Goal: Task Accomplishment & Management: Manage account settings

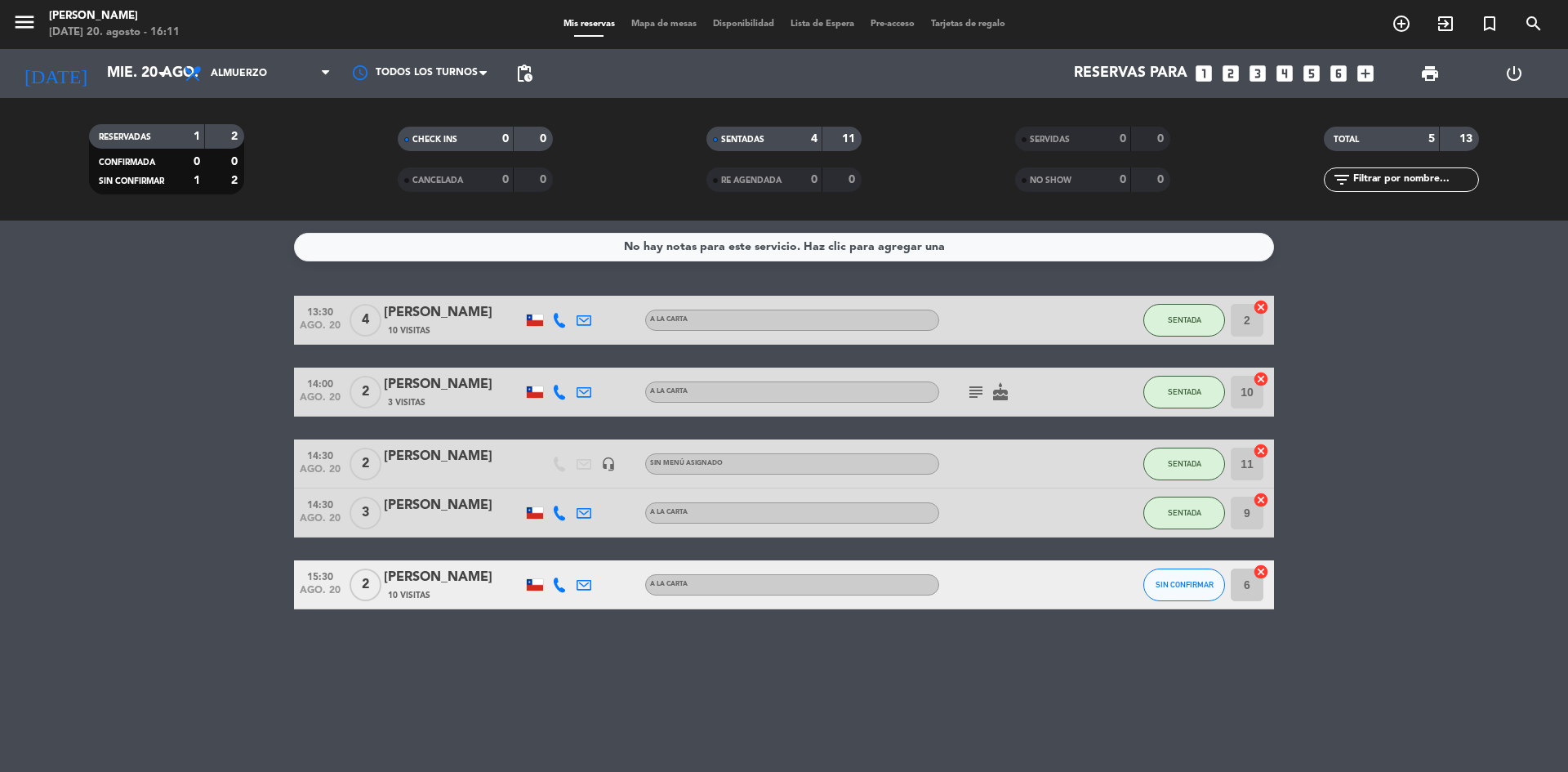
click at [59, 495] on bookings-row "13:30 [DATE] 4 [PERSON_NAME] 10 Visitas A LA CARTA SENTADA 2 cancel 14:00 [DATE…" at bounding box center [784, 452] width 1568 height 314
click at [270, 73] on span "Almuerzo" at bounding box center [257, 73] width 164 height 36
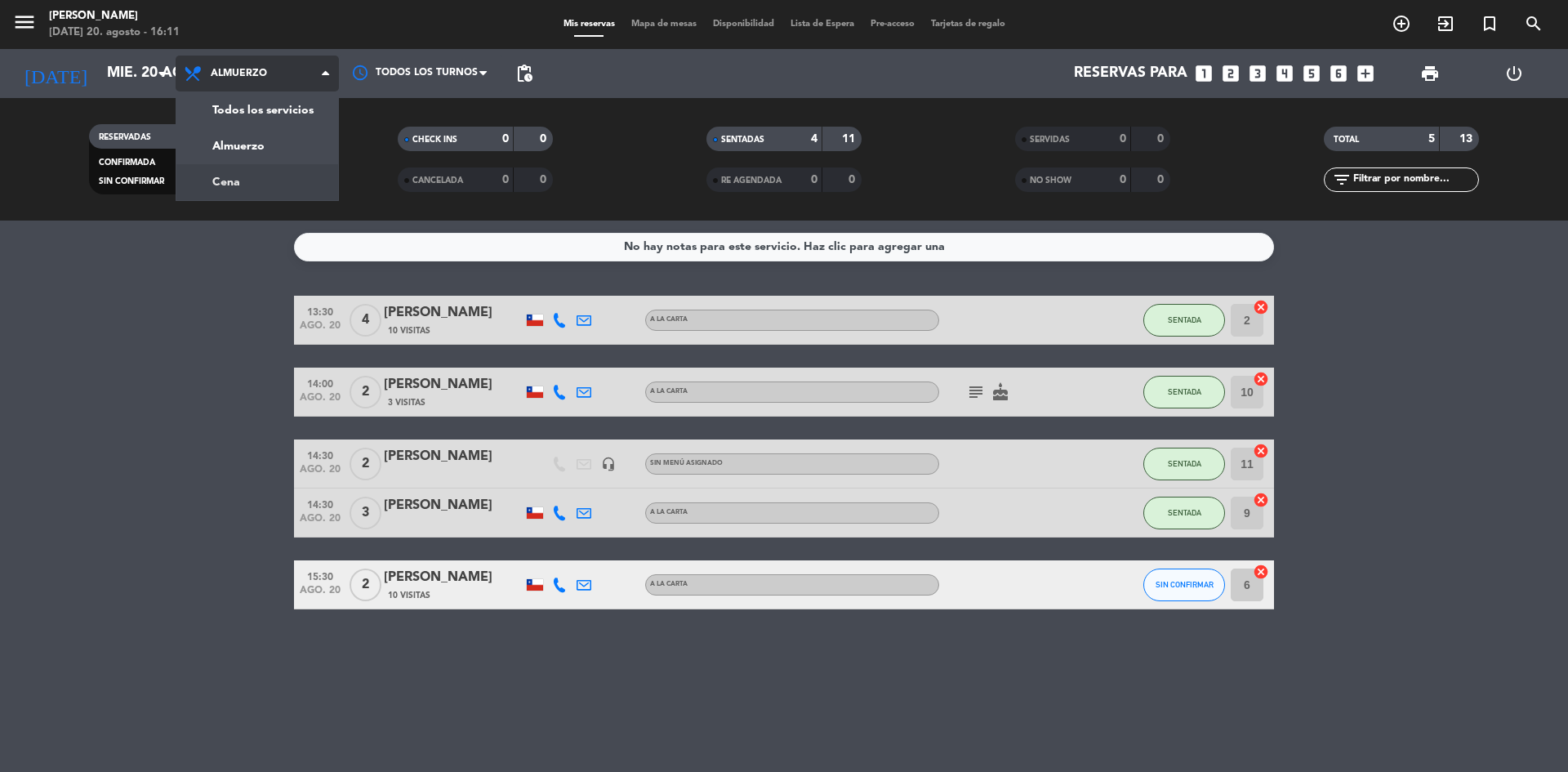
click at [249, 179] on div "menu Sumoku Nikkei [DATE] 20. agosto - 16:11 Mis reservas Mapa de mesas Disponi…" at bounding box center [784, 110] width 1568 height 220
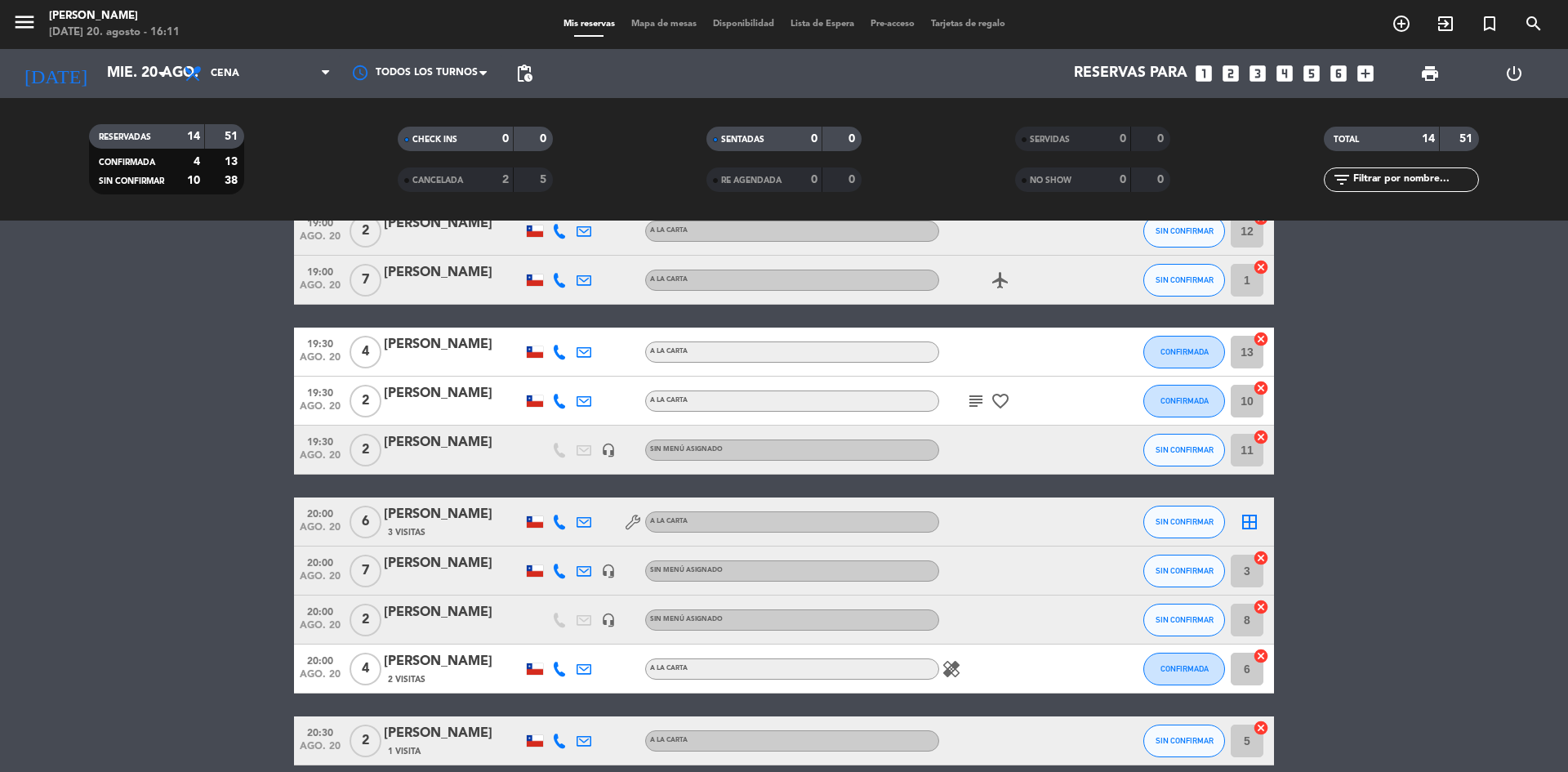
scroll to position [164, 0]
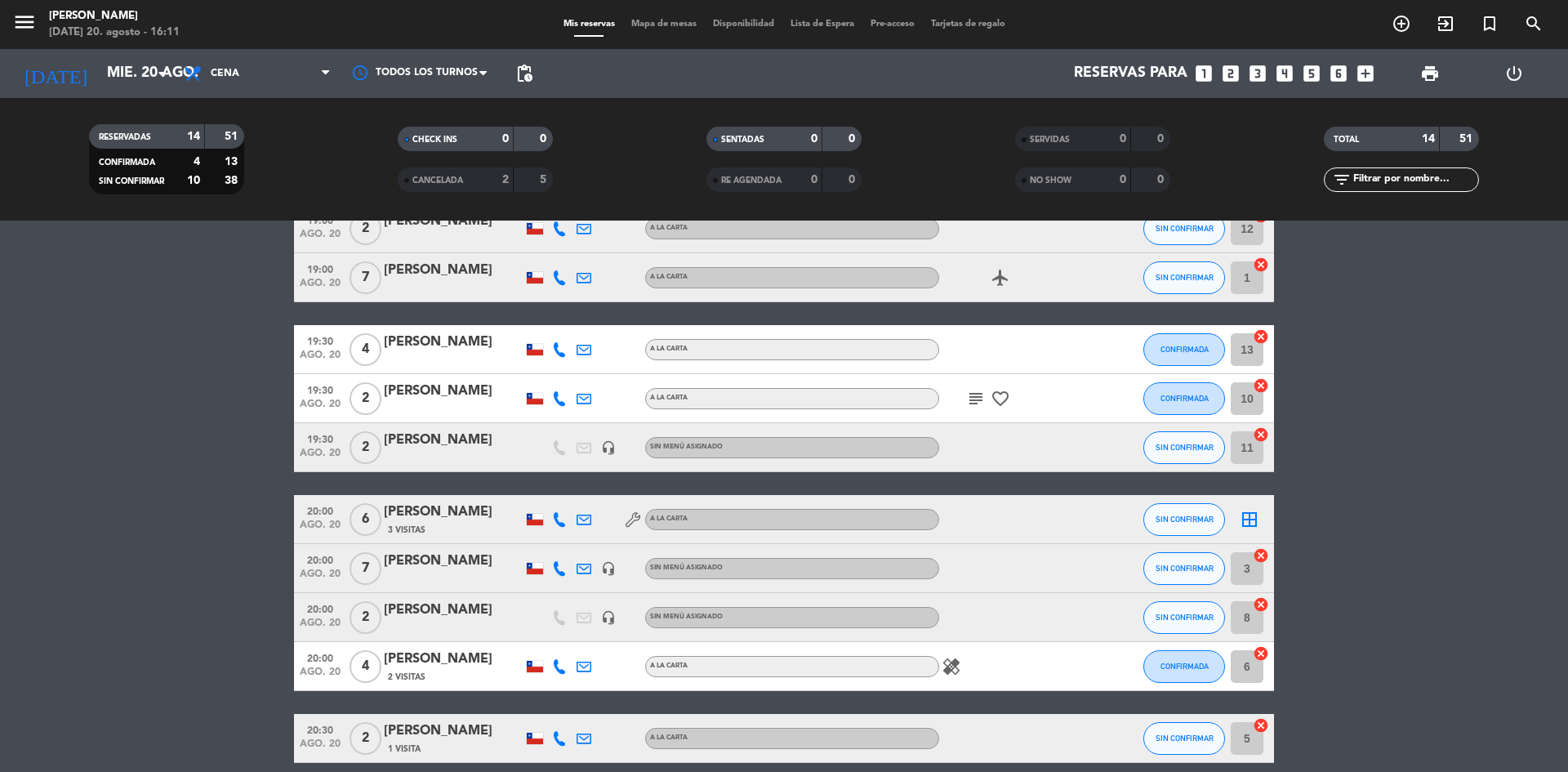
click at [209, 605] on bookings-row "18:30 [DATE] 2 [PERSON_NAME] 1 Visita A LA CARTA SIN CONFIRMAR 9 cancel 19:00 […" at bounding box center [784, 532] width 1568 height 800
click at [1169, 618] on span "SIN CONFIRMAR" at bounding box center [1184, 617] width 58 height 9
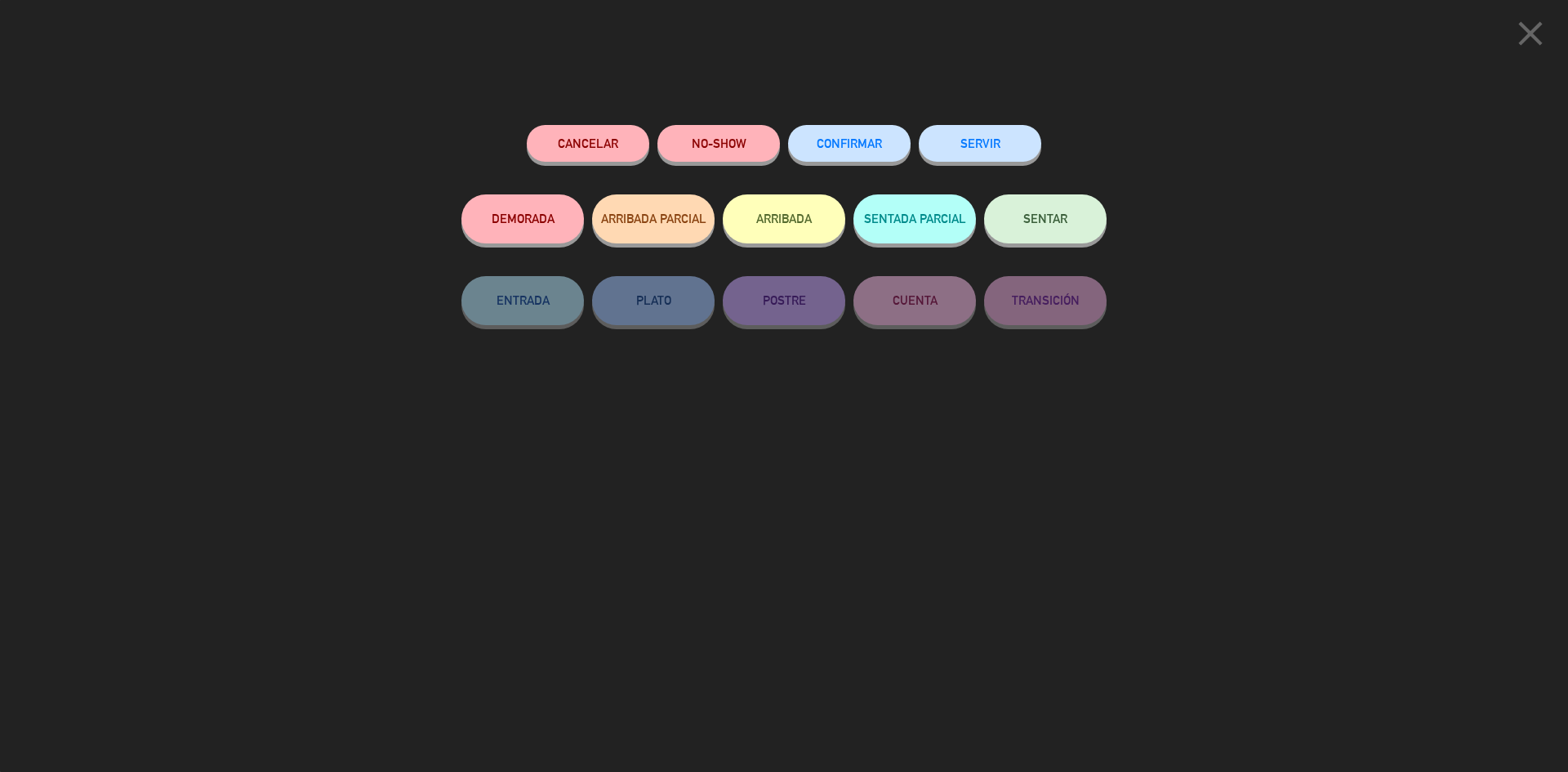
click at [707, 155] on button "NO-SHOW" at bounding box center [719, 143] width 123 height 37
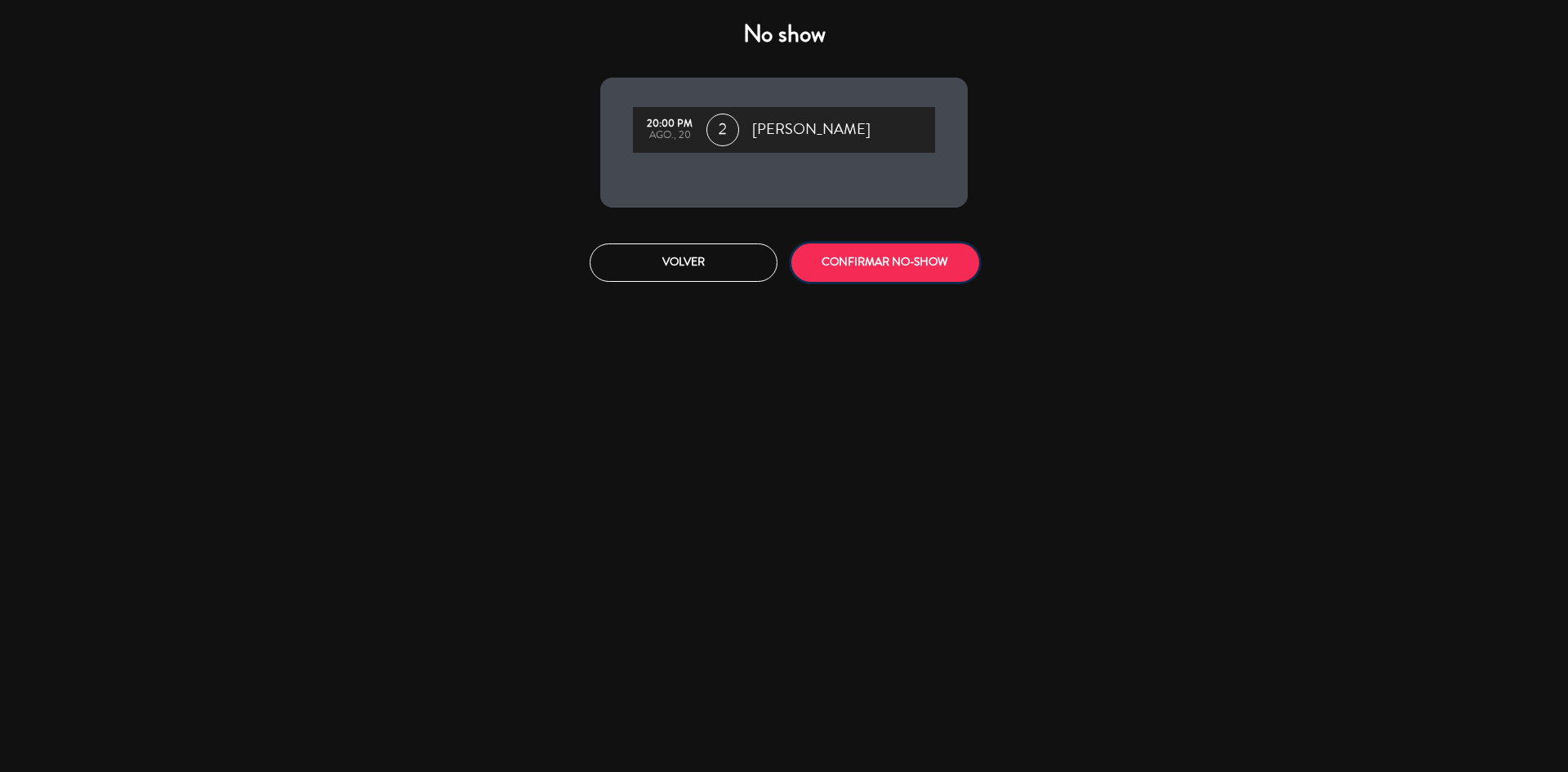
click at [811, 264] on button "CONFIRMAR NO-SHOW" at bounding box center [885, 262] width 188 height 38
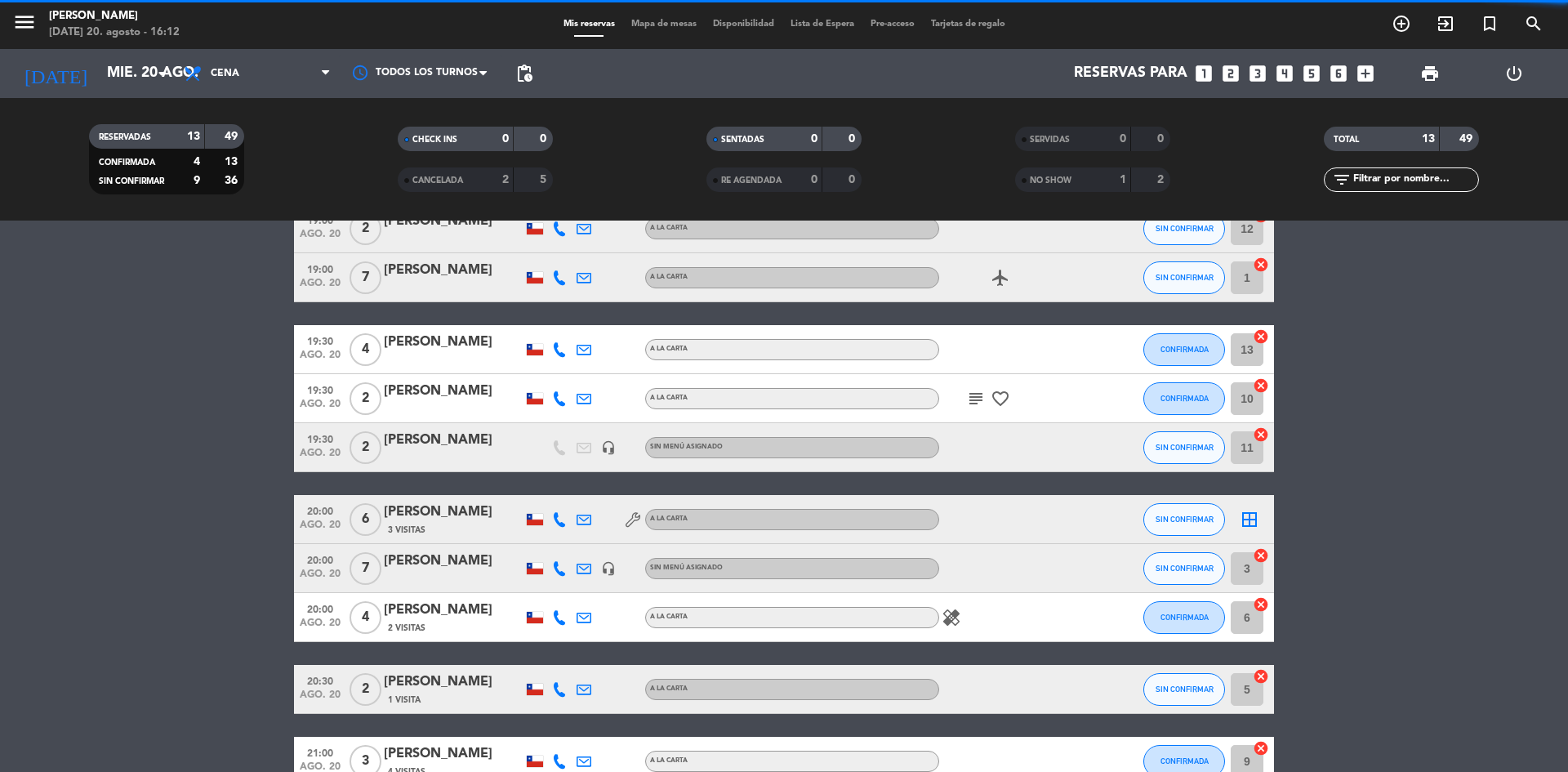
drag, startPoint x: 0, startPoint y: 522, endPoint x: 18, endPoint y: 512, distance: 20.6
click at [4, 521] on bookings-row "18:30 [DATE] 2 [PERSON_NAME] 1 Visita A LA CARTA SIN CONFIRMAR 9 cancel 19:00 […" at bounding box center [784, 508] width 1568 height 752
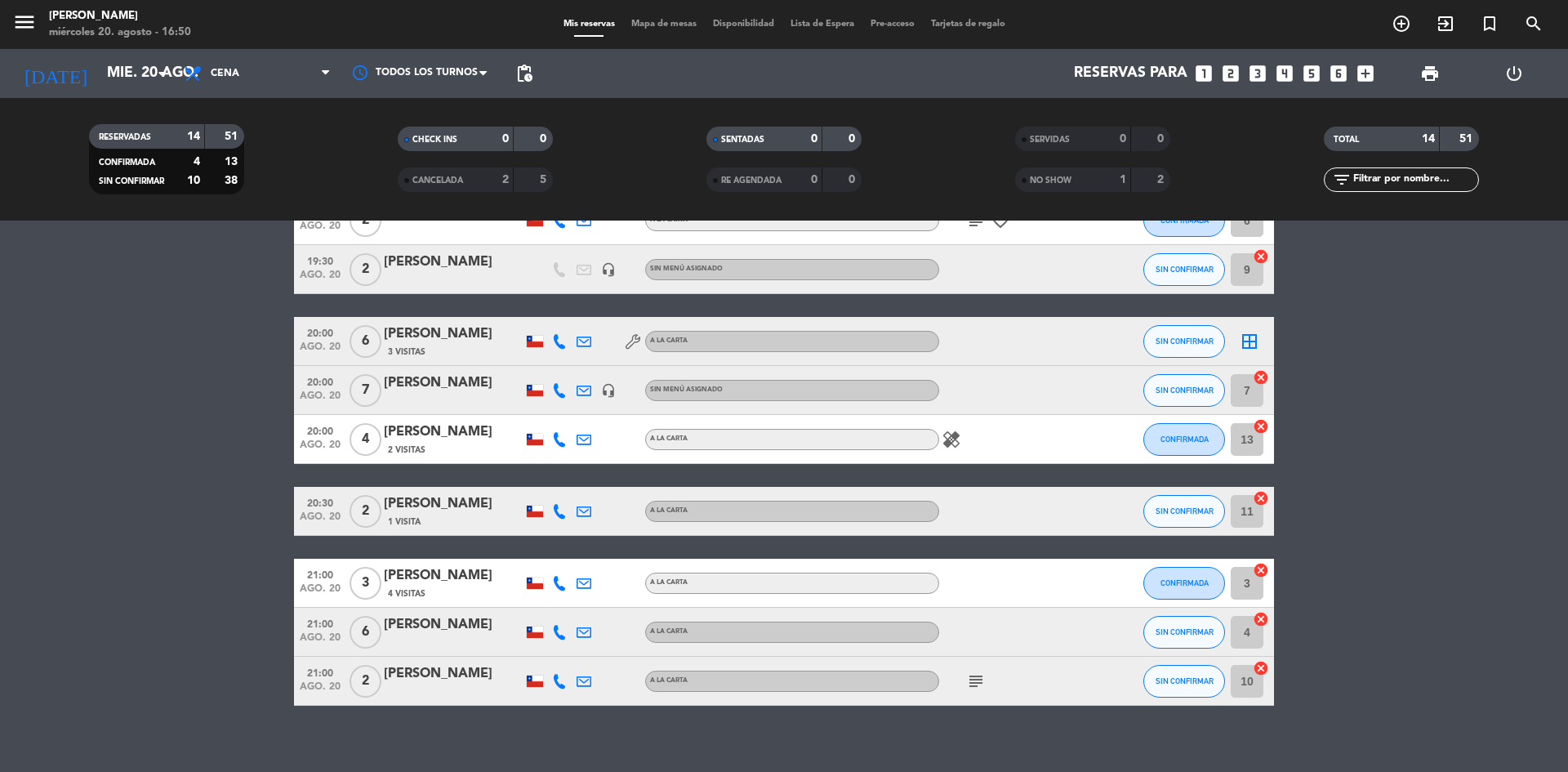
scroll to position [406, 0]
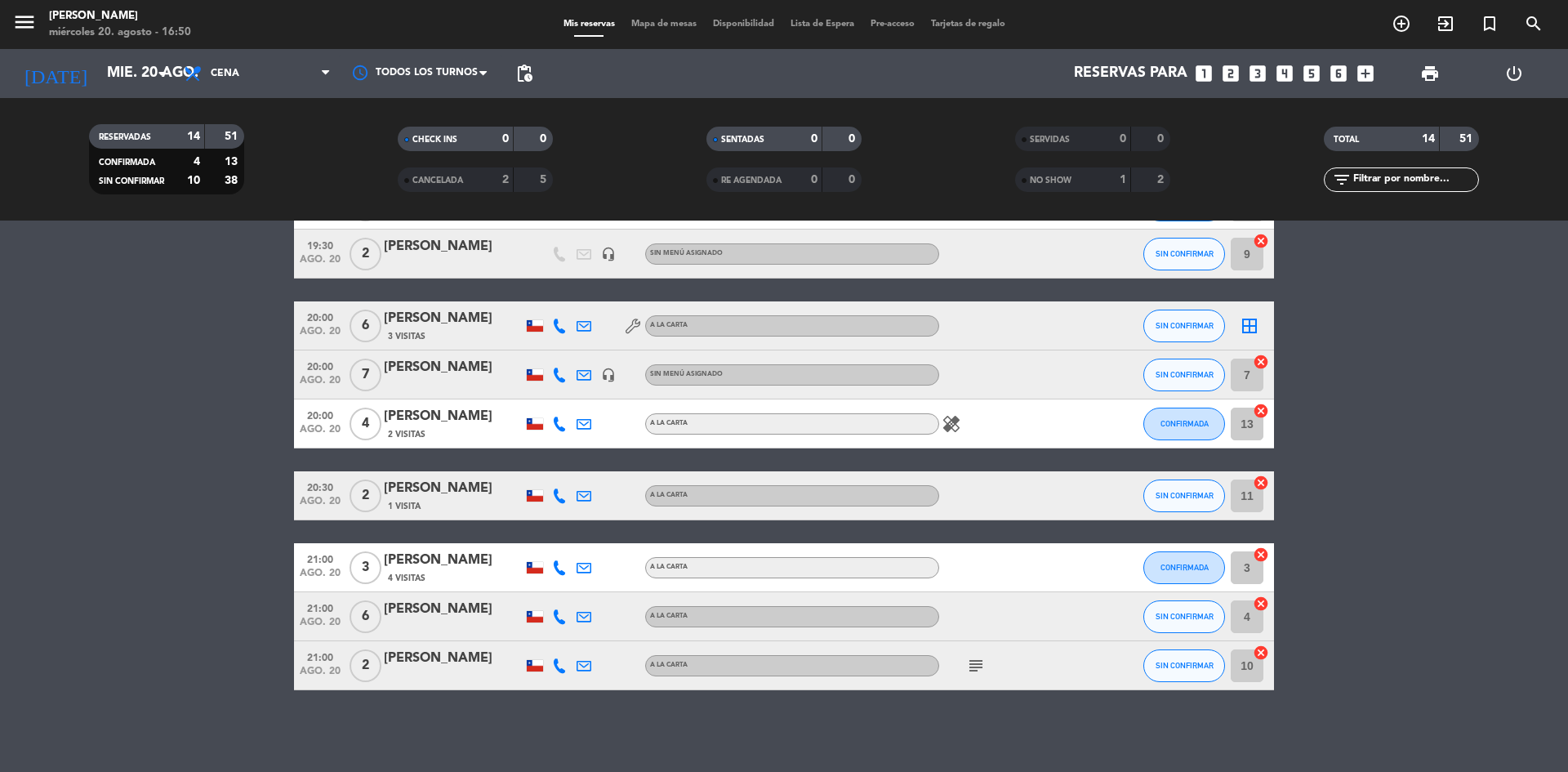
click at [144, 441] on bookings-row "18:30 [DATE] 2 [PERSON_NAME] 1 Visita A LA CARTA SIN CONFIRMAR 12 cancel 19:00 …" at bounding box center [784, 289] width 1568 height 800
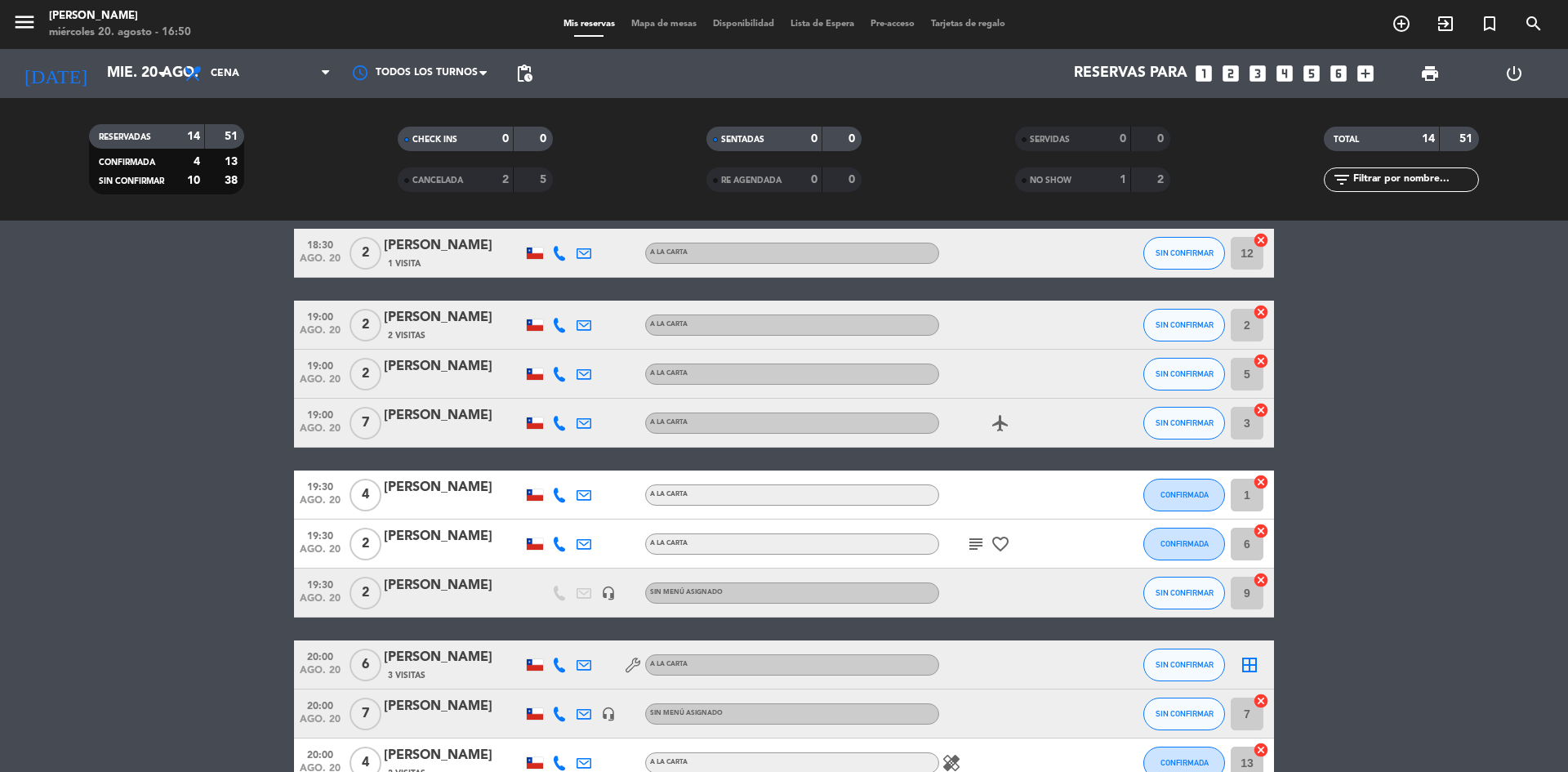
scroll to position [0, 0]
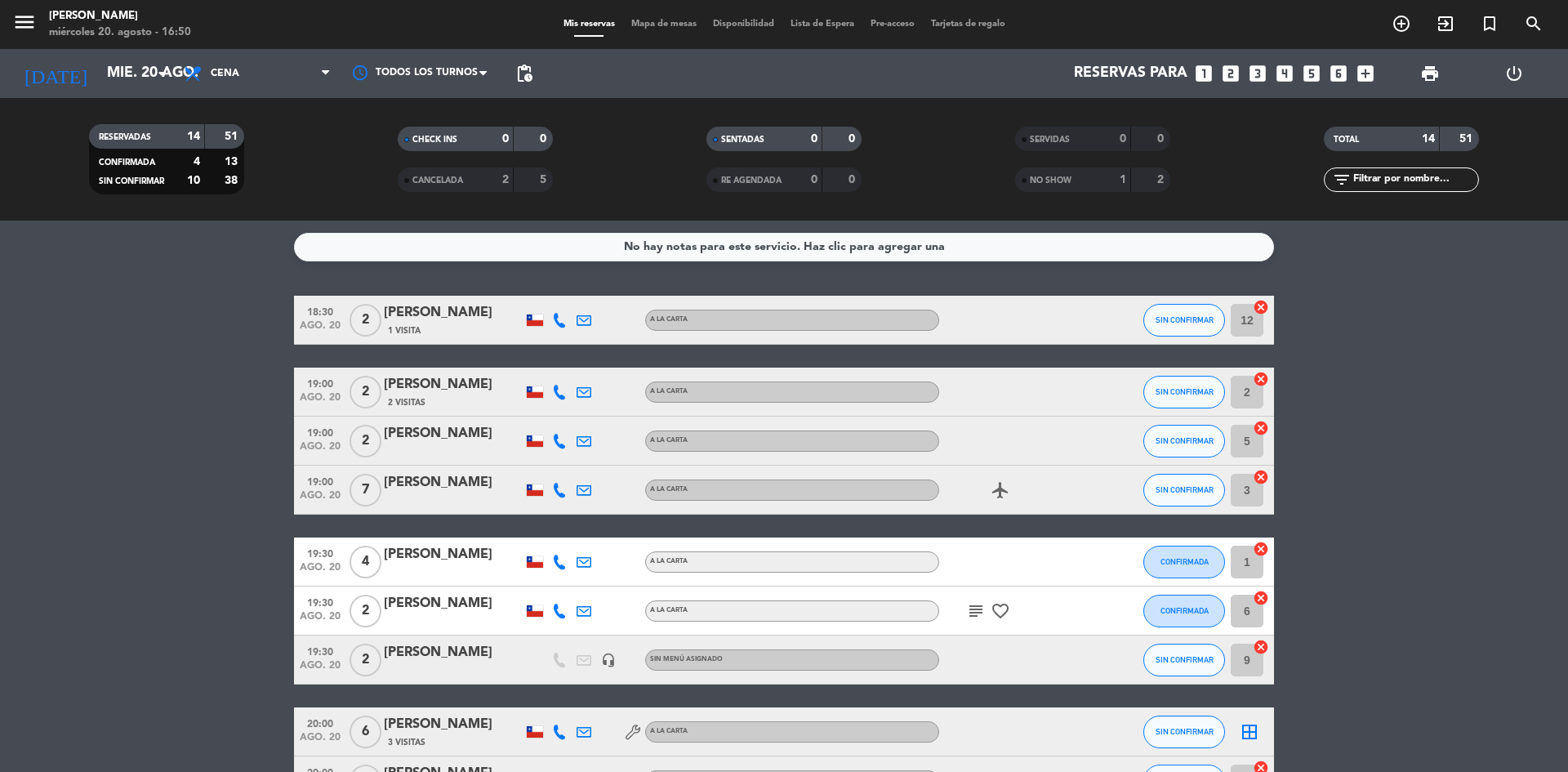
click at [130, 528] on bookings-row "18:30 [DATE] 2 [PERSON_NAME] 1 Visita A LA CARTA SIN CONFIRMAR 12 cancel 19:00 …" at bounding box center [784, 695] width 1568 height 800
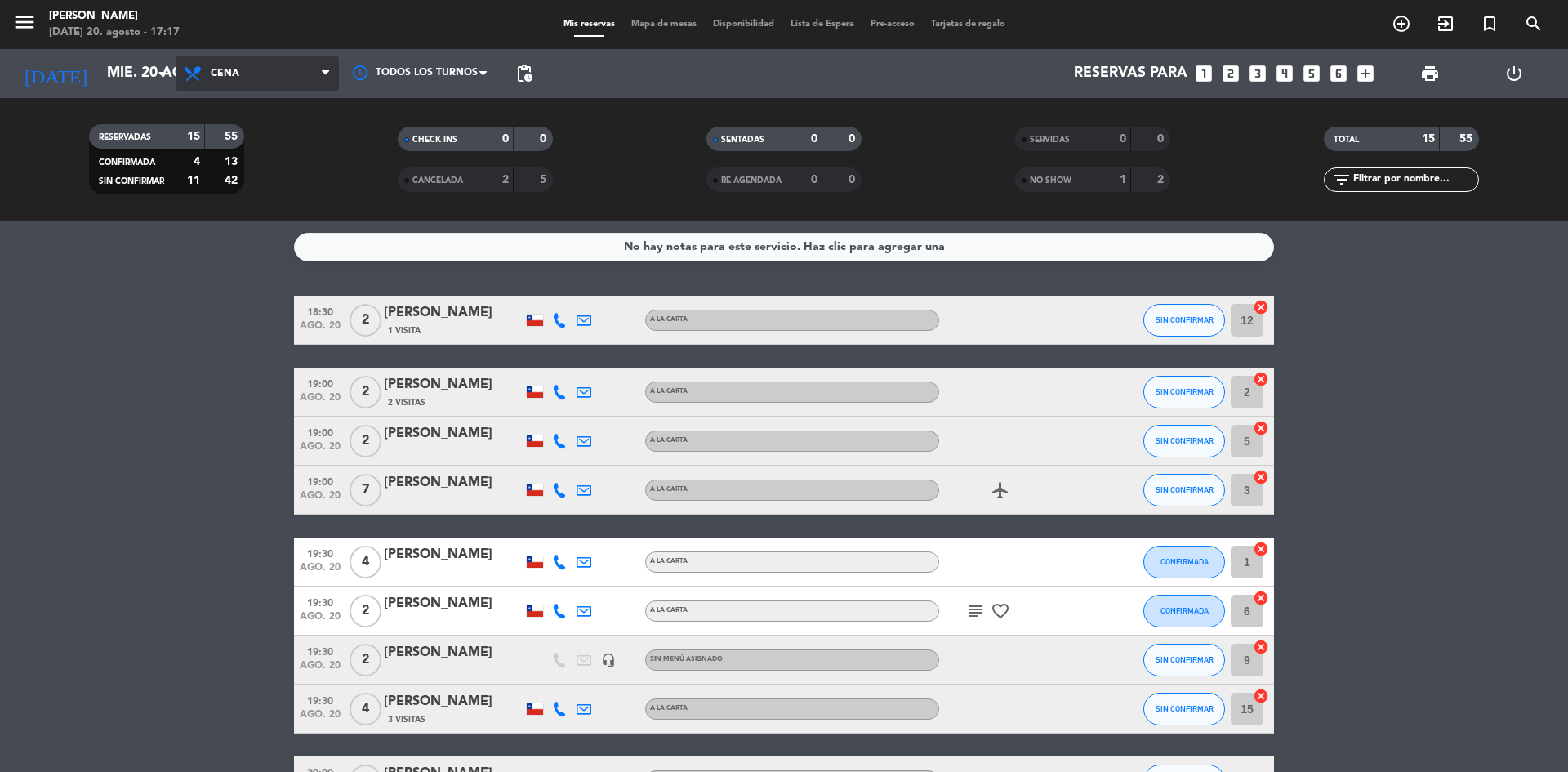
click at [214, 65] on span "Cena" at bounding box center [257, 73] width 164 height 36
click at [1504, 285] on div "No hay notas para este servicio. Haz clic para agregar una 18:30 [DATE] 2 [PERS…" at bounding box center [784, 496] width 1568 height 552
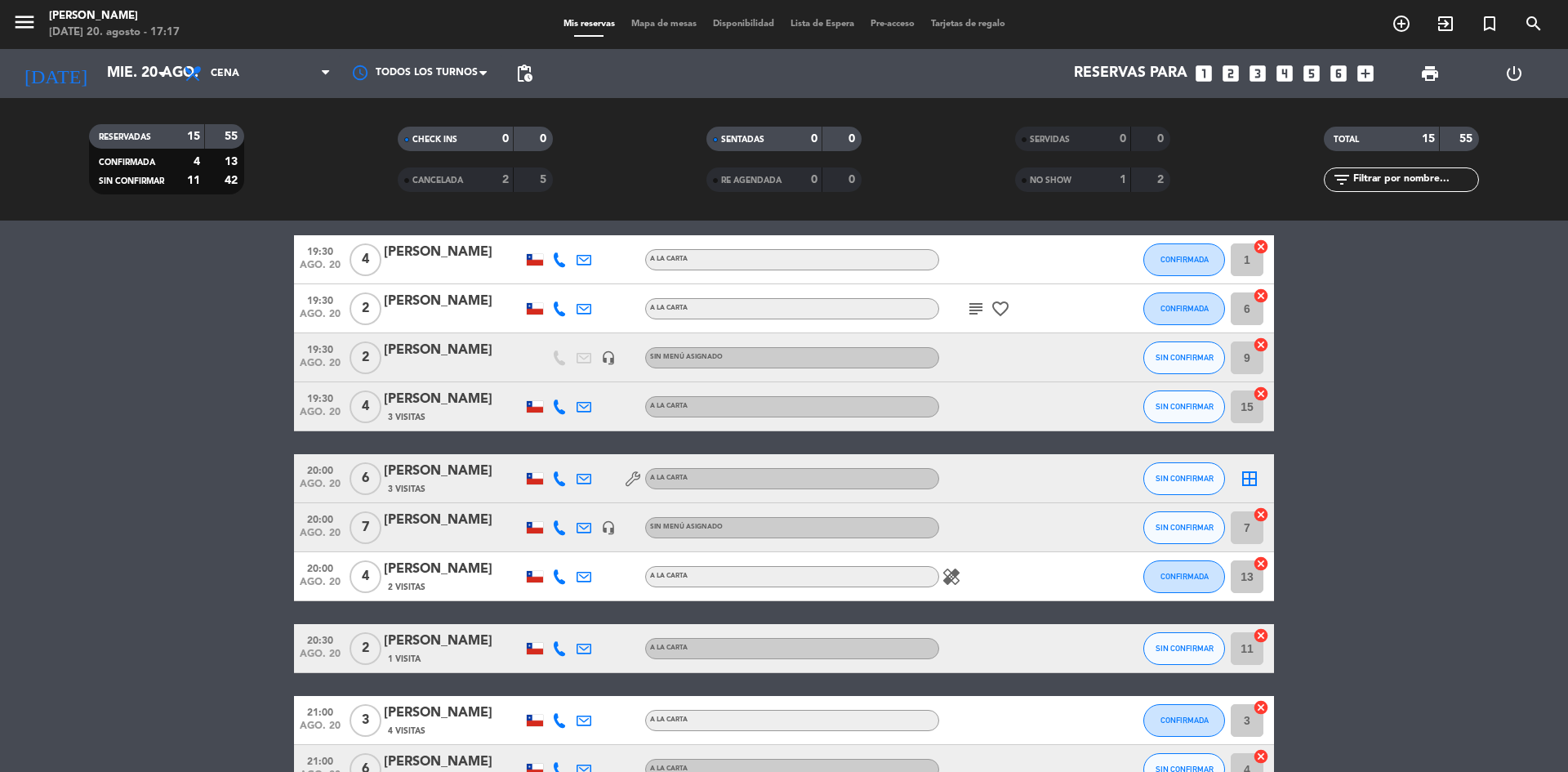
scroll to position [327, 0]
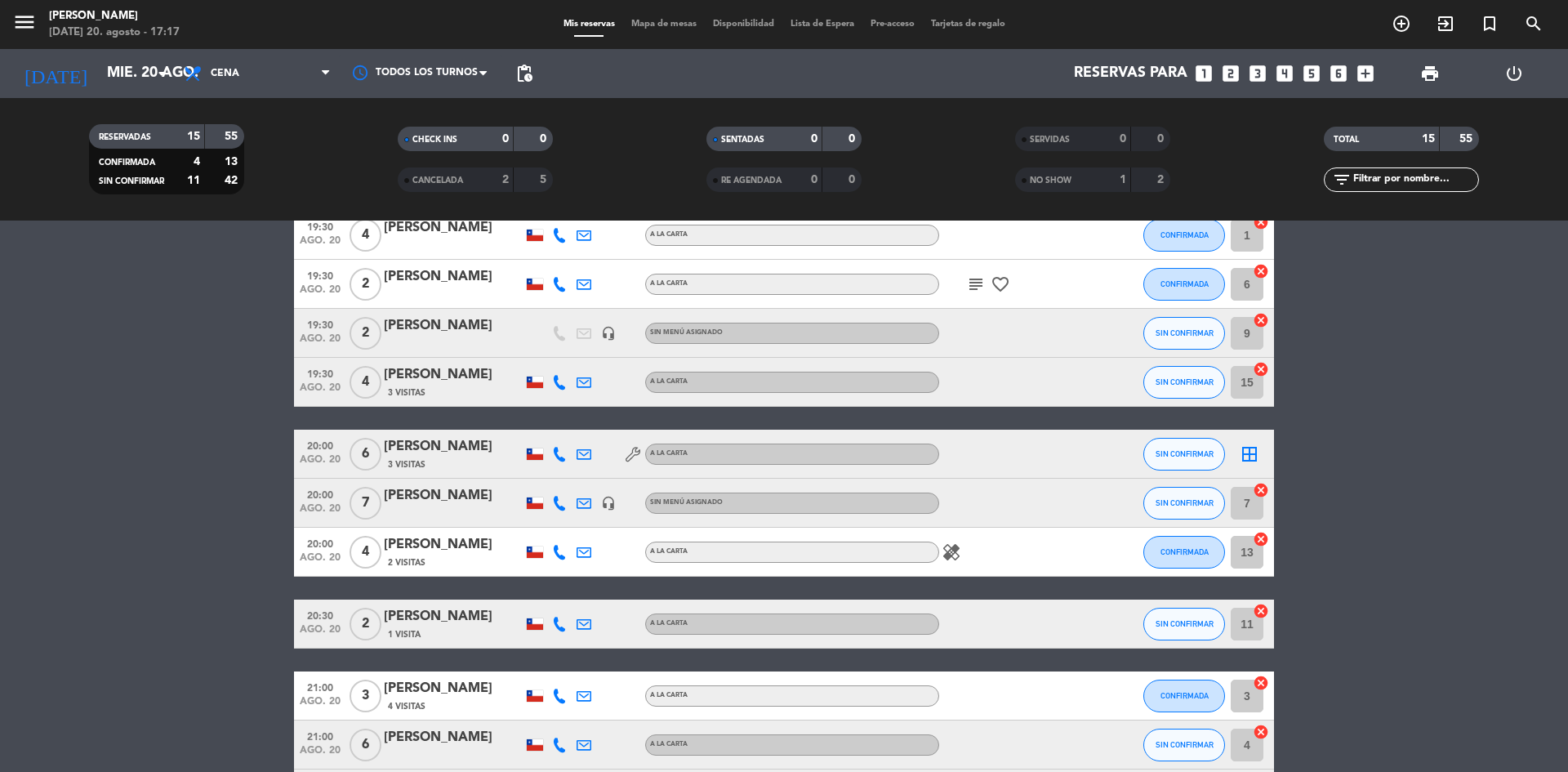
click at [416, 424] on div "18:30 [DATE] 2 [PERSON_NAME] 1 Visita A LA CARTA SIN CONFIRMAR 12 cancel 19:00 …" at bounding box center [784, 394] width 980 height 850
click at [421, 459] on span "3 Visitas" at bounding box center [407, 464] width 38 height 13
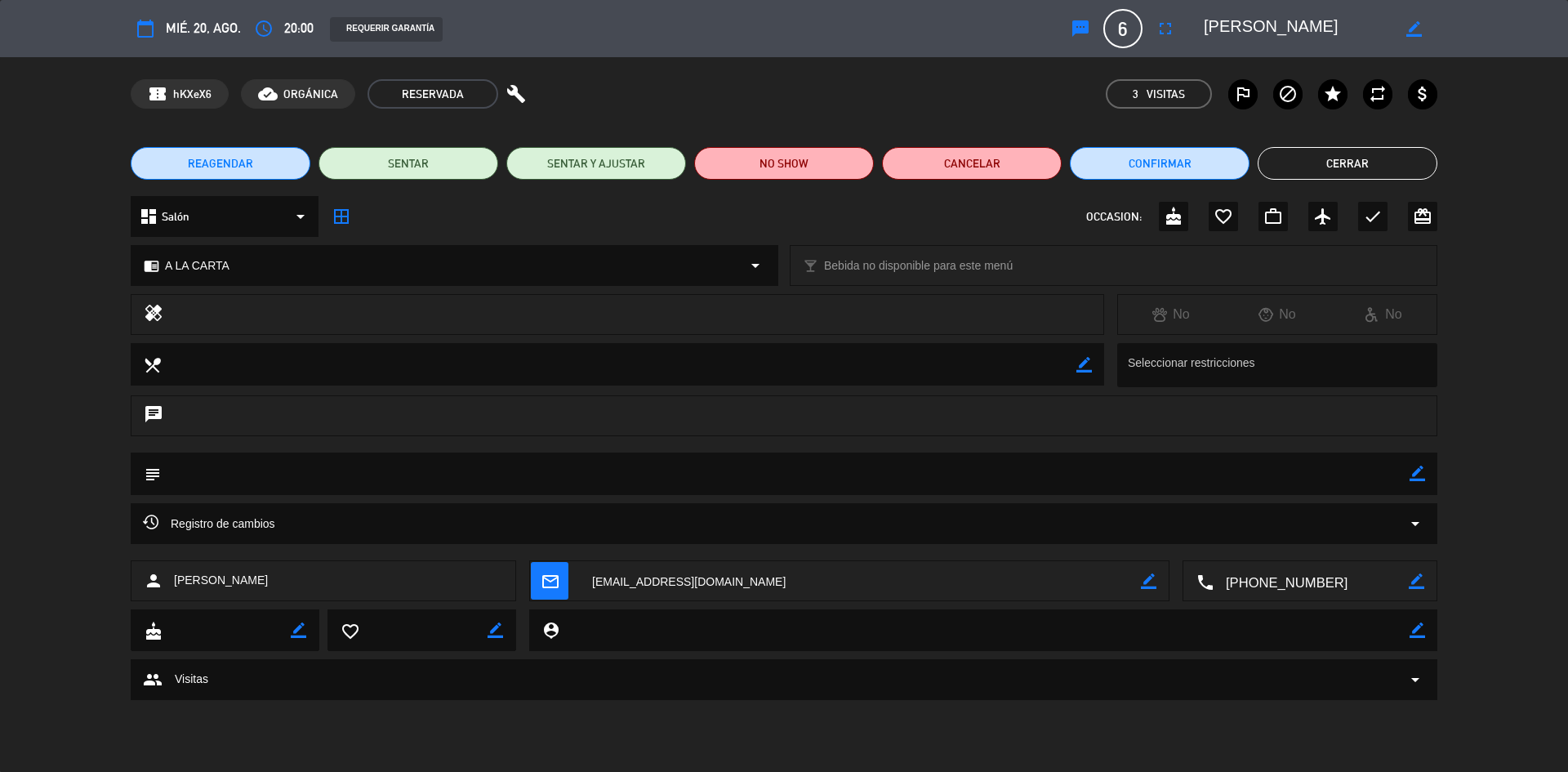
click at [343, 229] on span "border_all" at bounding box center [341, 216] width 29 height 29
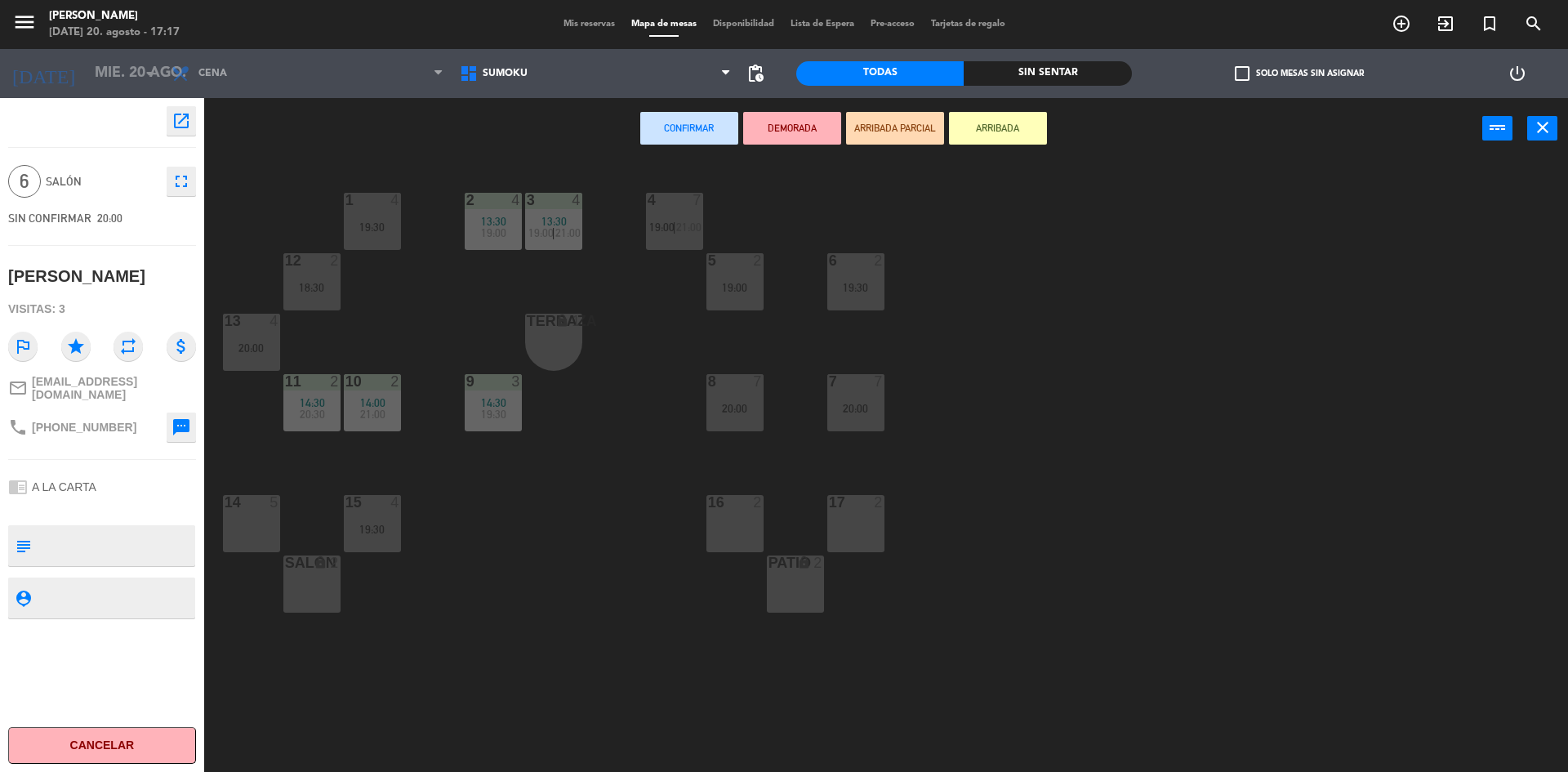
click at [251, 502] on div at bounding box center [251, 502] width 27 height 15
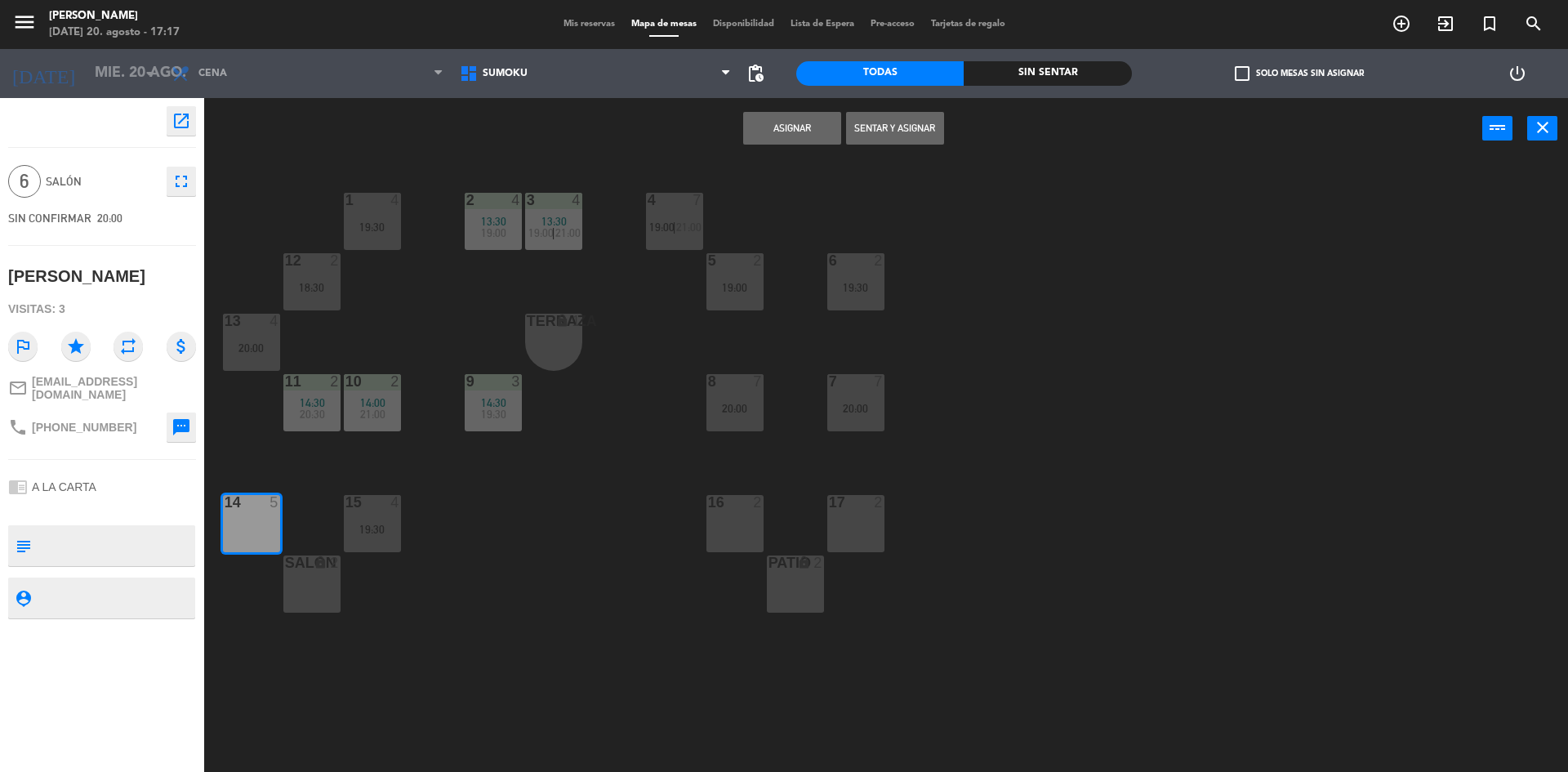
drag, startPoint x: 312, startPoint y: 569, endPoint x: 506, endPoint y: 454, distance: 225.5
click at [312, 570] on div "lock" at bounding box center [311, 563] width 27 height 16
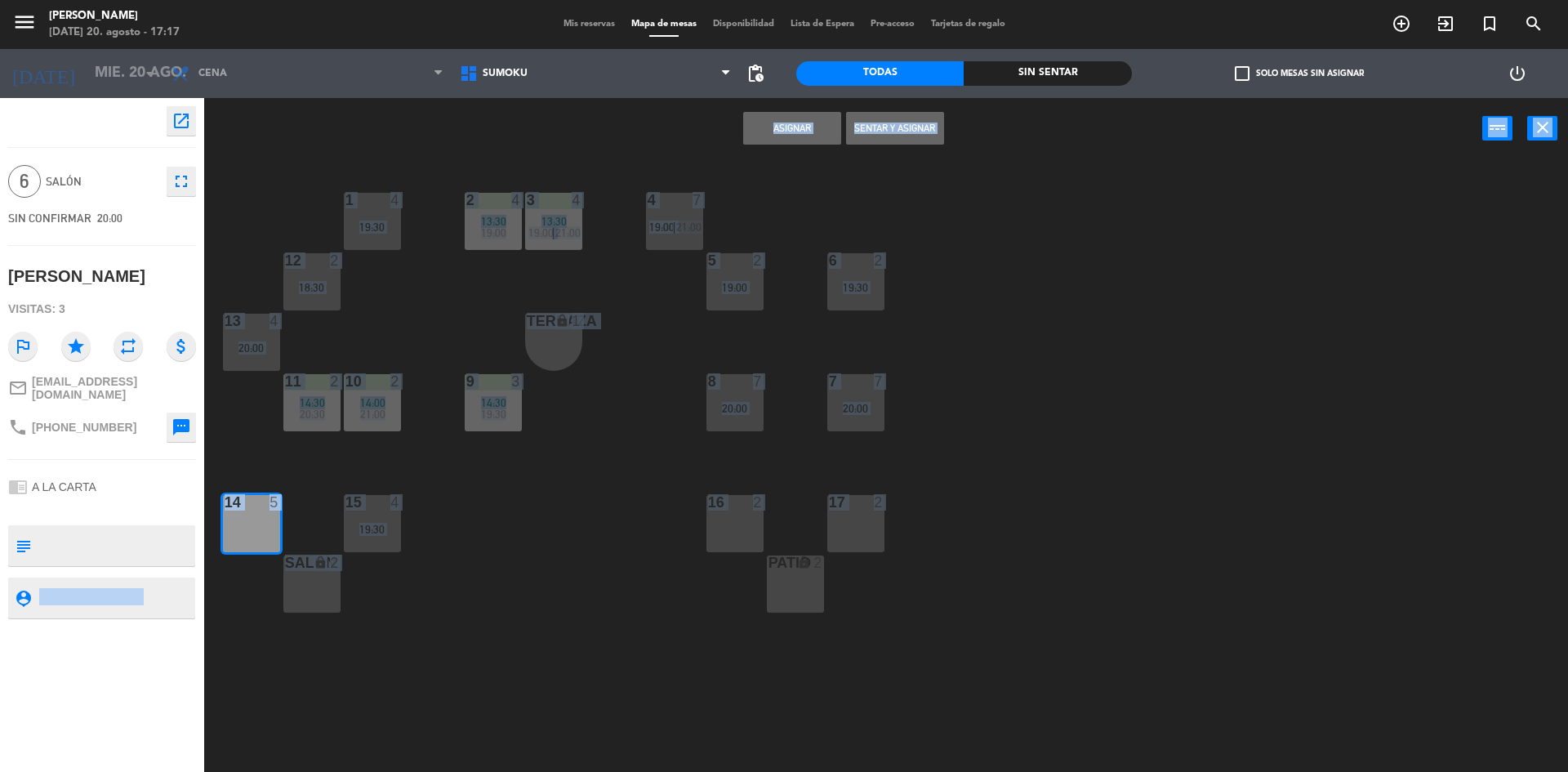
drag, startPoint x: 329, startPoint y: 623, endPoint x: 169, endPoint y: 633, distance: 160.3
click at [169, 638] on div "open_in_new 6 Salón fullscreen SIN CONFIRMAR 20:00 [PERSON_NAME] Visitas: 3 out…" at bounding box center [784, 437] width 1568 height 678
click at [274, 585] on div "1 4 19:30 2 4 13:30 19:00 3 4 13:30 19:00 | 21:00 4 7 19:00 | 21:00 12 2 18:30 …" at bounding box center [894, 470] width 1348 height 613
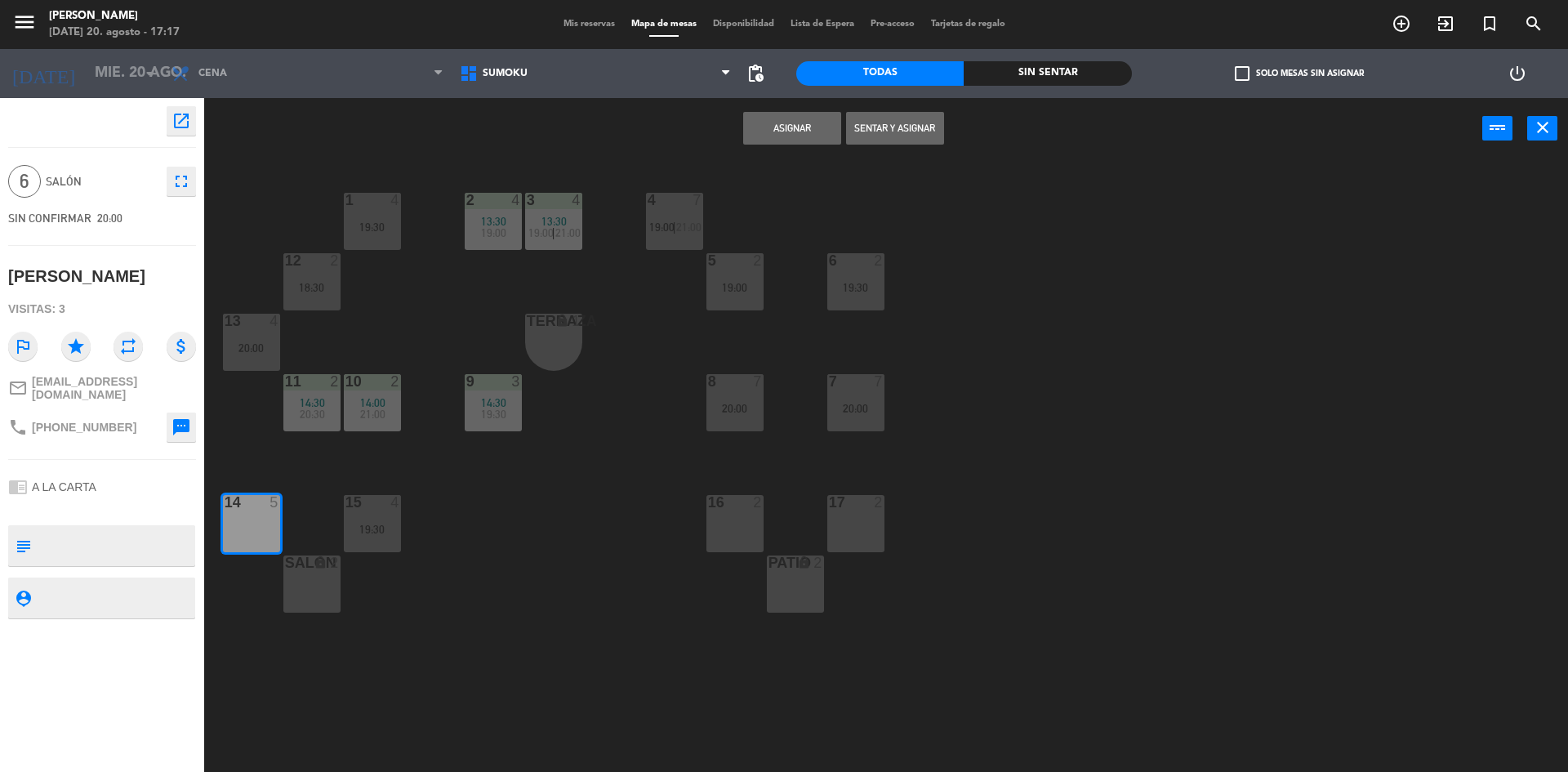
click at [300, 582] on div "SALON lock 2" at bounding box center [312, 584] width 57 height 57
click at [273, 589] on div "1 4 19:30 2 4 13:30 19:00 3 4 13:30 19:00 | 21:00 4 7 19:00 | 21:00 12 2 18:30 …" at bounding box center [894, 470] width 1348 height 613
click at [363, 539] on div "15 4 19:30" at bounding box center [372, 524] width 57 height 57
drag, startPoint x: 833, startPoint y: 117, endPoint x: 866, endPoint y: 101, distance: 36.7
click at [841, 111] on div "Asignar Sentar y Asignar power_input close" at bounding box center [843, 129] width 1278 height 62
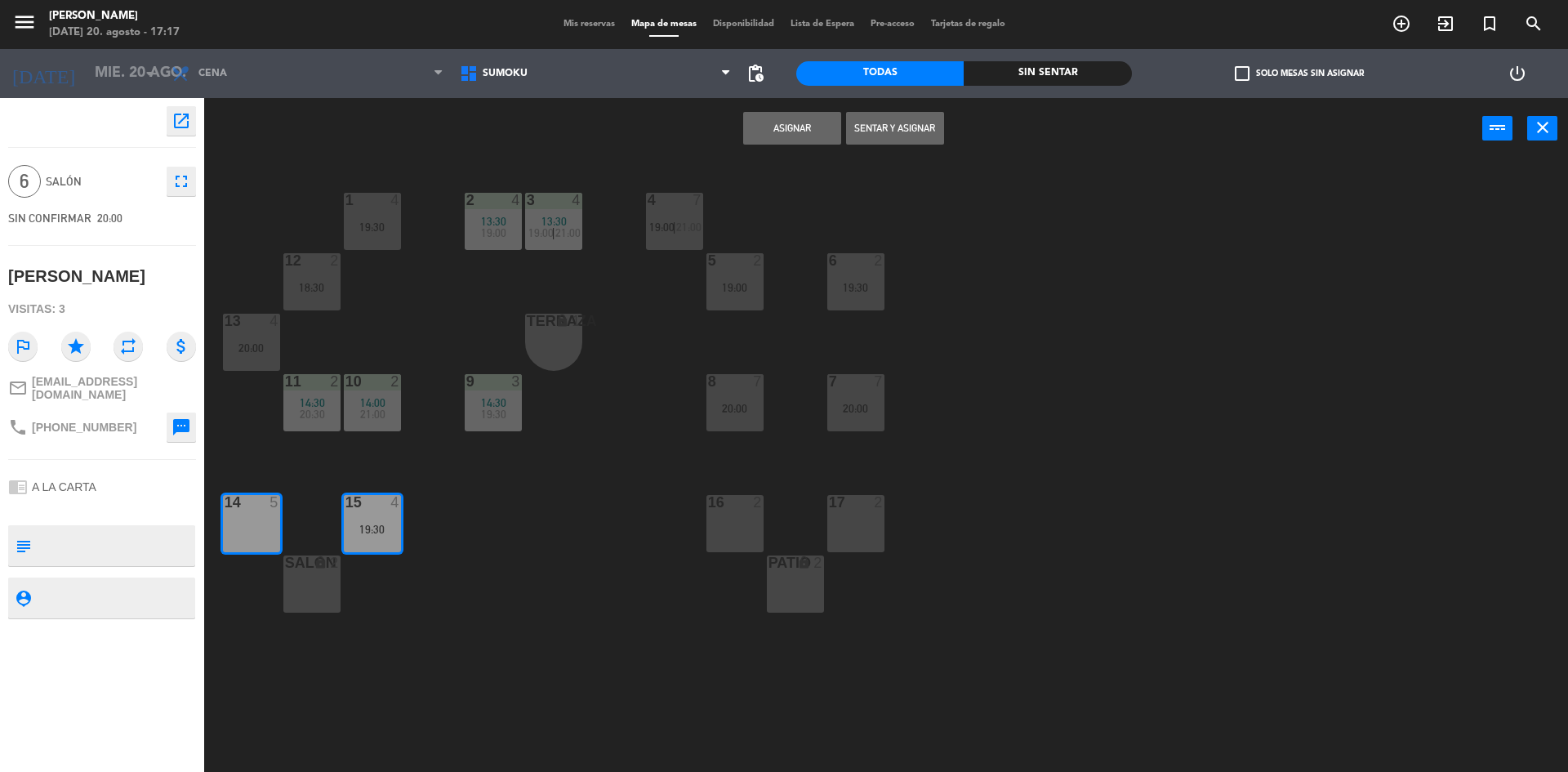
click at [766, 125] on button "Asignar" at bounding box center [792, 128] width 98 height 33
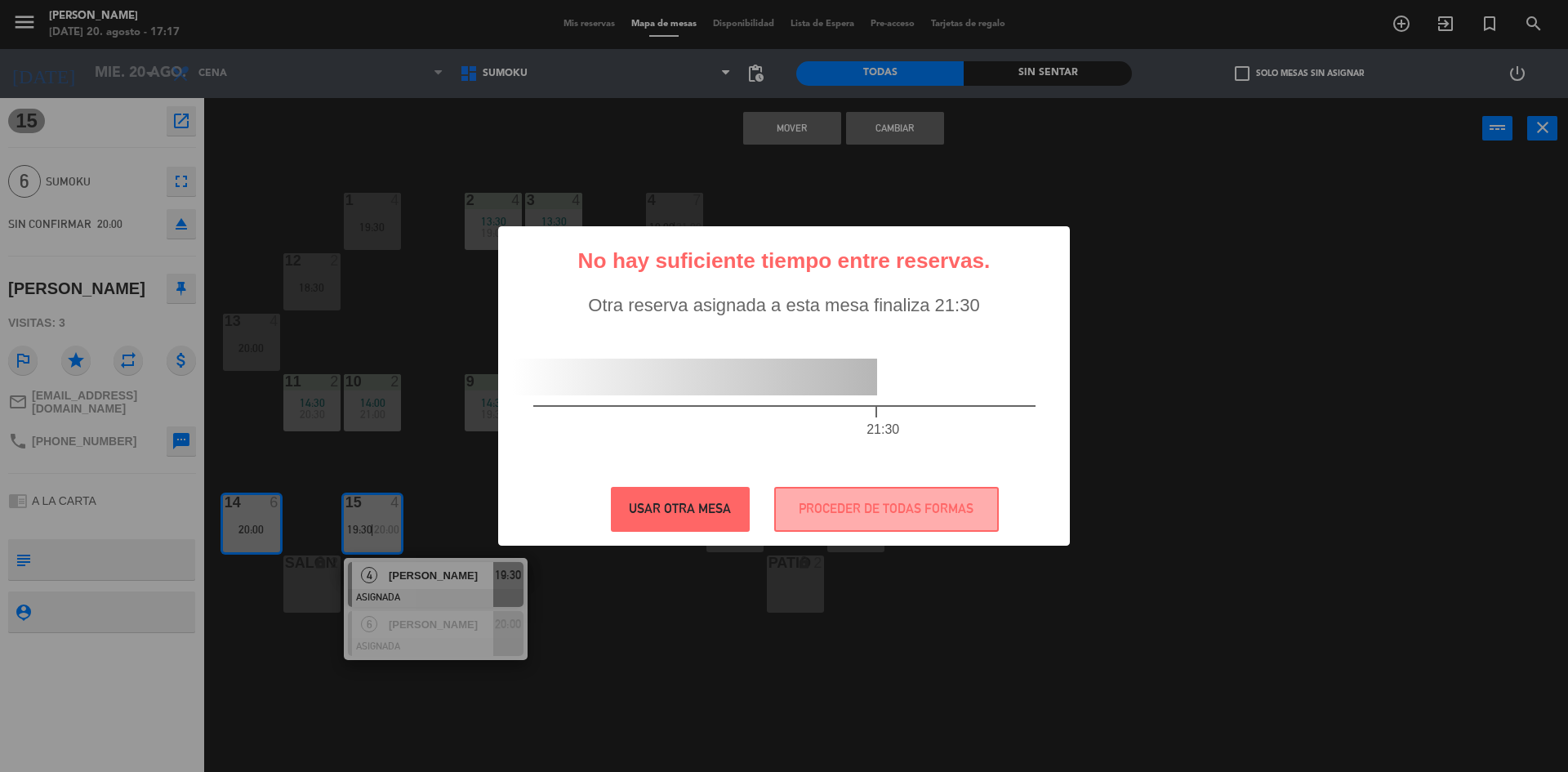
click at [632, 505] on button "USAR OTRA MESA" at bounding box center [680, 509] width 139 height 45
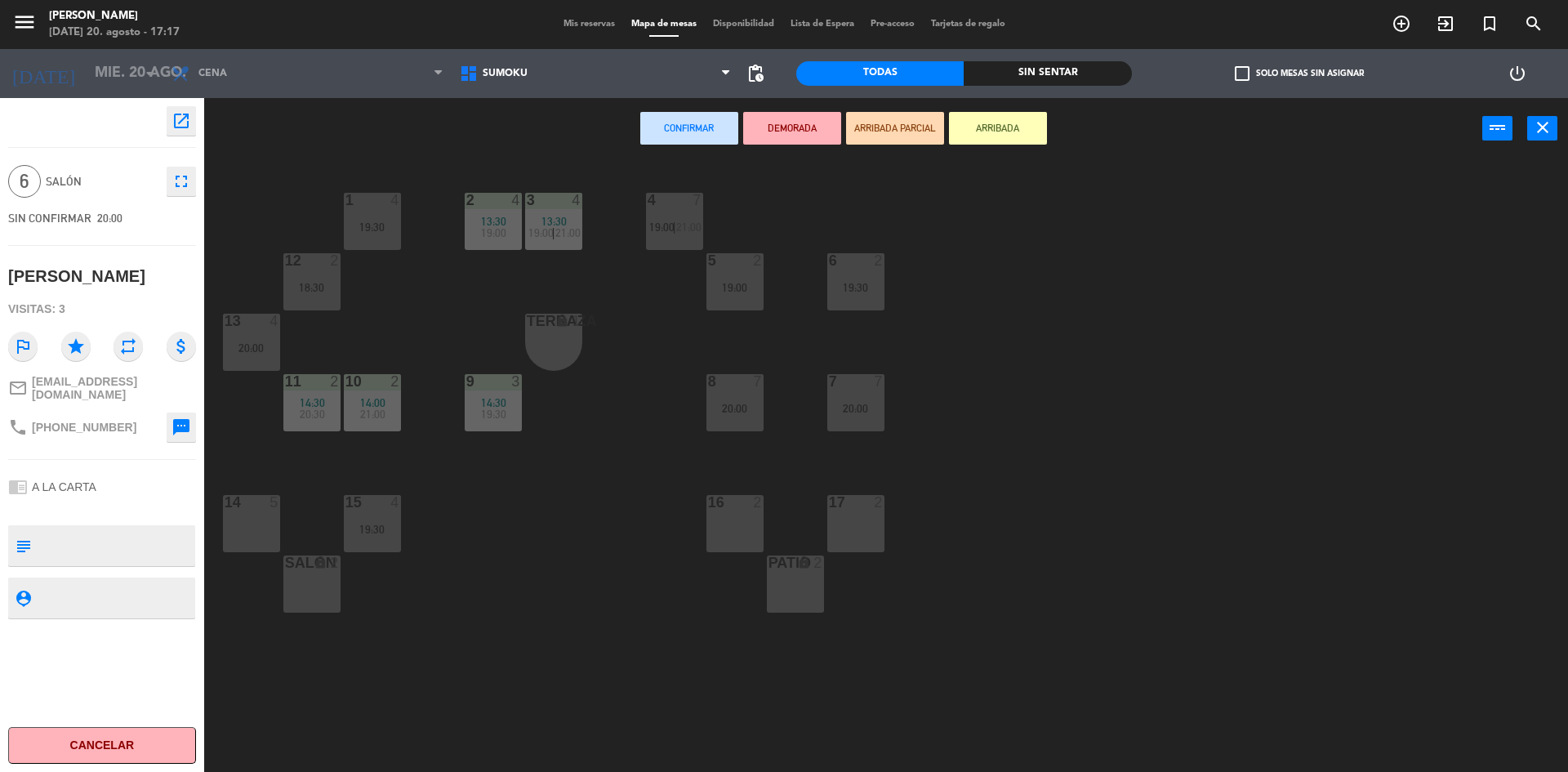
click at [335, 583] on div "SALON lock 2" at bounding box center [312, 584] width 57 height 57
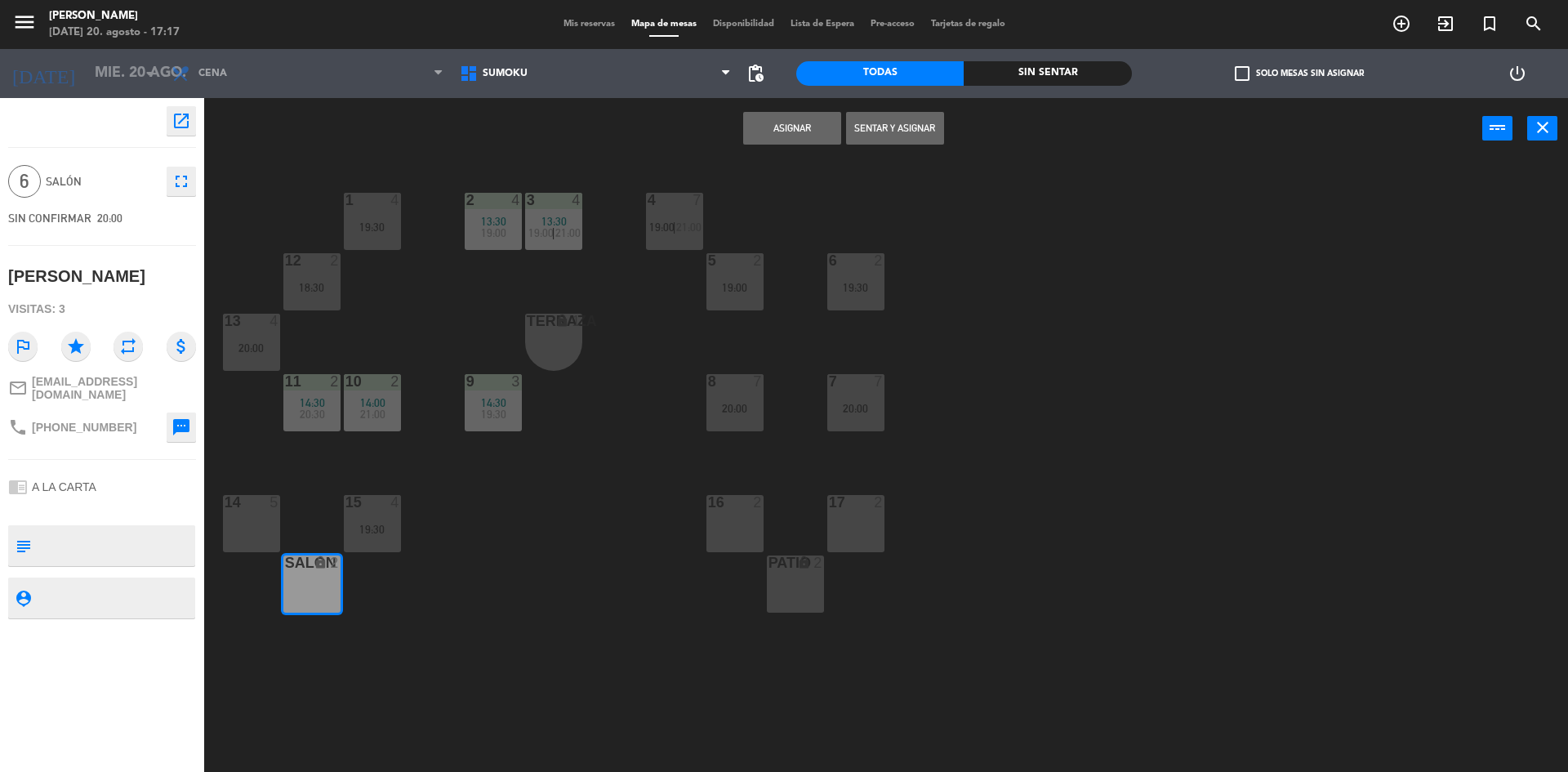
click at [217, 524] on main "1 4 19:30 2 4 13:30 19:00 3 4 13:30 19:00 | 21:00 4 7 19:00 | 21:00 12 2 18:30 …" at bounding box center [886, 462] width 1364 height 629
drag, startPoint x: 301, startPoint y: 508, endPoint x: 225, endPoint y: 519, distance: 76.8
click at [296, 508] on div "1 4 19:30 2 4 13:30 19:00 3 4 13:30 19:00 | 21:00 4 7 19:00 | 21:00 12 2 18:30 …" at bounding box center [894, 470] width 1348 height 613
drag, startPoint x: 225, startPoint y: 519, endPoint x: 239, endPoint y: 521, distance: 14.1
click at [227, 521] on div "14 5" at bounding box center [251, 524] width 57 height 57
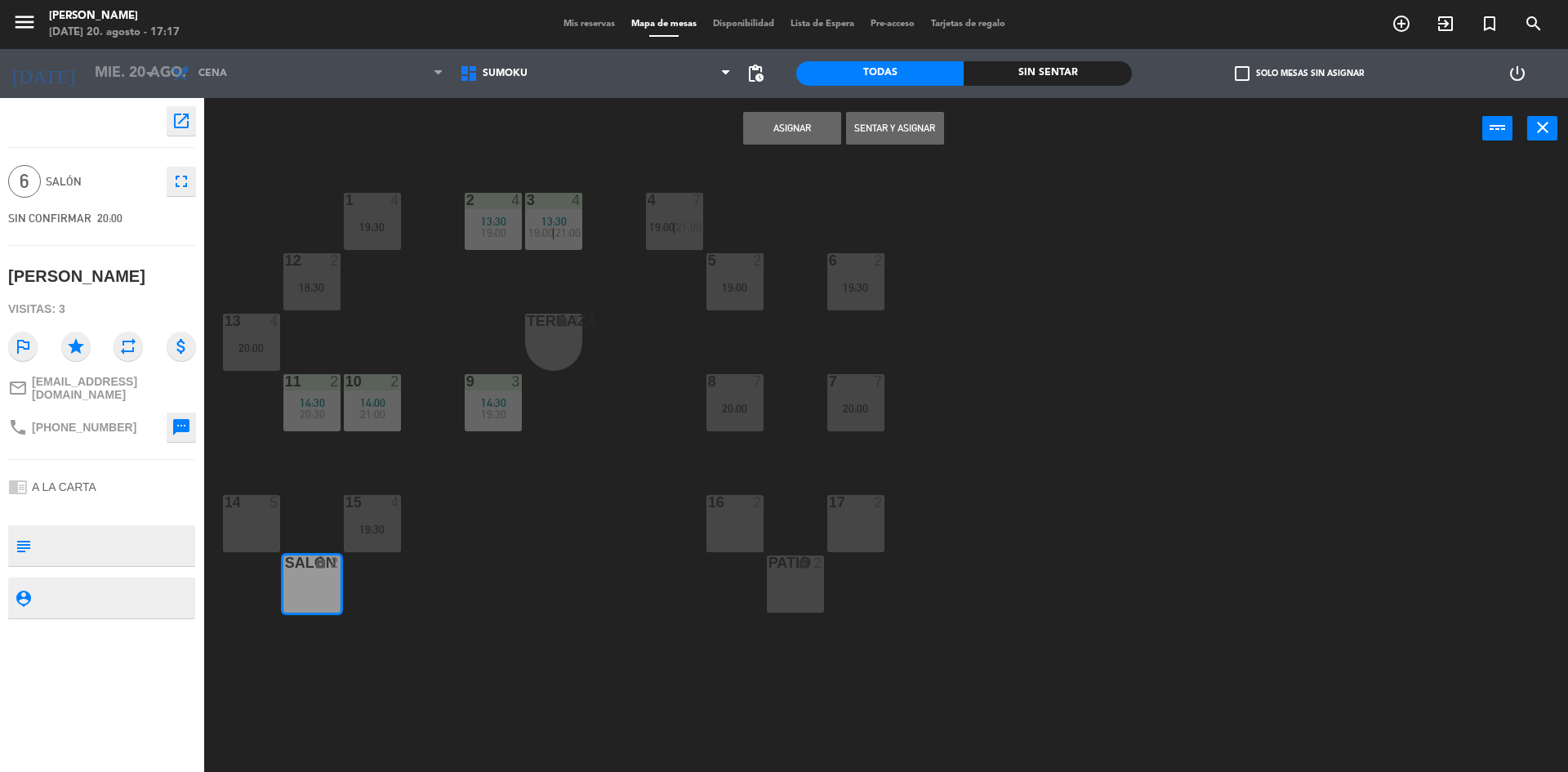
click at [248, 521] on div "14 5" at bounding box center [251, 524] width 57 height 57
drag, startPoint x: 248, startPoint y: 521, endPoint x: 262, endPoint y: 525, distance: 14.6
click at [250, 521] on div "14 5" at bounding box center [251, 524] width 57 height 57
click at [306, 554] on div "1 4 19:30 2 4 13:30 19:00 3 4 13:30 19:00 | 21:00 4 7 19:00 | 21:00 12 2 18:30 …" at bounding box center [894, 470] width 1348 height 613
click at [268, 531] on div "14 5" at bounding box center [251, 524] width 57 height 57
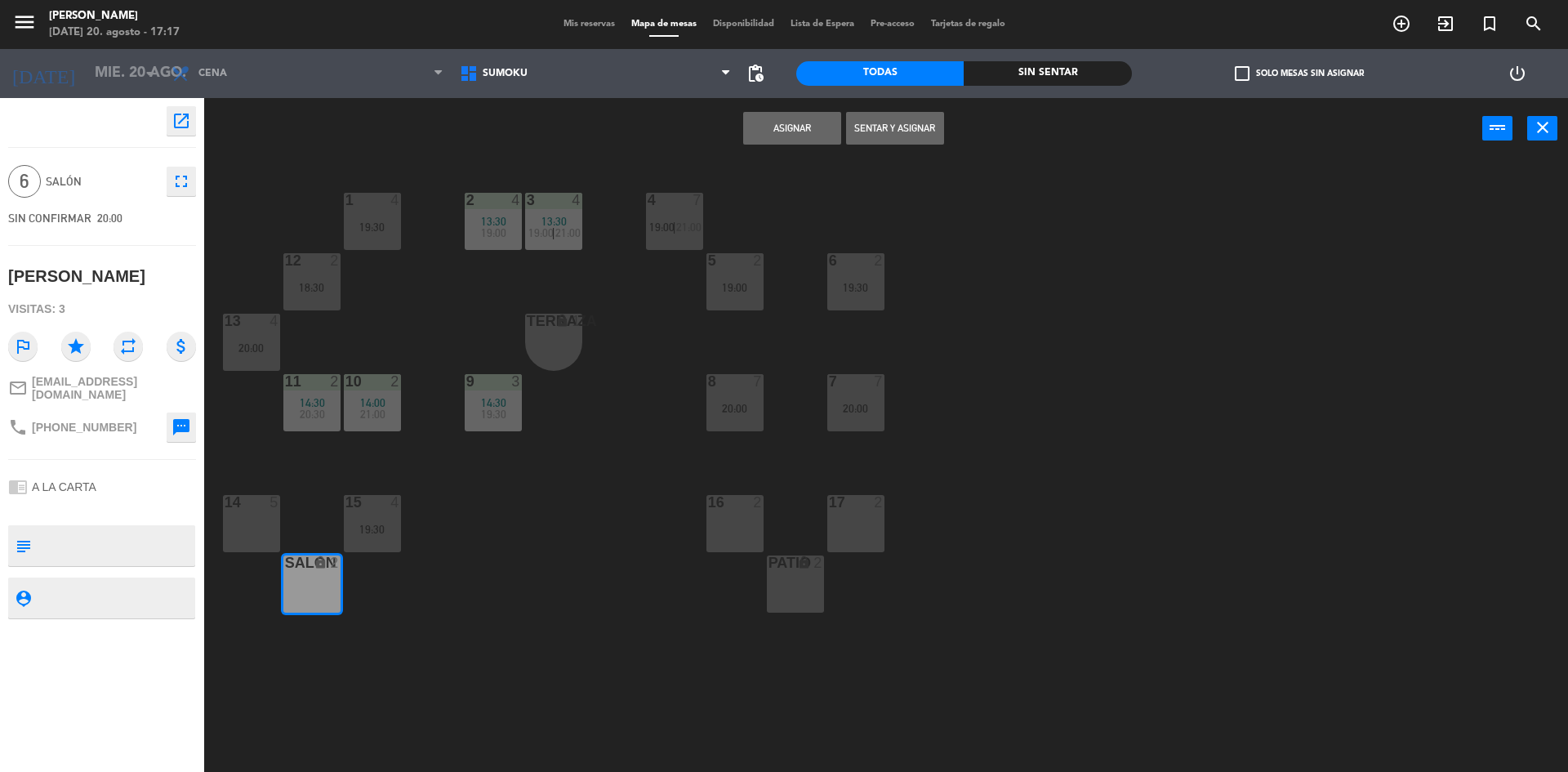
click at [320, 558] on icon "lock" at bounding box center [321, 562] width 14 height 14
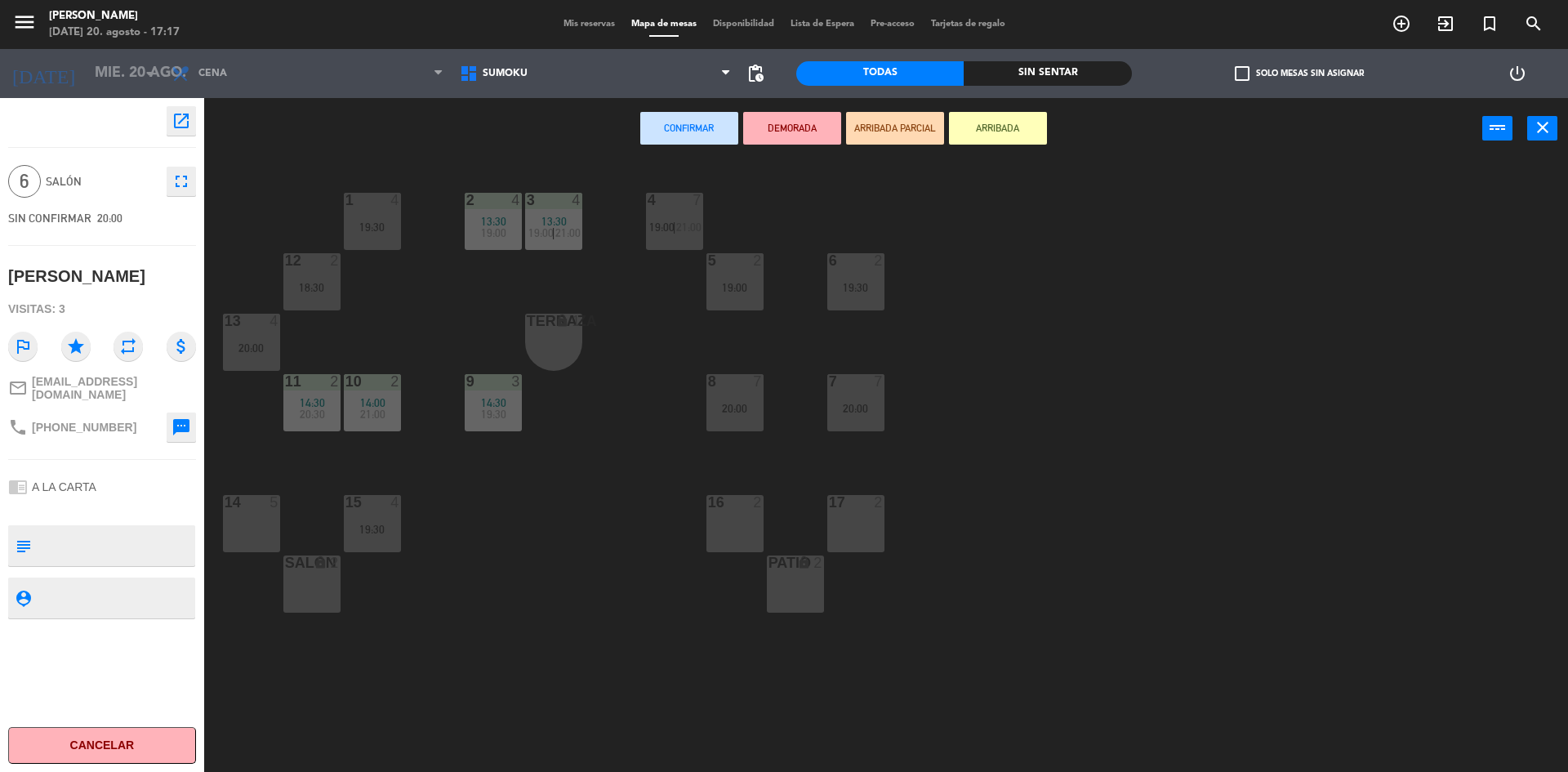
click at [255, 547] on div "14 5" at bounding box center [251, 524] width 57 height 57
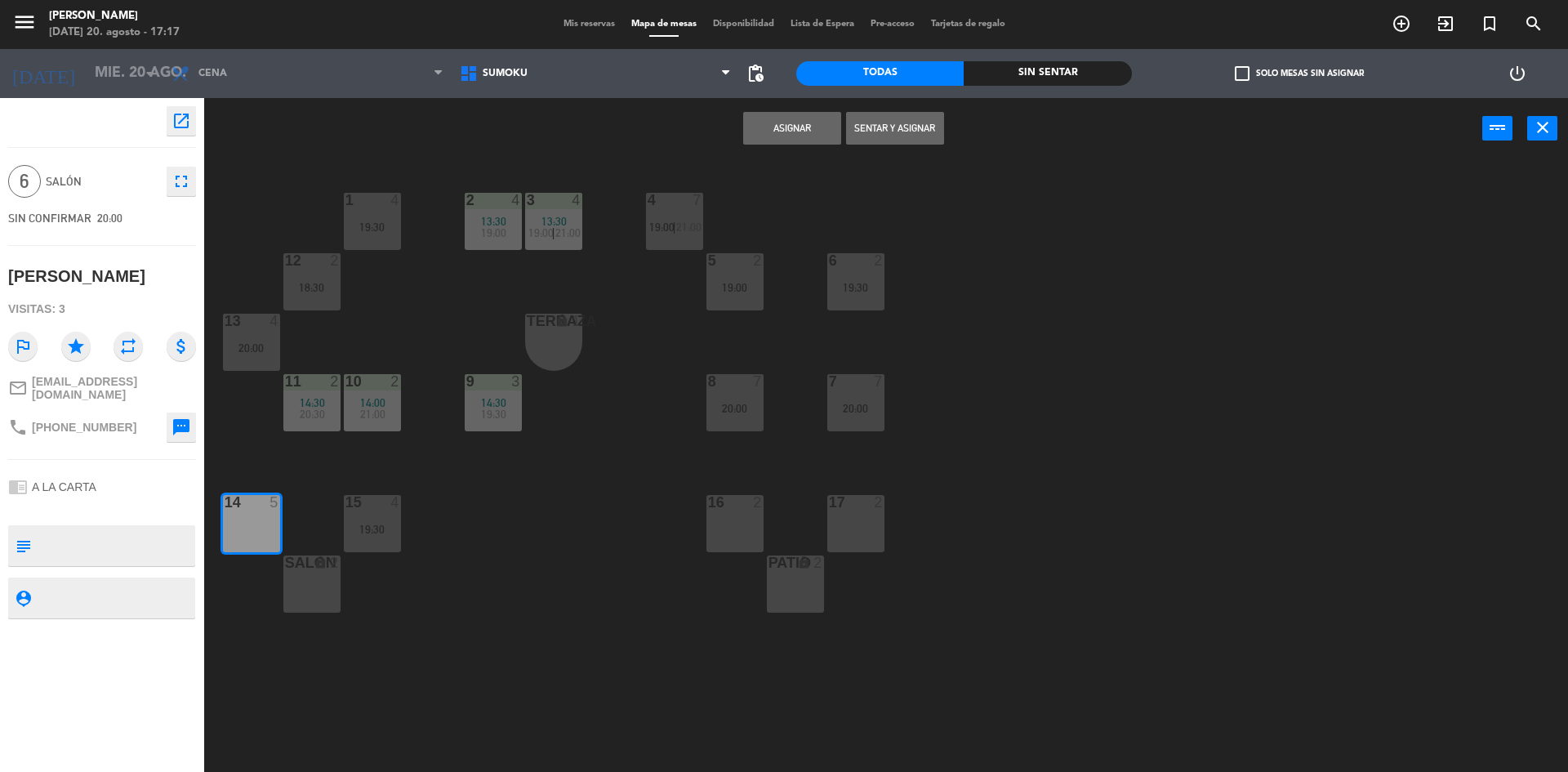
click at [766, 121] on button "Asignar" at bounding box center [792, 128] width 98 height 33
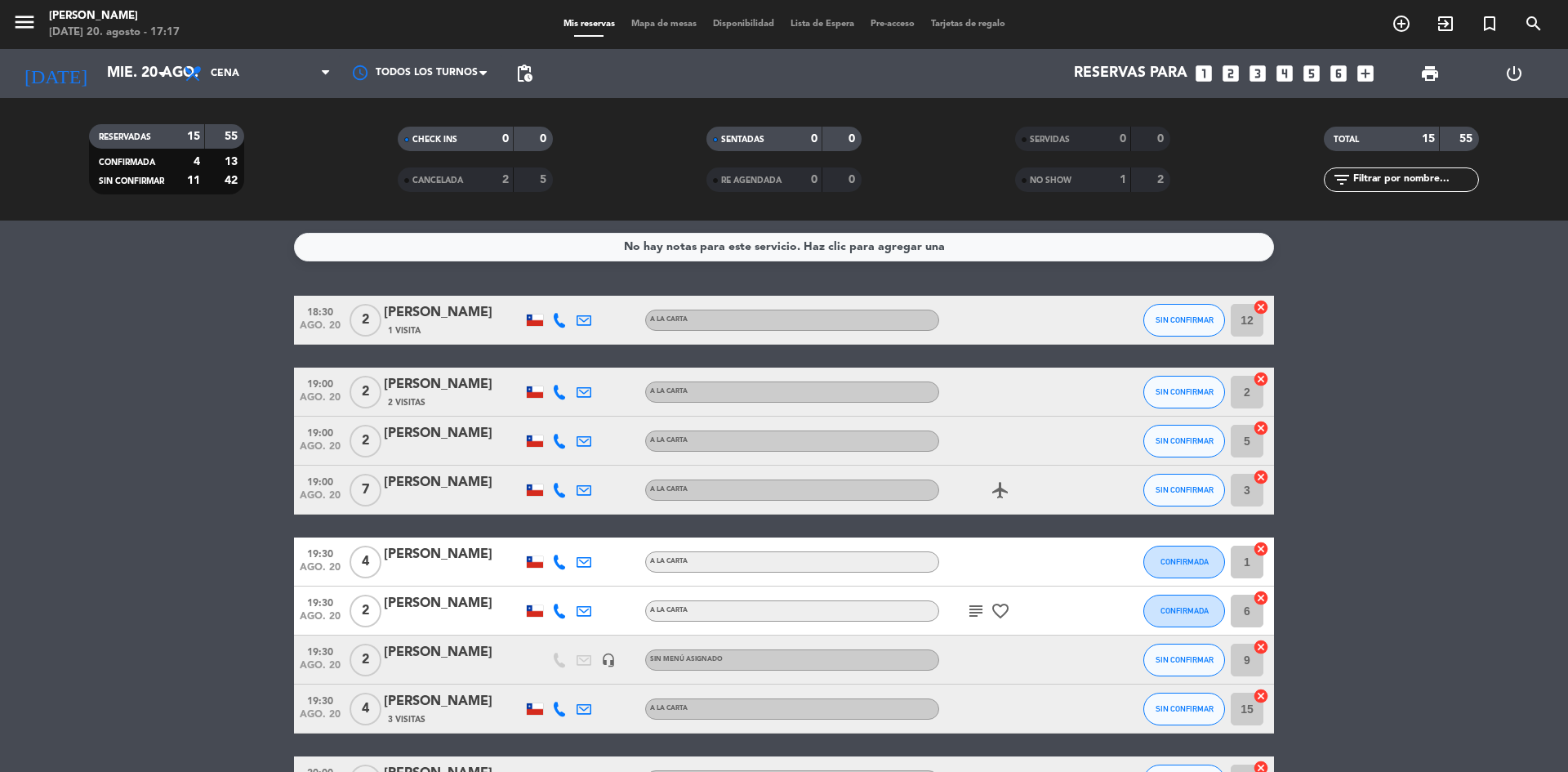
click at [756, 138] on span "SENTADAS" at bounding box center [742, 139] width 43 height 8
click at [137, 86] on input "mié. 20 ago." at bounding box center [194, 73] width 189 height 33
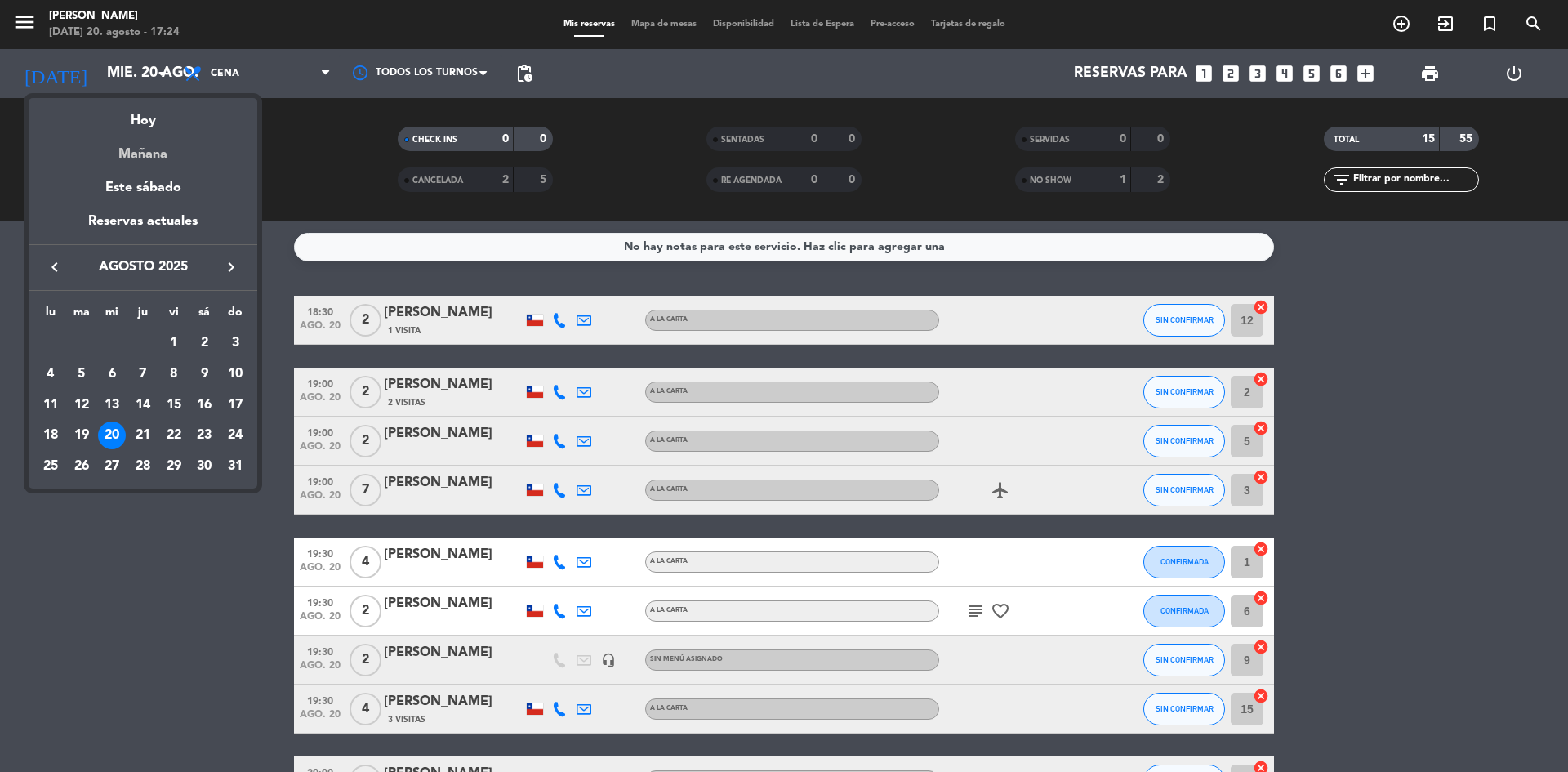
click at [161, 149] on div "Mañana" at bounding box center [142, 149] width 229 height 34
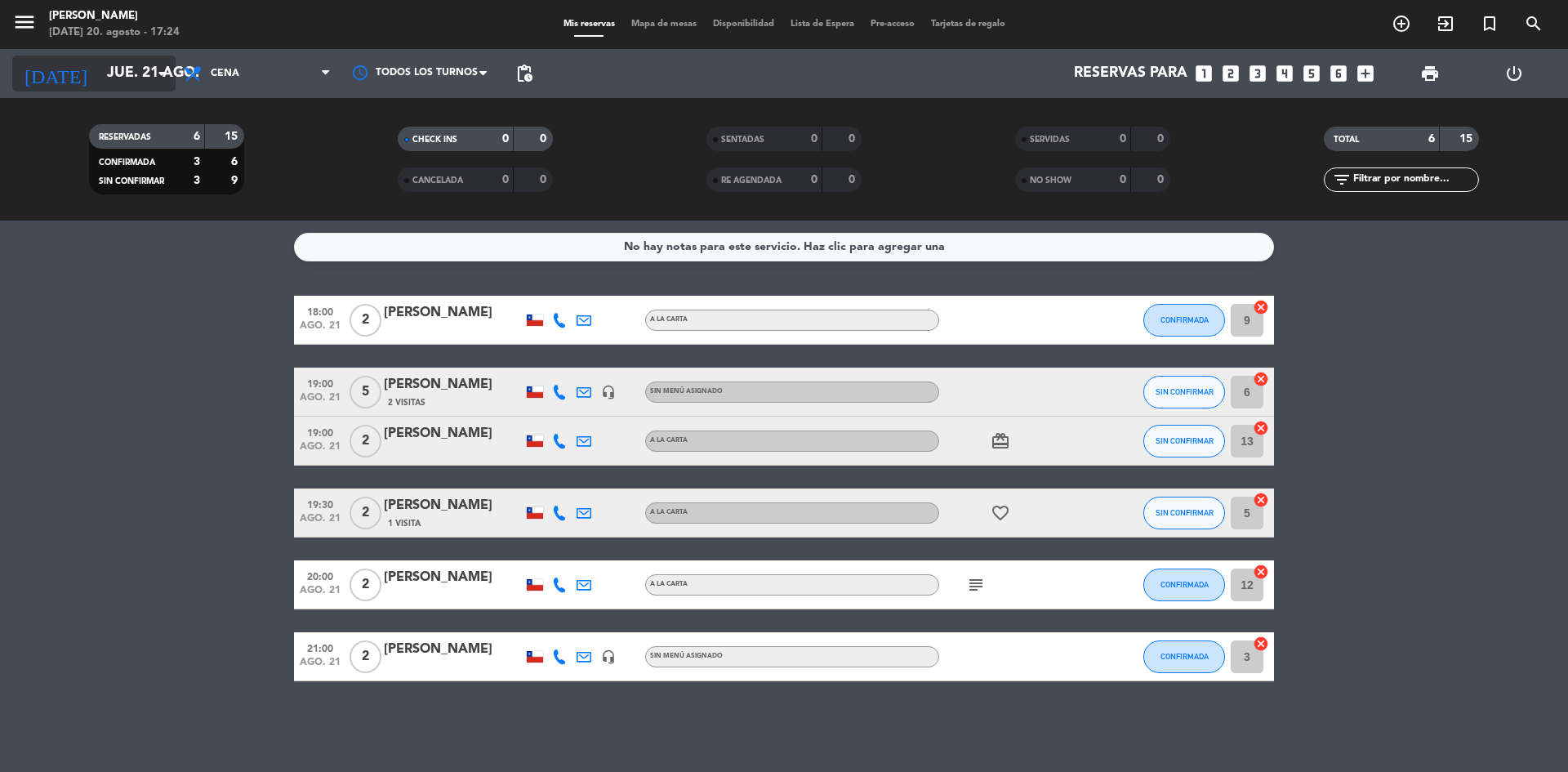
click at [164, 80] on icon "arrow_drop_down" at bounding box center [162, 73] width 19 height 19
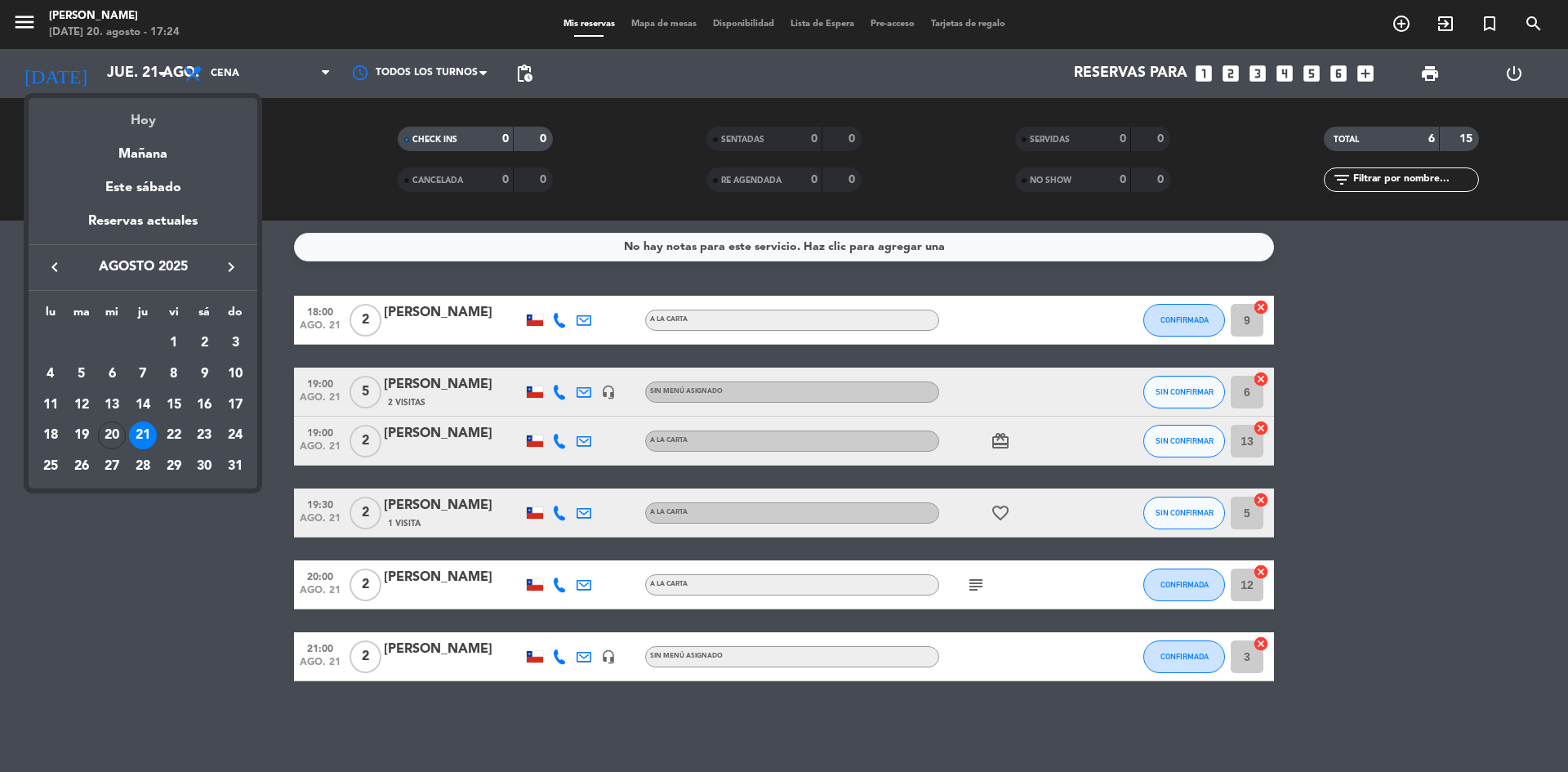
click at [172, 126] on div "Hoy" at bounding box center [142, 115] width 229 height 34
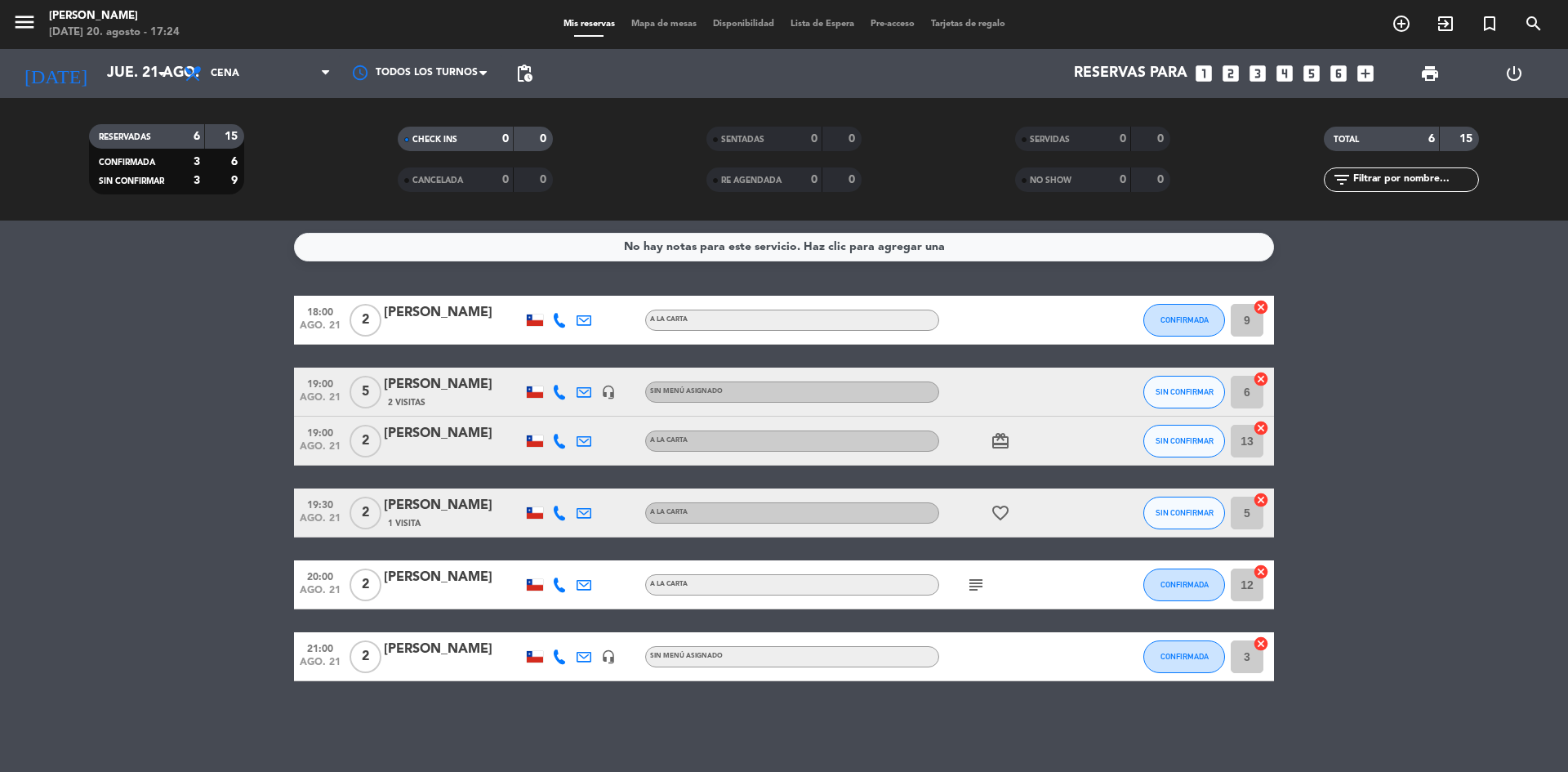
type input "mié. 20 ago."
click at [217, 80] on span "Cena" at bounding box center [257, 73] width 164 height 36
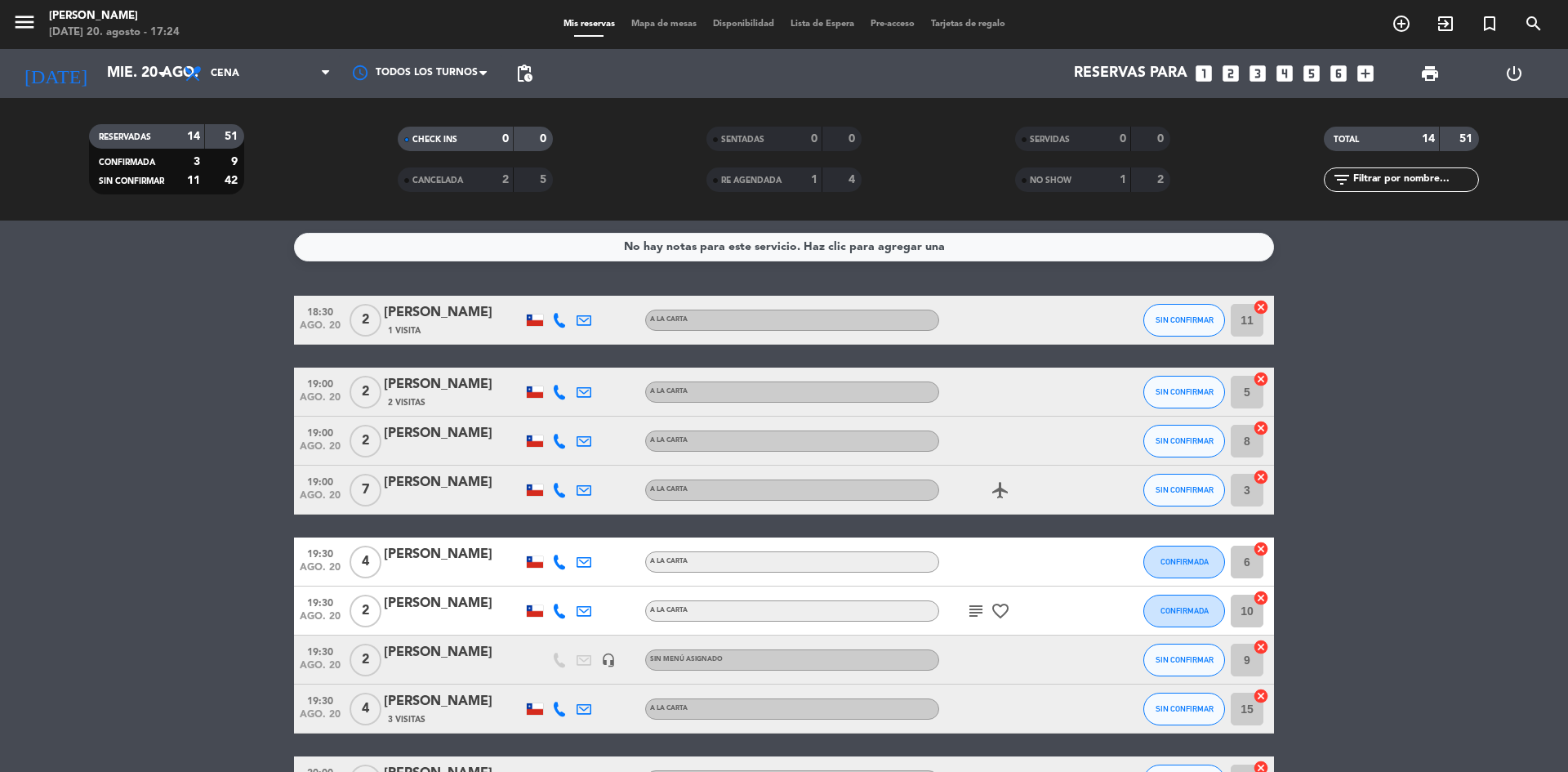
click at [208, 103] on div "RESERVADAS 14 51 CONFIRMADA 3 9 SIN CONFIRMAR 11 42 CHECK INS 0 0 CANCELADA 2 5…" at bounding box center [784, 159] width 1568 height 123
click at [209, 87] on span "Cena" at bounding box center [257, 73] width 164 height 36
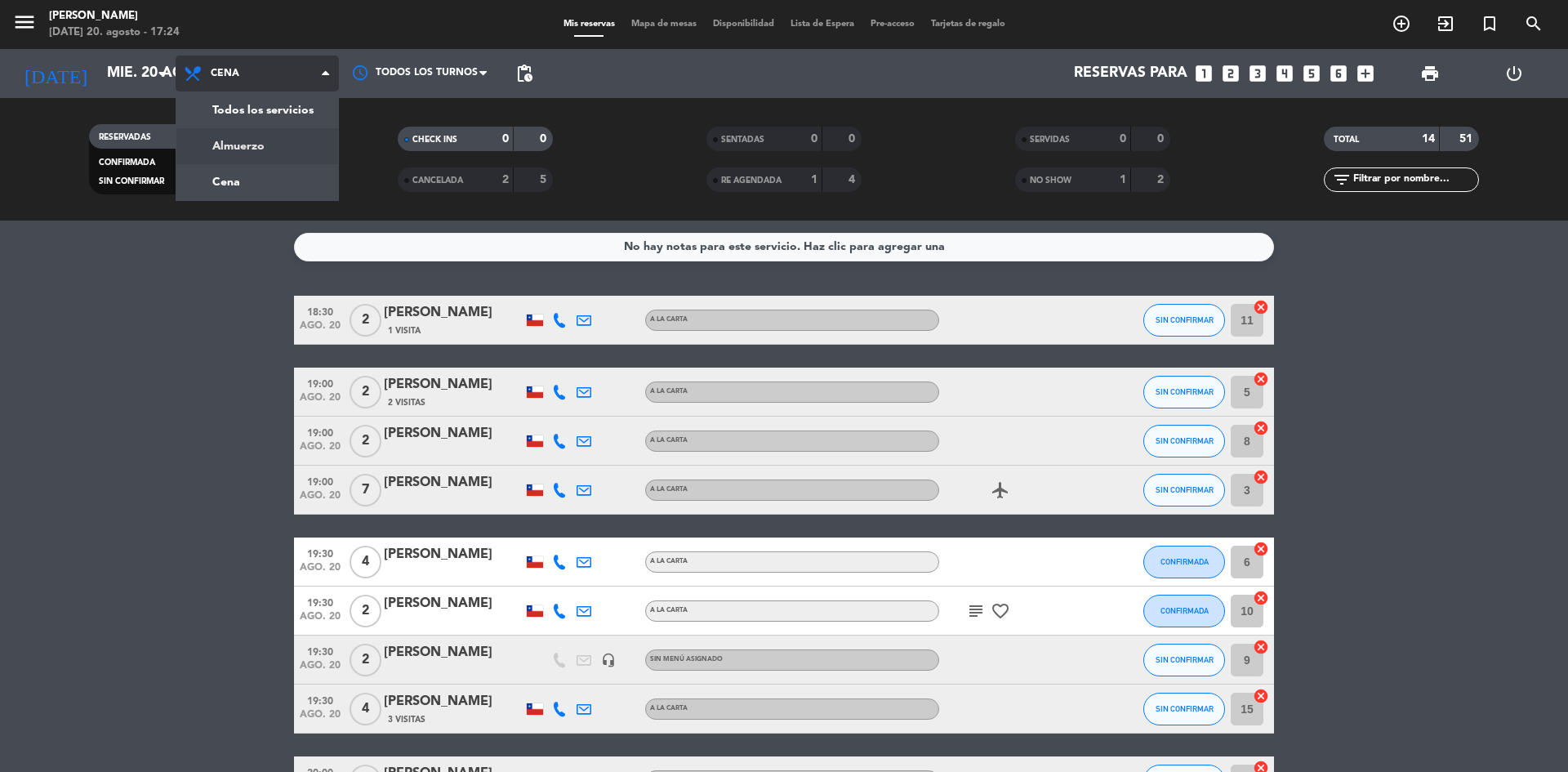
click at [201, 140] on div "menu Sumoku Nikkei [DATE] 20. agosto - 17:24 Mis reservas Mapa de mesas Disponi…" at bounding box center [784, 110] width 1568 height 220
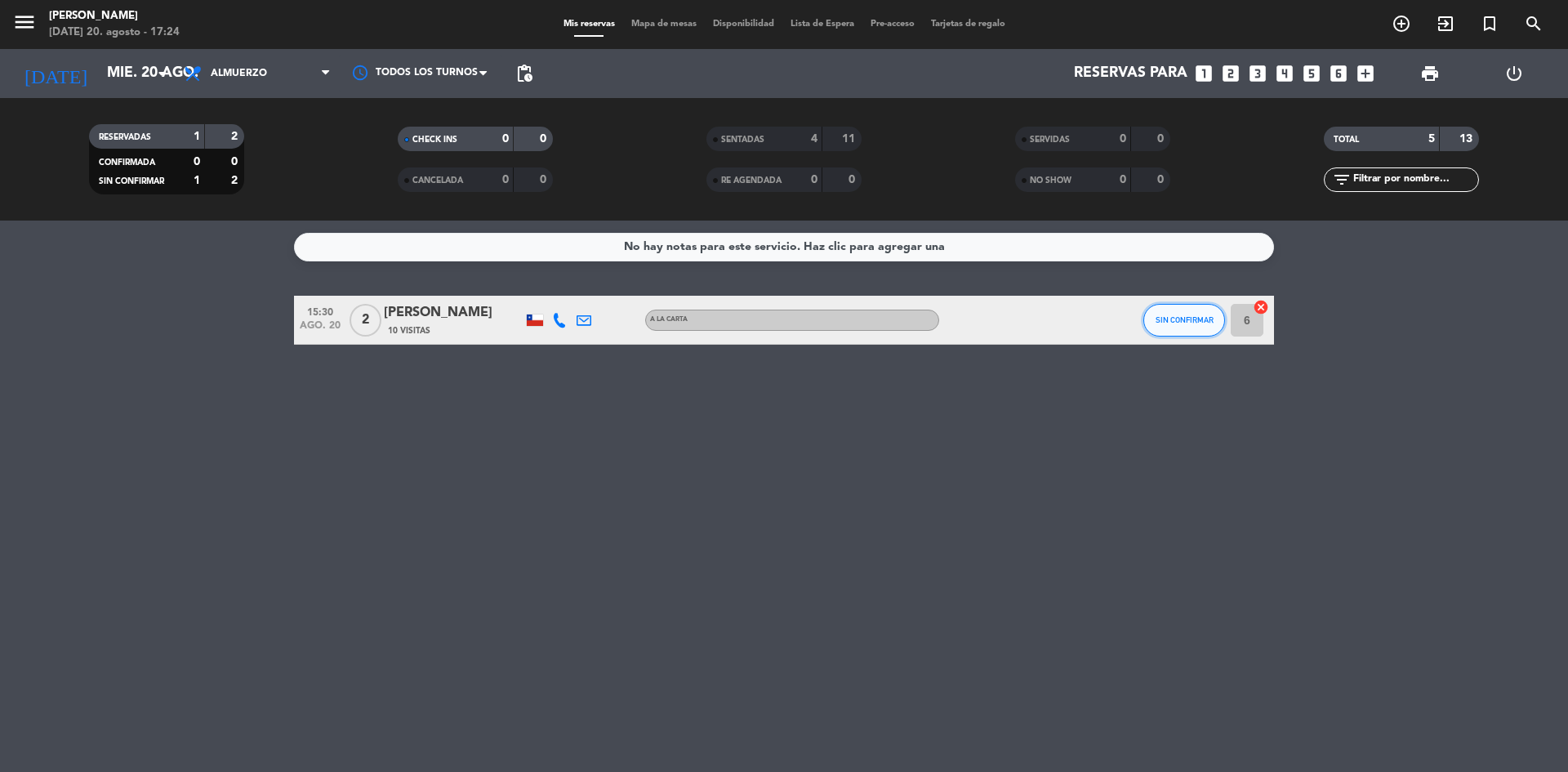
click at [1190, 316] on span "SIN CONFIRMAR" at bounding box center [1184, 320] width 58 height 9
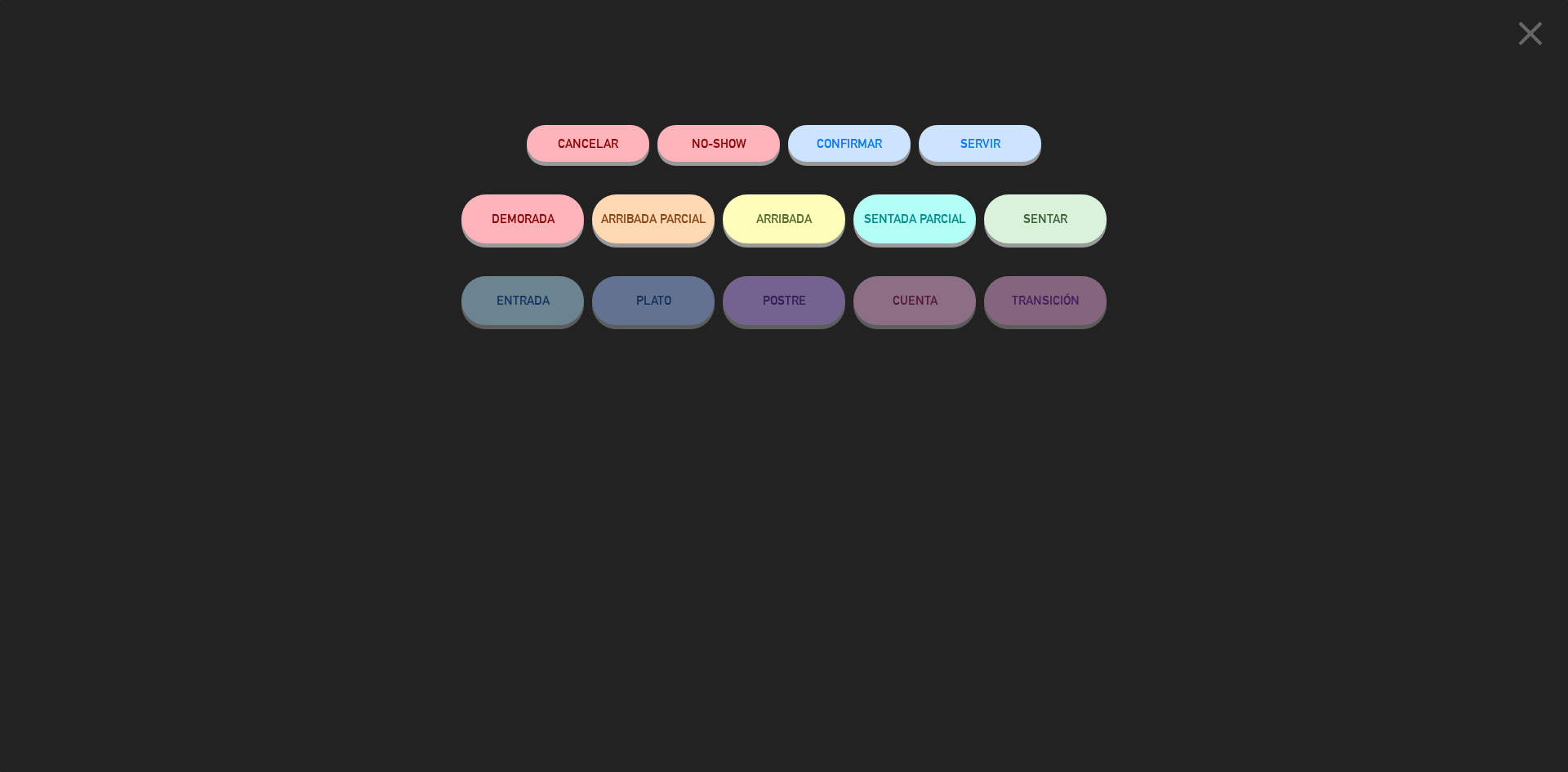
drag, startPoint x: 1074, startPoint y: 248, endPoint x: 1042, endPoint y: 241, distance: 32.8
click at [1068, 248] on div "SENTAR" at bounding box center [1045, 235] width 123 height 81
click at [1029, 225] on span "SENTAR" at bounding box center [1046, 218] width 44 height 14
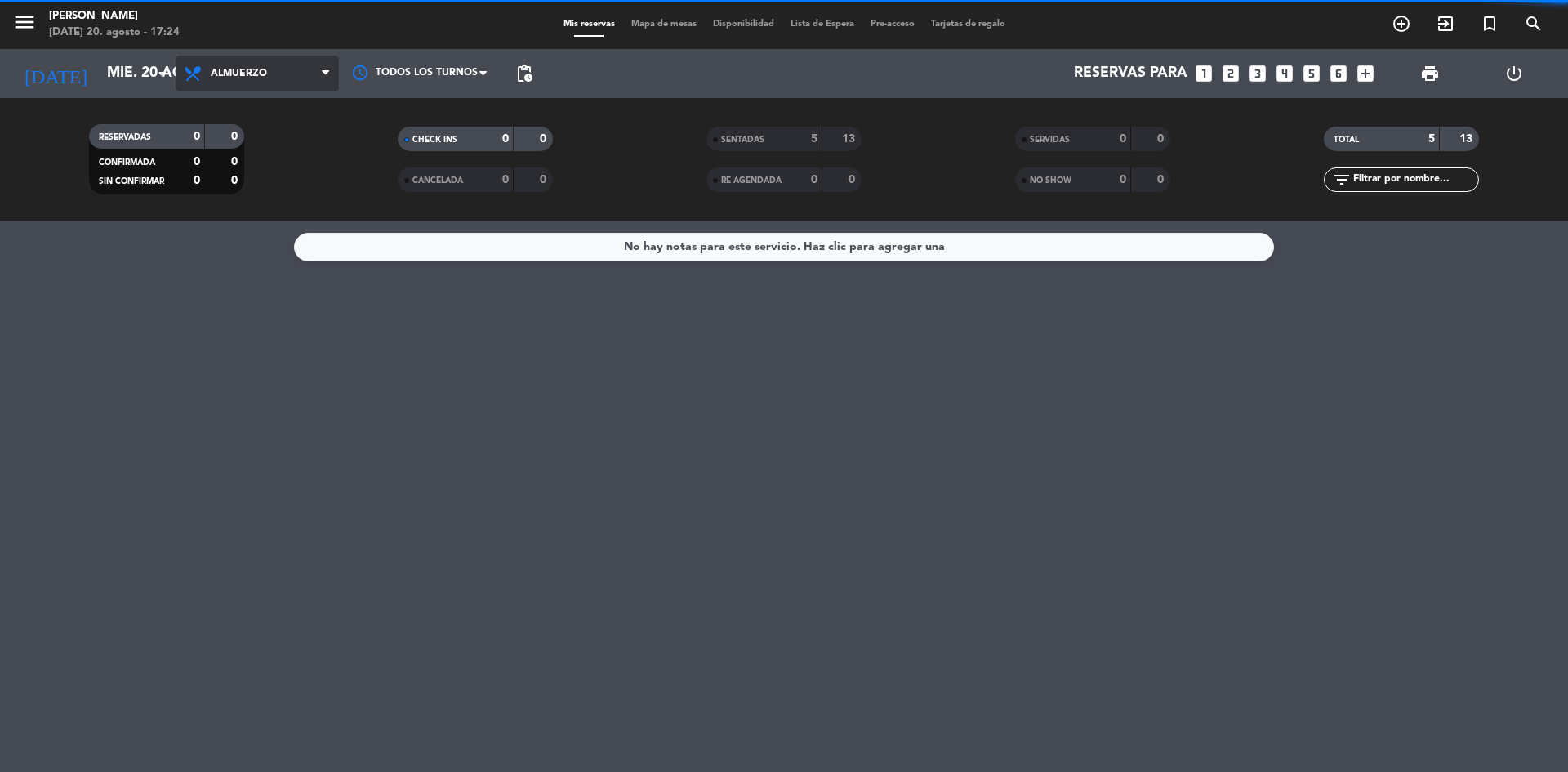
click at [236, 67] on span "Almuerzo" at bounding box center [257, 73] width 164 height 36
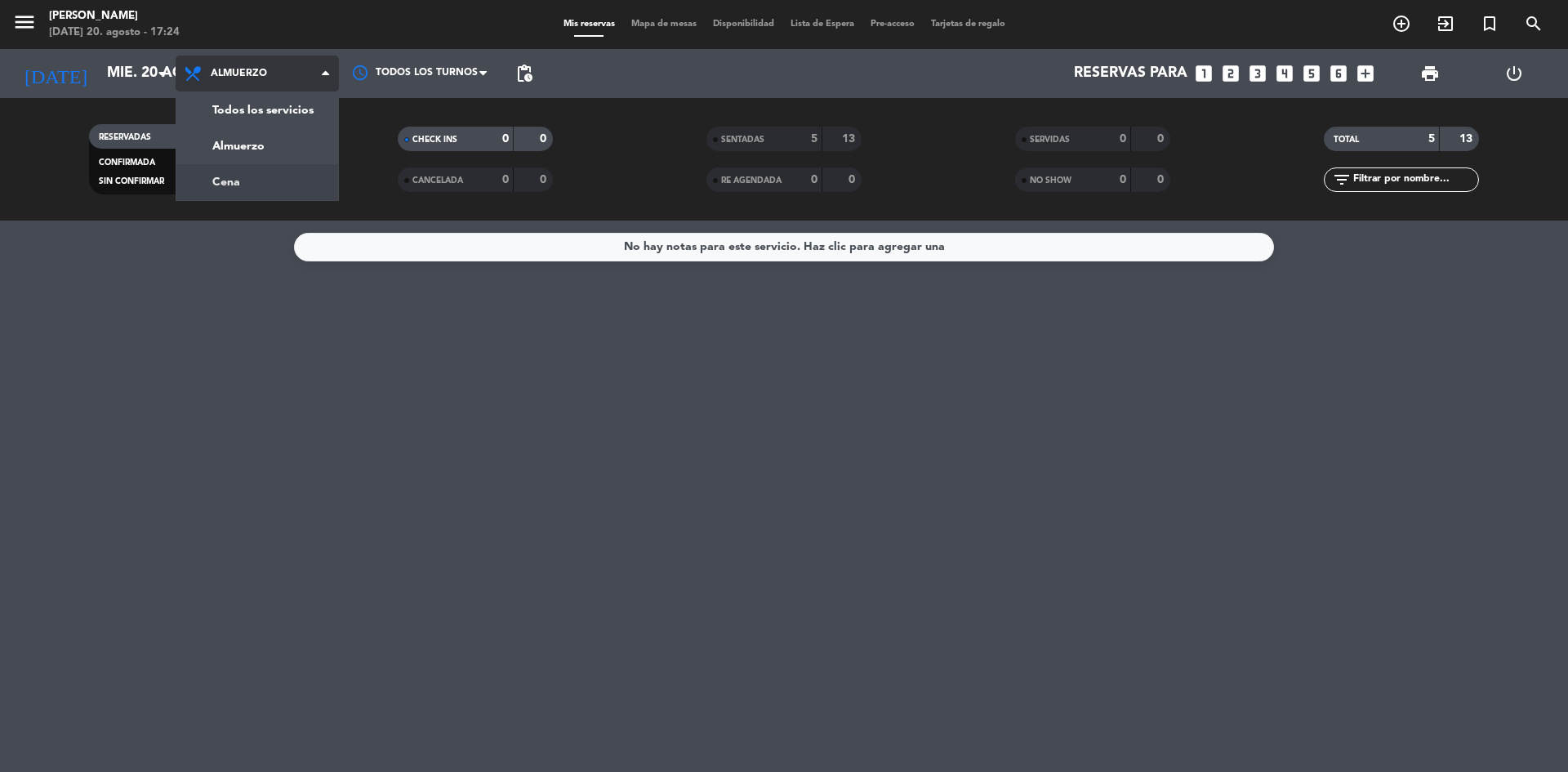
click at [286, 177] on div "menu Sumoku Nikkei [DATE] 20. agosto - 17:24 Mis reservas Mapa de mesas Disponi…" at bounding box center [784, 110] width 1568 height 220
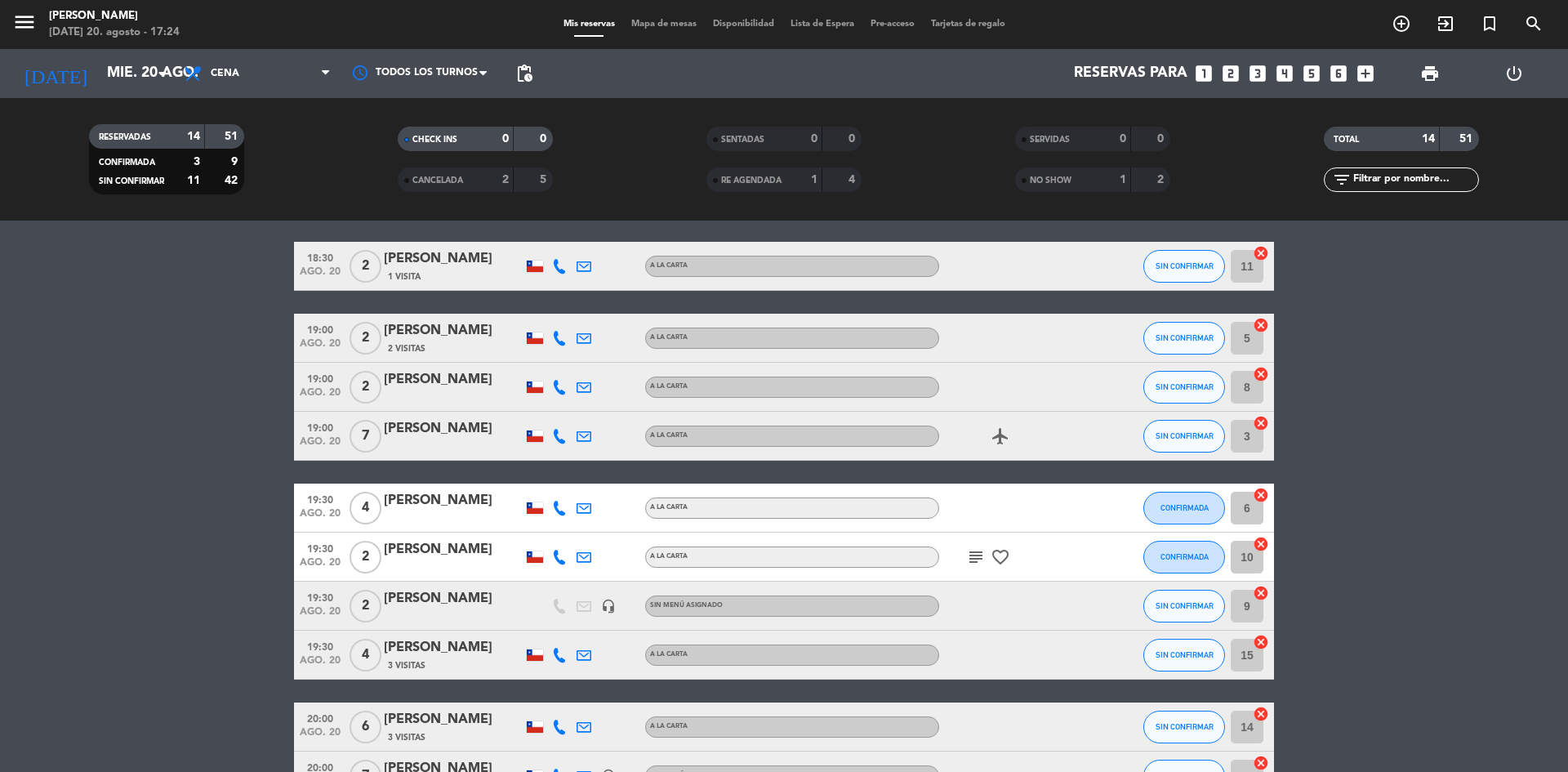
scroll to position [81, 0]
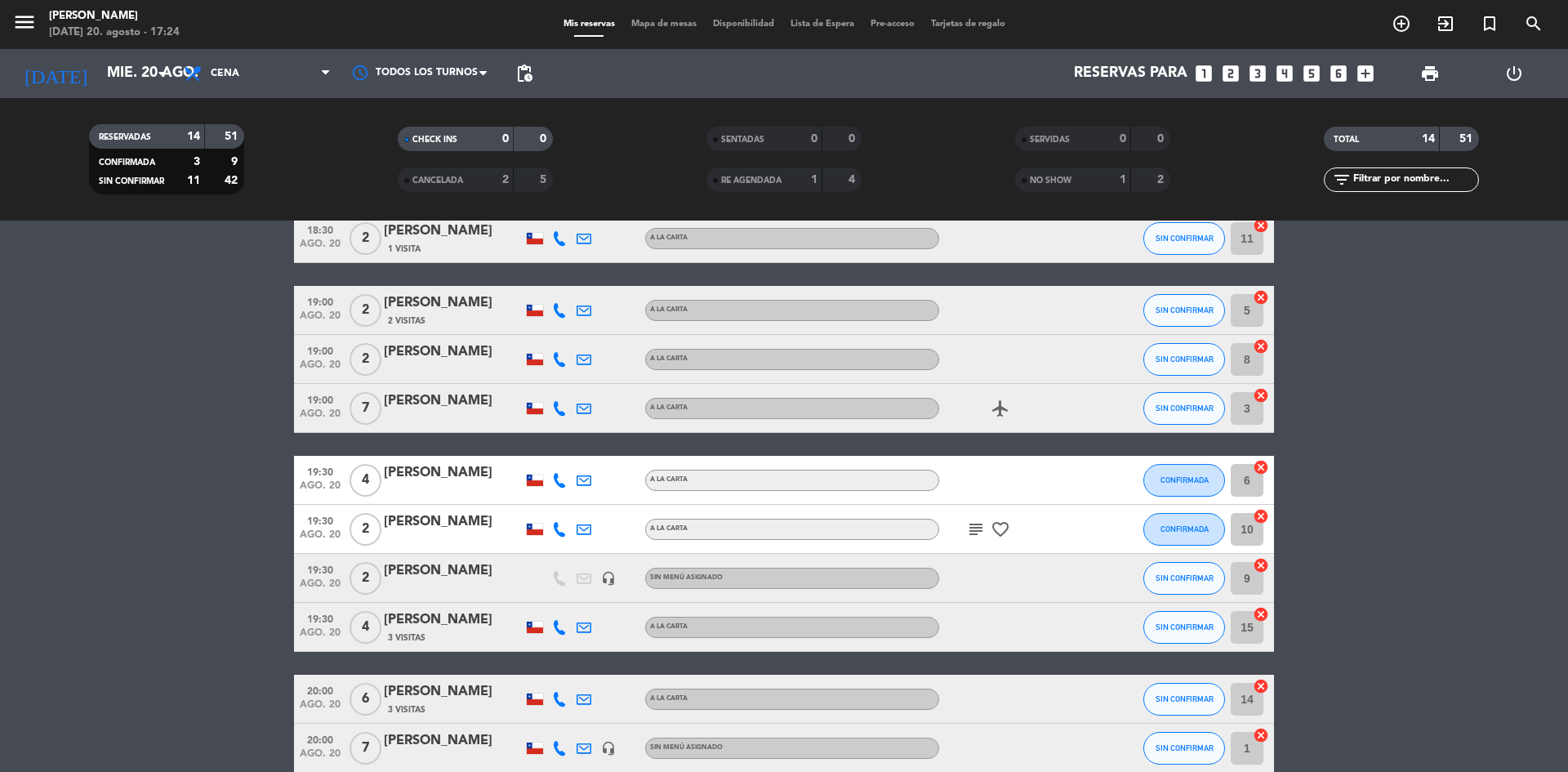
click at [977, 522] on icon "subject" at bounding box center [976, 530] width 19 height 19
click at [1357, 442] on bookings-row "18:30 [DATE] 2 [PERSON_NAME] 1 Visita A LA CARTA SIN CONFIRMAR 11 cancel 19:00 …" at bounding box center [784, 614] width 1568 height 800
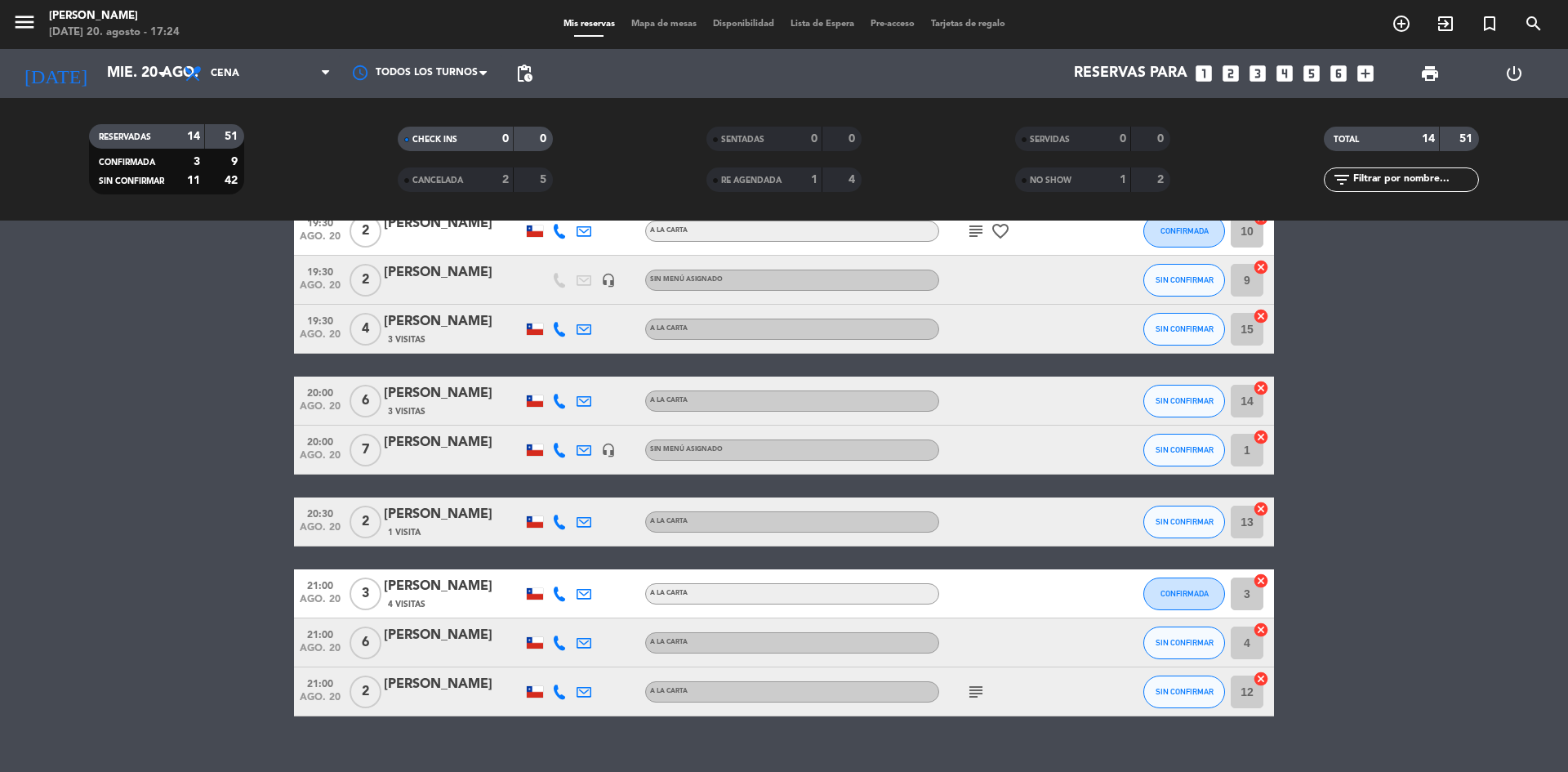
scroll to position [406, 0]
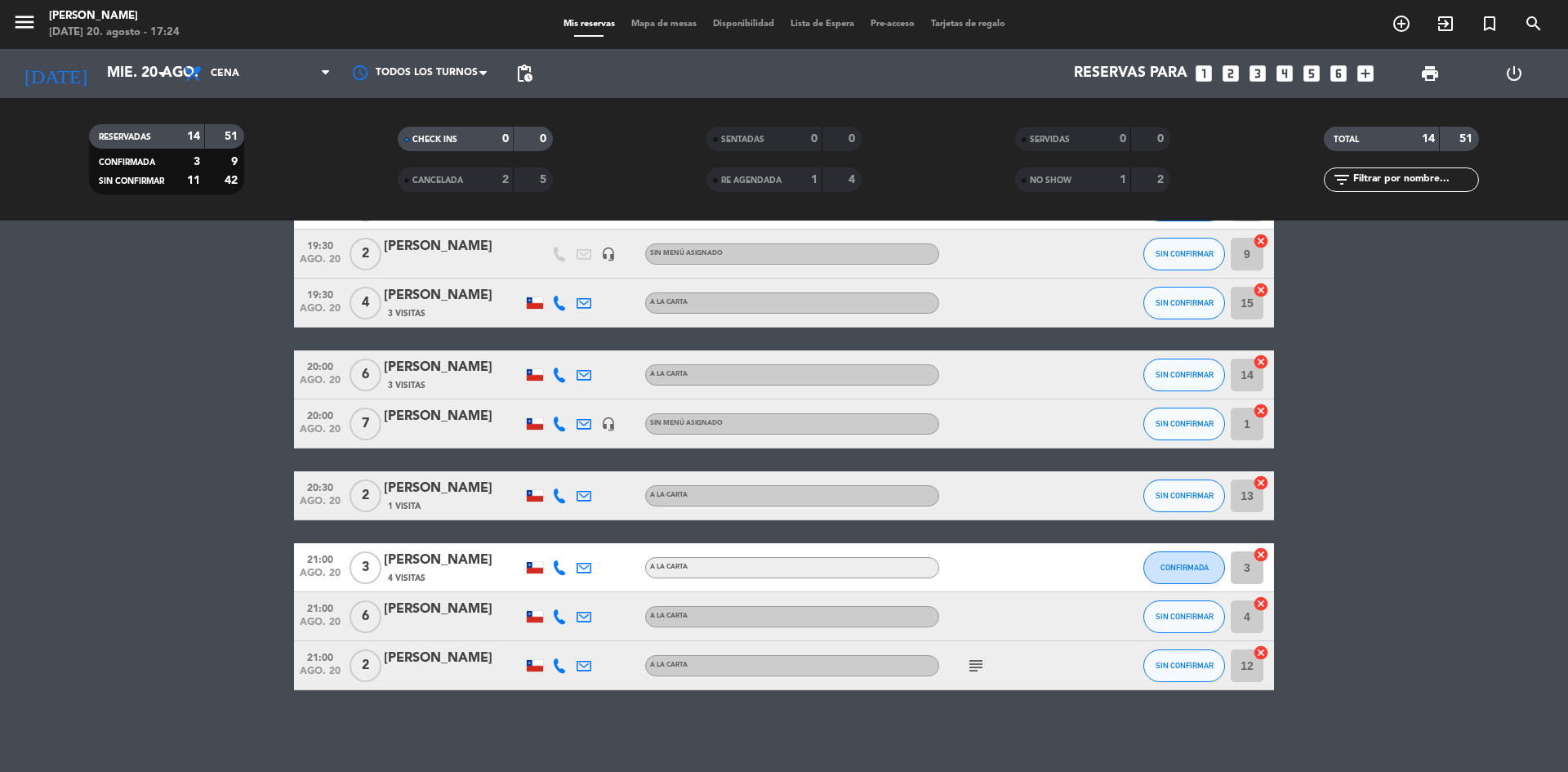
click at [979, 658] on icon "subject" at bounding box center [976, 666] width 19 height 19
click at [1411, 515] on bookings-row "18:30 [DATE] 2 [PERSON_NAME] 1 Visita A LA CARTA SIN CONFIRMAR 11 cancel 19:00 …" at bounding box center [784, 289] width 1568 height 800
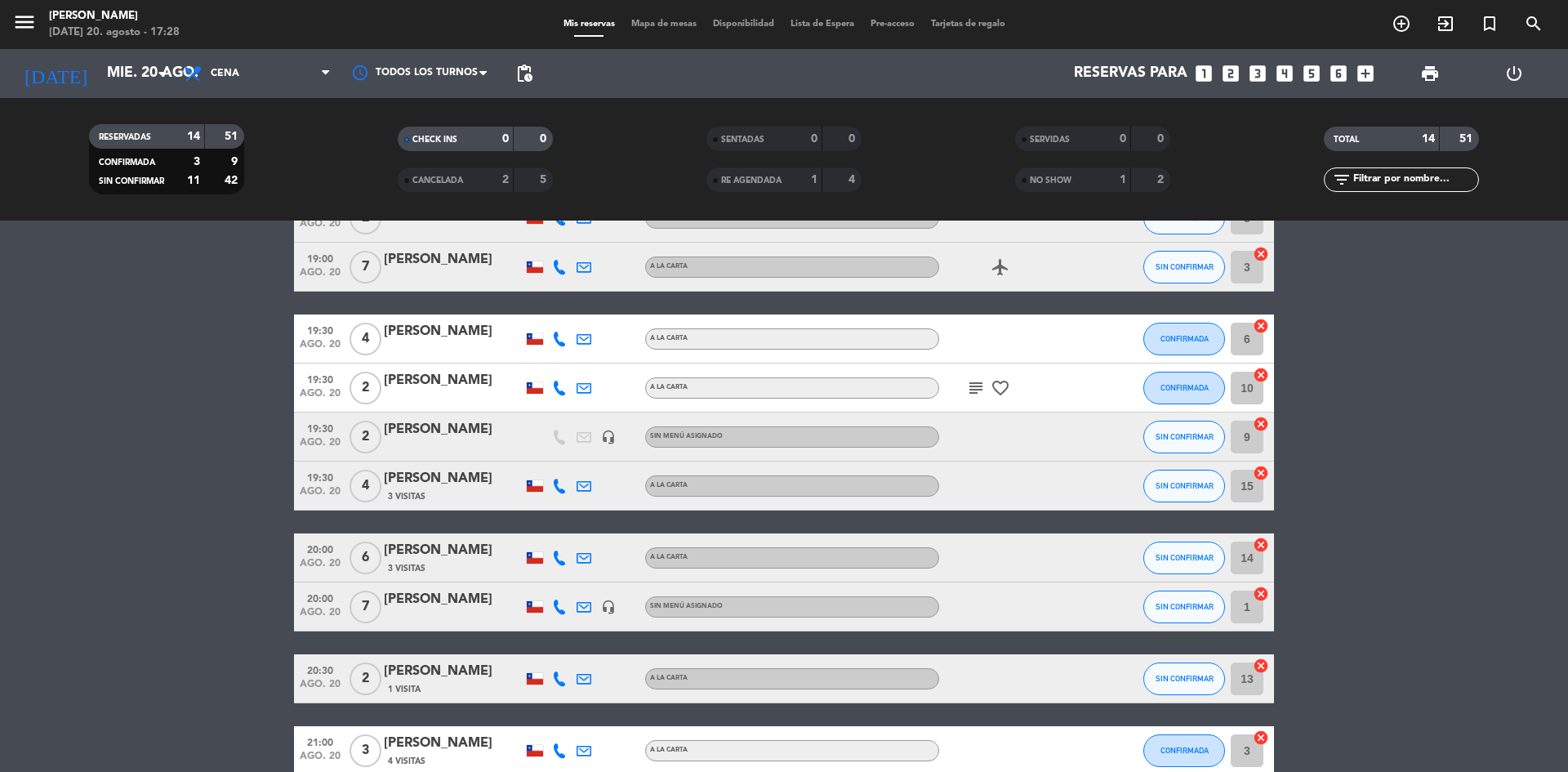
scroll to position [0, 0]
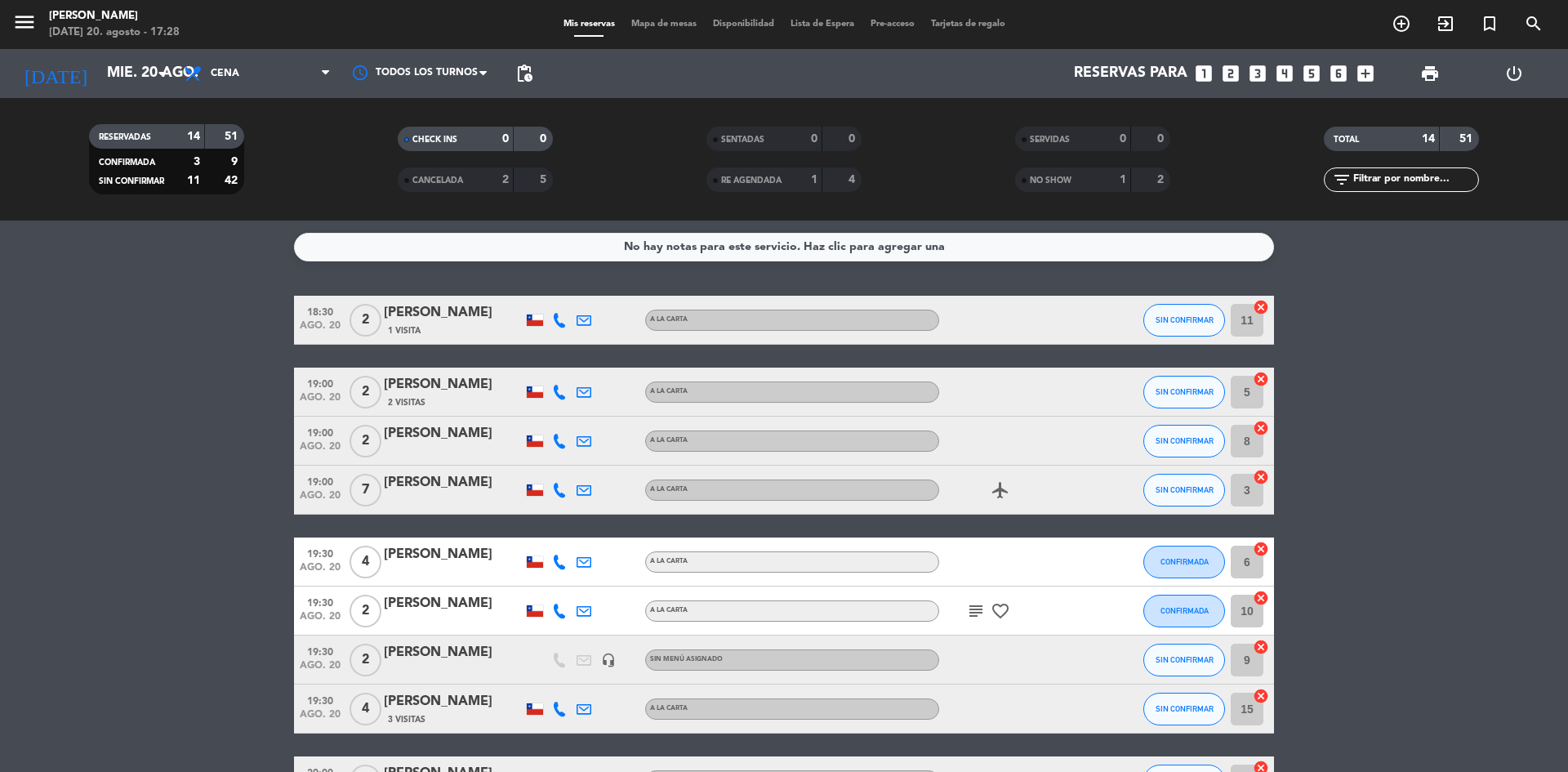
click at [981, 610] on icon "subject" at bounding box center [976, 611] width 19 height 19
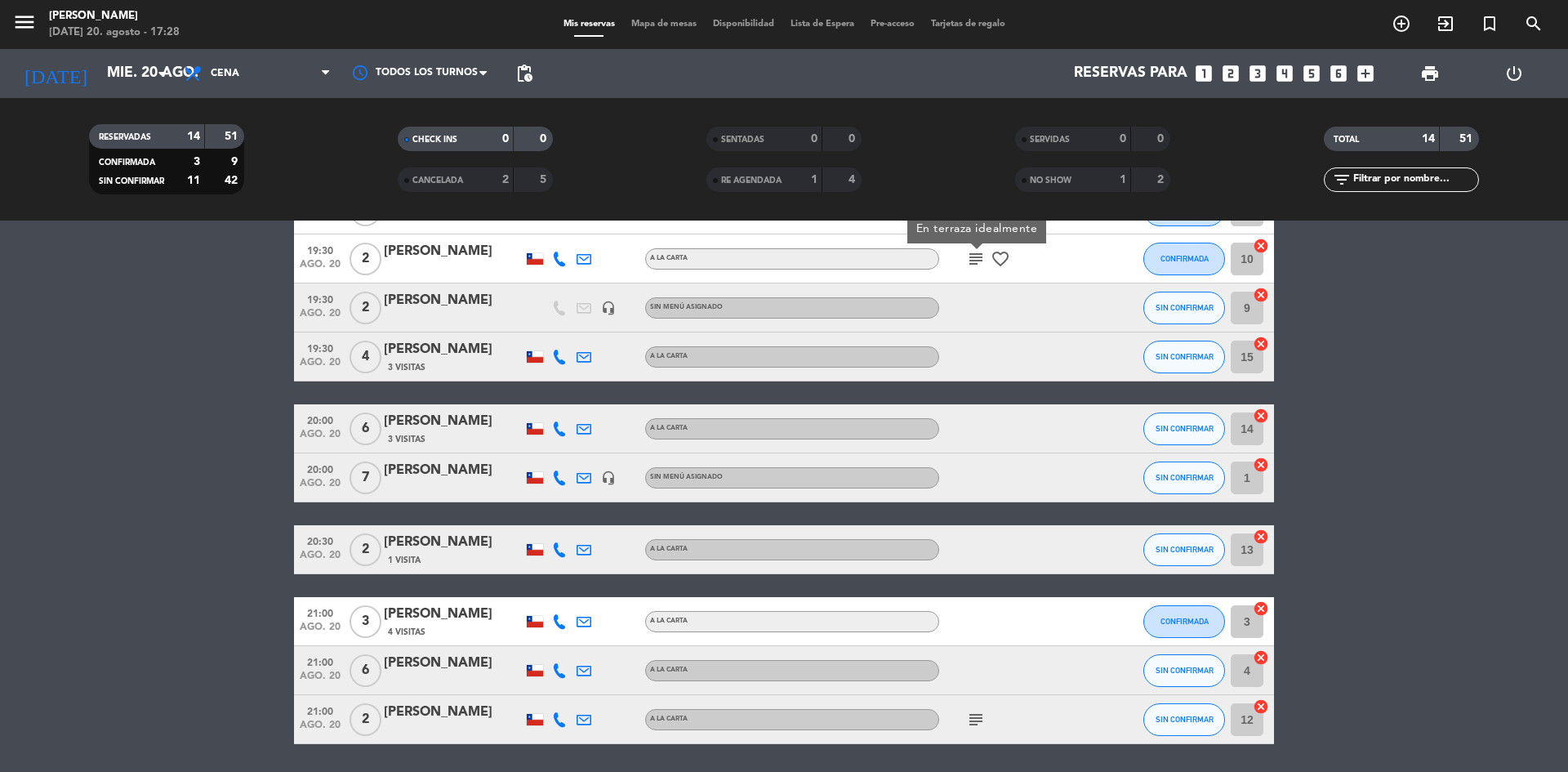
scroll to position [406, 0]
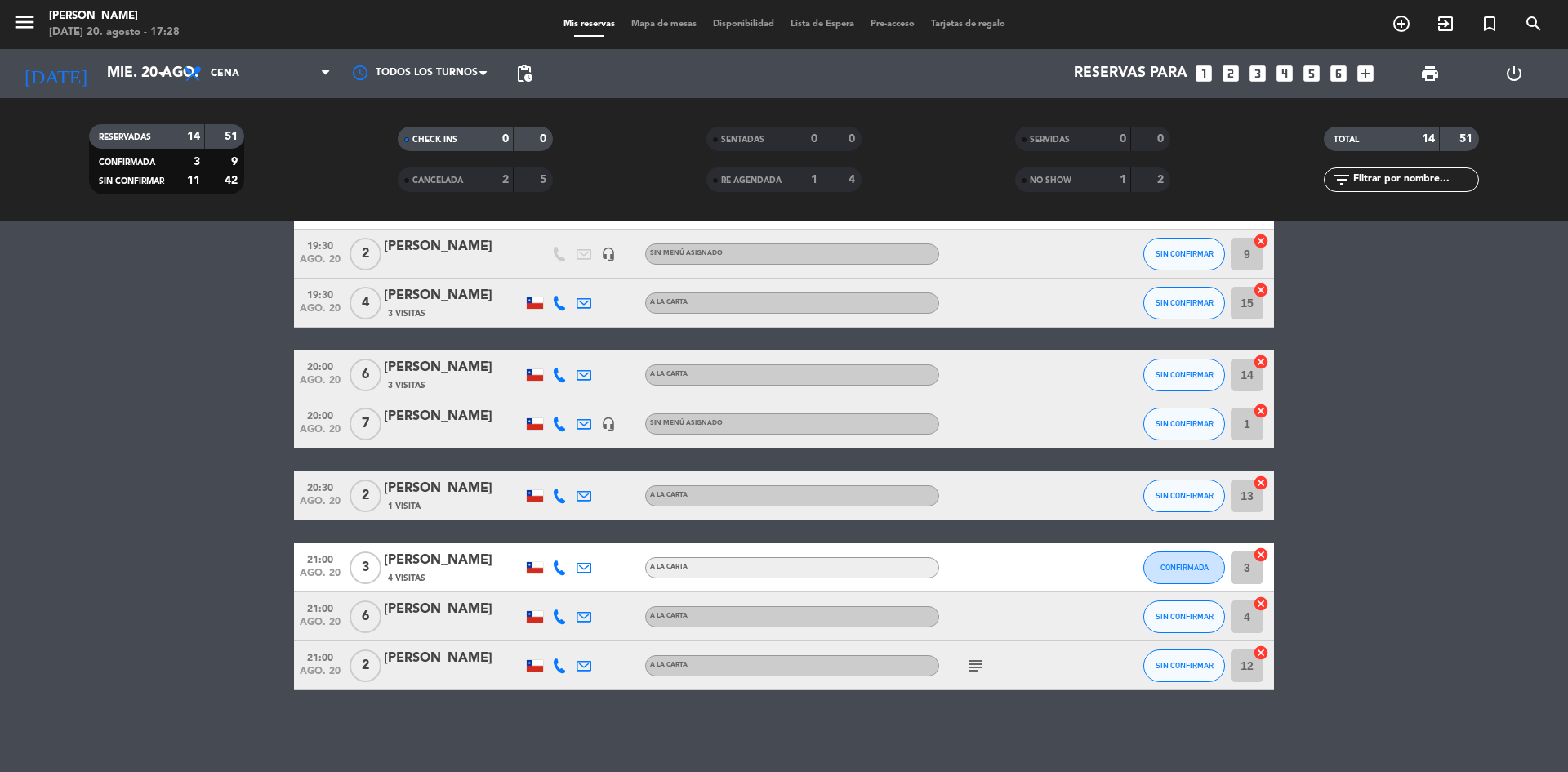
click at [980, 654] on div "subject" at bounding box center [1013, 665] width 147 height 49
click at [972, 674] on icon "subject" at bounding box center [976, 666] width 19 height 19
click at [1500, 384] on bookings-row "18:30 [DATE] 2 [PERSON_NAME] 1 Visita A LA CARTA SIN CONFIRMAR 11 cancel 19:00 …" at bounding box center [784, 289] width 1568 height 800
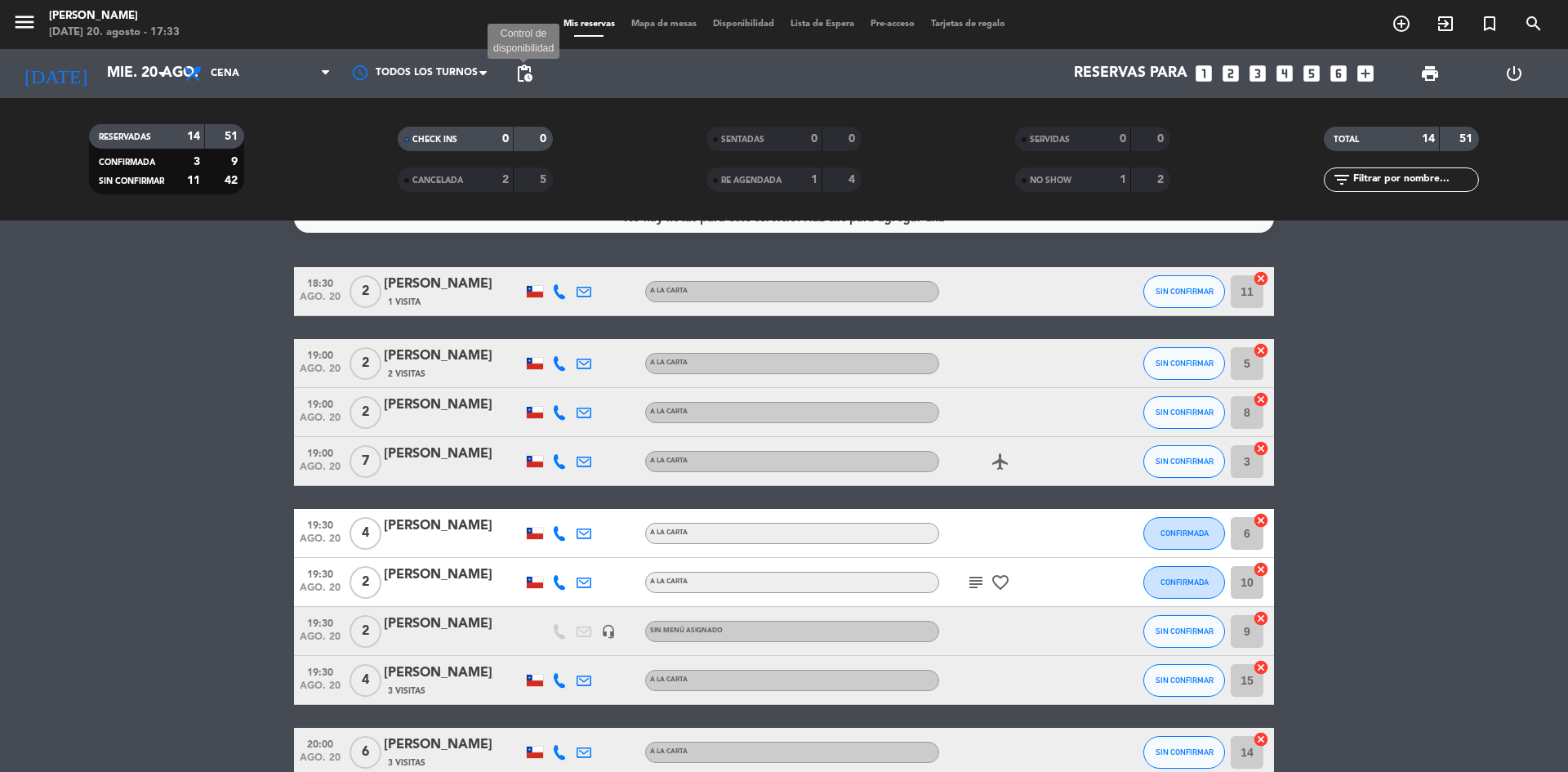
scroll to position [0, 0]
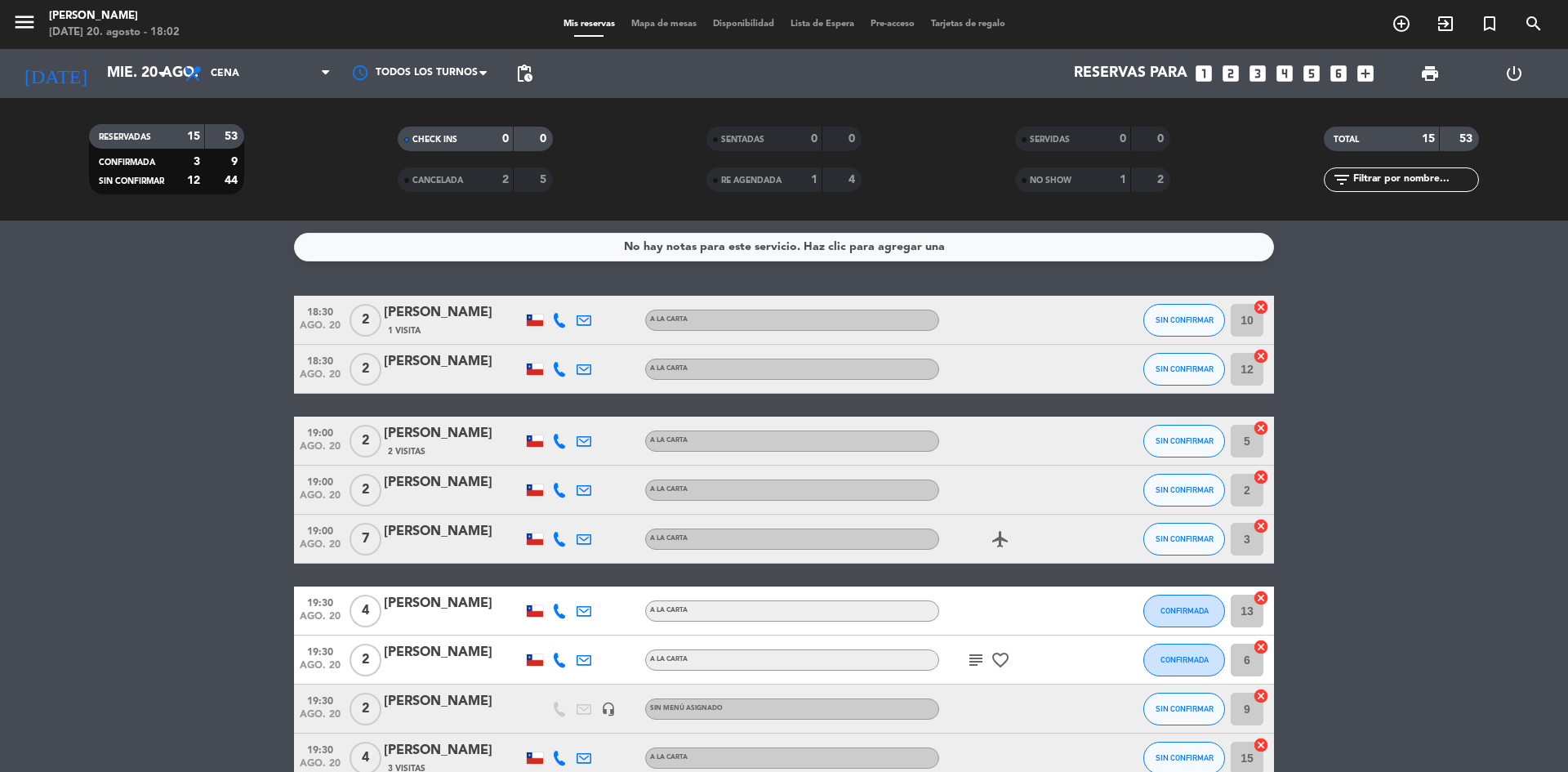
click at [198, 500] on bookings-row "18:30 [DATE] 2 [PERSON_NAME] 1 Visita A LA CARTA SIN CONFIRMAR 10 cancel 18:30 …" at bounding box center [784, 720] width 1568 height 850
click at [172, 466] on bookings-row "18:30 [DATE] 2 [PERSON_NAME] 1 Visita A LA CARTA SIN CONFIRMAR 10 cancel 18:30 …" at bounding box center [784, 720] width 1568 height 850
click at [1005, 539] on icon "airplanemode_active" at bounding box center [1001, 539] width 19 height 19
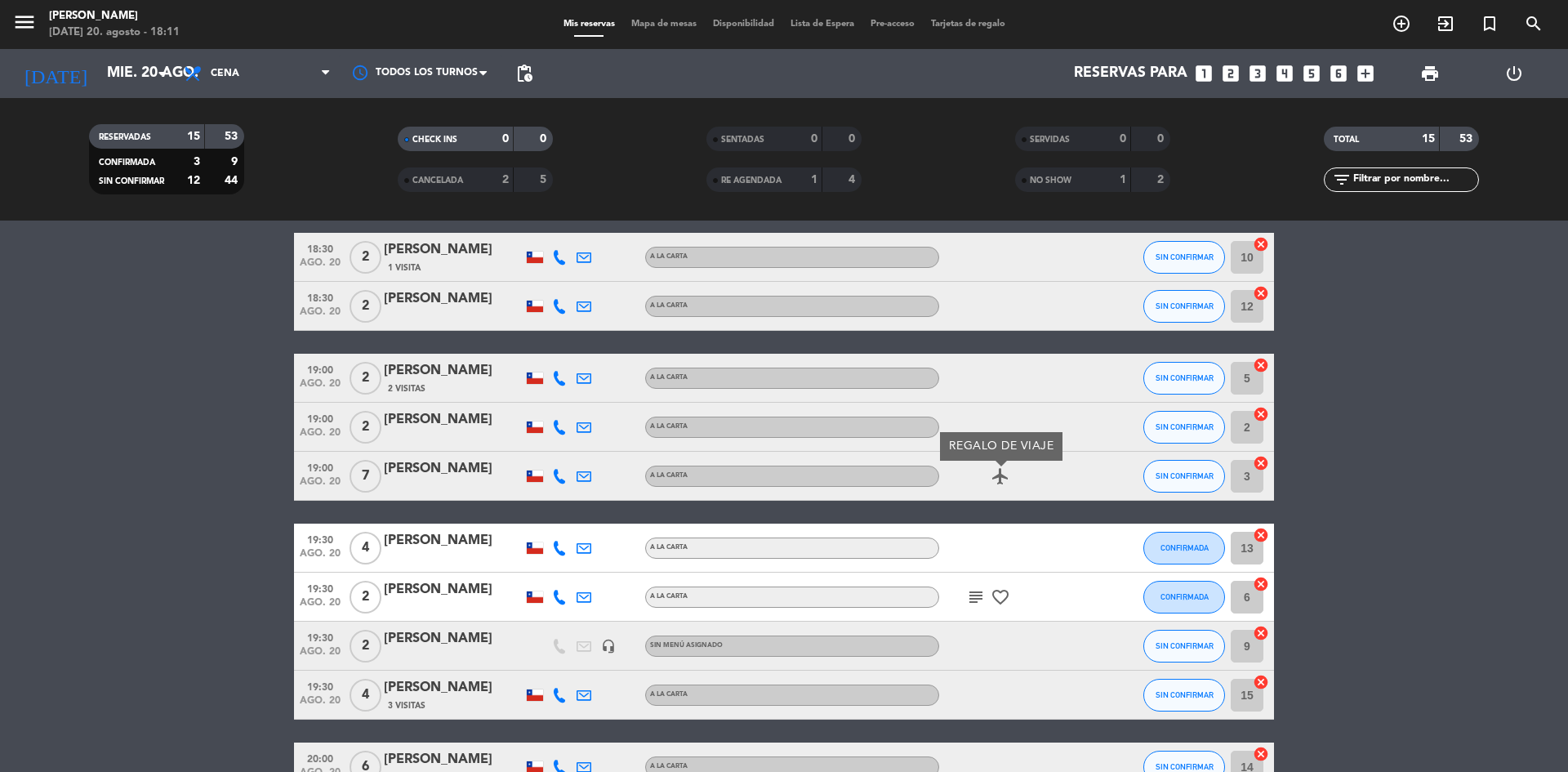
scroll to position [81, 0]
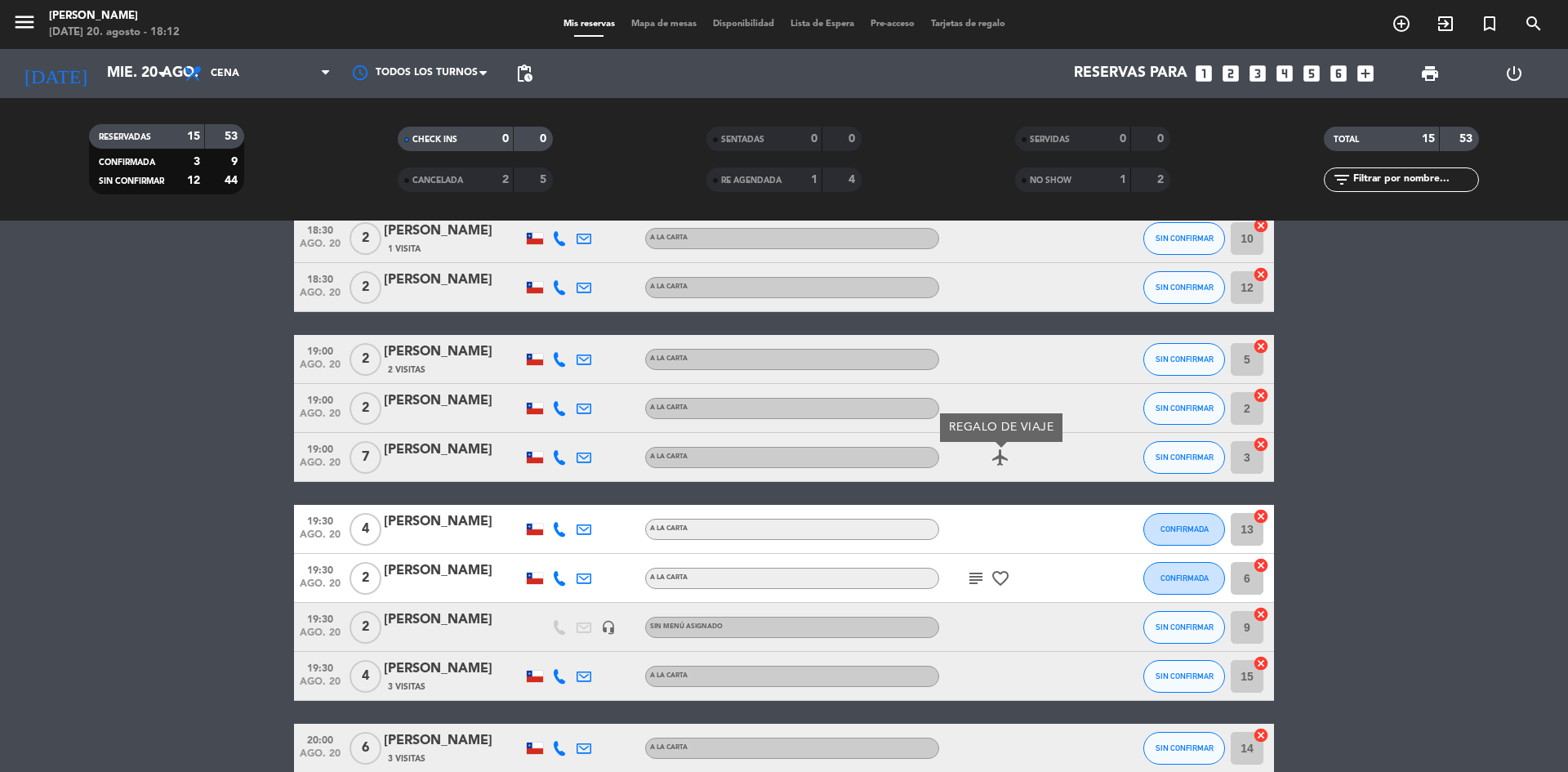
click at [155, 325] on bookings-row "18:30 [DATE] 2 [PERSON_NAME] 1 Visita A LA CARTA SIN CONFIRMAR 10 cancel 18:30 …" at bounding box center [784, 638] width 1568 height 850
click at [973, 578] on icon "subject" at bounding box center [976, 578] width 19 height 19
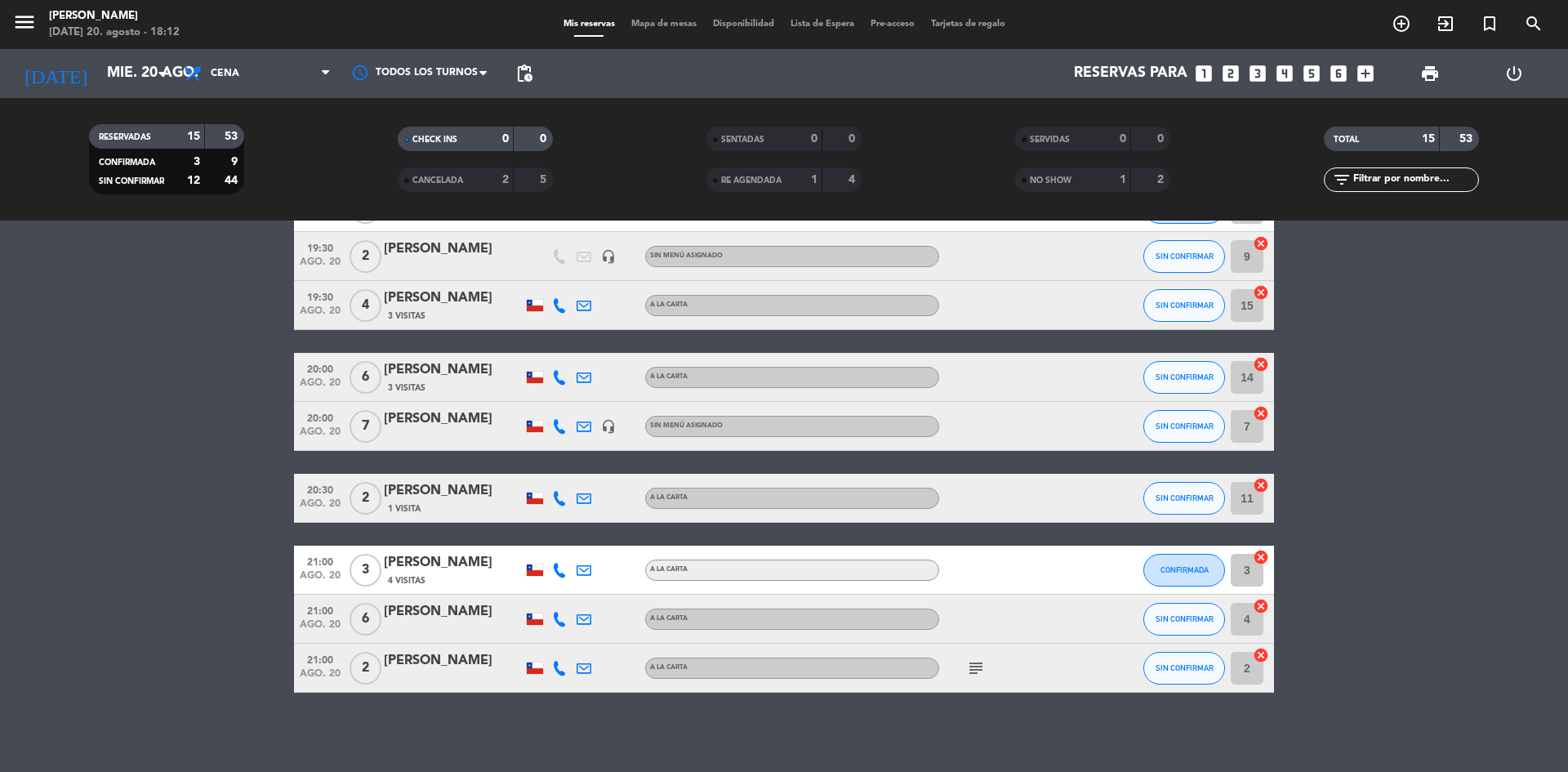
scroll to position [455, 0]
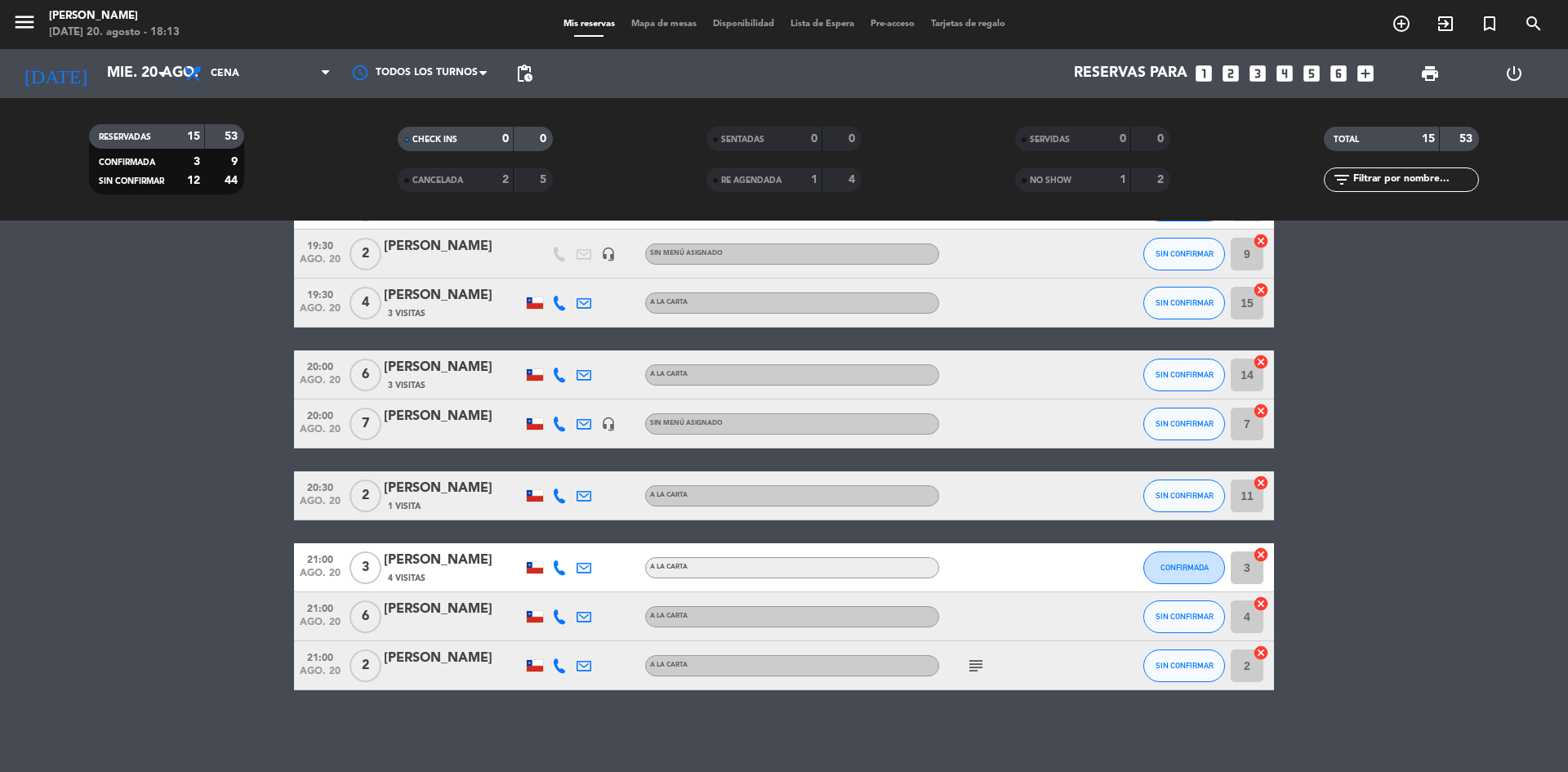
click at [971, 669] on icon "subject" at bounding box center [976, 666] width 19 height 19
click at [932, 722] on div "No hay notas para este servicio. Haz clic para agregar una 18:30 [DATE] 2 [PERS…" at bounding box center [784, 496] width 1568 height 552
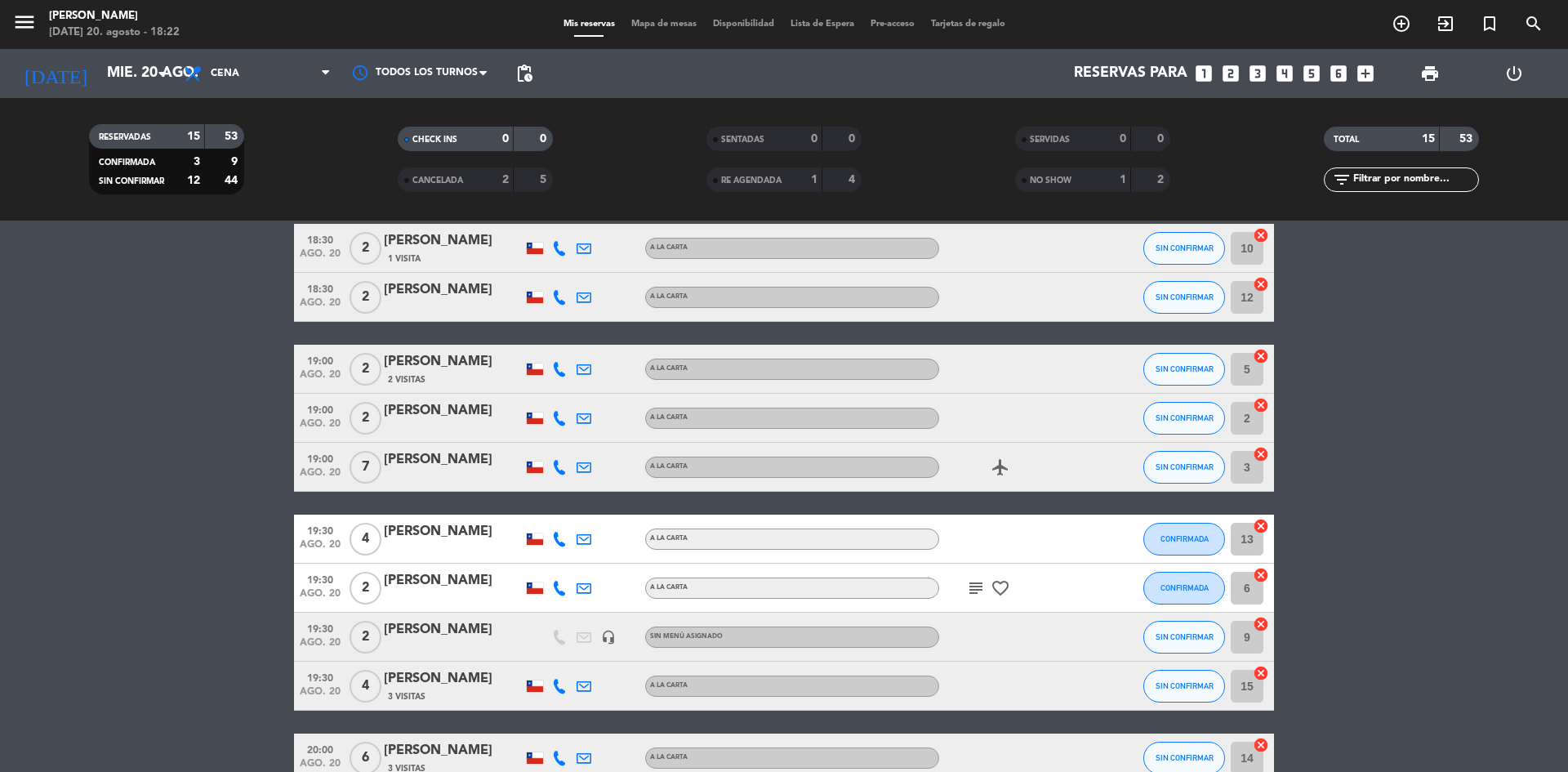
scroll to position [0, 0]
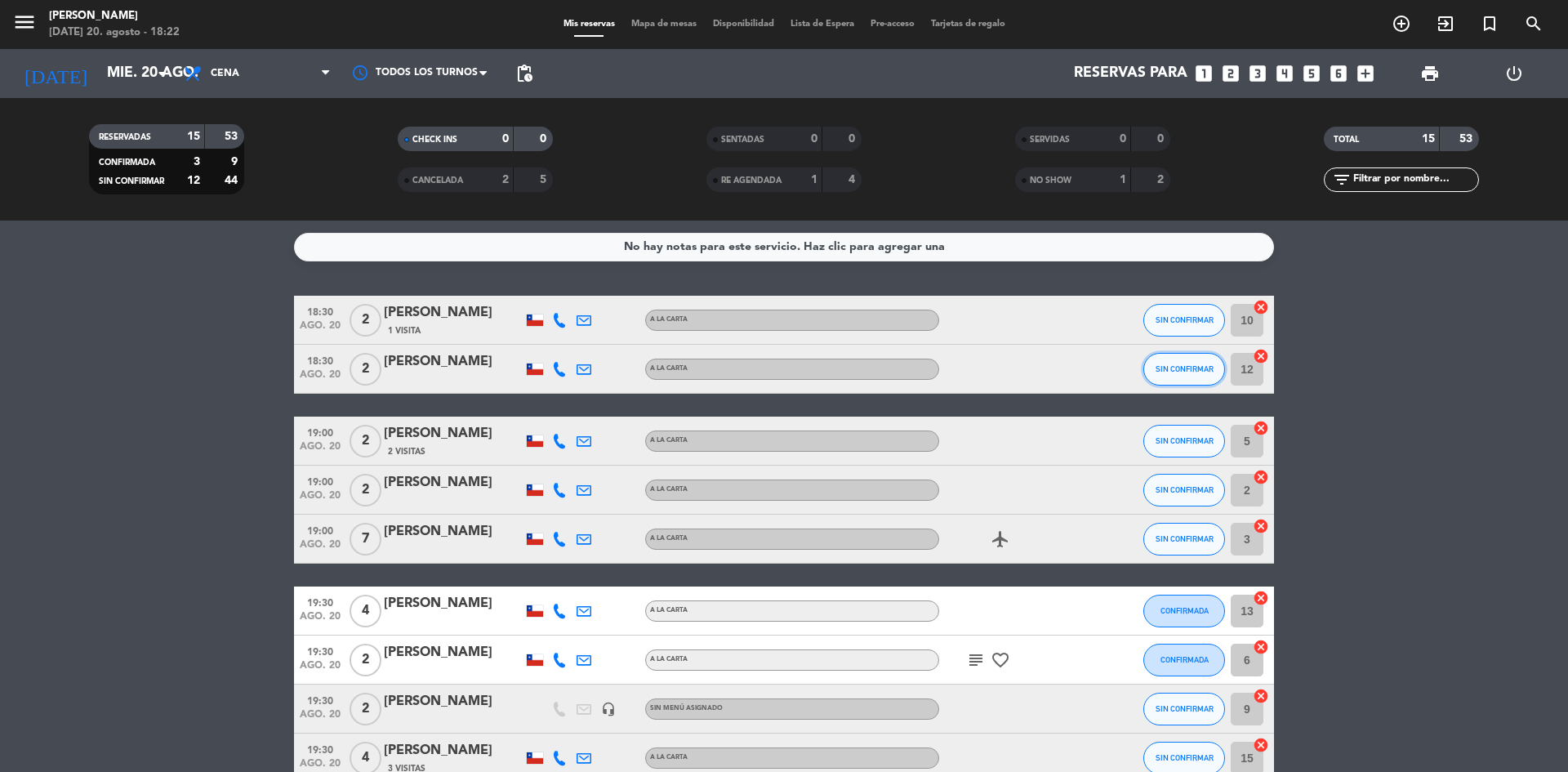
click at [1171, 373] on button "SIN CONFIRMAR" at bounding box center [1184, 369] width 81 height 33
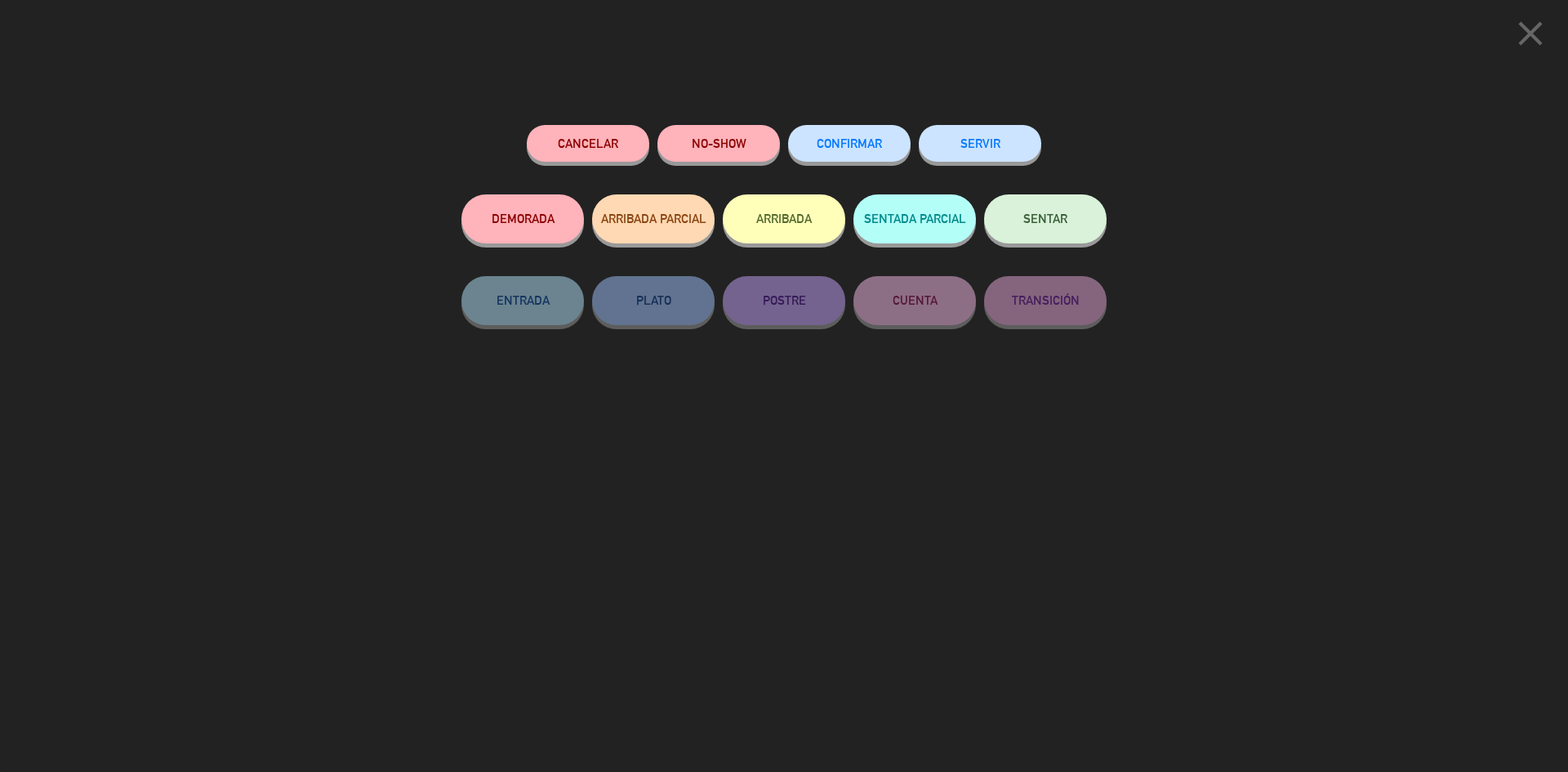
click at [1053, 241] on button "SENTAR" at bounding box center [1045, 218] width 123 height 49
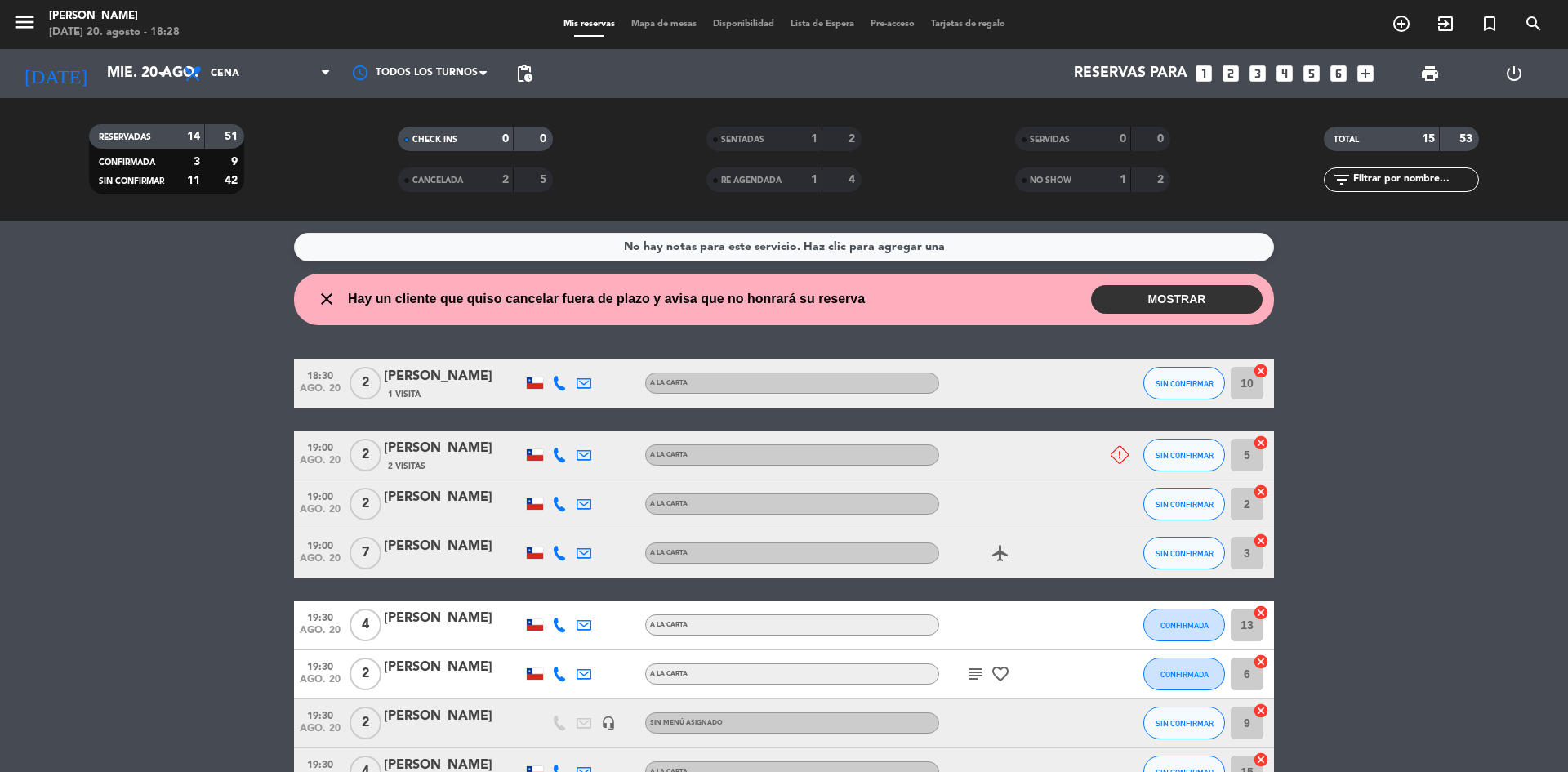
click at [1153, 295] on button "MOSTRAR" at bounding box center [1176, 299] width 171 height 28
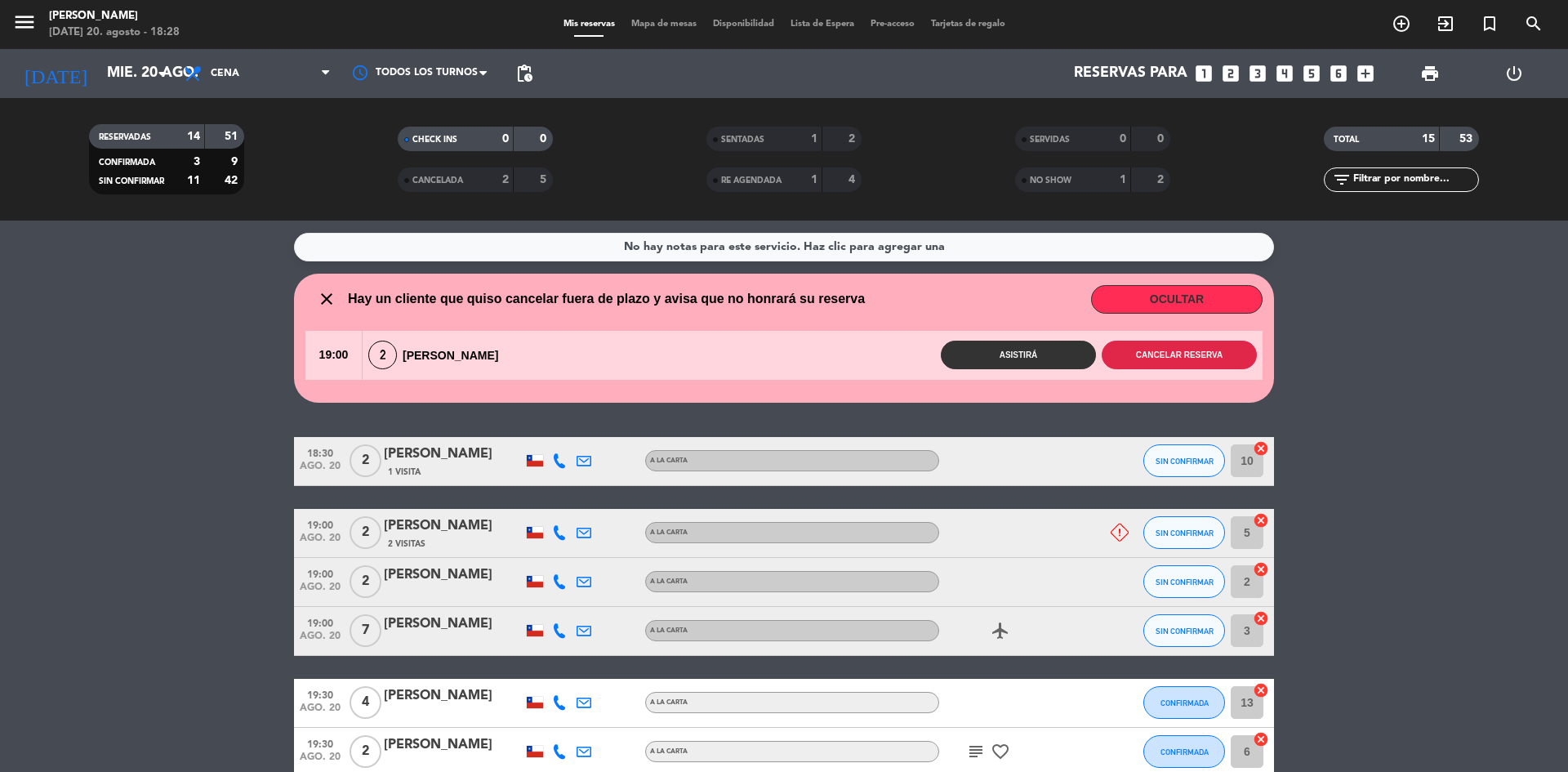
click at [1191, 348] on button "Cancelar reserva" at bounding box center [1179, 355] width 156 height 28
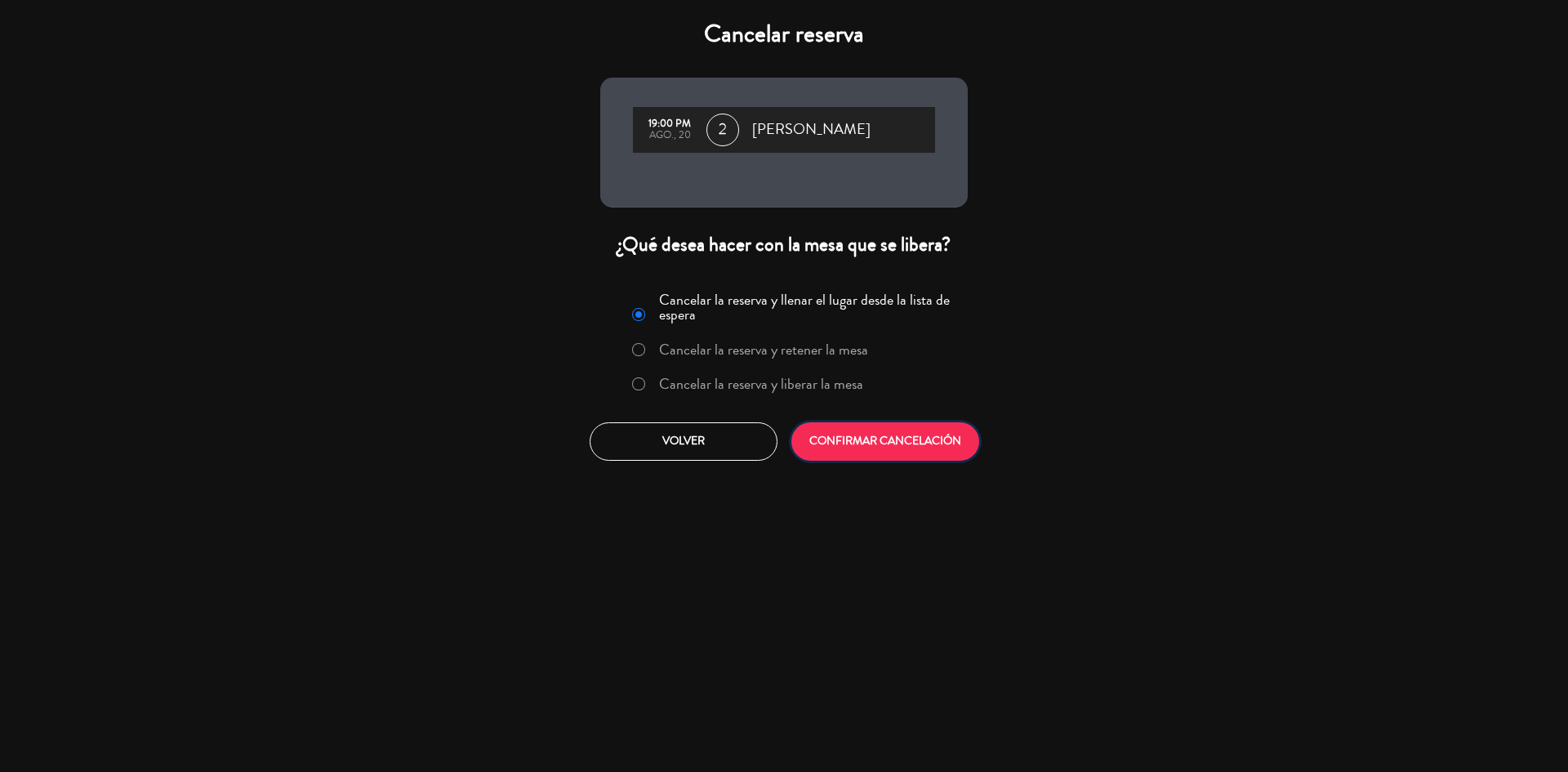
click at [927, 440] on button "CONFIRMAR CANCELACIÓN" at bounding box center [885, 441] width 188 height 38
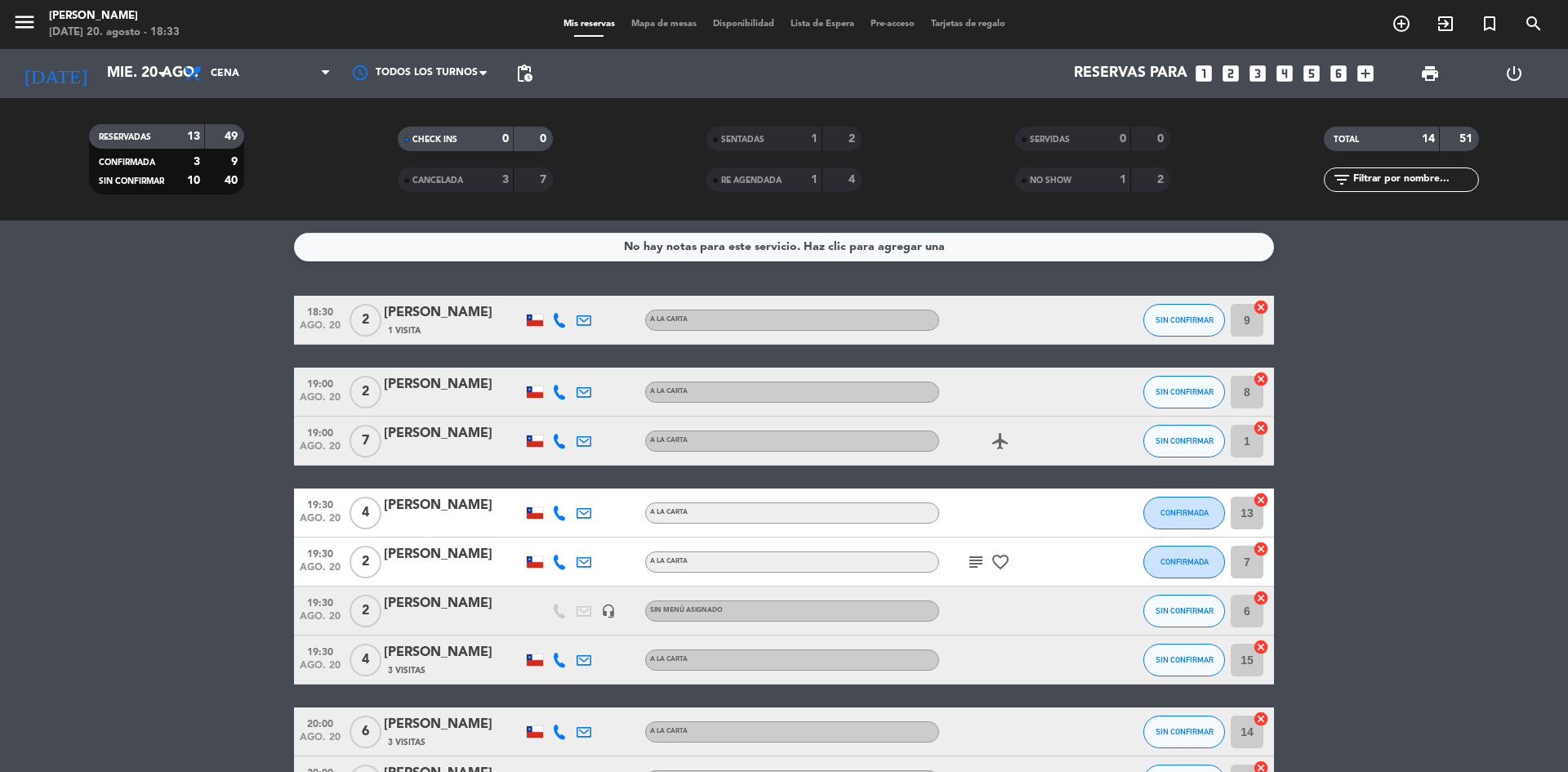
click at [461, 174] on div "CANCELADA" at bounding box center [439, 180] width 75 height 19
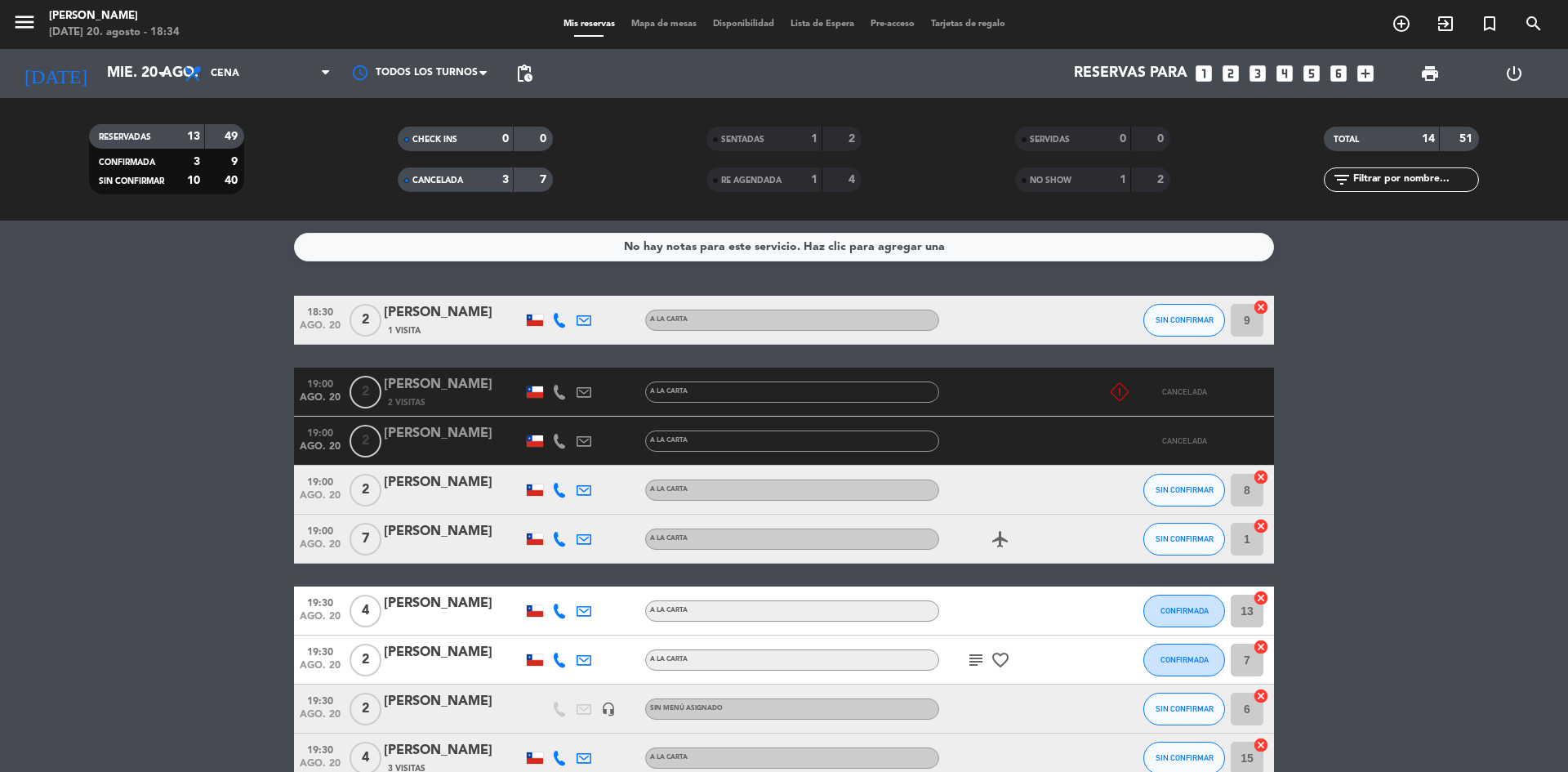
click at [468, 173] on div "CANCELADA" at bounding box center [439, 180] width 75 height 19
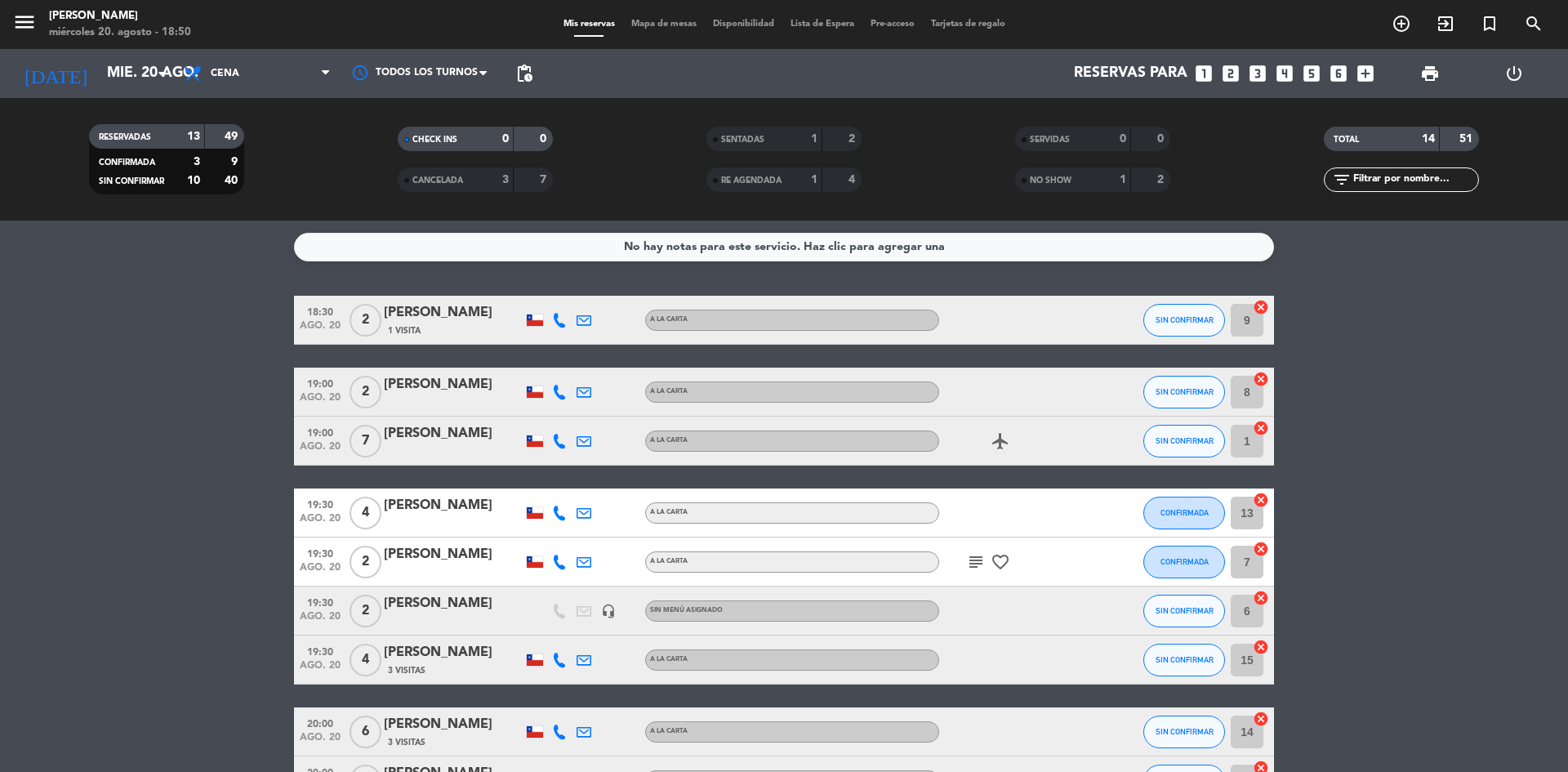
click at [310, 381] on span "19:00" at bounding box center [320, 382] width 41 height 19
click at [421, 382] on div "[PERSON_NAME]" at bounding box center [453, 385] width 139 height 21
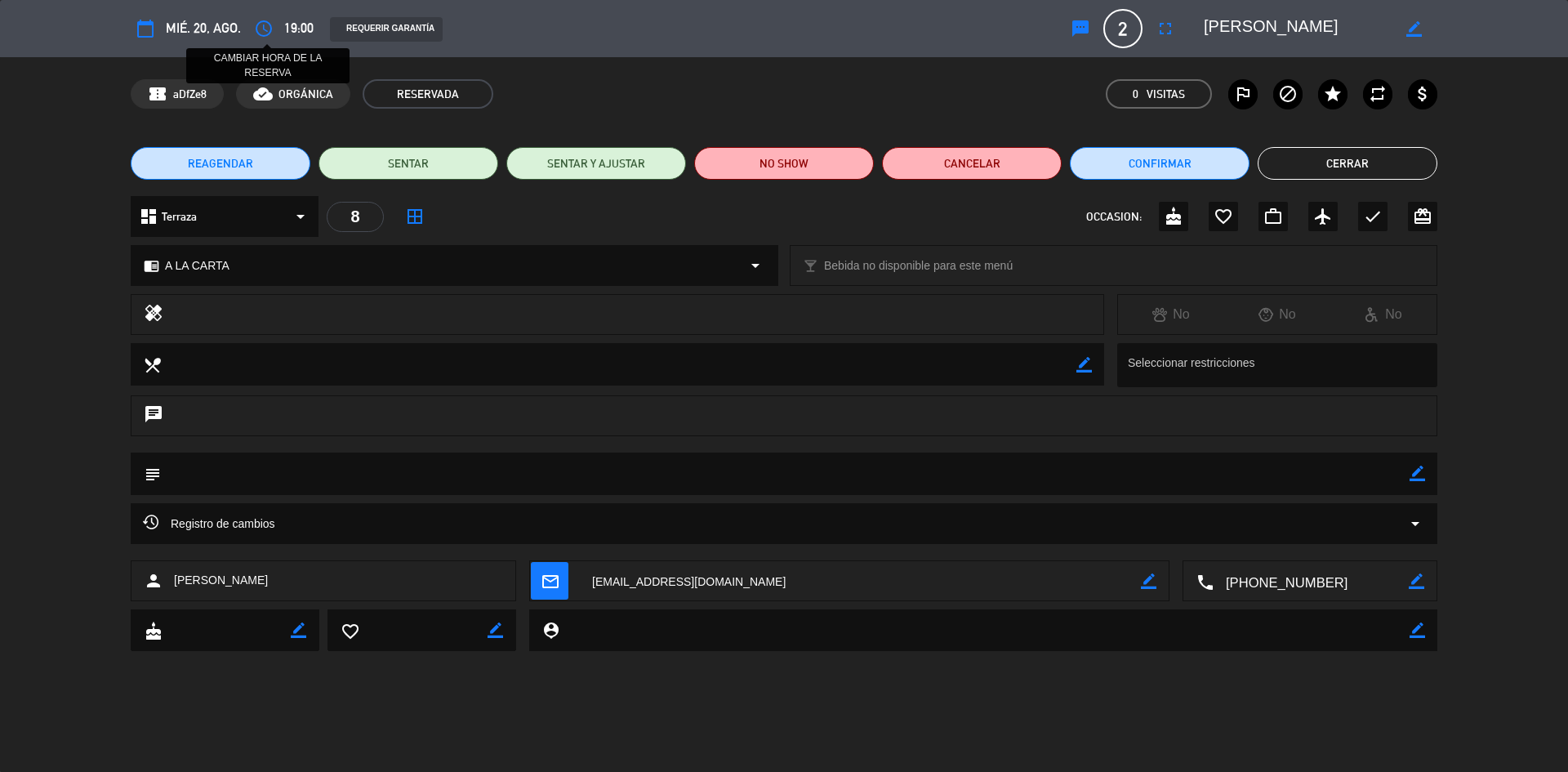
click at [264, 28] on icon "access_time" at bounding box center [263, 28] width 19 height 19
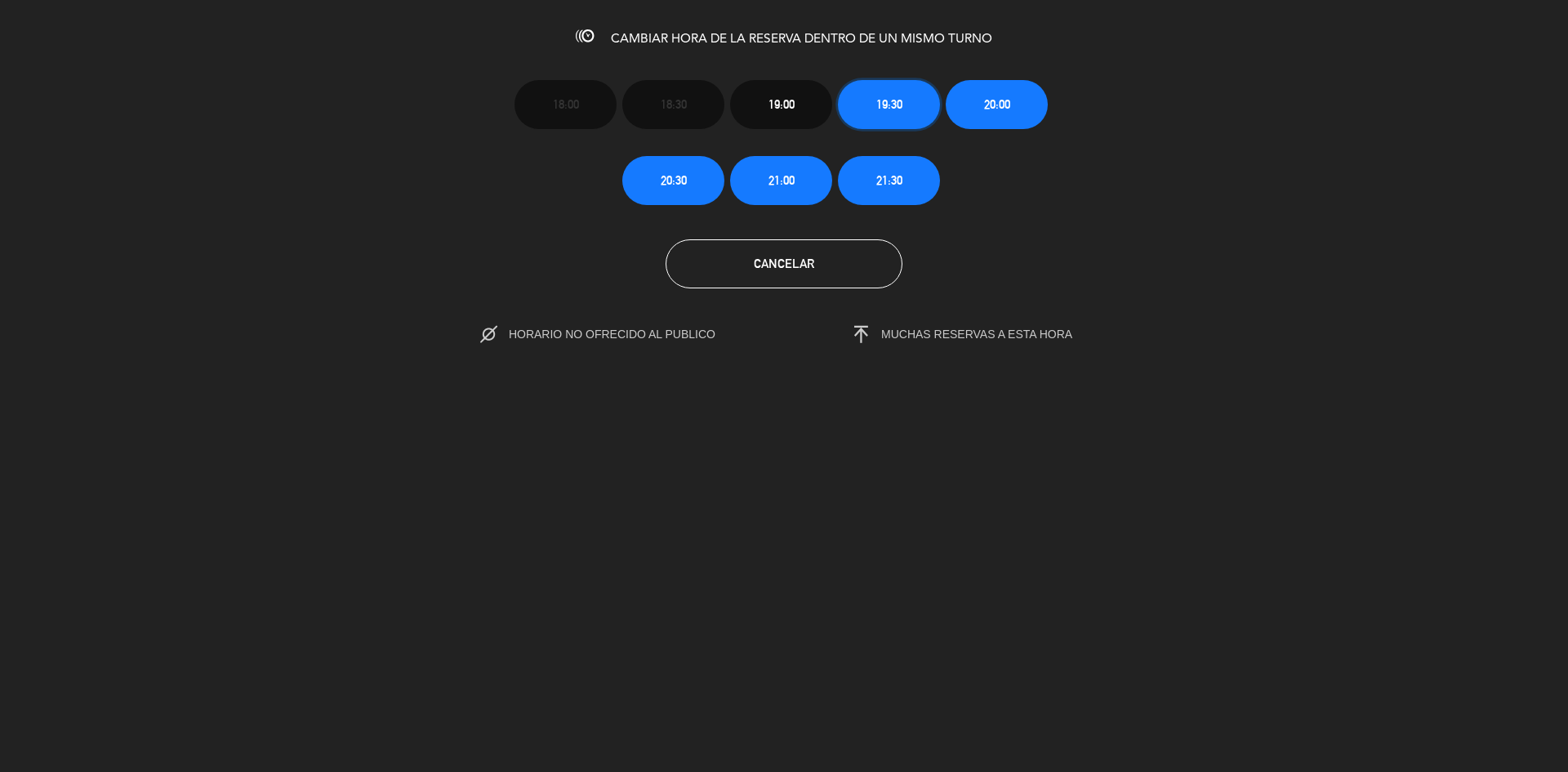
click at [883, 103] on span "19:30" at bounding box center [889, 103] width 27 height 19
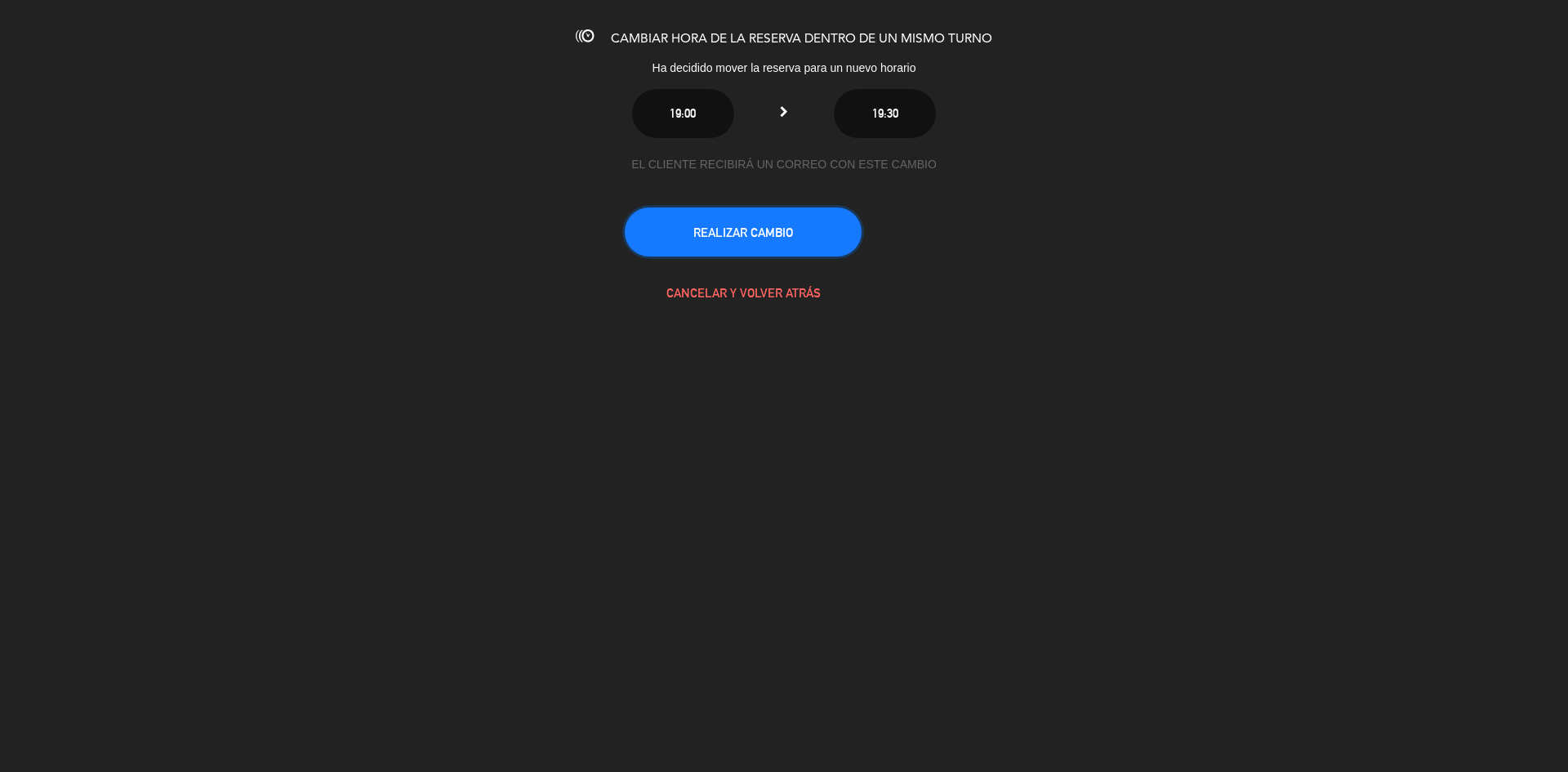
click at [724, 217] on button "REALIZAR CAMBIO" at bounding box center [743, 232] width 237 height 49
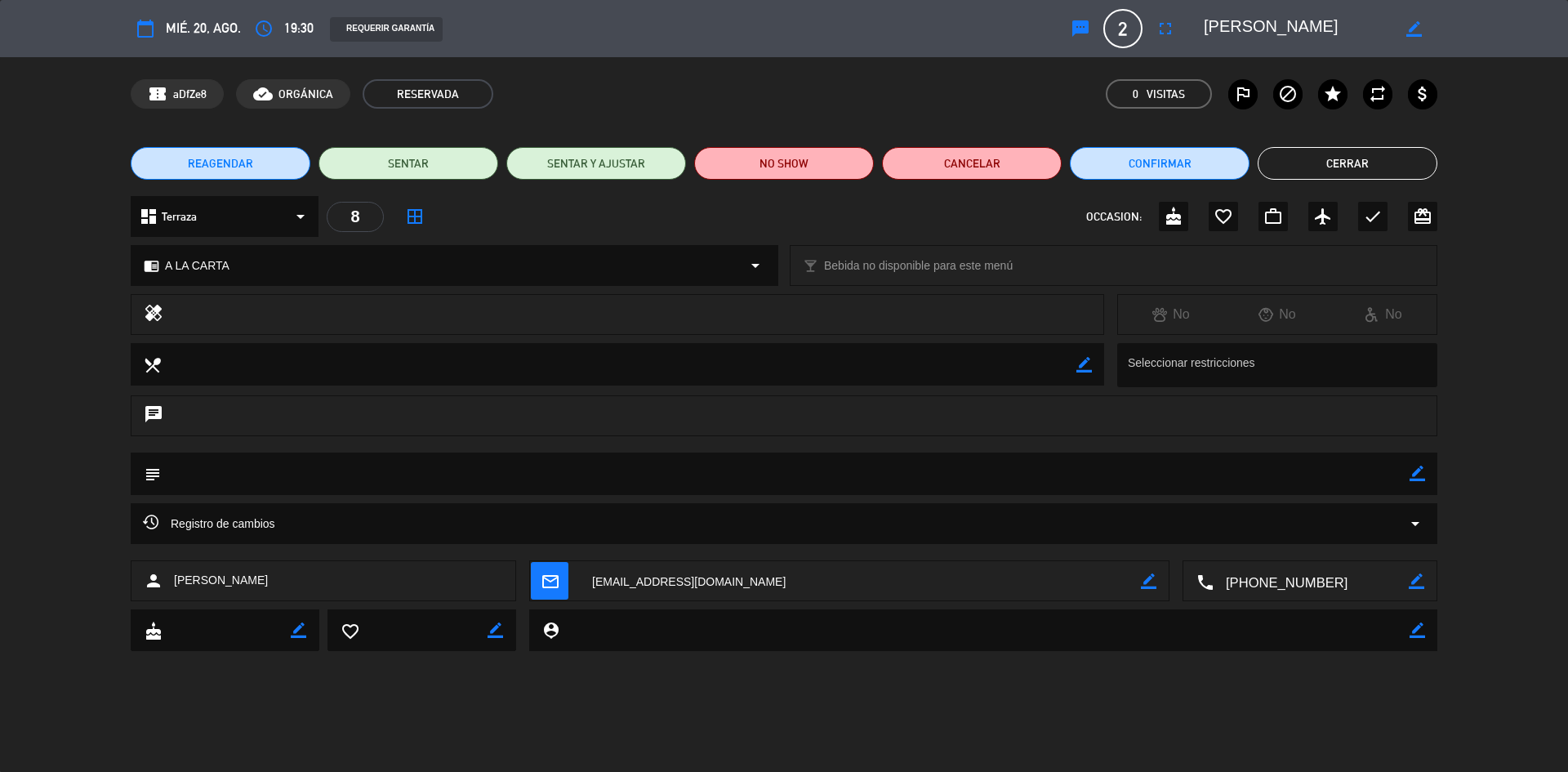
click at [1420, 166] on button "Cerrar" at bounding box center [1347, 163] width 179 height 33
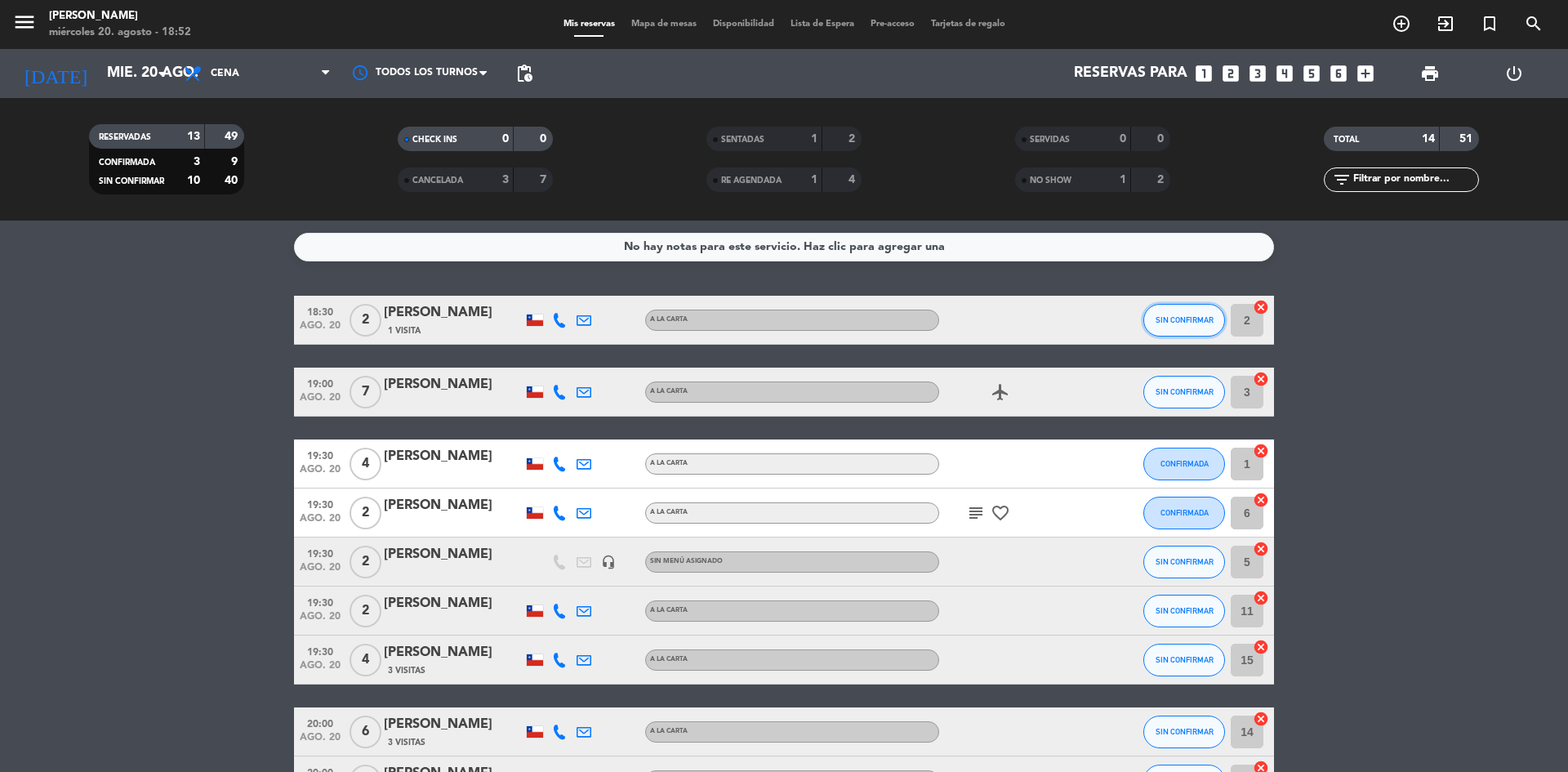
click at [1169, 326] on button "SIN CONFIRMAR" at bounding box center [1184, 320] width 81 height 33
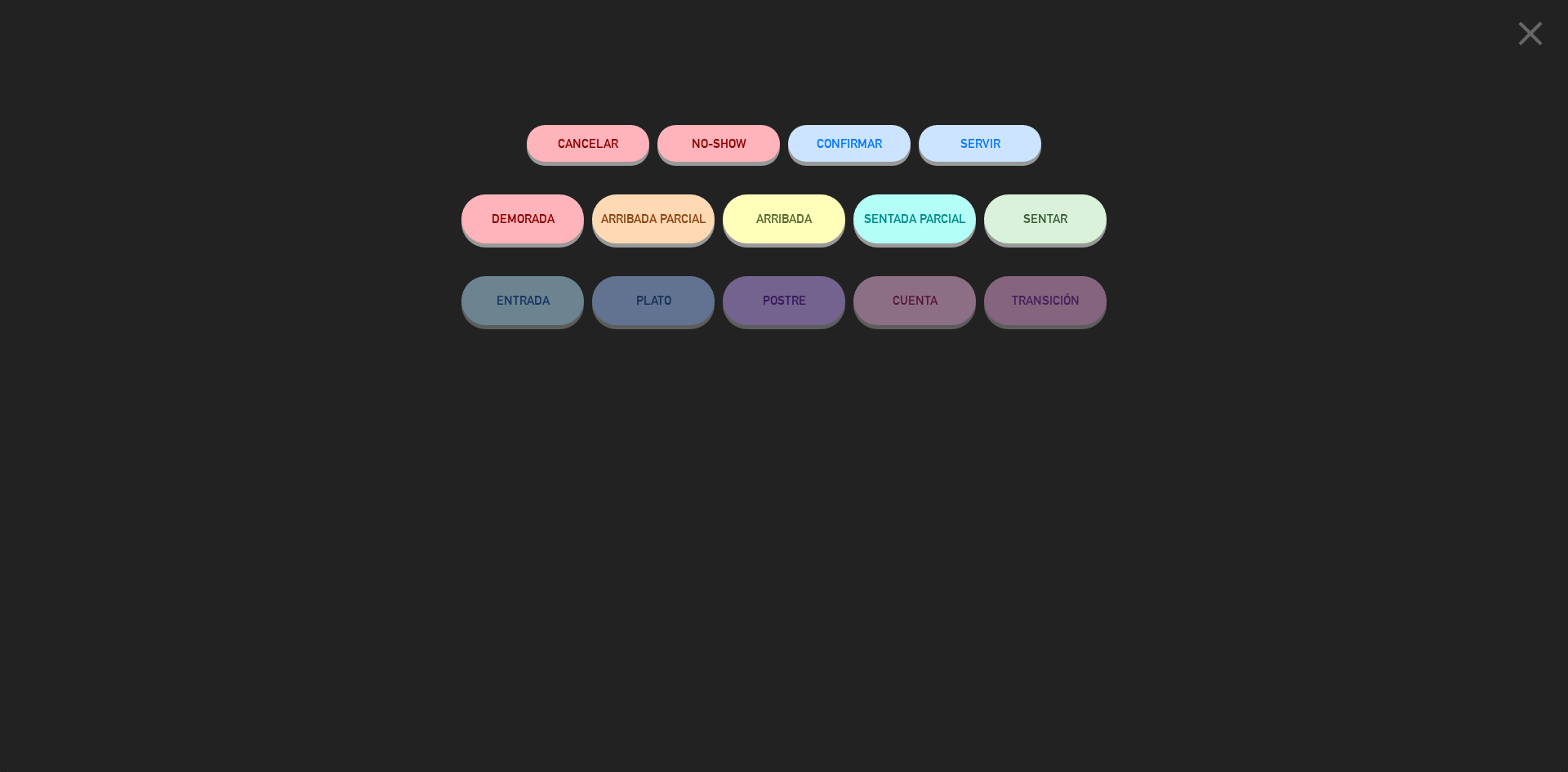
click at [742, 146] on button "NO-SHOW" at bounding box center [719, 143] width 123 height 37
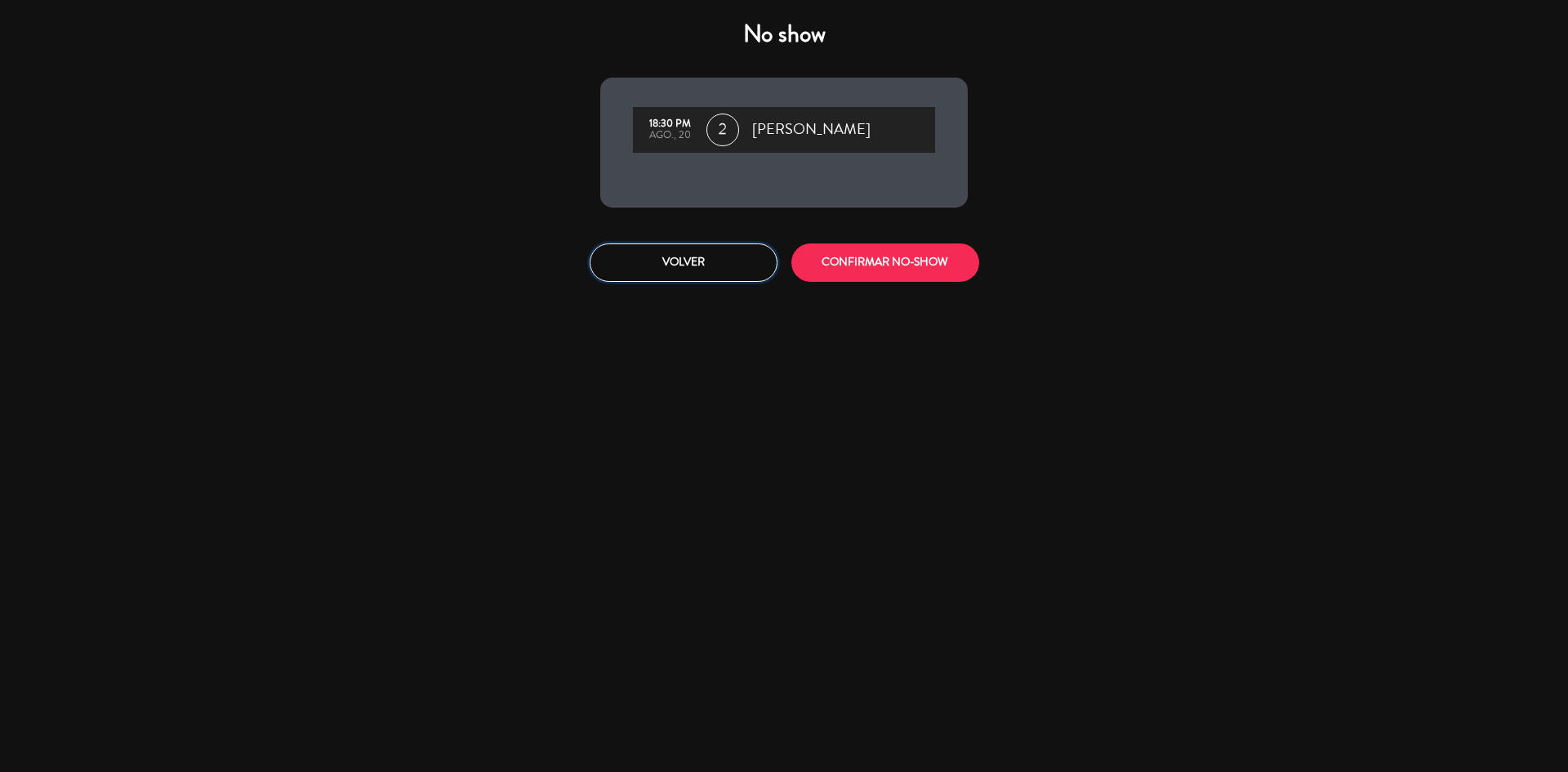
click at [704, 253] on button "Volver" at bounding box center [683, 262] width 188 height 38
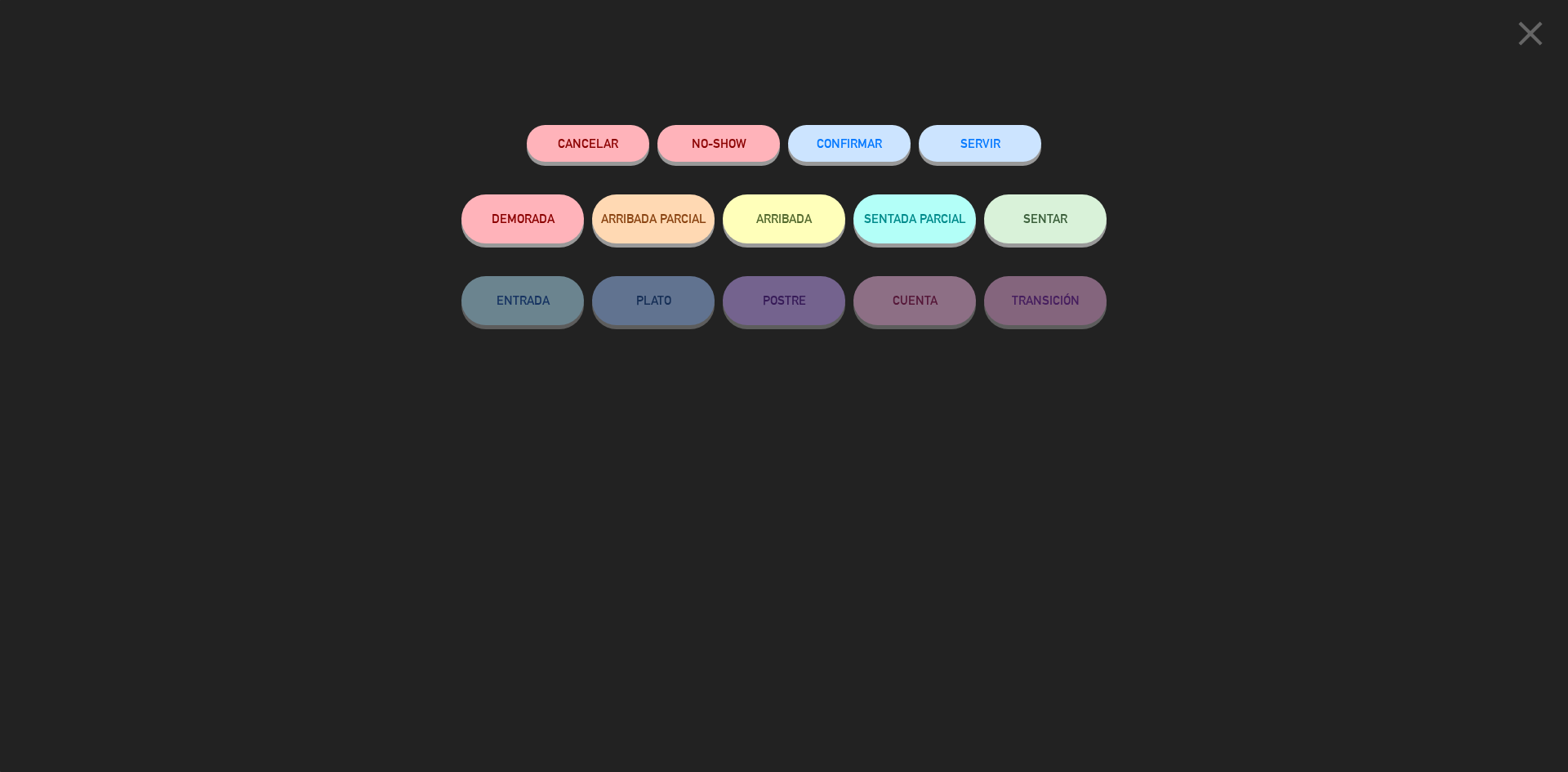
click at [1541, 44] on icon "close" at bounding box center [1530, 34] width 41 height 41
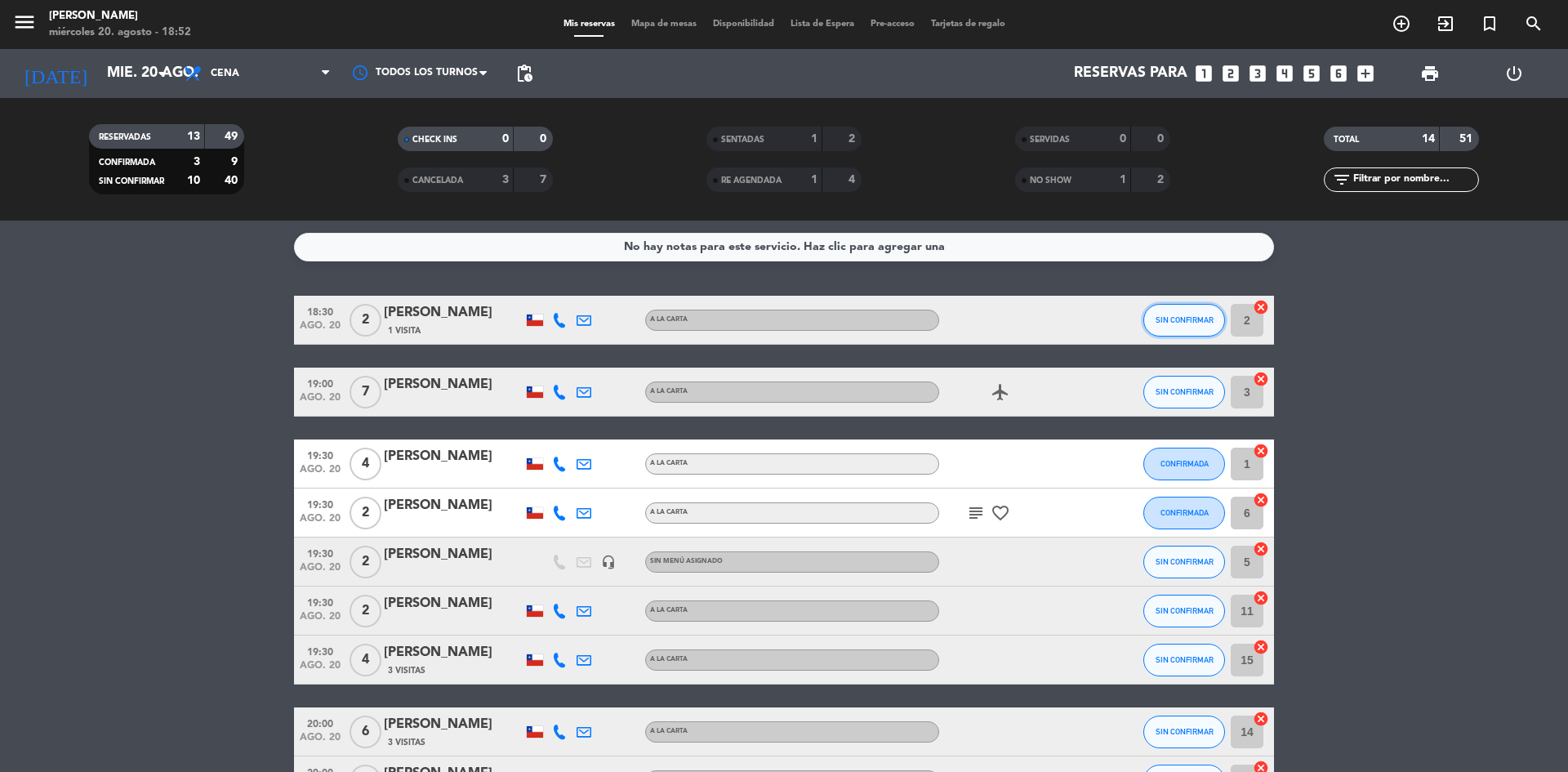
click at [1146, 322] on button "SIN CONFIRMAR" at bounding box center [1184, 320] width 81 height 33
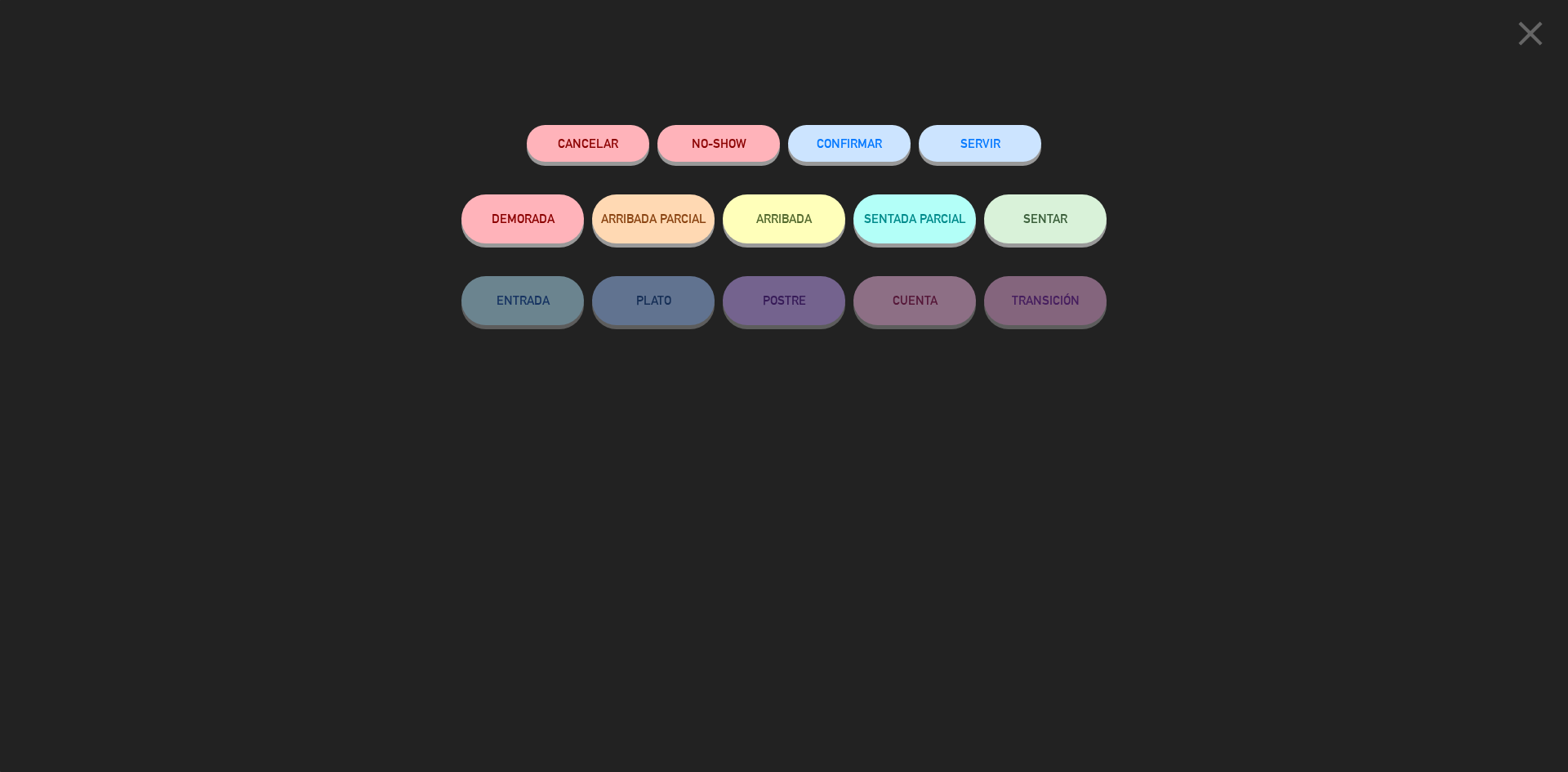
click at [727, 132] on button "NO-SHOW" at bounding box center [719, 143] width 123 height 37
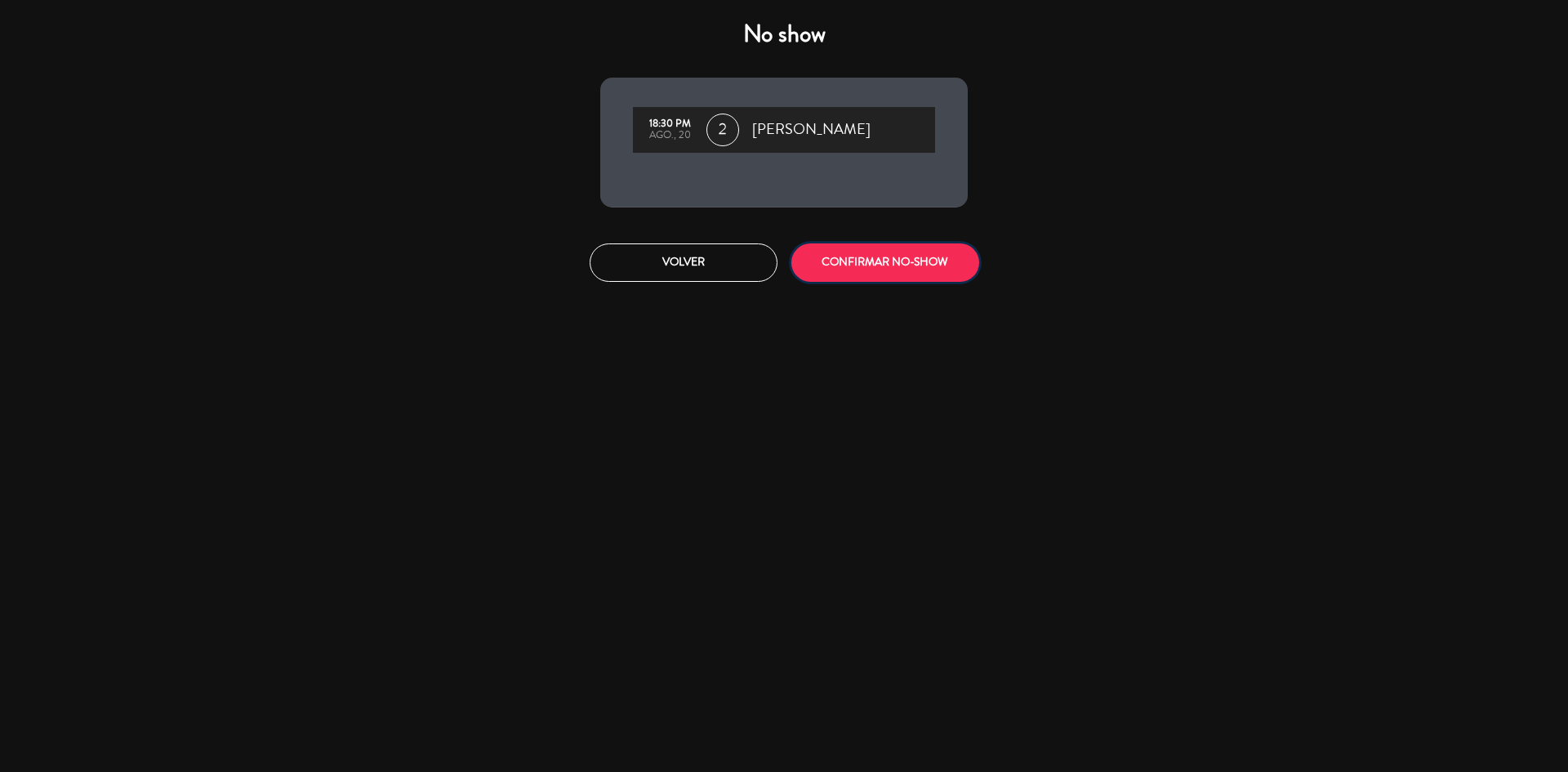
click at [908, 258] on button "CONFIRMAR NO-SHOW" at bounding box center [885, 262] width 188 height 38
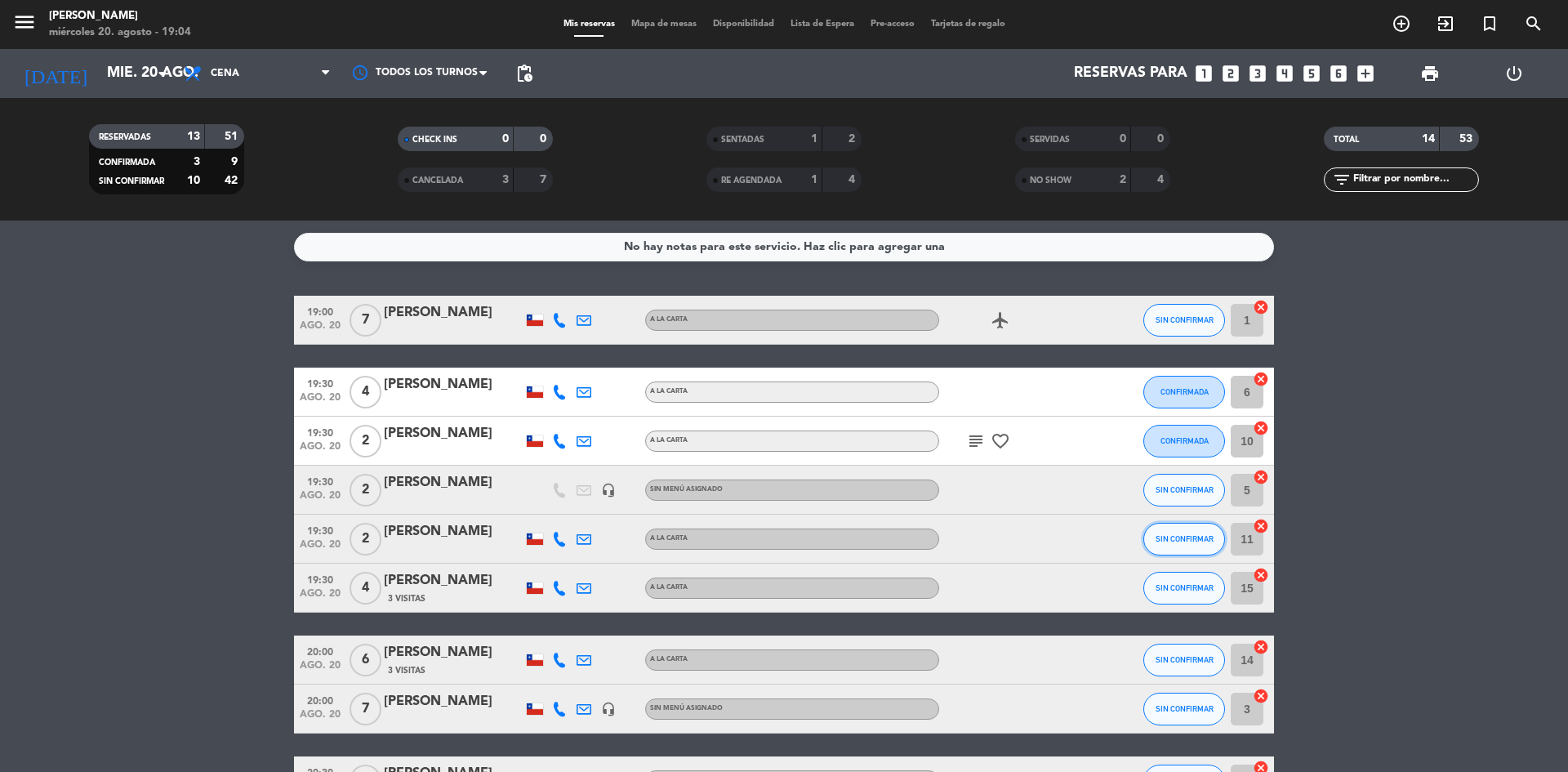
click at [1192, 533] on button "SIN CONFIRMAR" at bounding box center [1184, 539] width 81 height 33
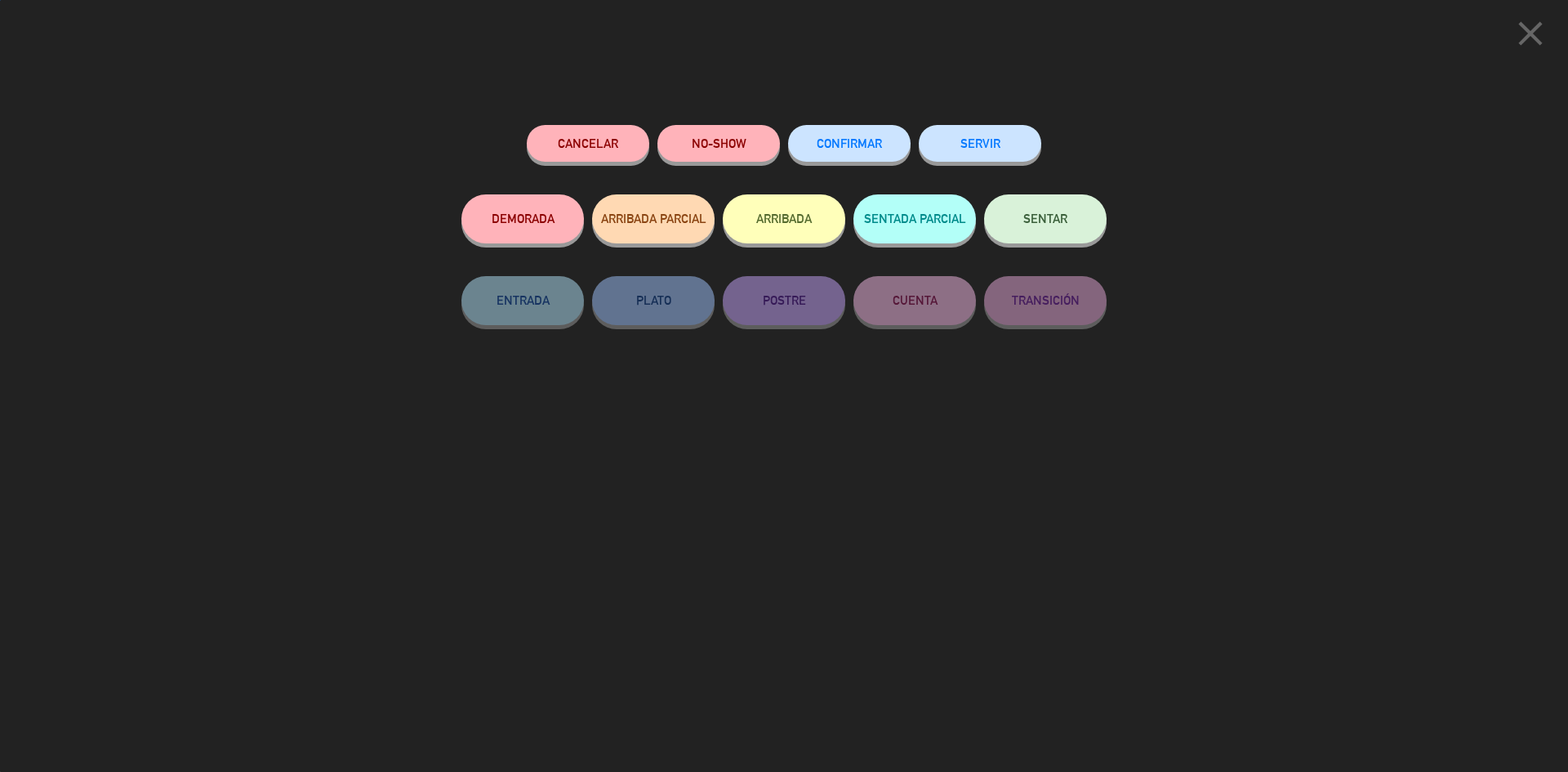
click at [1025, 226] on button "SENTAR" at bounding box center [1045, 218] width 123 height 49
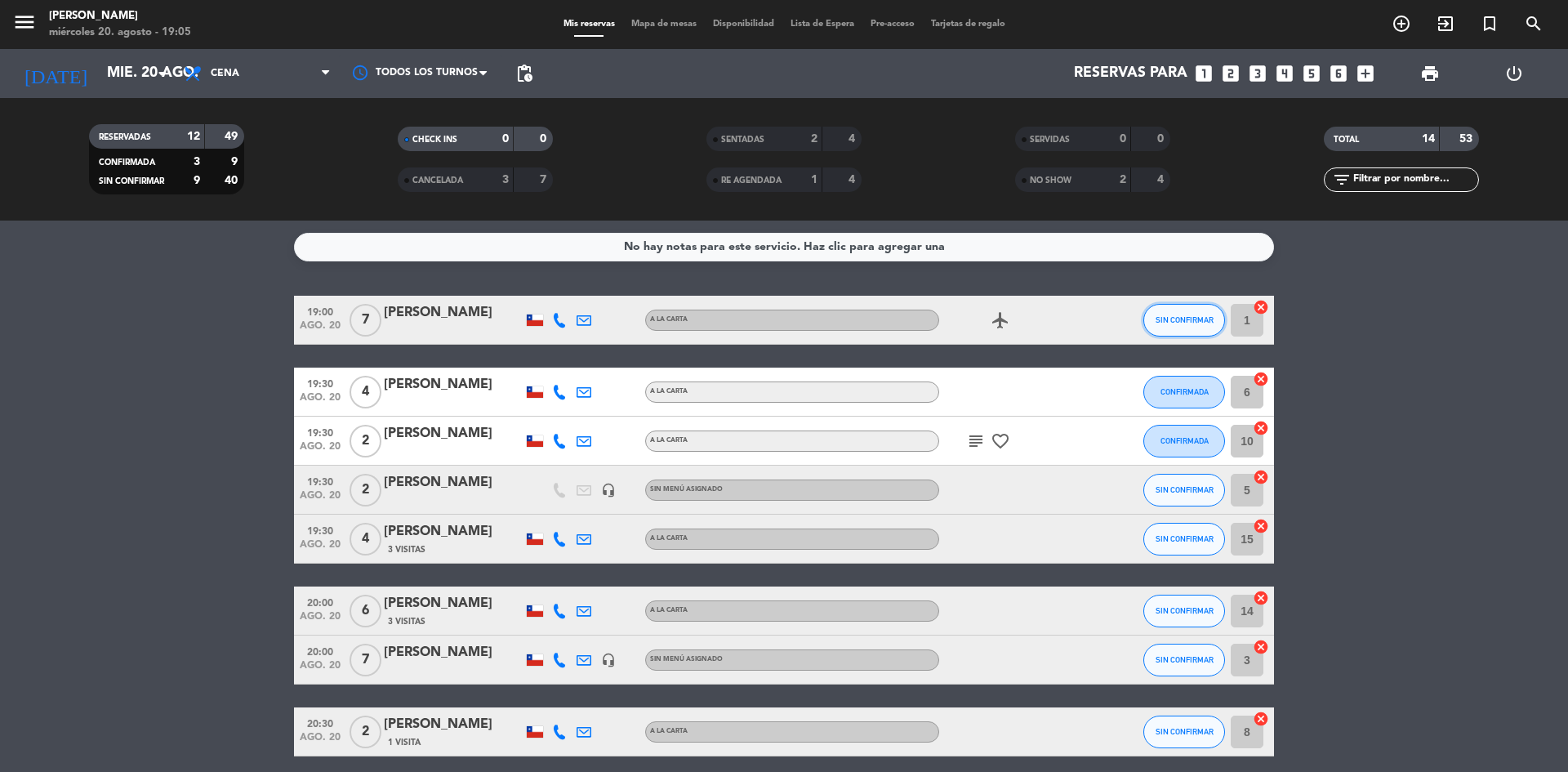
click at [1205, 310] on button "SIN CONFIRMAR" at bounding box center [1184, 320] width 81 height 33
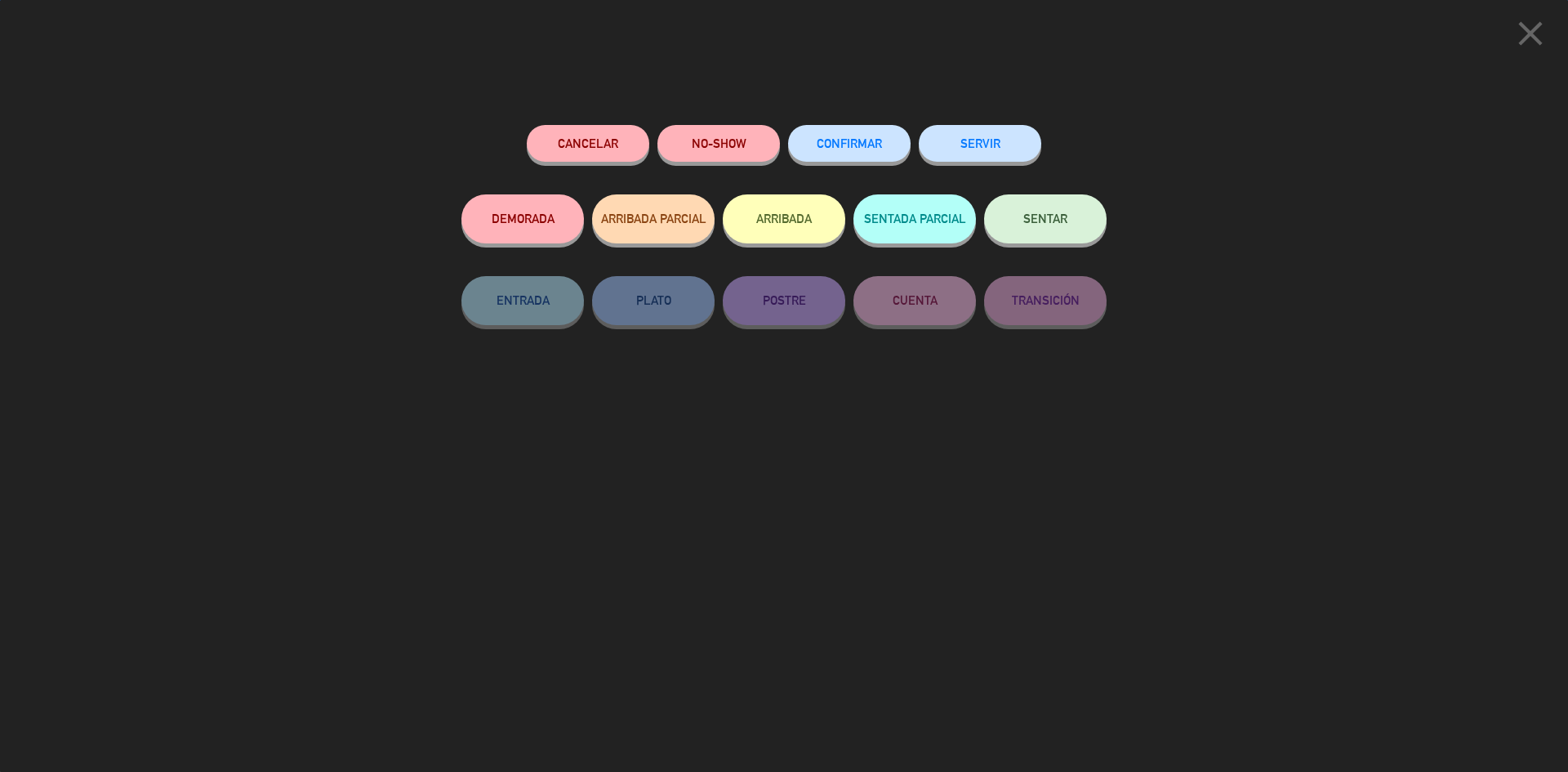
click at [1070, 228] on button "SENTAR" at bounding box center [1045, 218] width 123 height 49
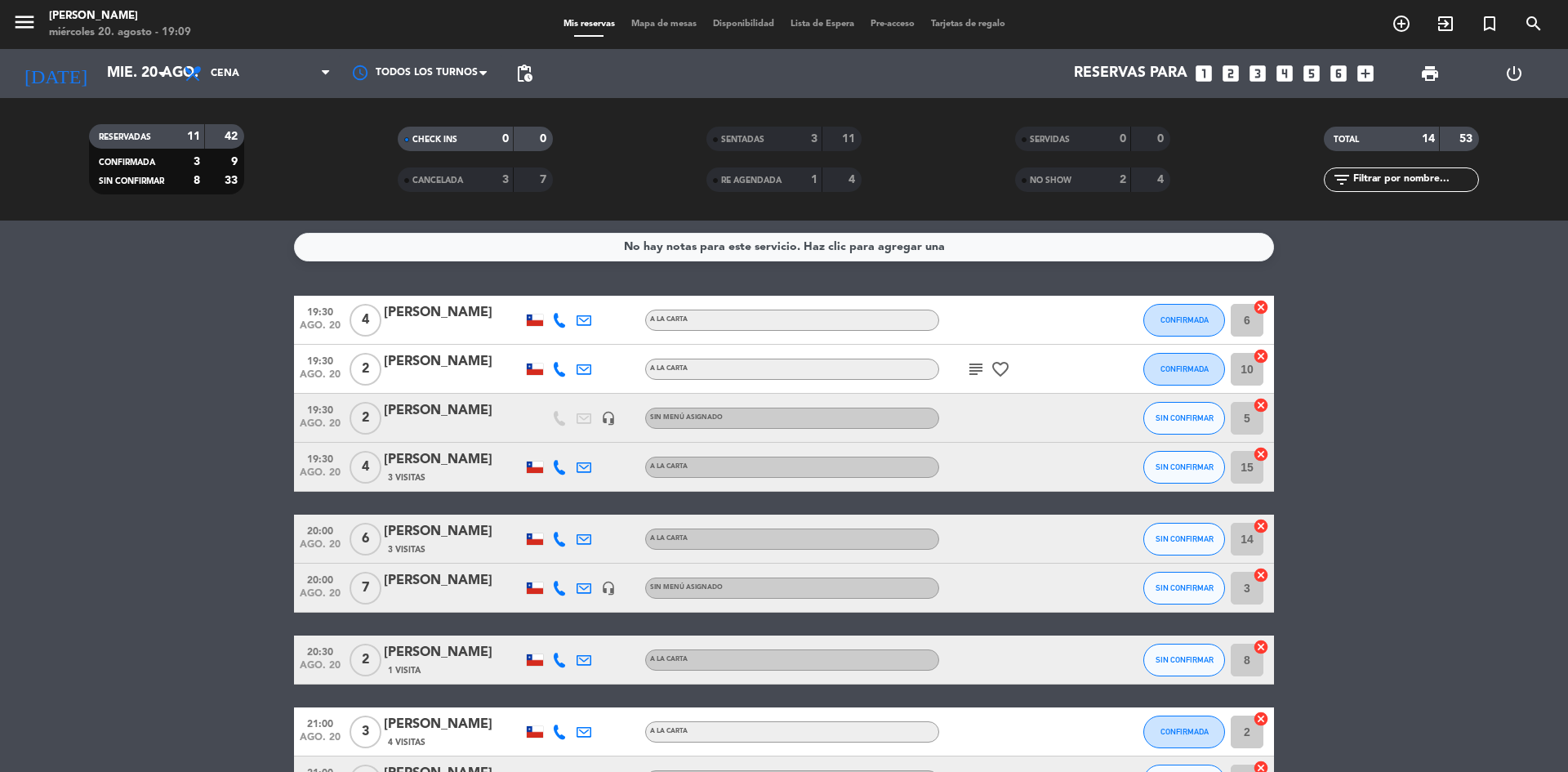
click at [764, 140] on span "SENTADAS" at bounding box center [742, 139] width 43 height 8
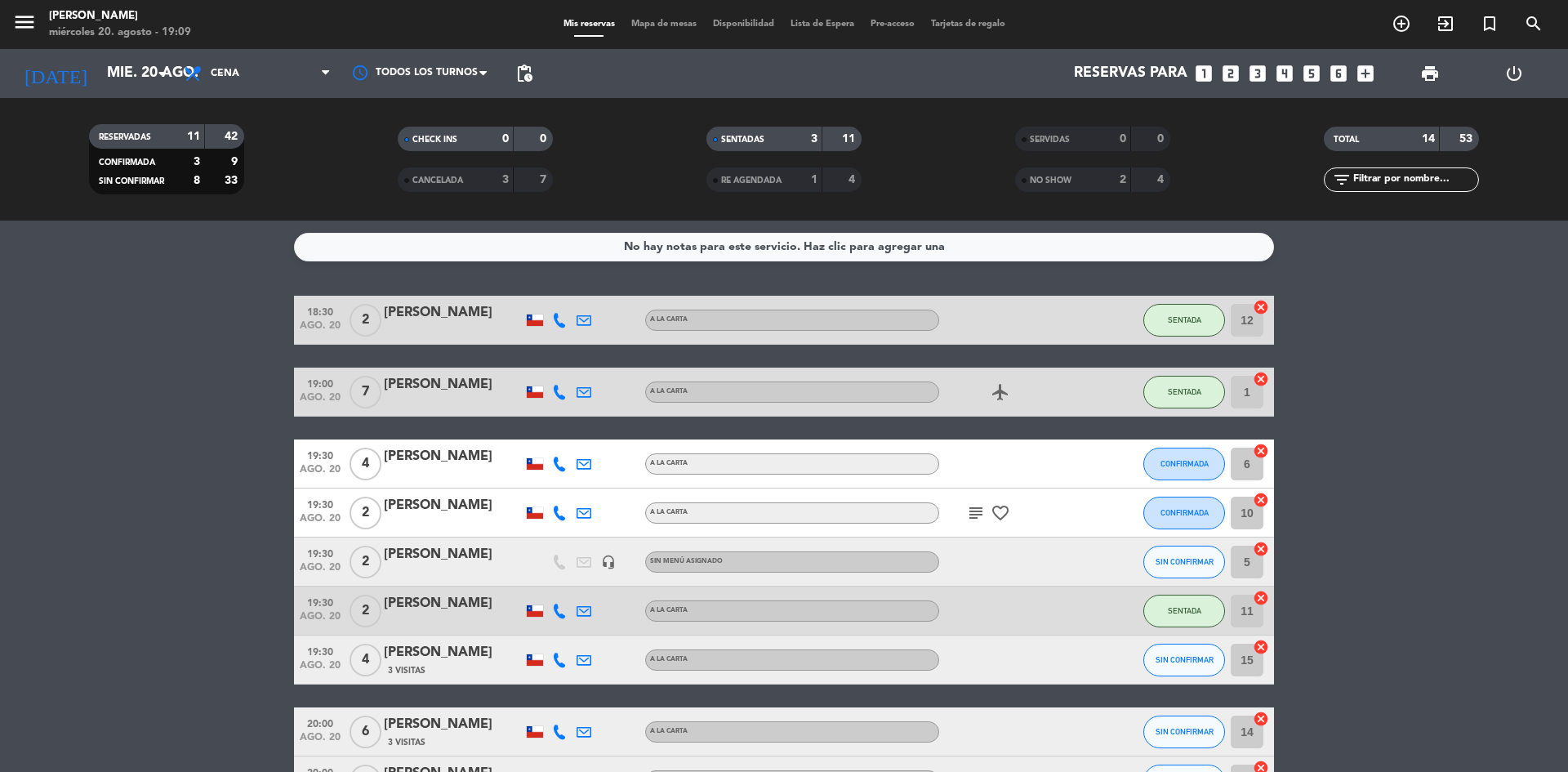
click at [780, 127] on div "SENTADAS 3 11" at bounding box center [784, 139] width 156 height 25
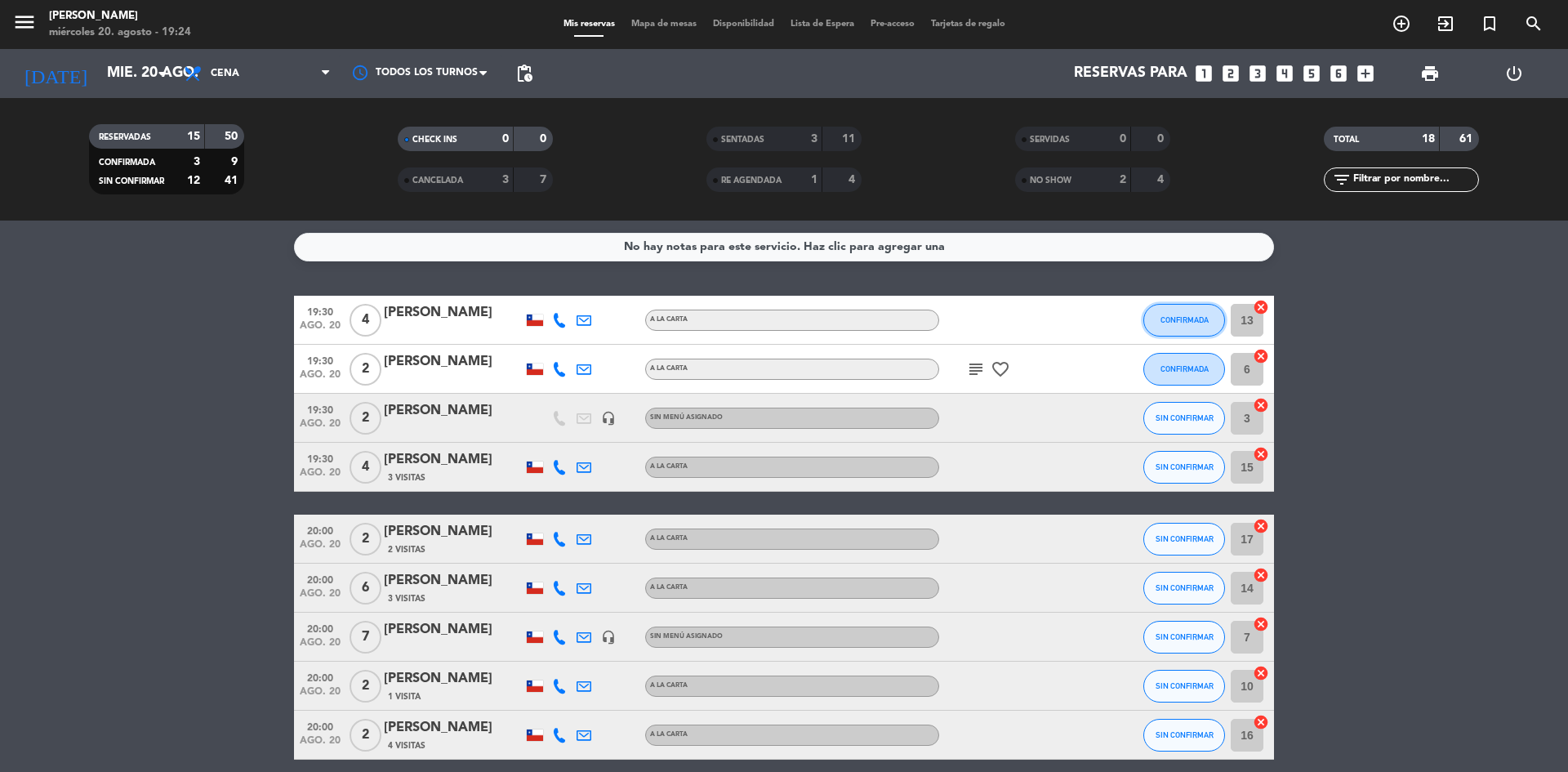
click at [1192, 314] on button "CONFIRMADA" at bounding box center [1184, 320] width 81 height 33
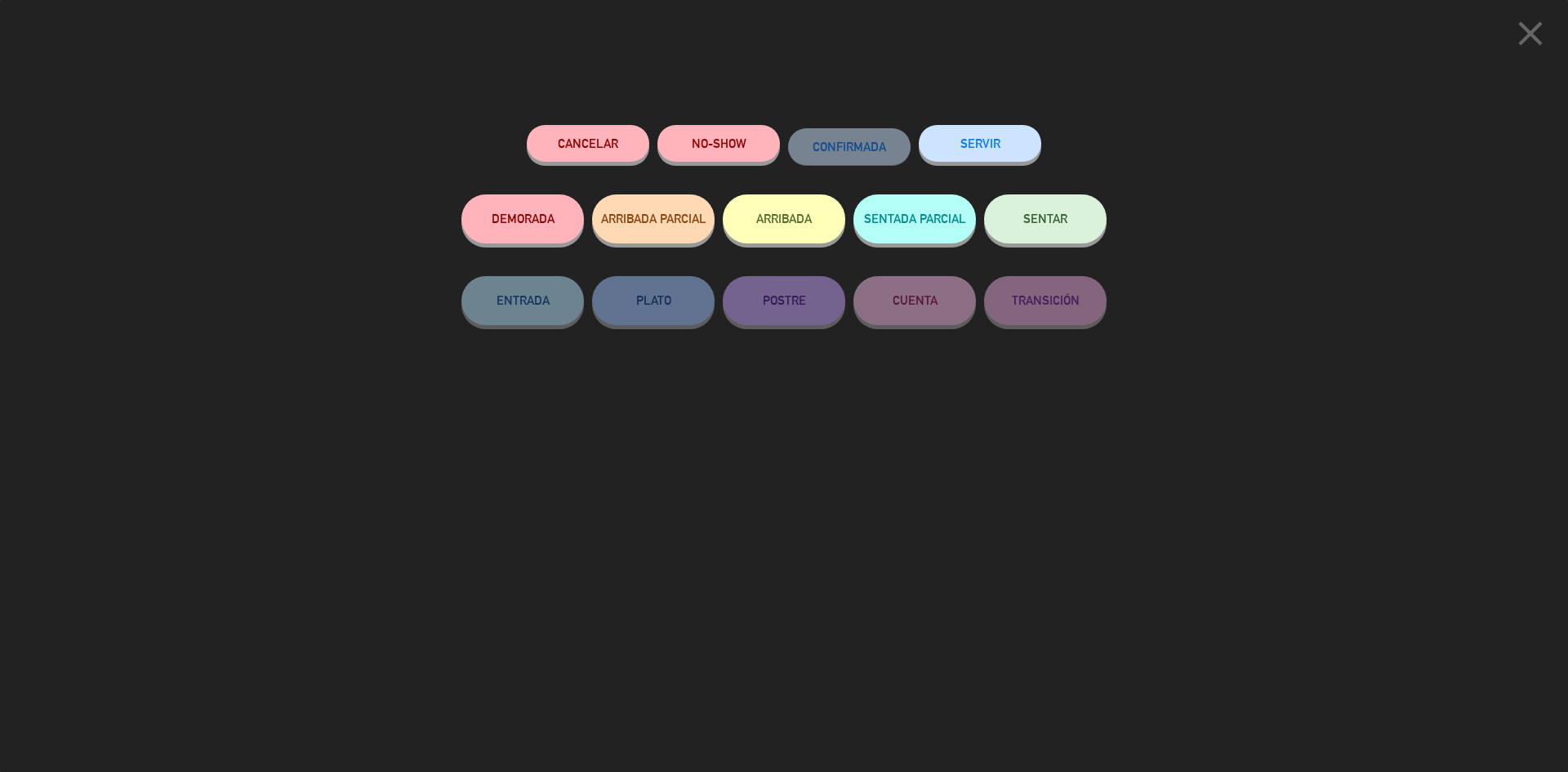
click at [1024, 220] on span "SENTAR" at bounding box center [1046, 218] width 44 height 14
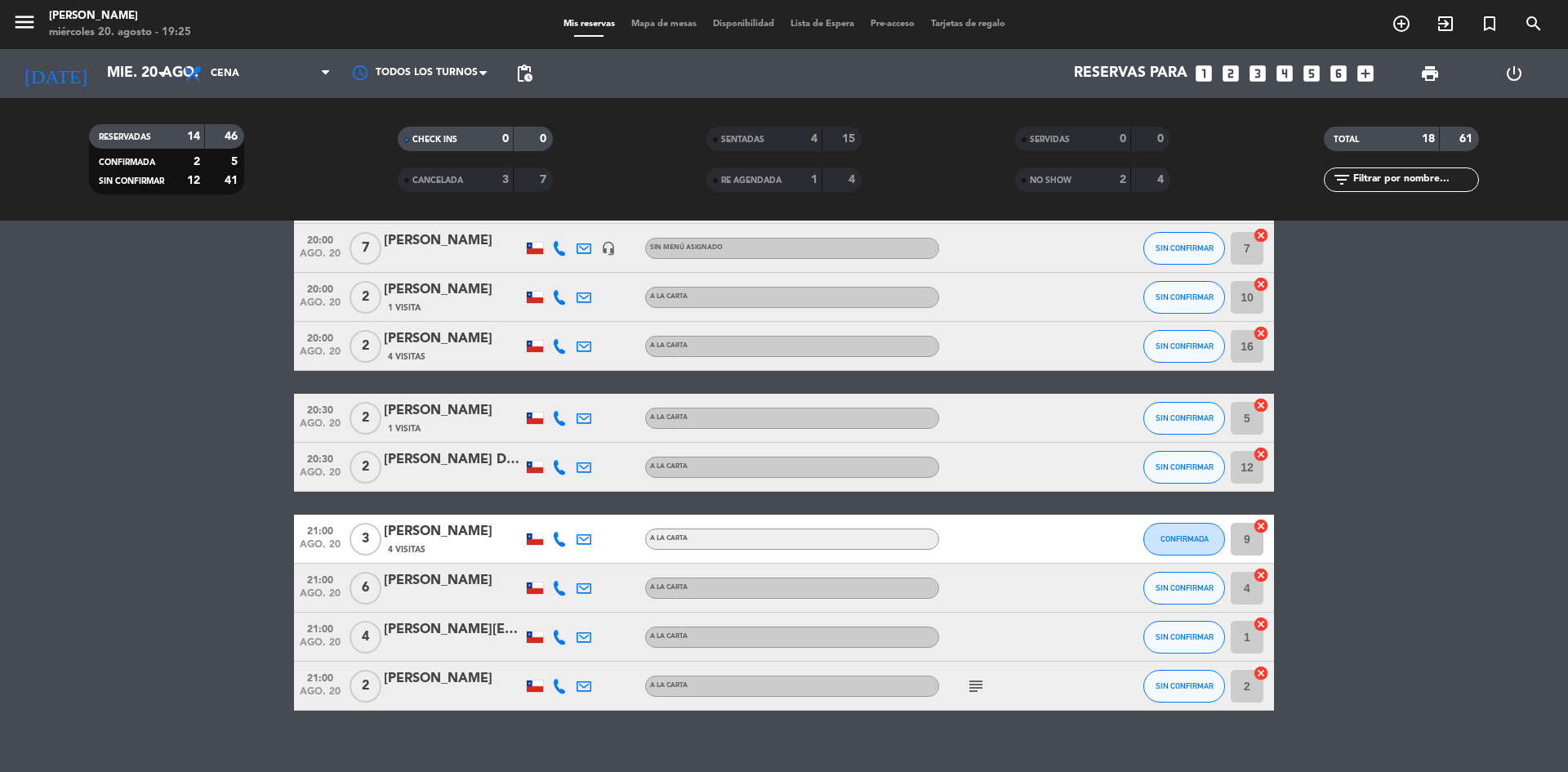
scroll to position [360, 0]
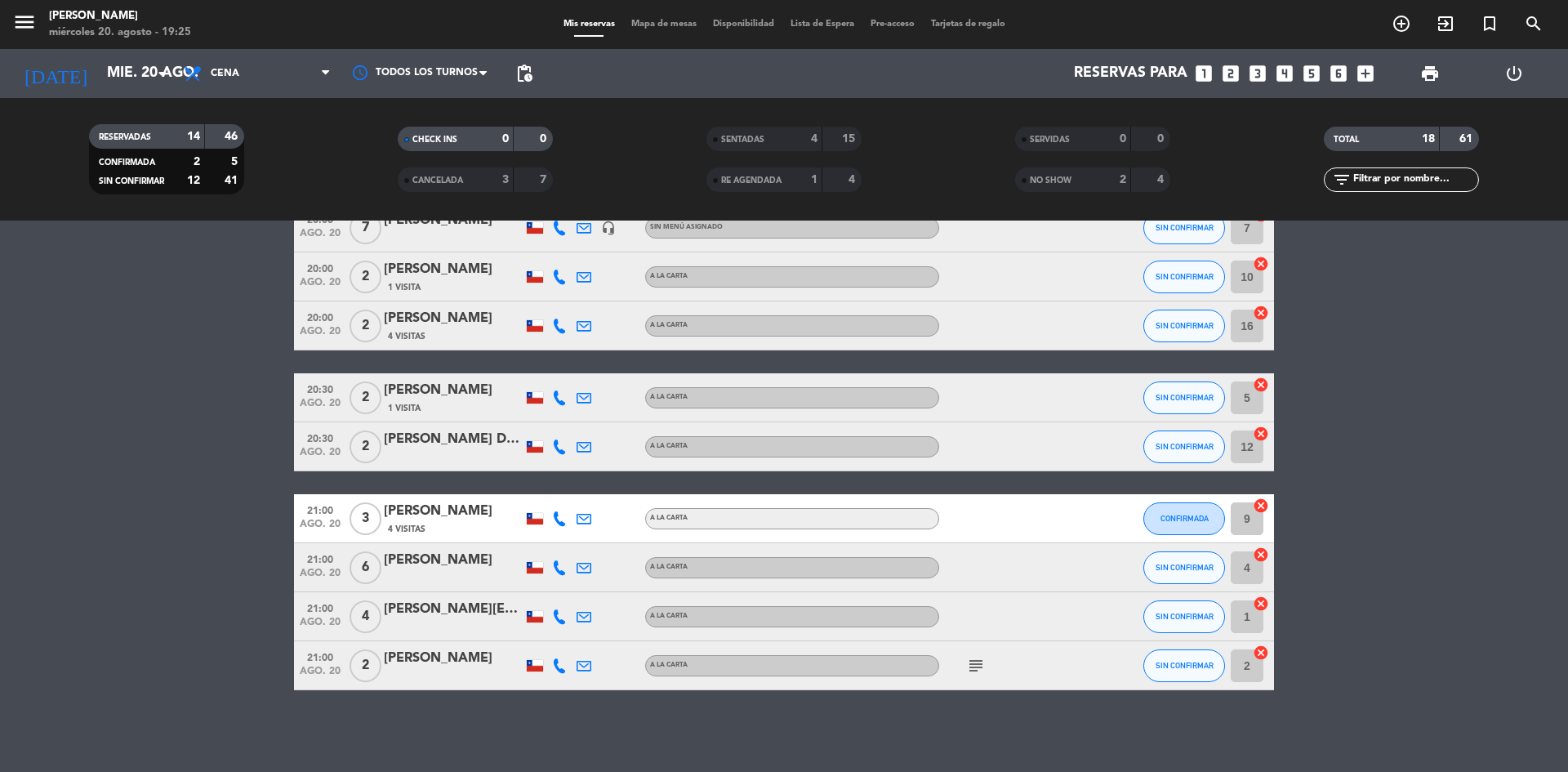
click at [977, 662] on icon "subject" at bounding box center [976, 666] width 19 height 19
click at [1413, 516] on bookings-row "19:30 [DATE] 2 [PERSON_NAME] A LA CARTA subject favorite_border CONFIRMADA 6 ca…" at bounding box center [784, 313] width 1568 height 755
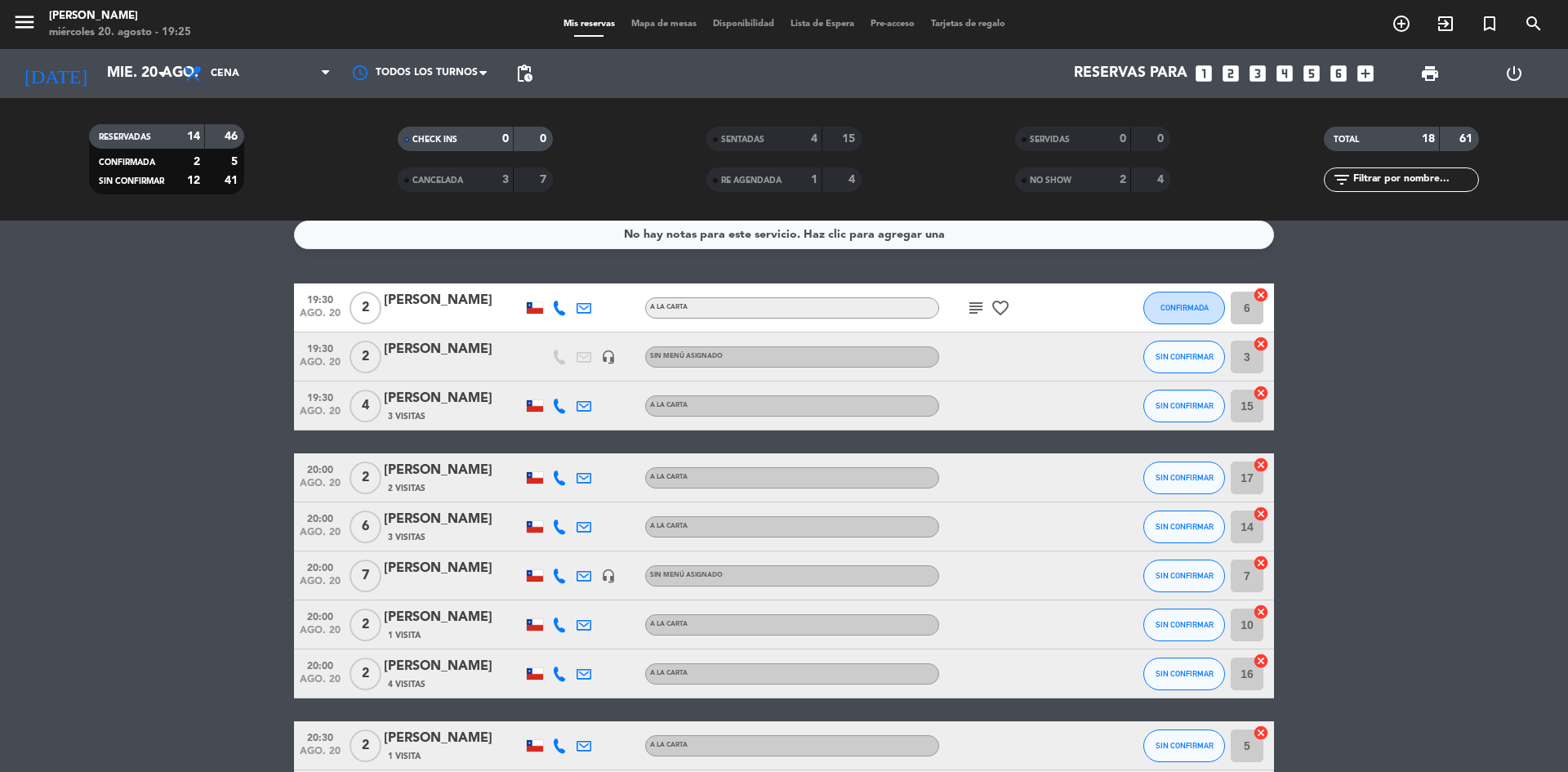
scroll to position [0, 0]
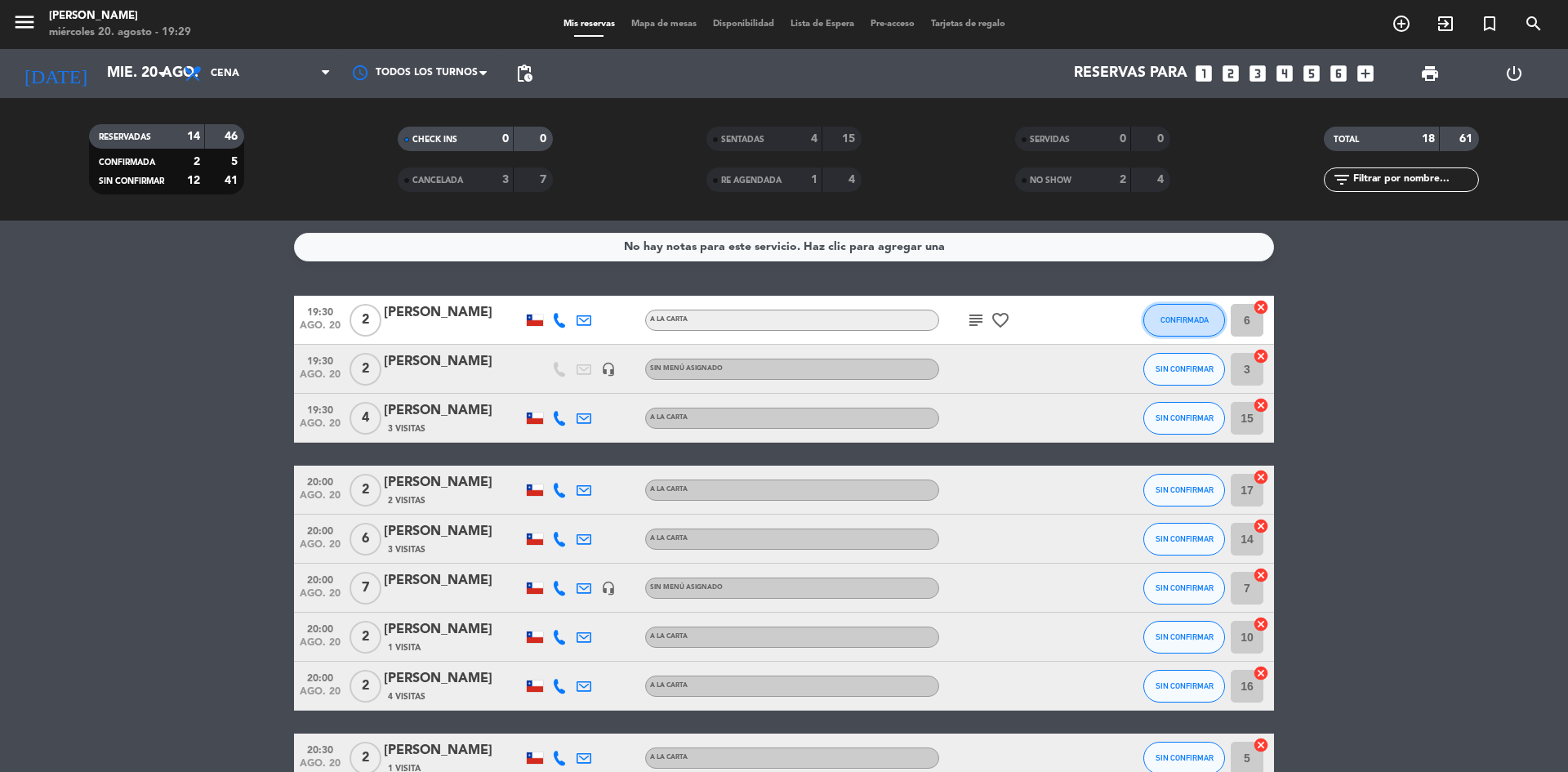
click at [1184, 326] on button "CONFIRMADA" at bounding box center [1184, 320] width 81 height 33
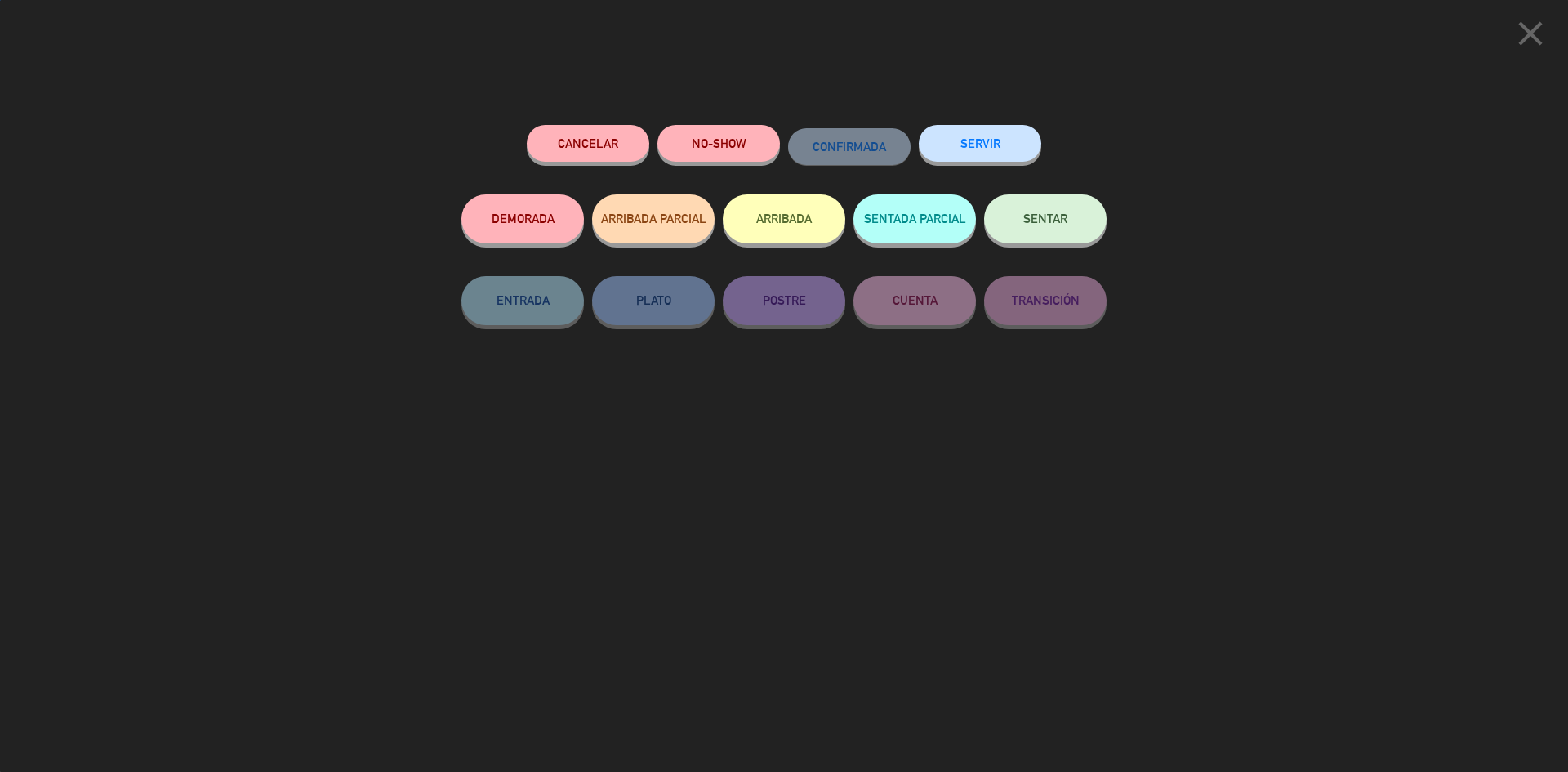
click at [1059, 228] on button "SENTAR" at bounding box center [1045, 218] width 123 height 49
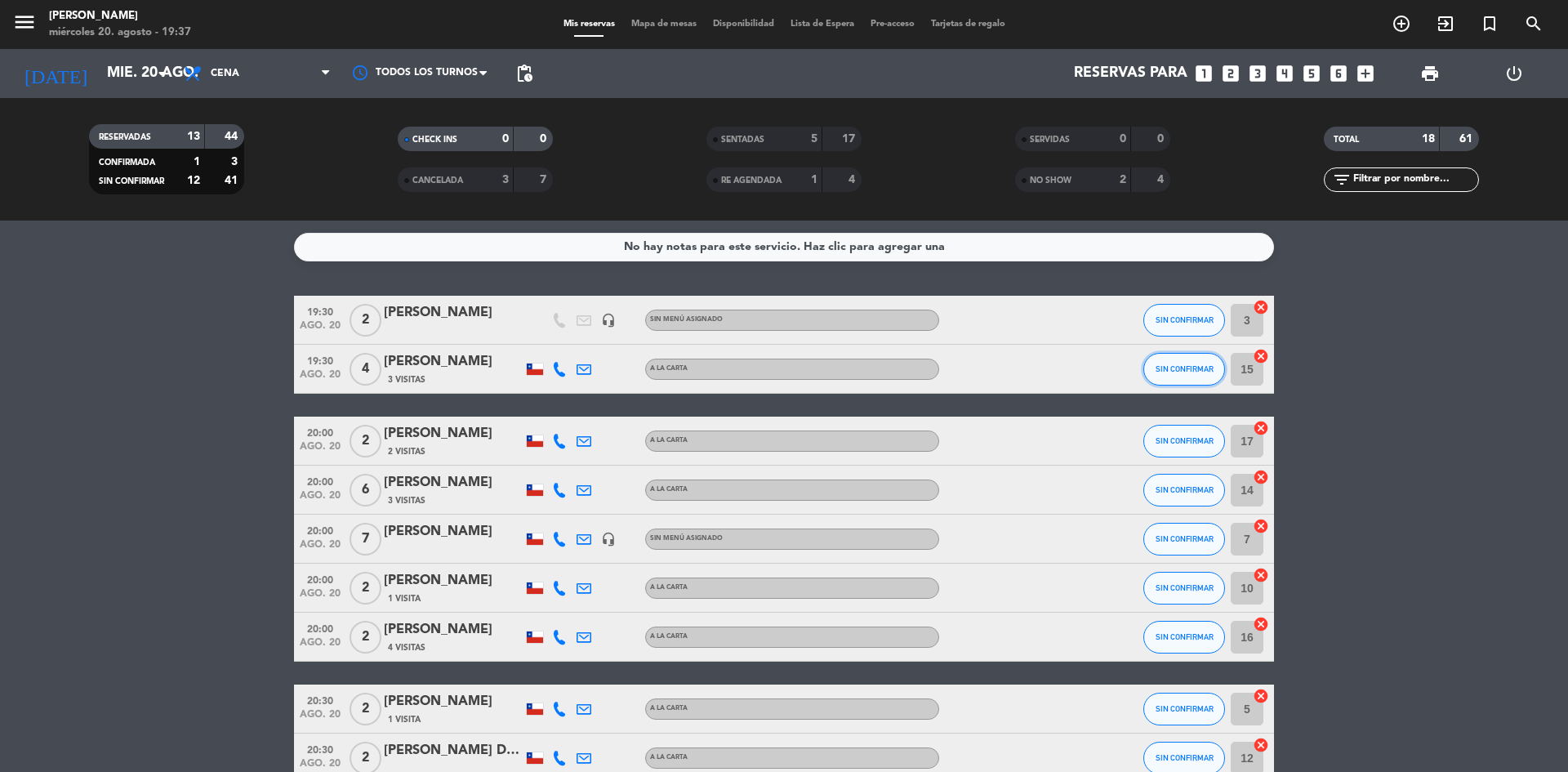
click at [1175, 373] on button "SIN CONFIRMAR" at bounding box center [1184, 369] width 81 height 33
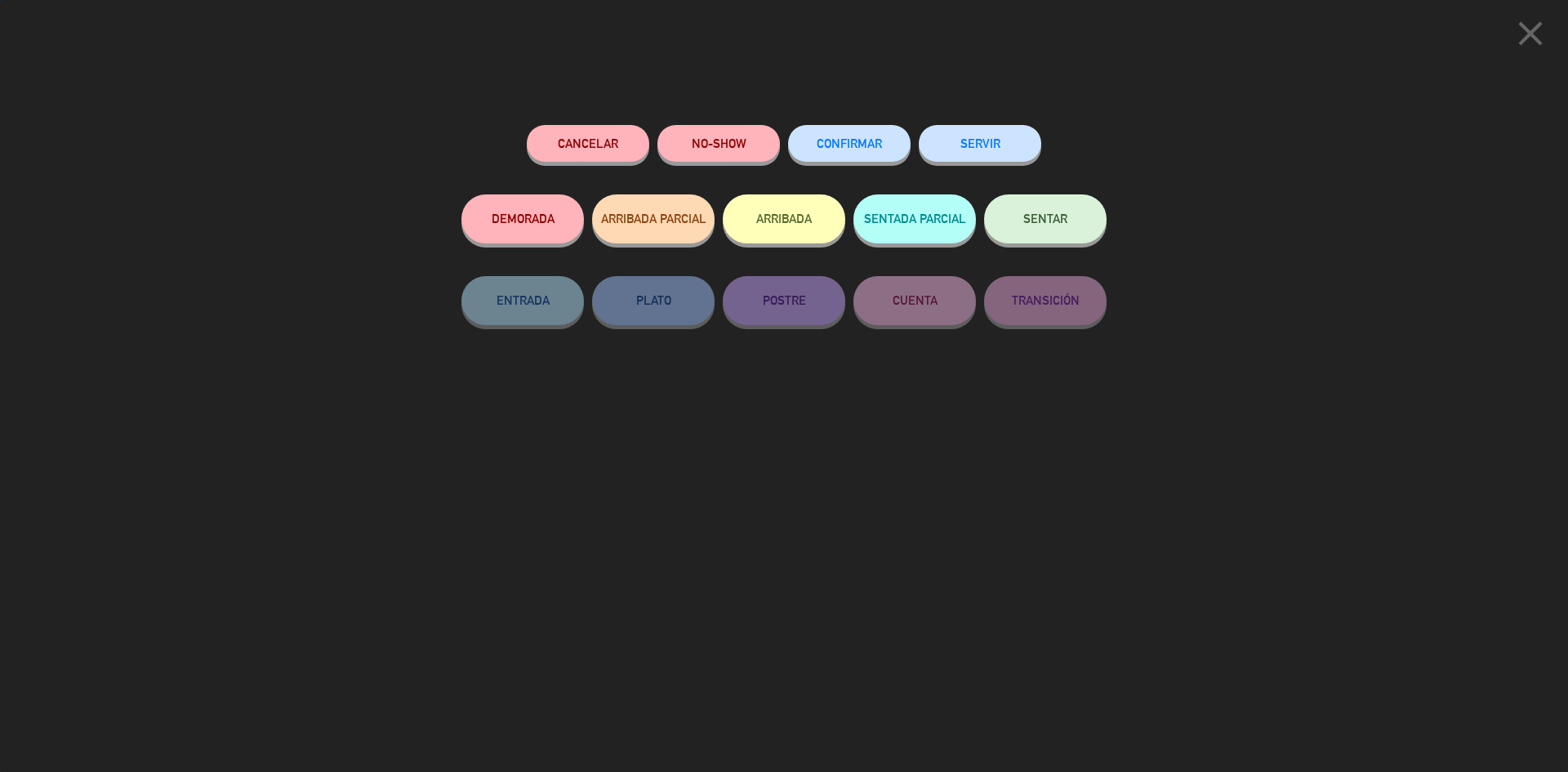
click at [1064, 214] on span "SENTAR" at bounding box center [1046, 218] width 44 height 14
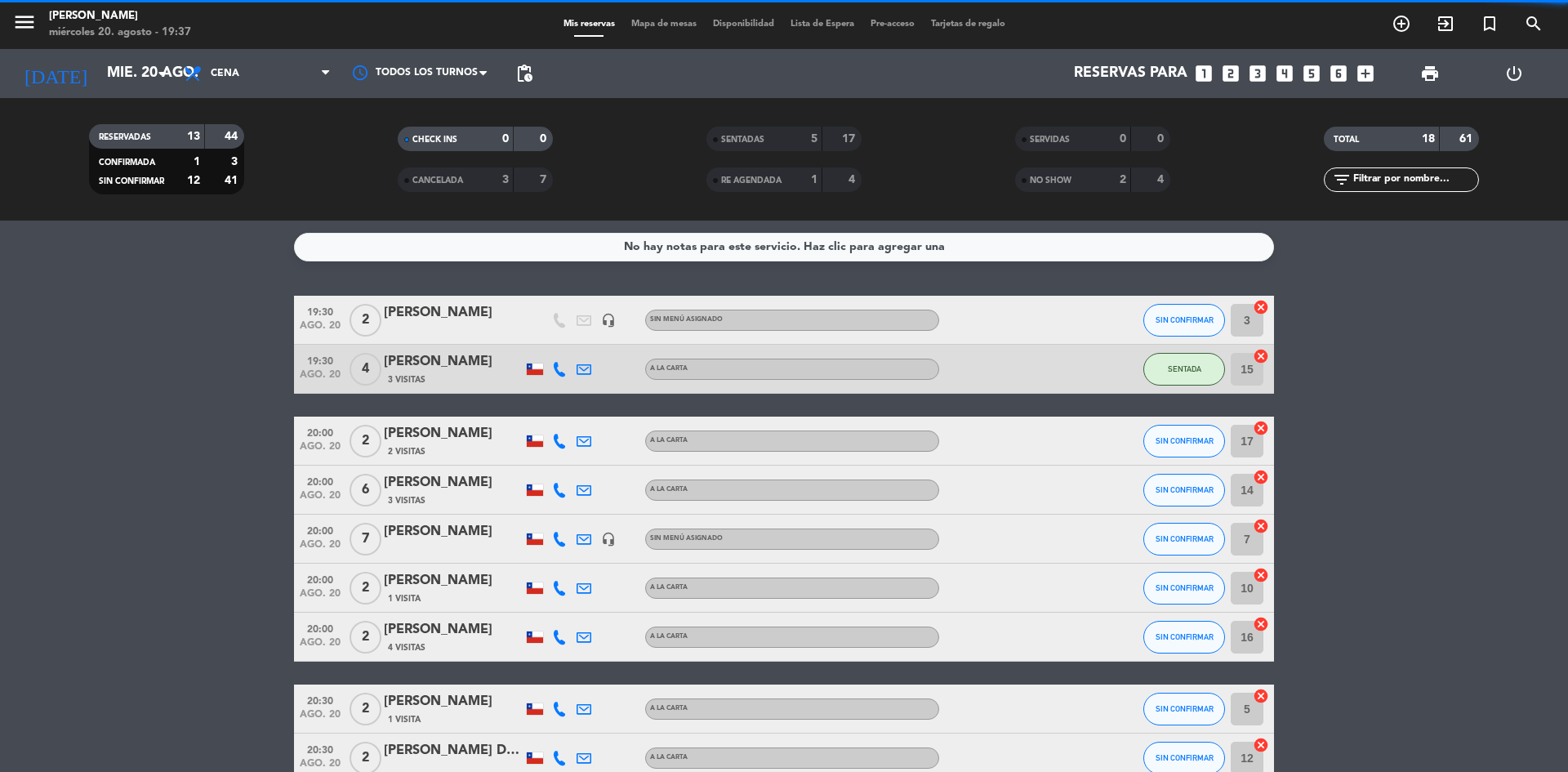
click at [110, 481] on bookings-row "19:30 [DATE] 2 [PERSON_NAME] headset_mic Sin menú asignado SIN CONFIRMAR 3 canc…" at bounding box center [784, 648] width 1568 height 706
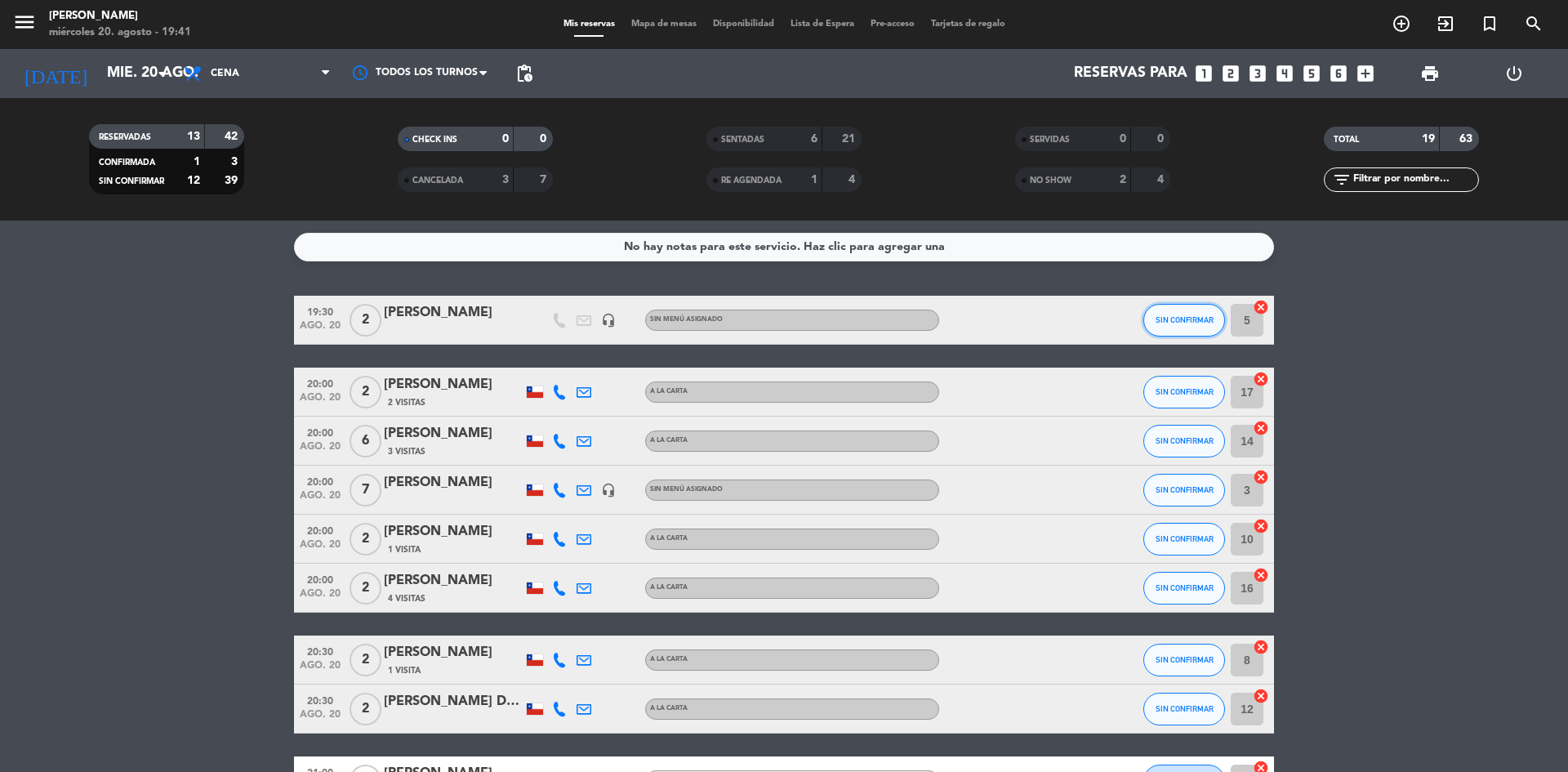
click at [1176, 320] on span "SIN CONFIRMAR" at bounding box center [1184, 320] width 58 height 9
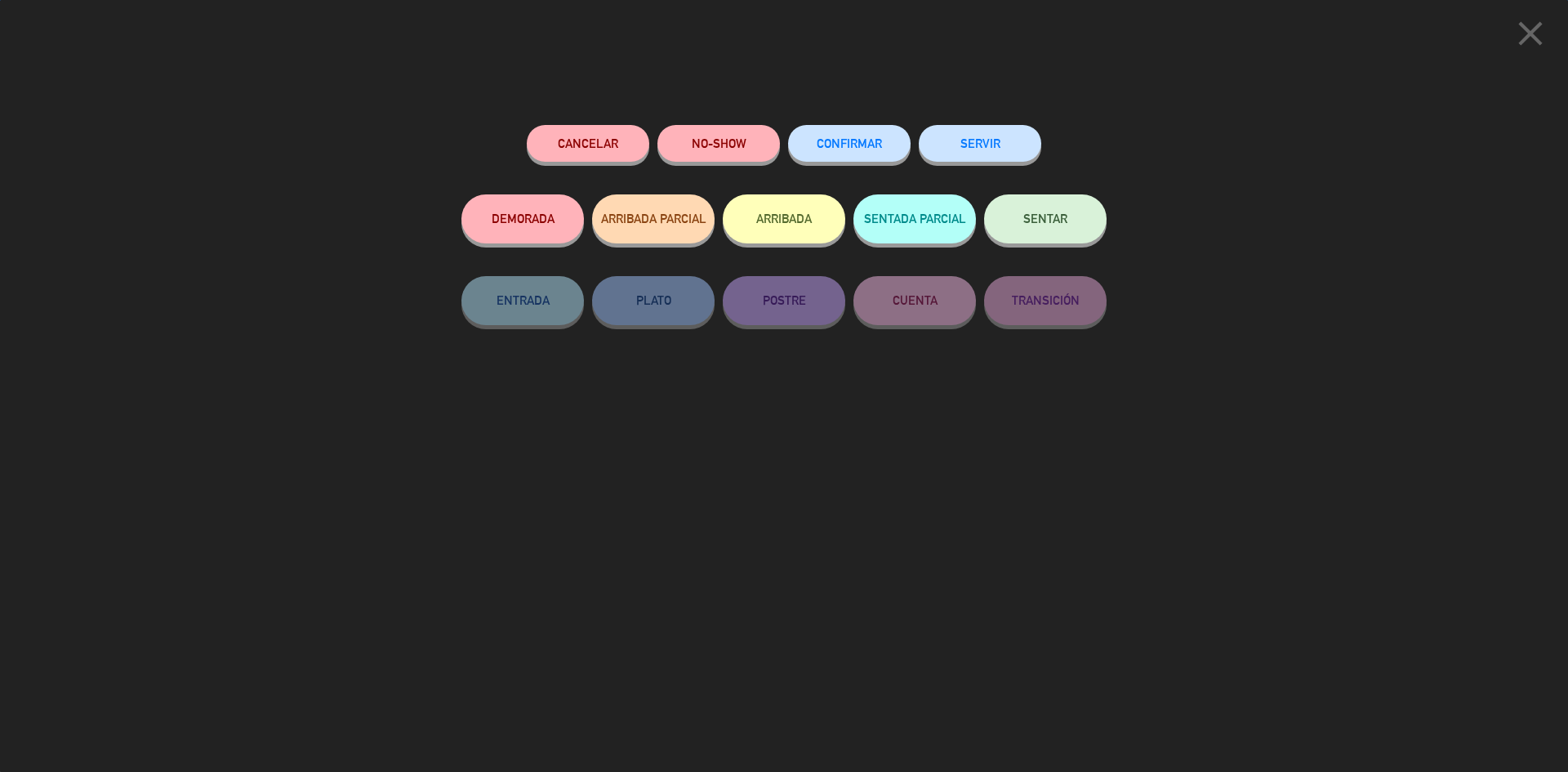
click at [536, 243] on div "DEMORADA" at bounding box center [522, 235] width 123 height 81
click at [539, 213] on button "DEMORADA" at bounding box center [522, 218] width 123 height 49
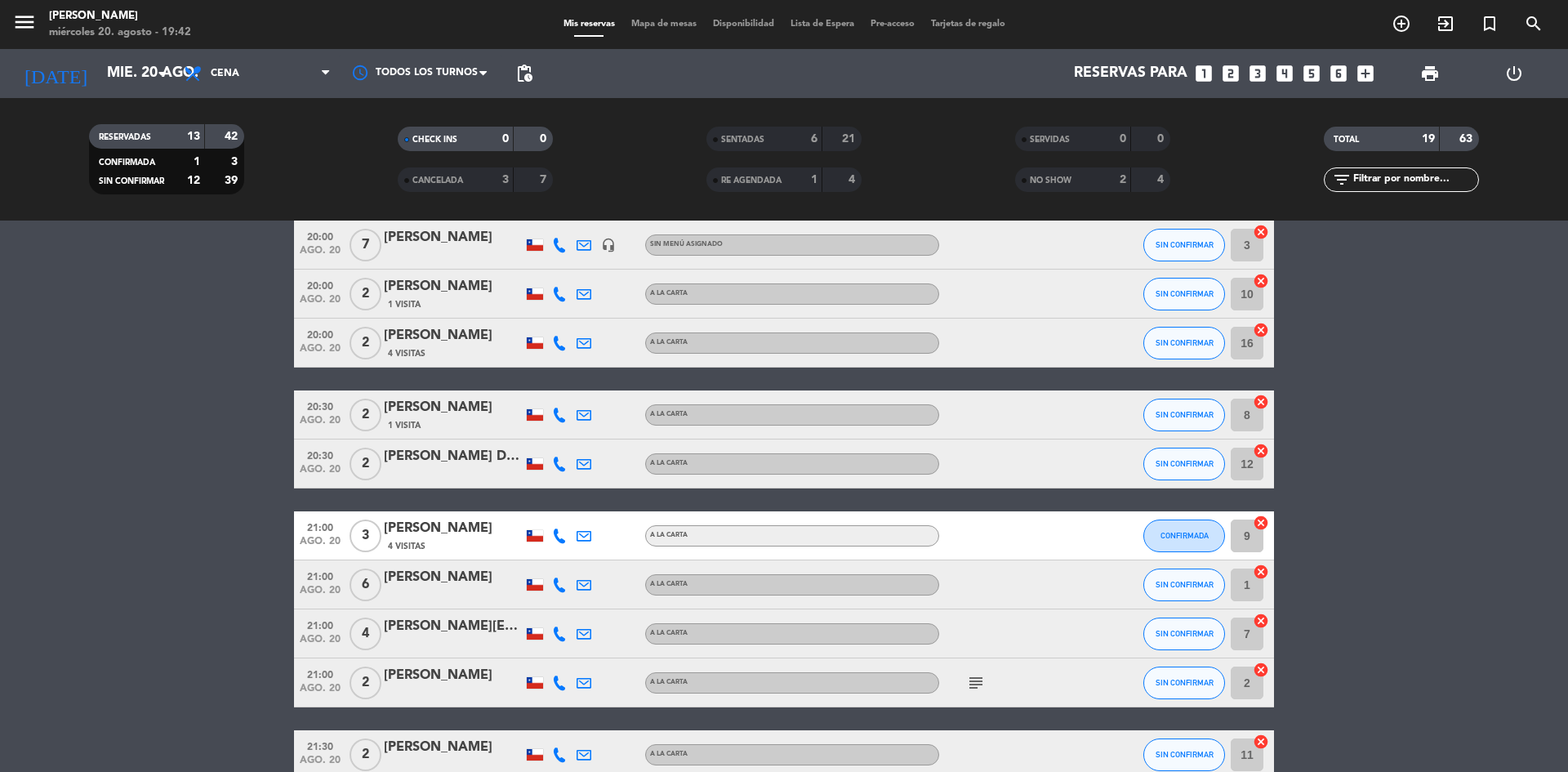
scroll to position [334, 0]
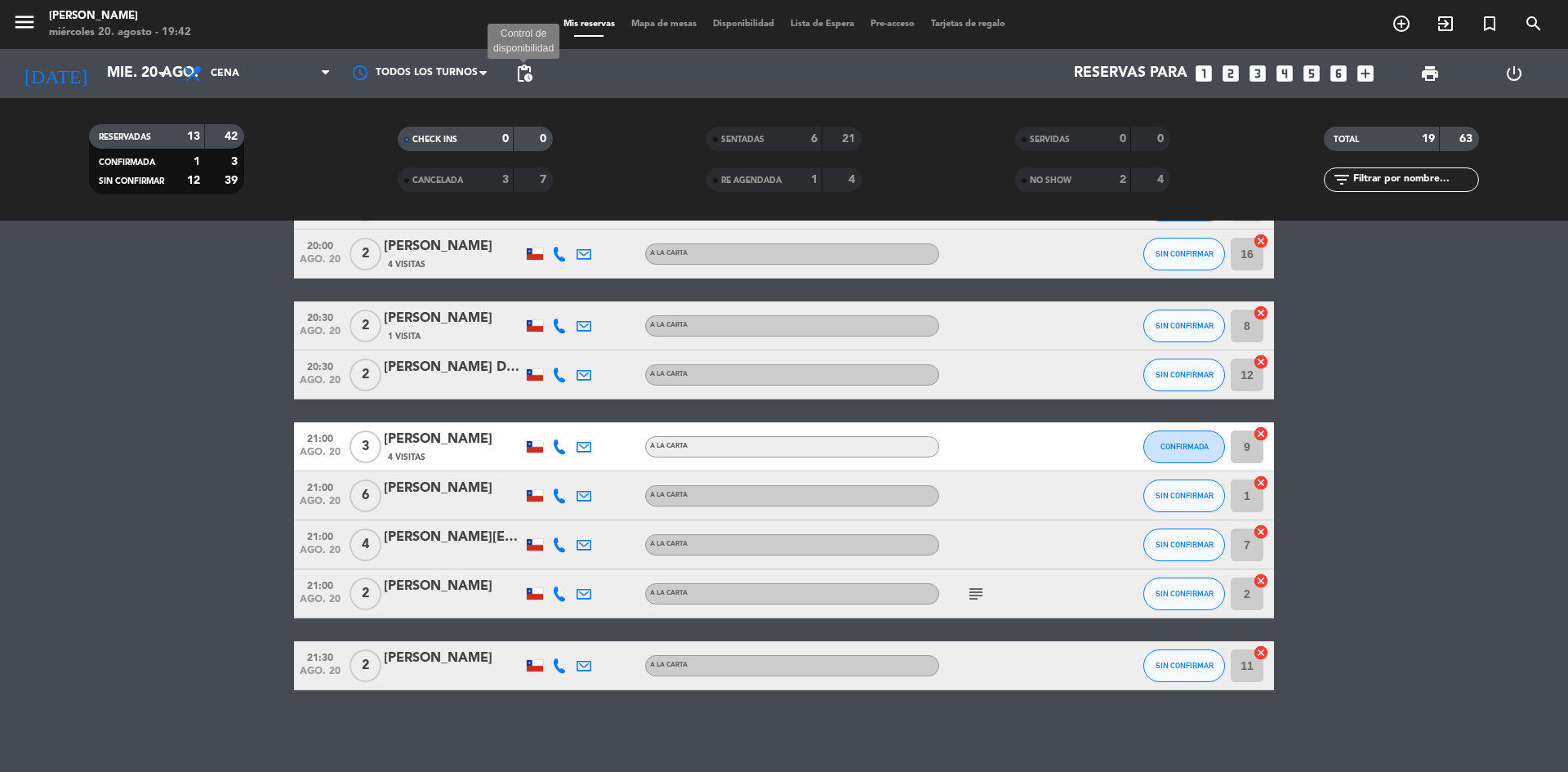
click at [523, 69] on span "pending_actions" at bounding box center [524, 73] width 19 height 19
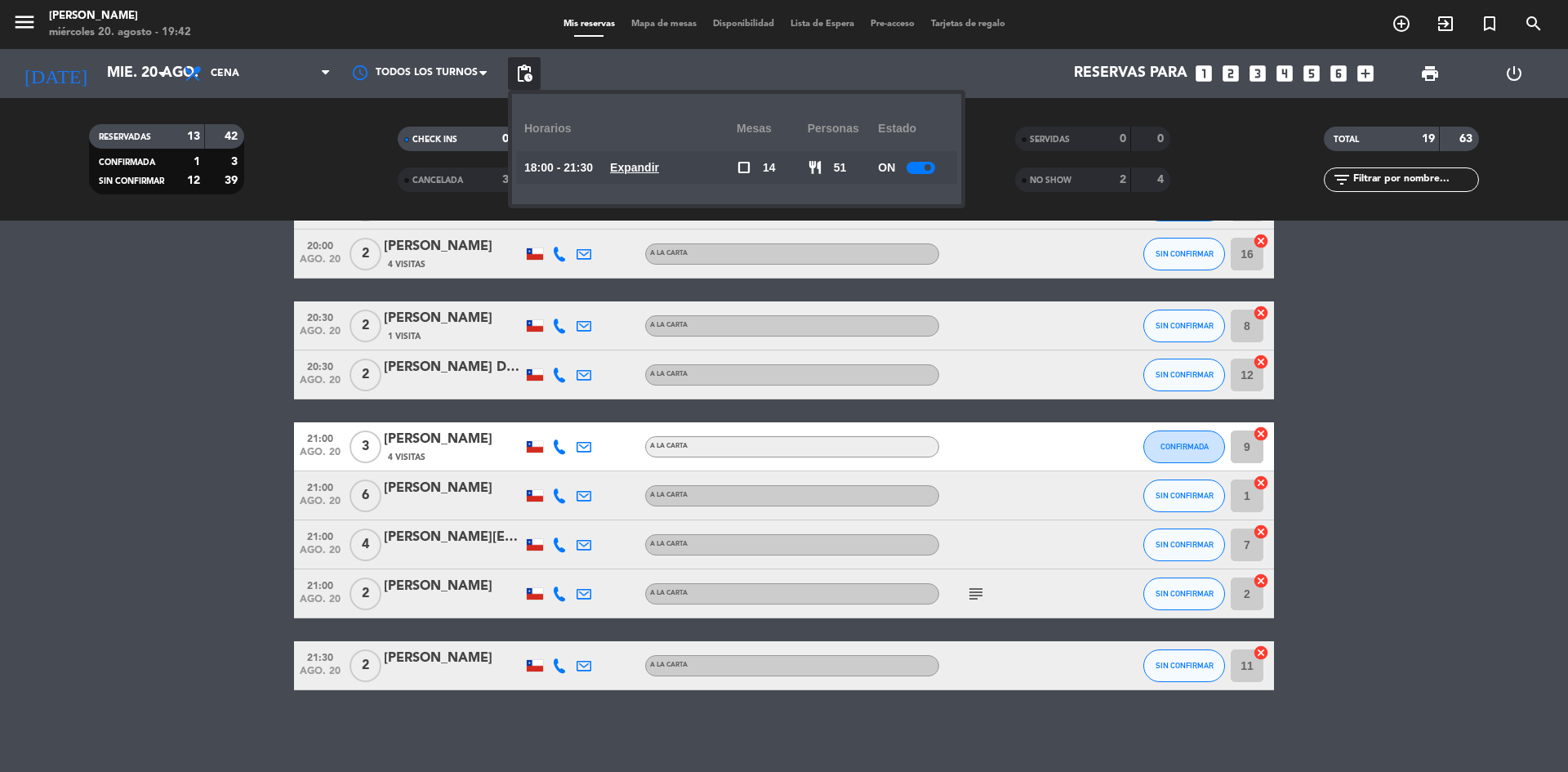
click at [618, 173] on div "18:00 - 21:30 Expandir" at bounding box center [630, 167] width 212 height 33
click at [639, 166] on u "Expandir" at bounding box center [634, 167] width 49 height 13
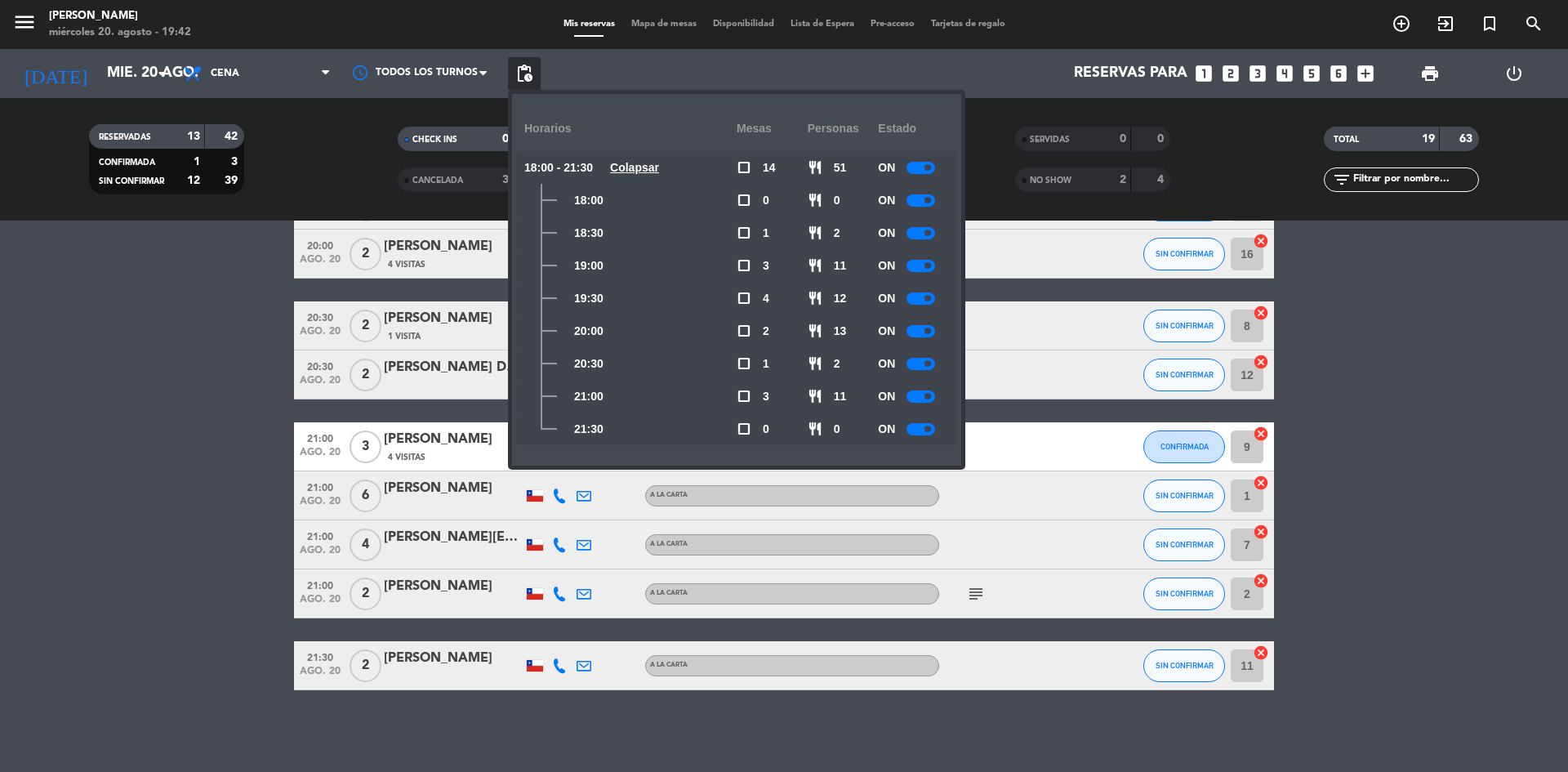
click at [927, 398] on div at bounding box center [921, 397] width 28 height 12
click at [1352, 401] on bookings-row "19:30 [DATE] 2 [PERSON_NAME] headset_mic Sin menú asignado DEMORADA 5 cancel 20…" at bounding box center [784, 326] width 1568 height 729
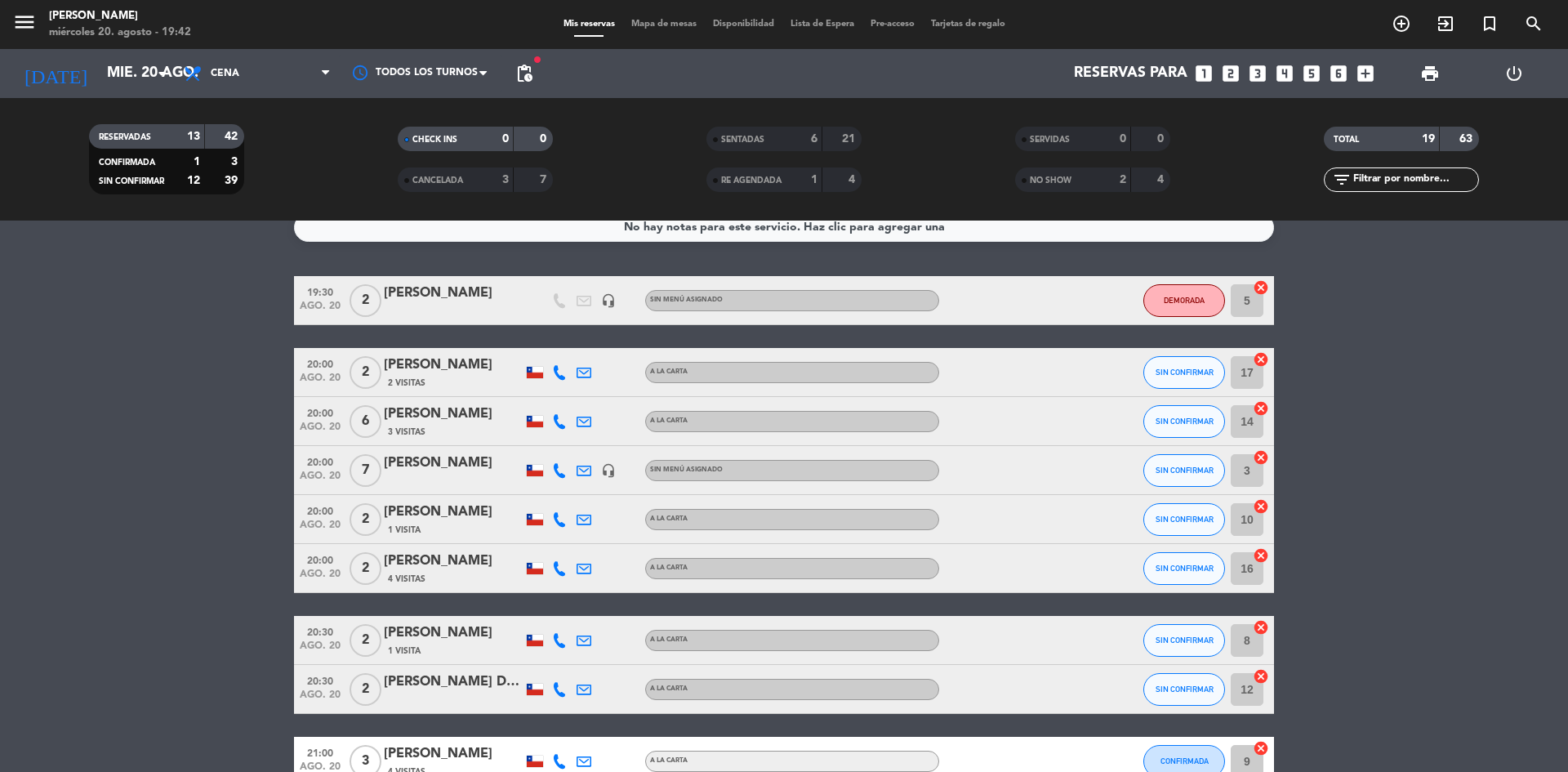
scroll to position [0, 0]
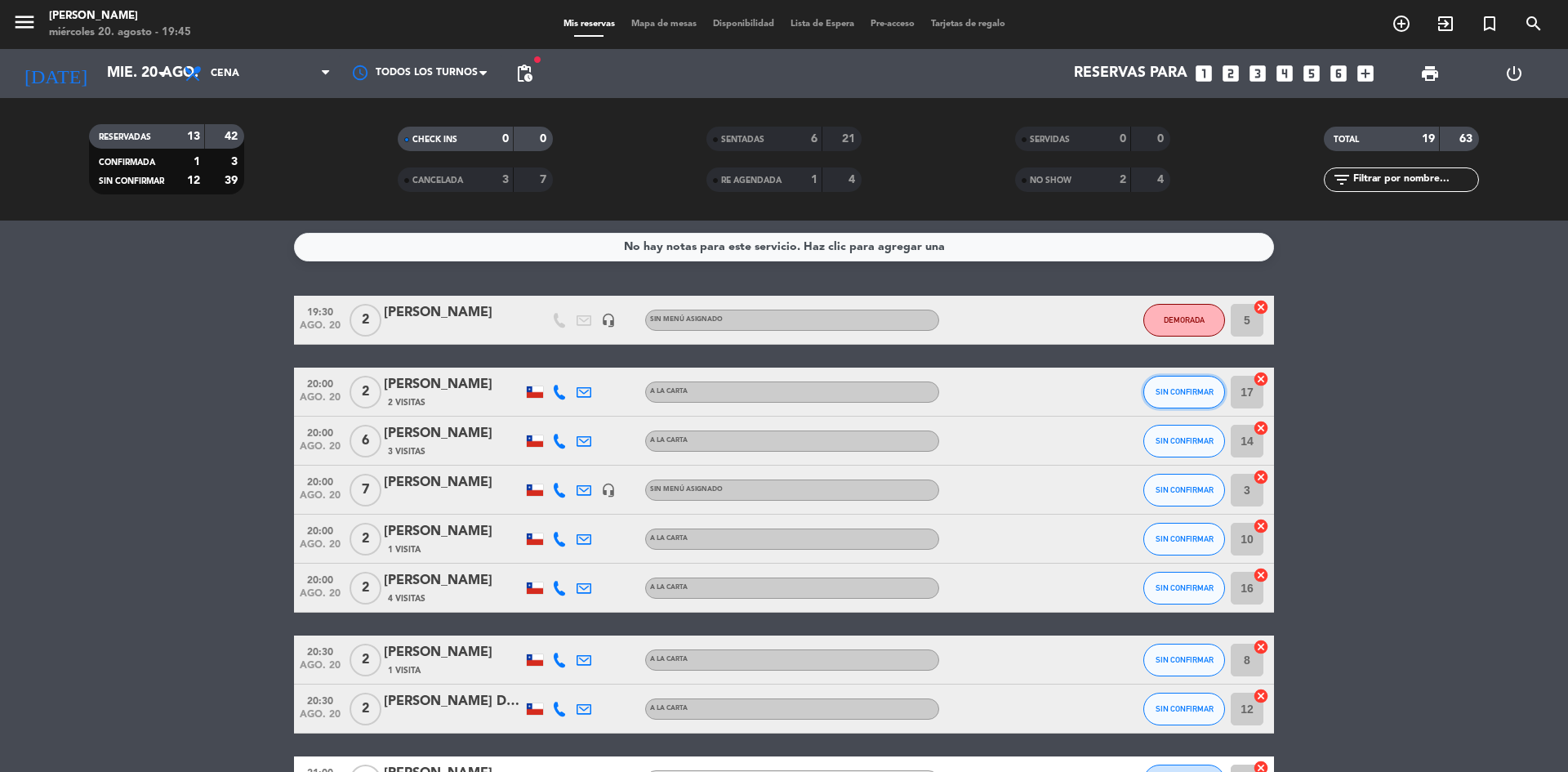
click at [1165, 393] on span "SIN CONFIRMAR" at bounding box center [1184, 392] width 58 height 9
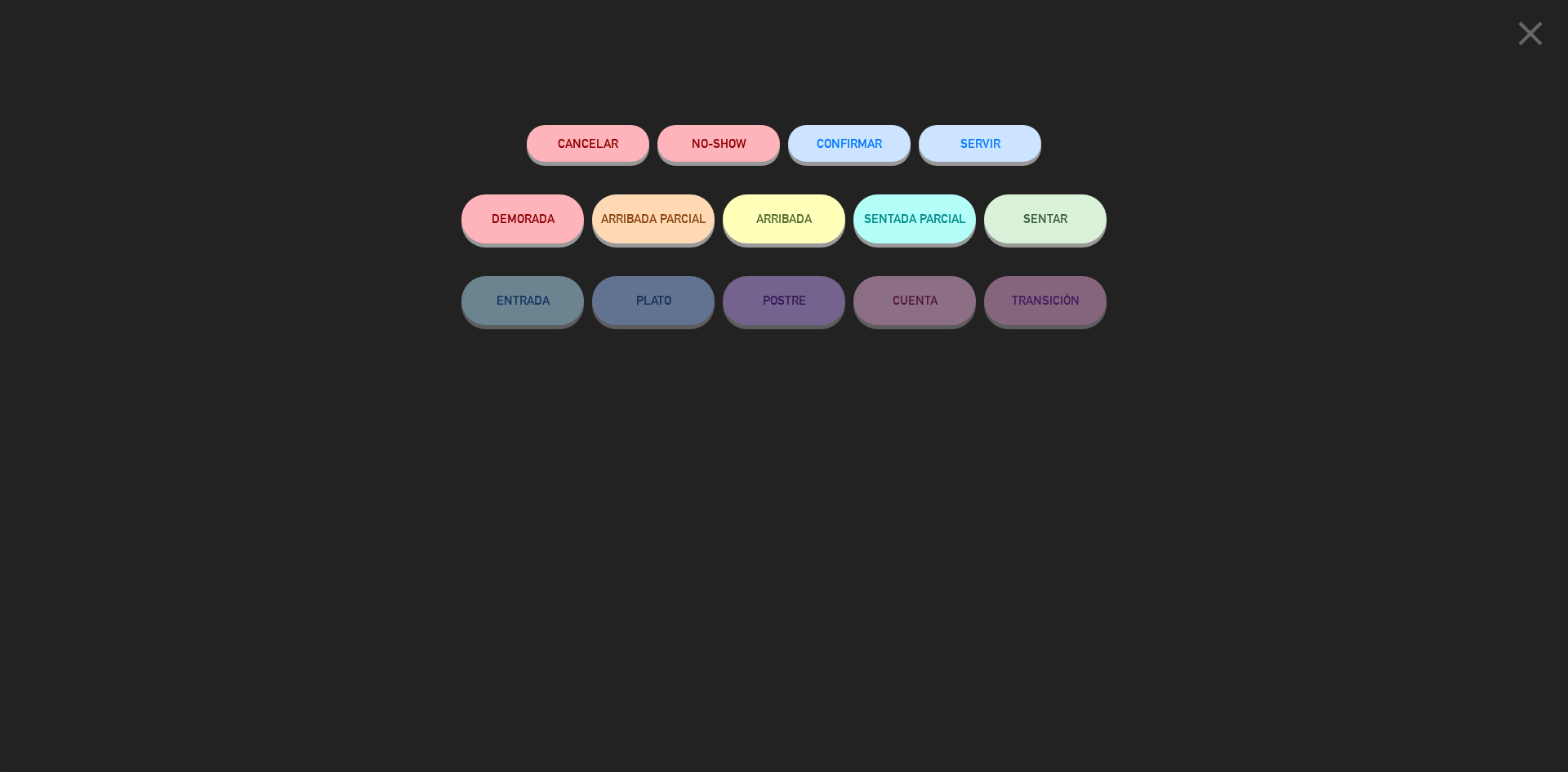
click at [1044, 225] on span "SENTAR" at bounding box center [1046, 218] width 44 height 14
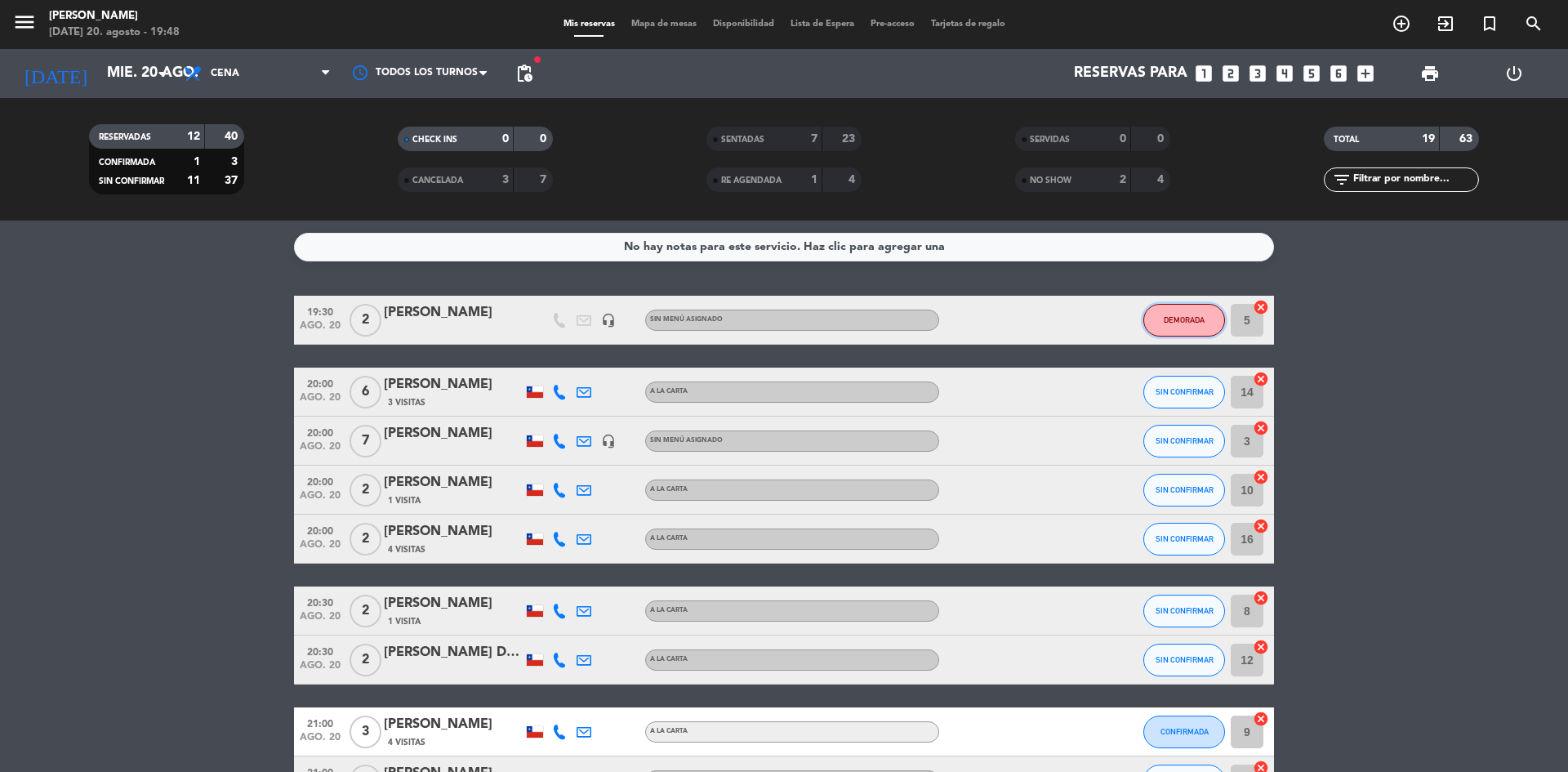
click at [1173, 324] on span "DEMORADA" at bounding box center [1184, 320] width 41 height 9
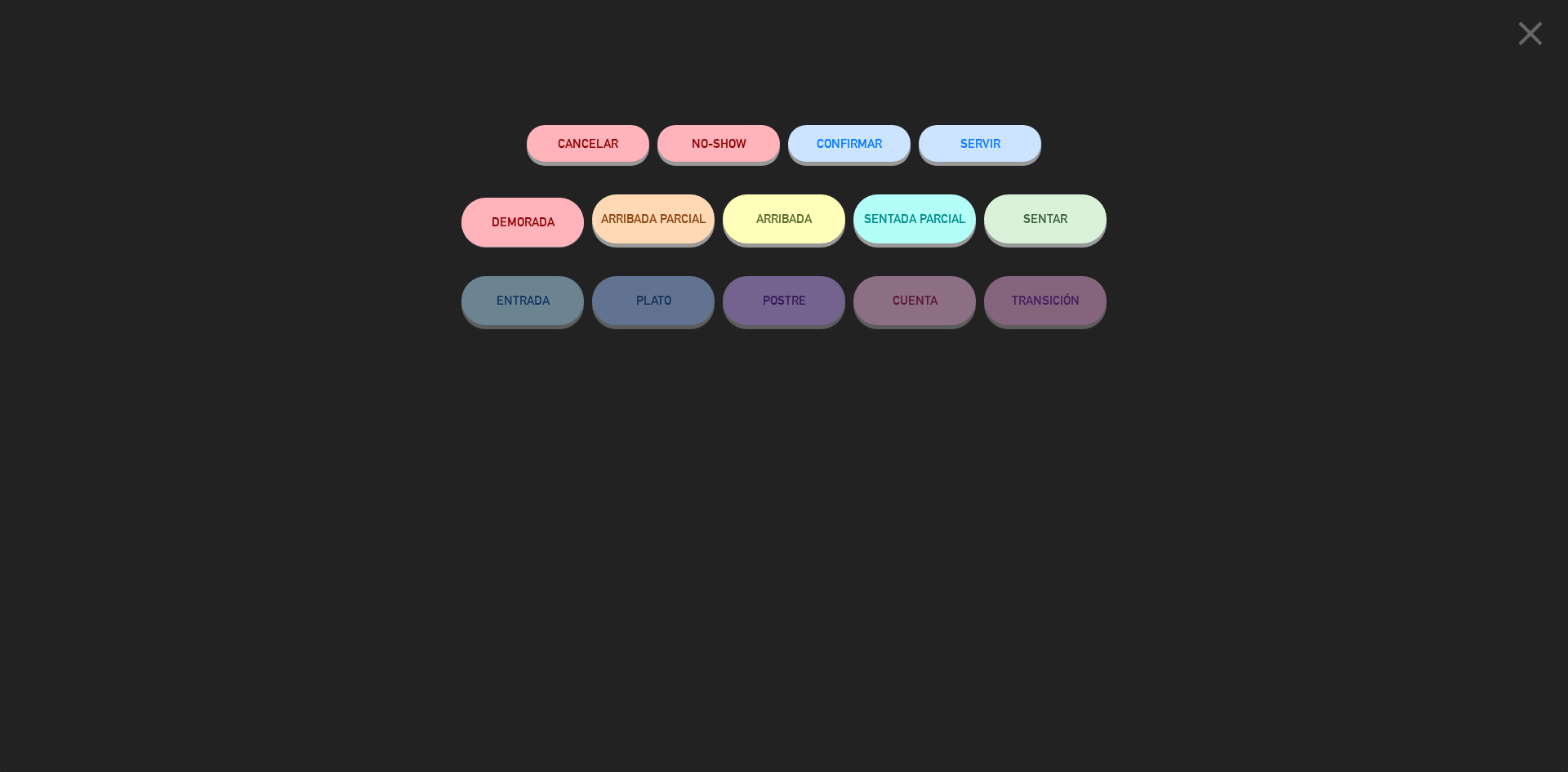
drag, startPoint x: 716, startPoint y: 175, endPoint x: 733, endPoint y: 157, distance: 24.8
click at [728, 163] on div "NO-SHOW" at bounding box center [719, 159] width 123 height 70
click at [753, 150] on button "NO-SHOW" at bounding box center [719, 143] width 123 height 37
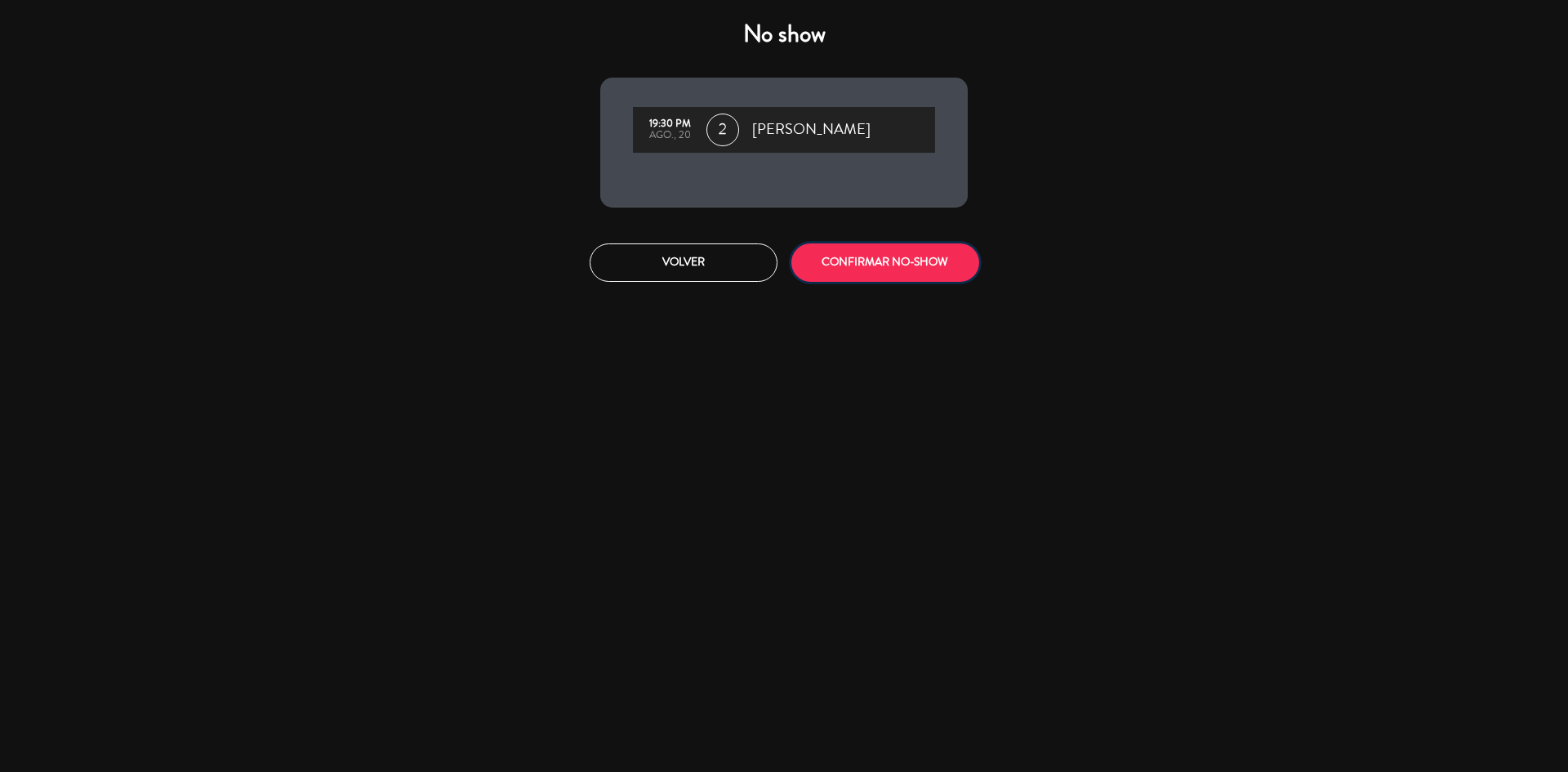
click at [856, 259] on button "CONFIRMAR NO-SHOW" at bounding box center [885, 262] width 188 height 38
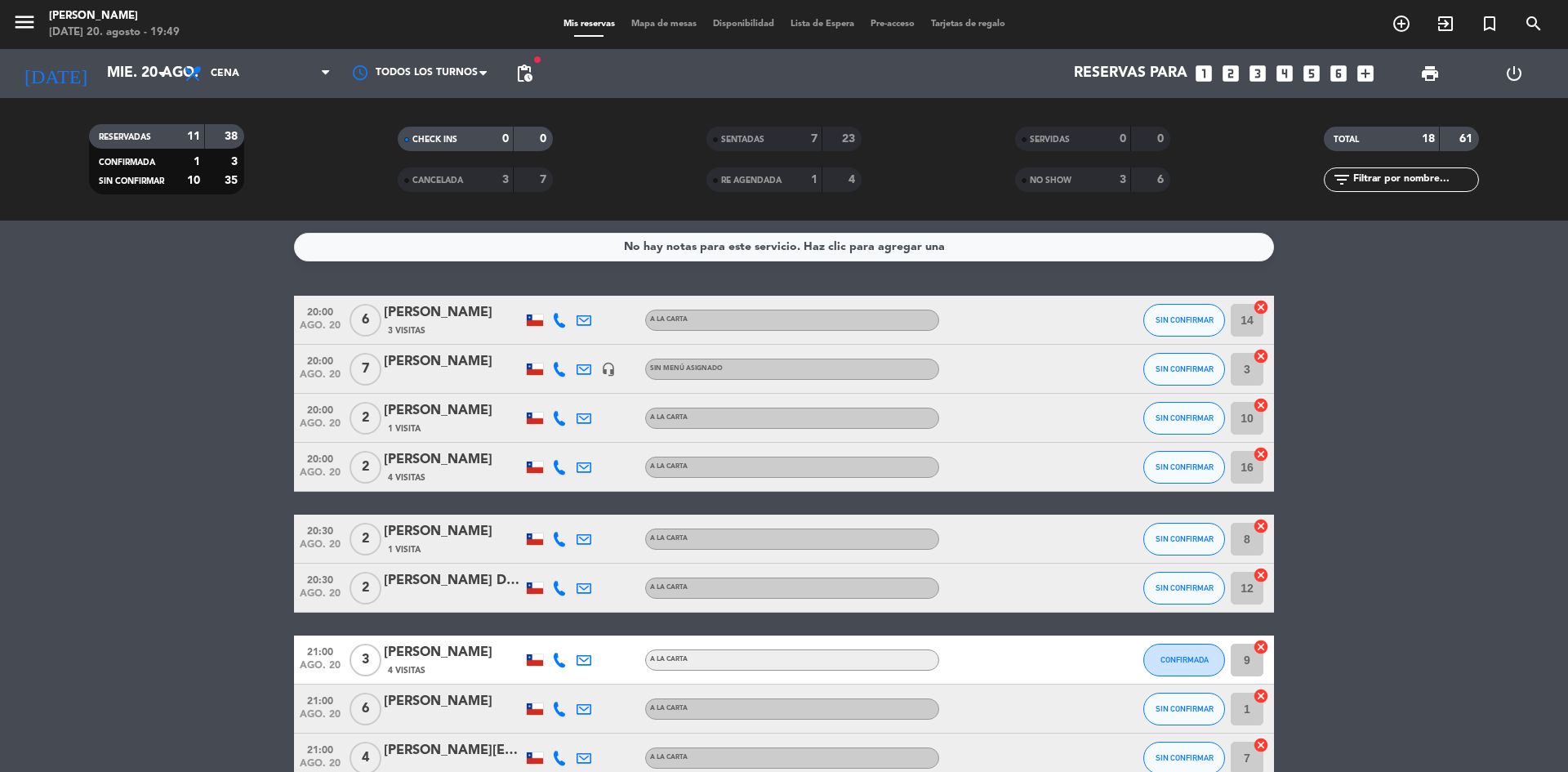
click at [745, 173] on div "RE AGENDADA" at bounding box center [748, 180] width 75 height 19
click at [777, 179] on span "RE AGENDADA" at bounding box center [751, 180] width 60 height 8
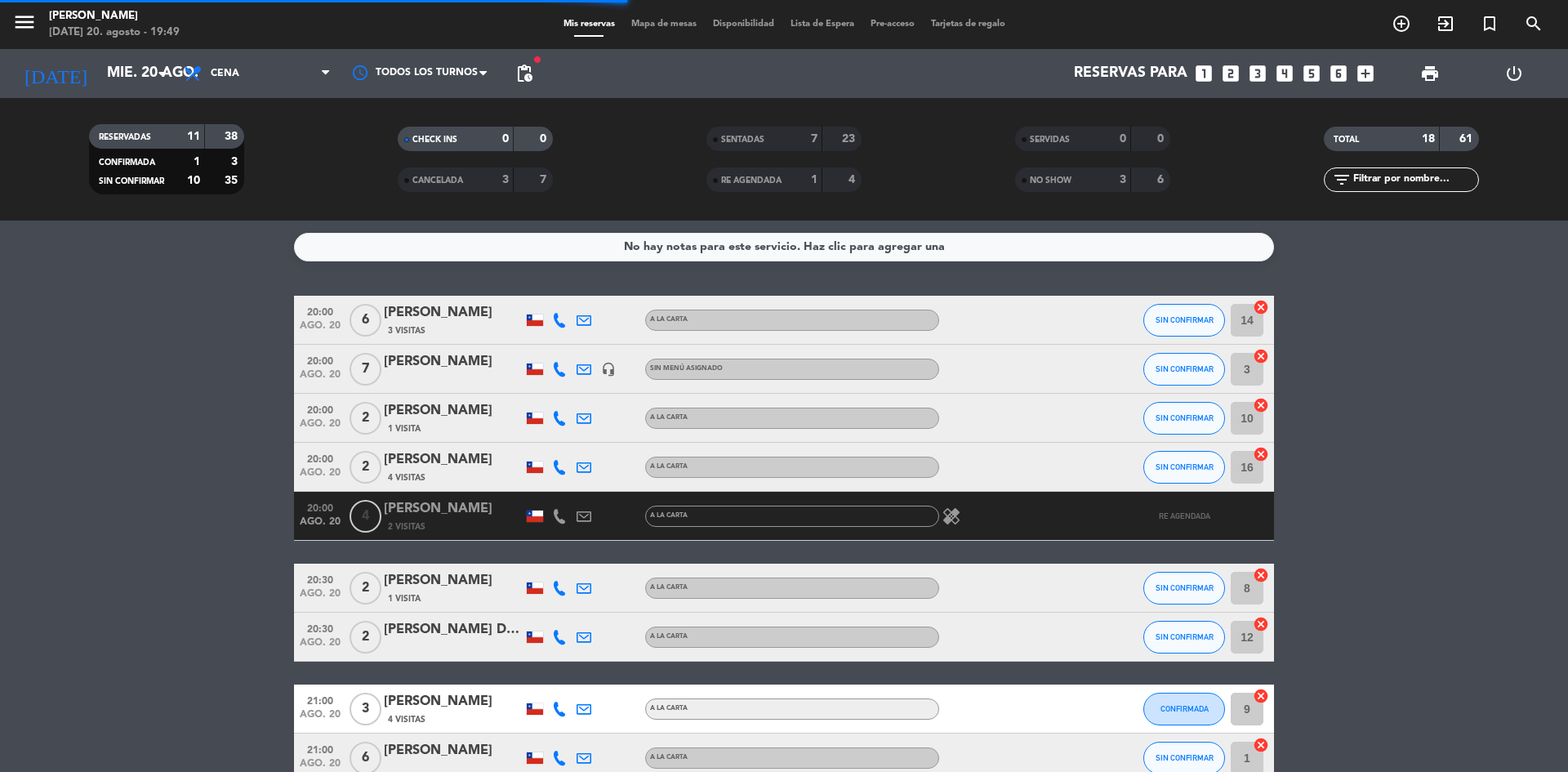
click at [759, 136] on span "SENTADAS" at bounding box center [742, 139] width 43 height 8
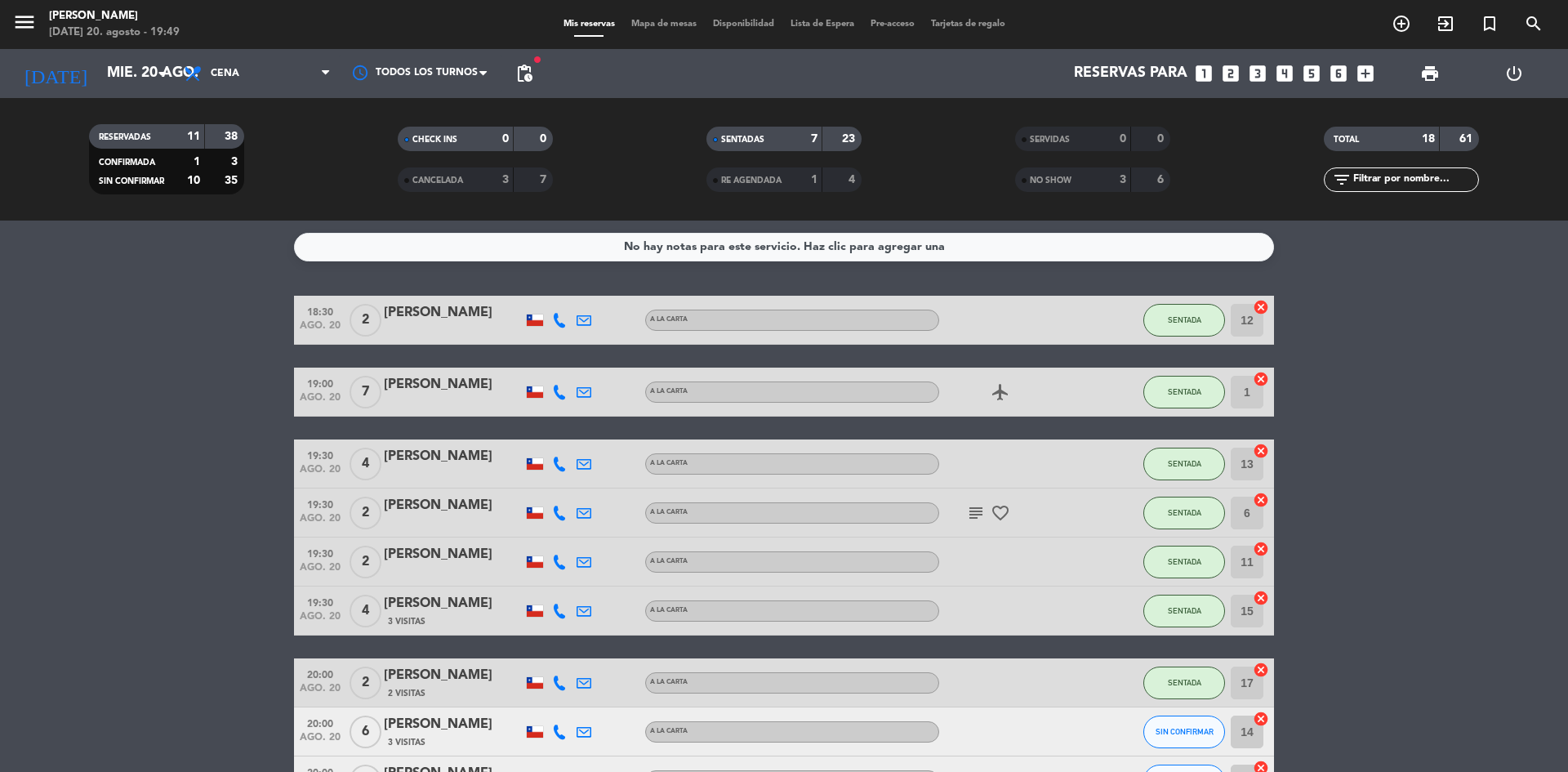
click at [759, 136] on span "SENTADAS" at bounding box center [742, 139] width 43 height 8
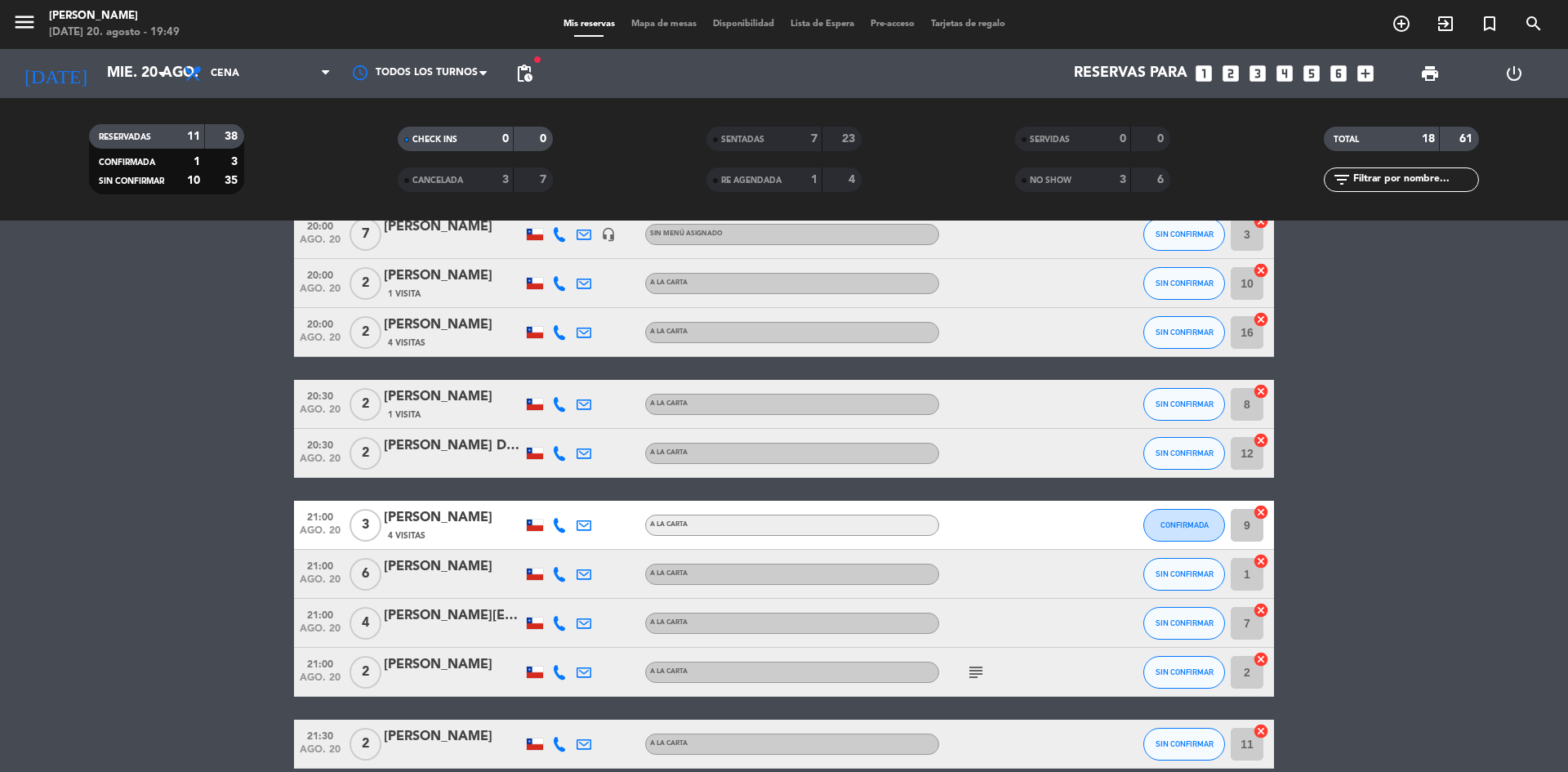
scroll to position [164, 0]
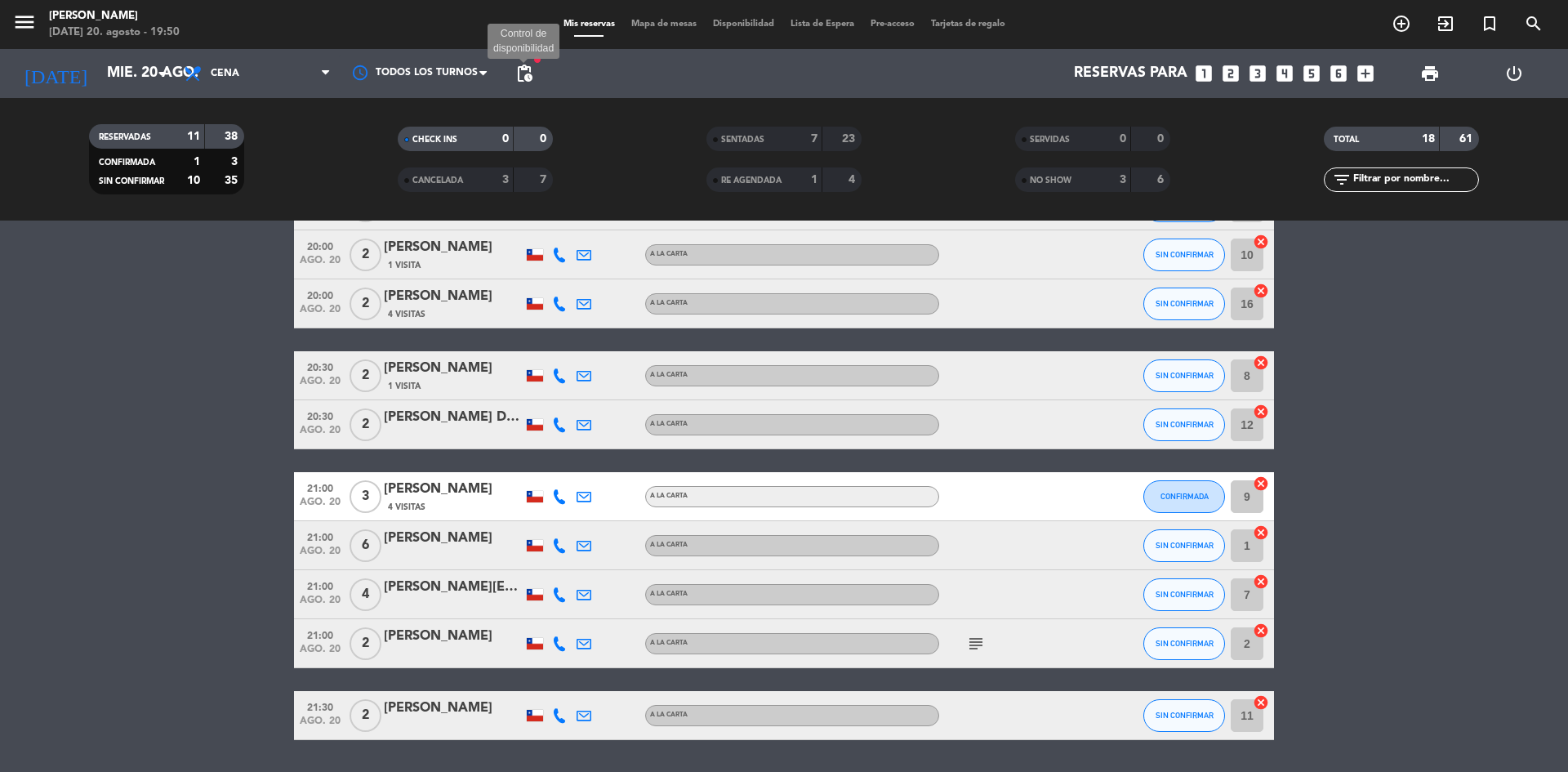
click at [523, 66] on span "pending_actions" at bounding box center [524, 73] width 19 height 19
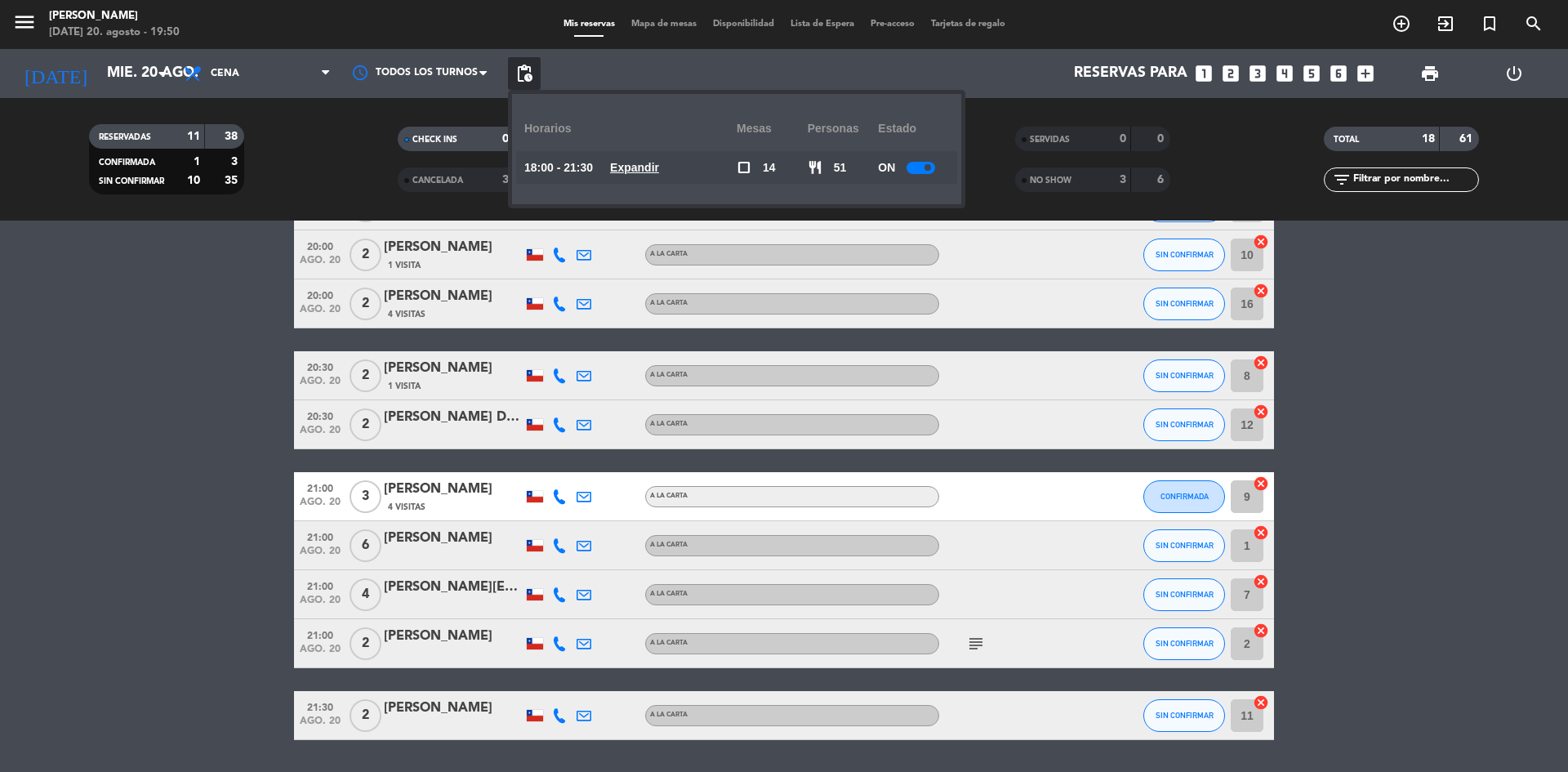
click at [678, 169] on div "18:00 - 21:30 Expandir" at bounding box center [630, 167] width 212 height 33
click at [659, 166] on u "Expandir" at bounding box center [634, 167] width 49 height 13
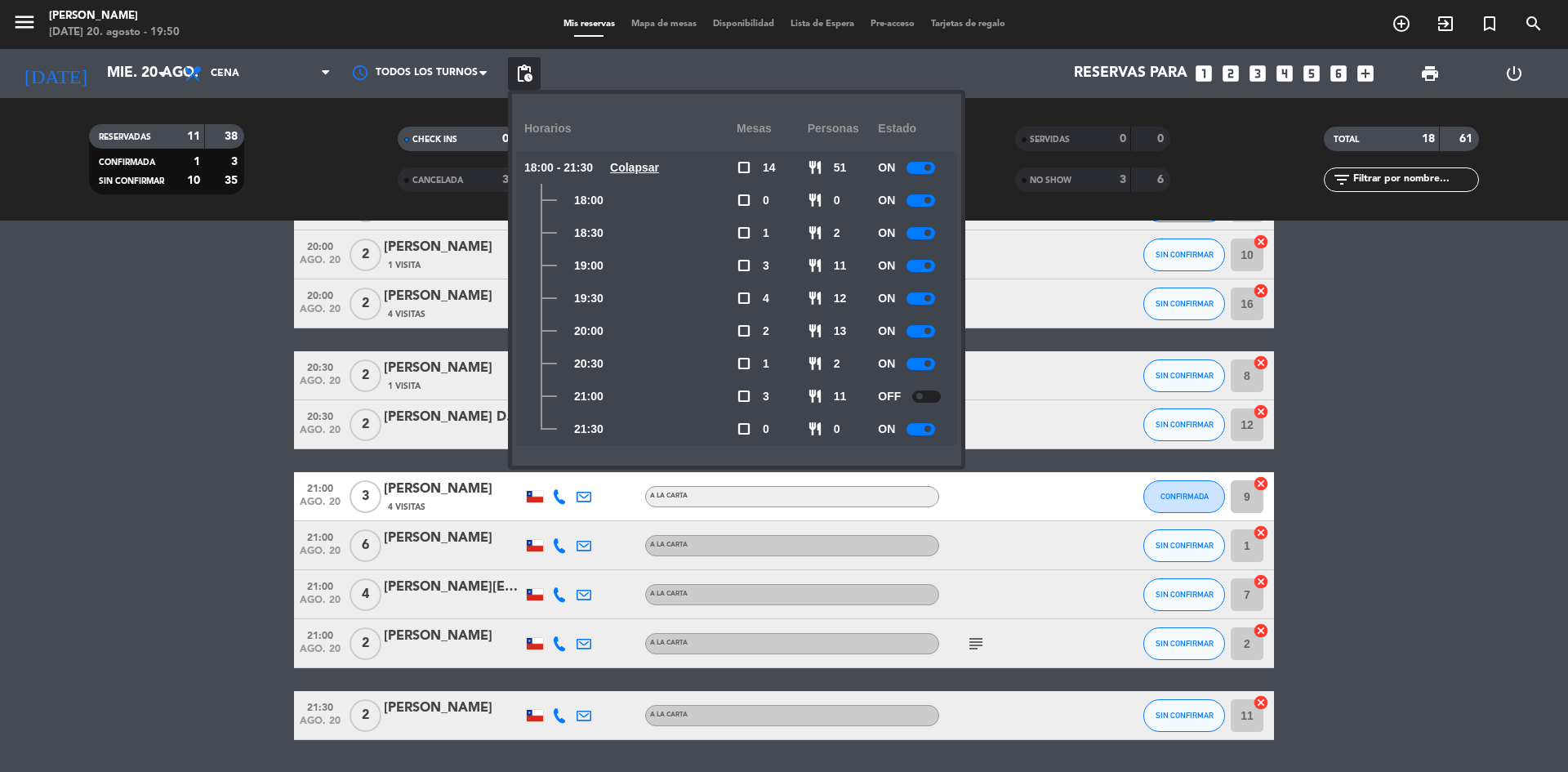
drag, startPoint x: 932, startPoint y: 398, endPoint x: 1024, endPoint y: 406, distance: 92.3
click at [932, 399] on div at bounding box center [926, 397] width 28 height 12
click at [1314, 414] on bookings-row "20:00 [DATE] 6 [PERSON_NAME] 3 Visitas A LA CARTA SIN CONFIRMAR 14 cancel 20:00…" at bounding box center [784, 436] width 1568 height 608
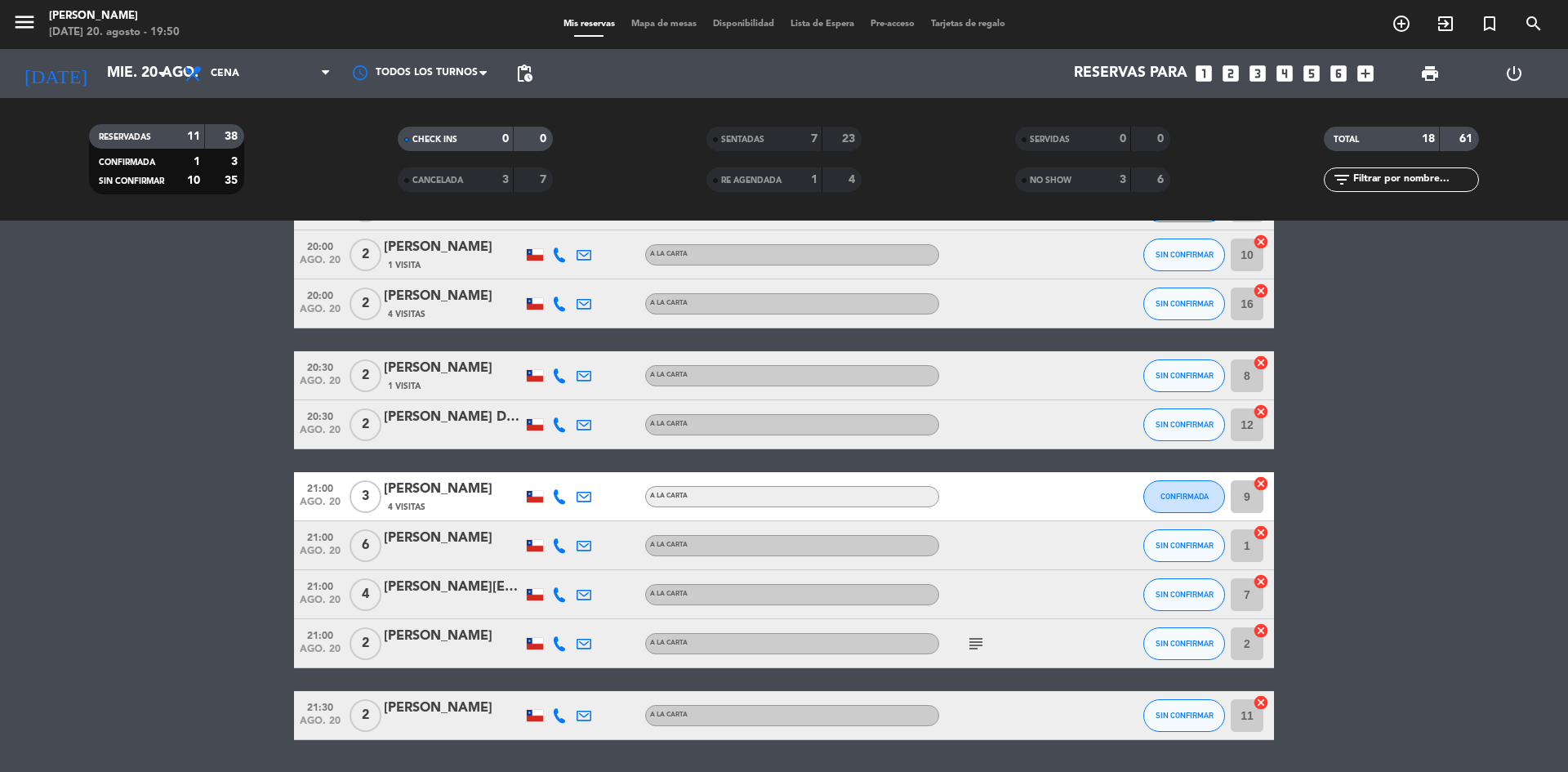
click at [773, 138] on div "SENTADAS" at bounding box center [748, 139] width 75 height 19
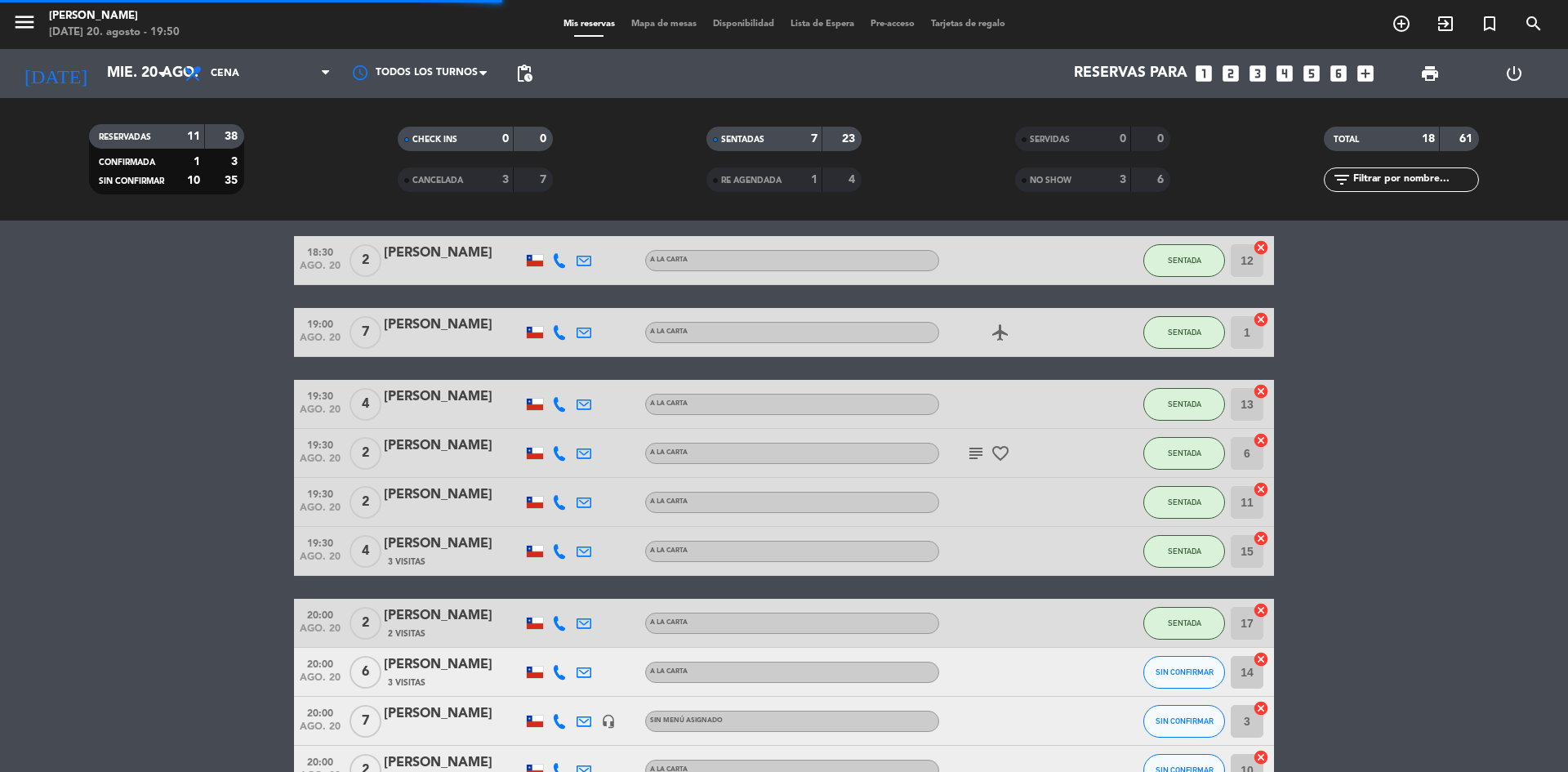
scroll to position [0, 0]
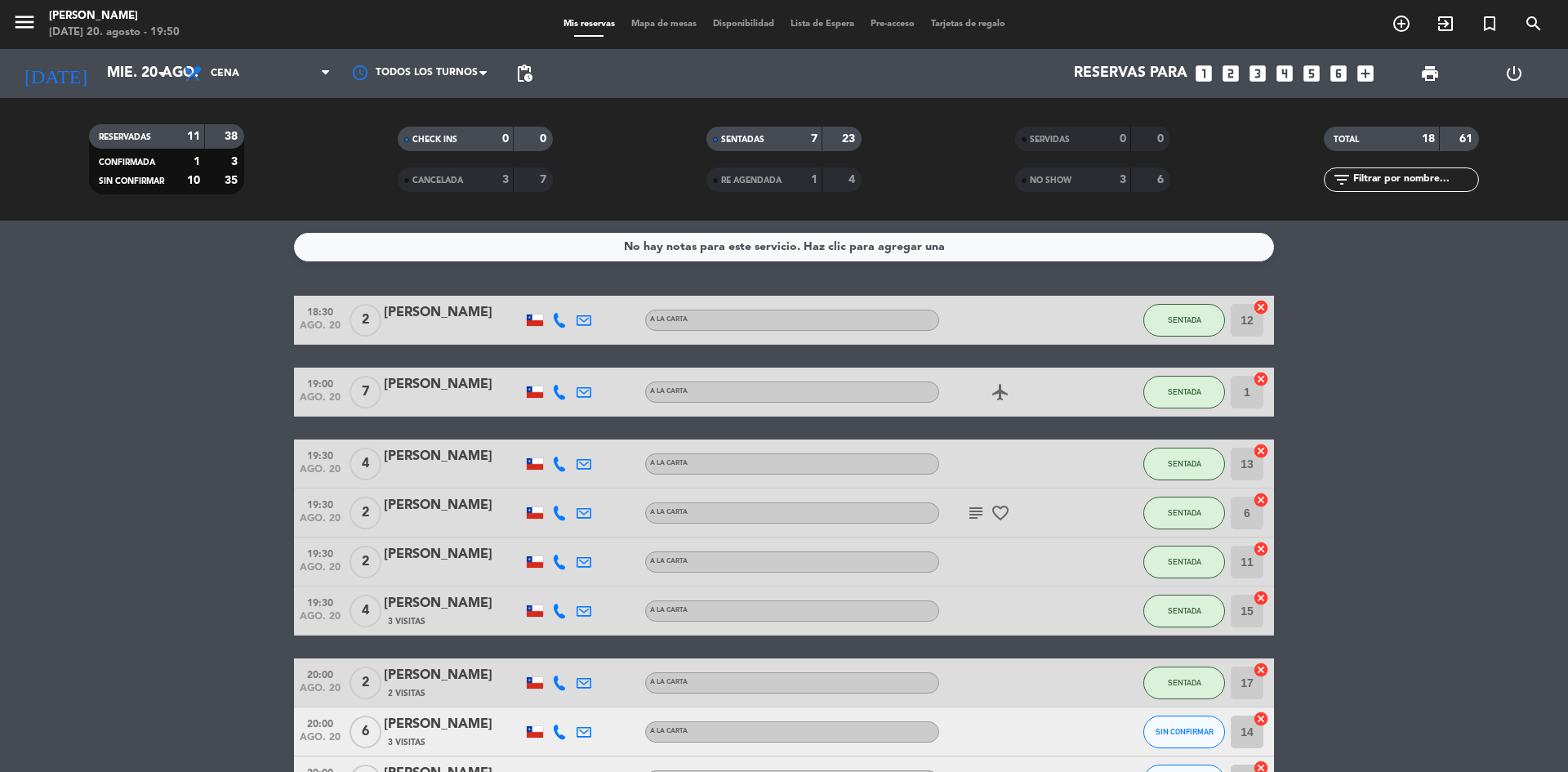
click at [729, 145] on div "SENTADAS" at bounding box center [748, 139] width 75 height 19
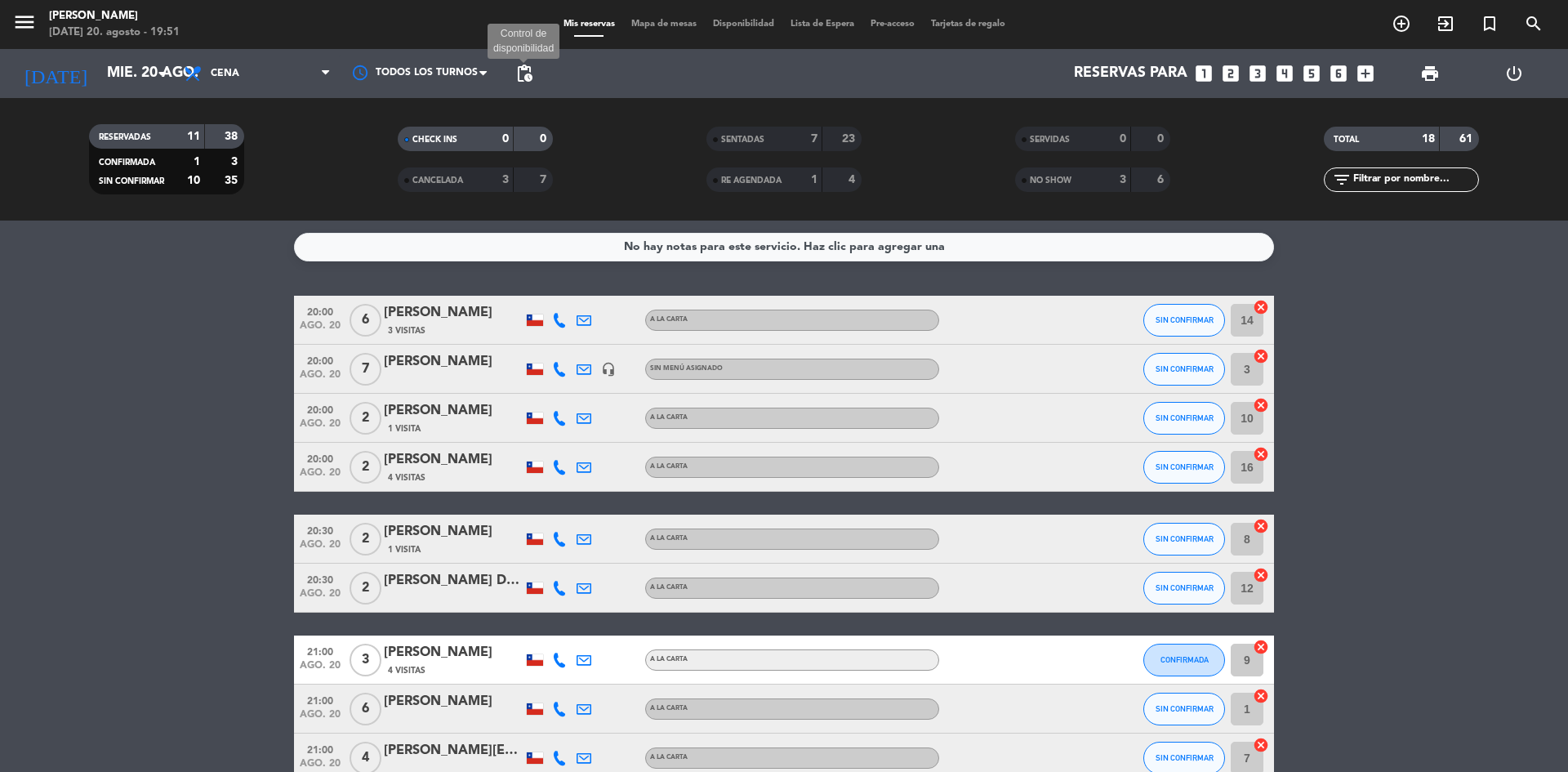
click at [520, 76] on span "pending_actions" at bounding box center [524, 73] width 19 height 19
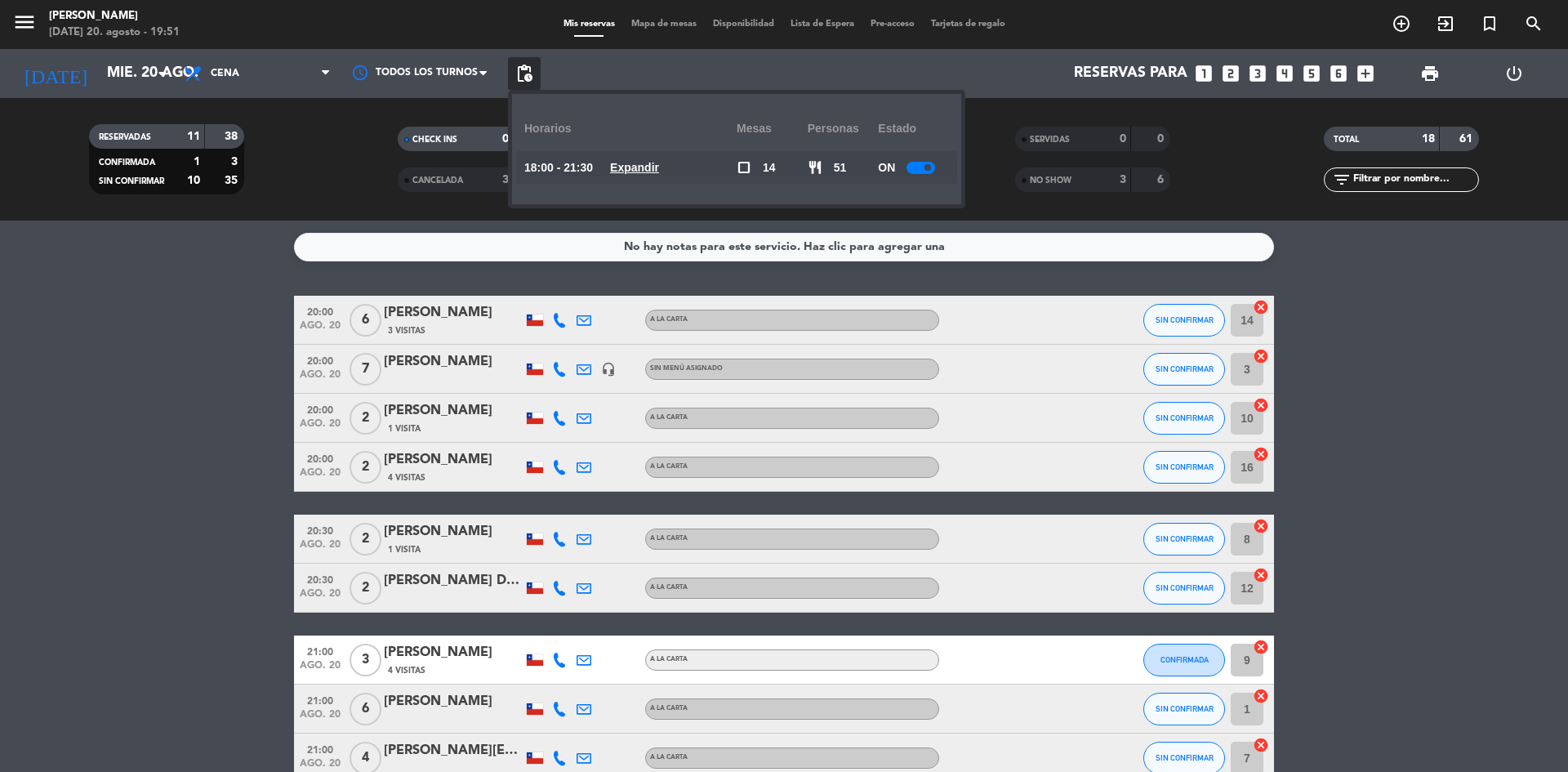
click at [650, 165] on u "Expandir" at bounding box center [634, 167] width 49 height 13
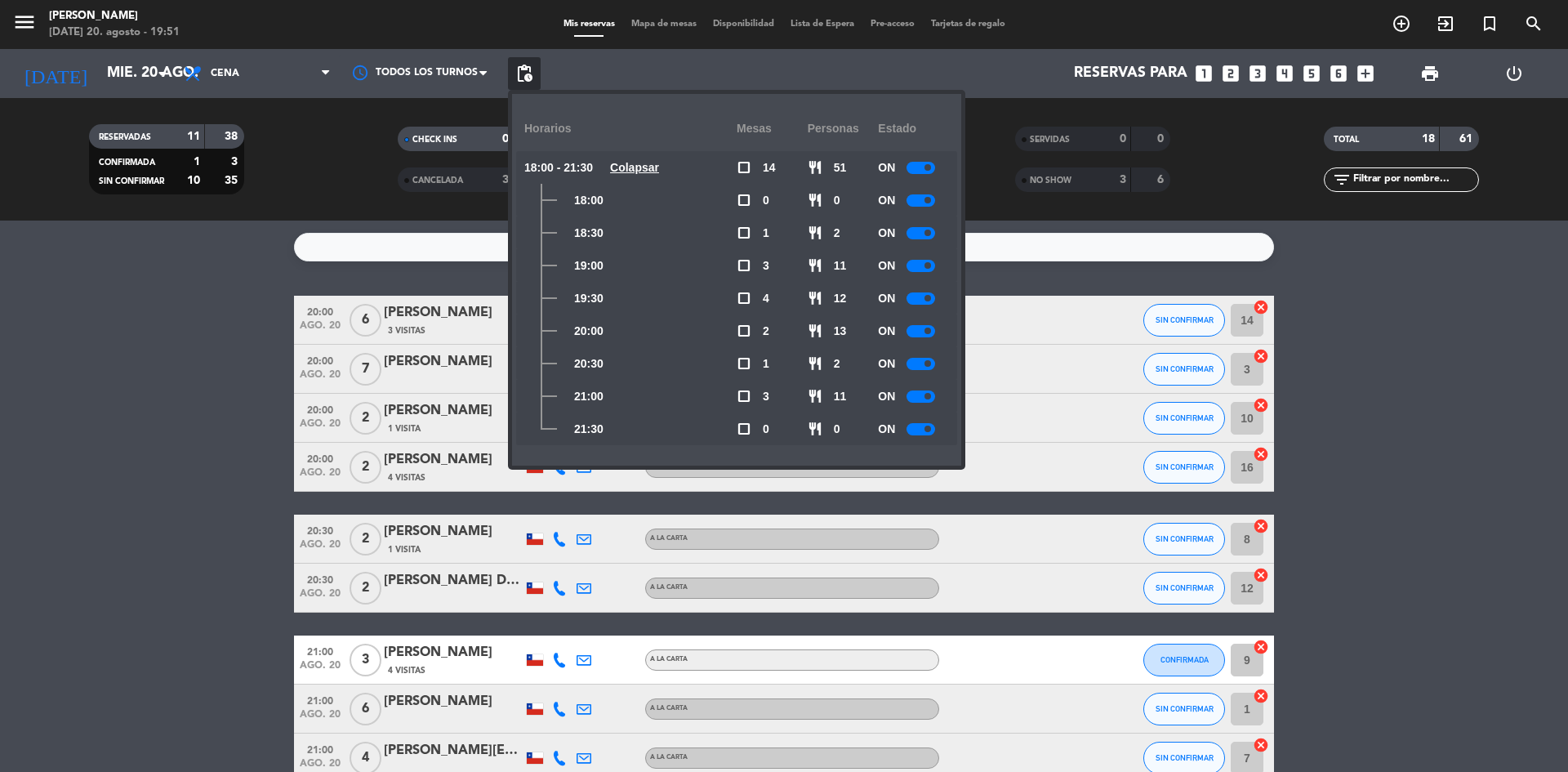
click at [924, 337] on div at bounding box center [921, 332] width 28 height 12
click at [920, 370] on div at bounding box center [921, 364] width 28 height 12
click at [925, 400] on div at bounding box center [921, 397] width 28 height 12
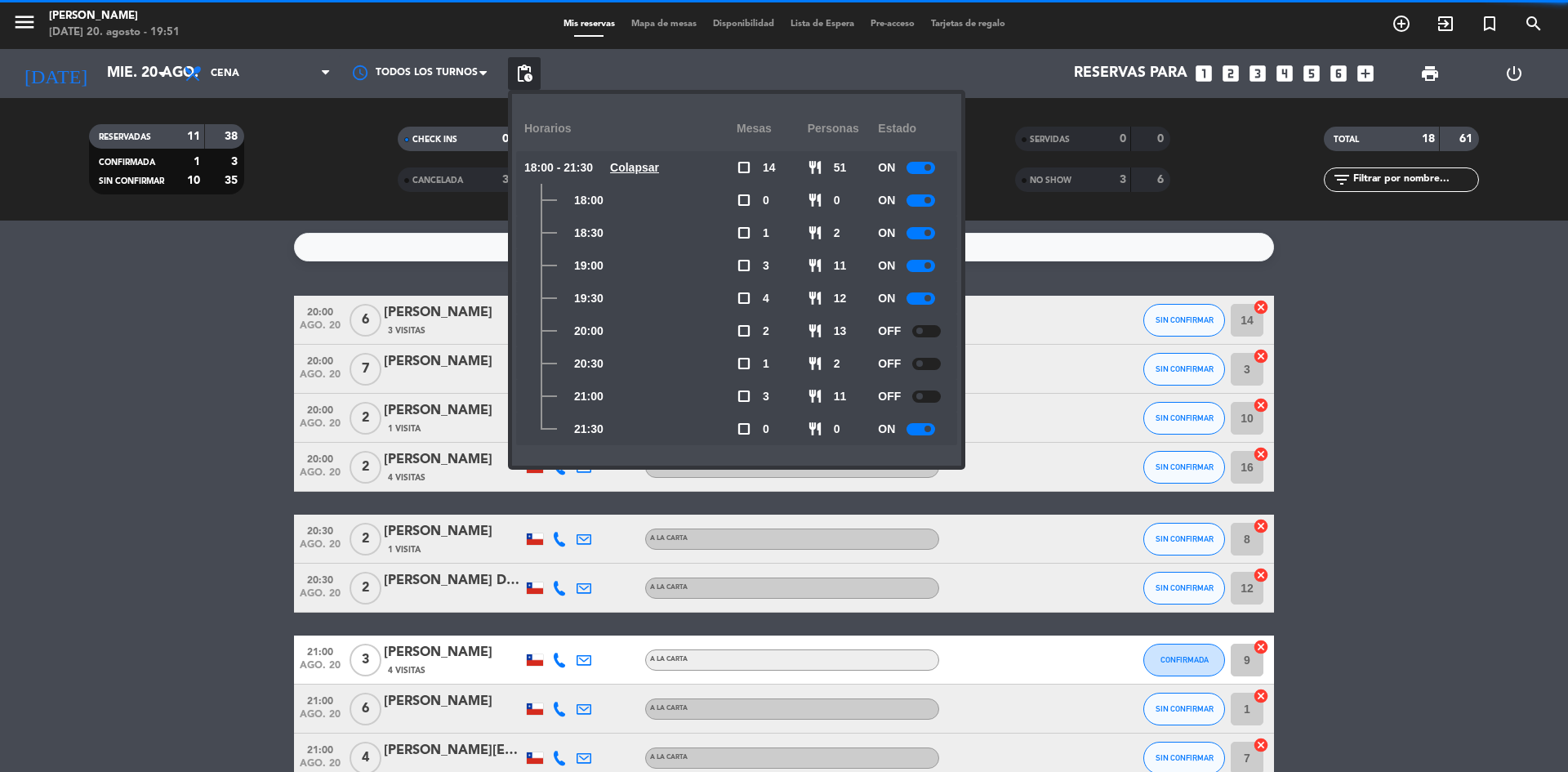
click at [925, 433] on div at bounding box center [921, 430] width 28 height 12
click at [1336, 403] on bookings-row "20:00 [DATE] 6 [PERSON_NAME] 3 Visitas A LA CARTA SIN CONFIRMAR 14 cancel 20:00…" at bounding box center [784, 599] width 1568 height 608
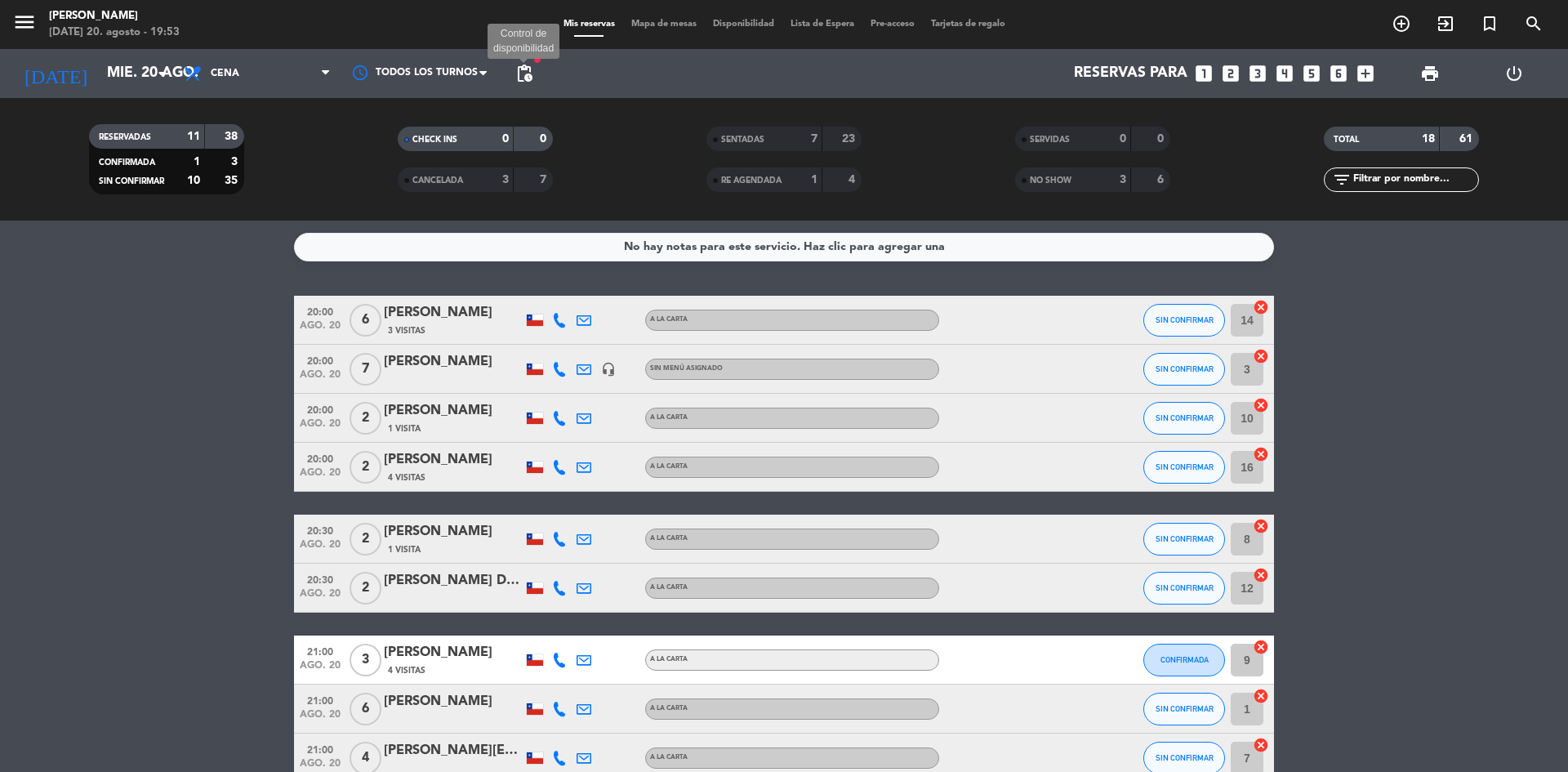
click at [527, 74] on span "pending_actions" at bounding box center [524, 73] width 19 height 19
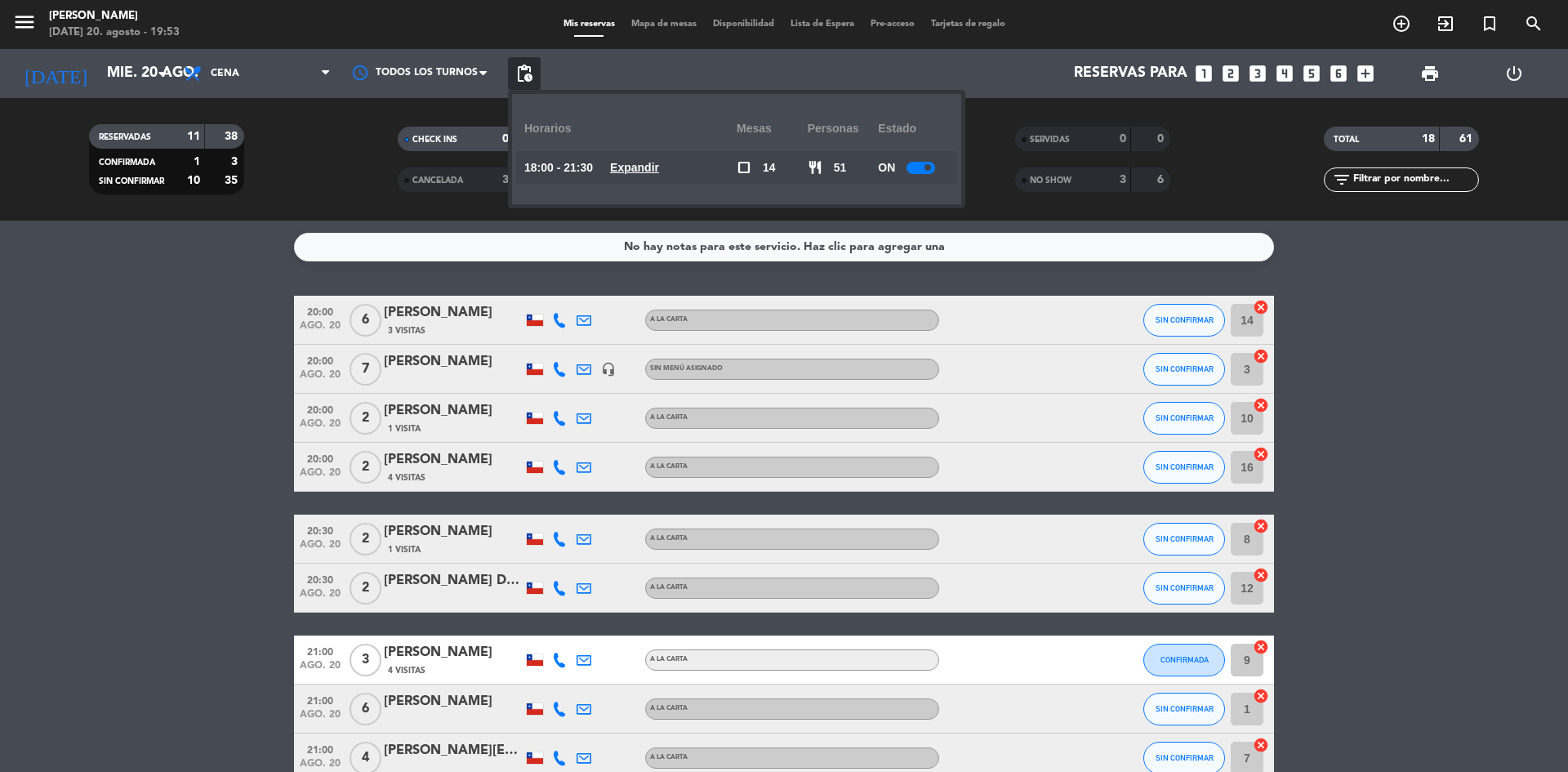
click at [628, 164] on u "Expandir" at bounding box center [634, 167] width 49 height 13
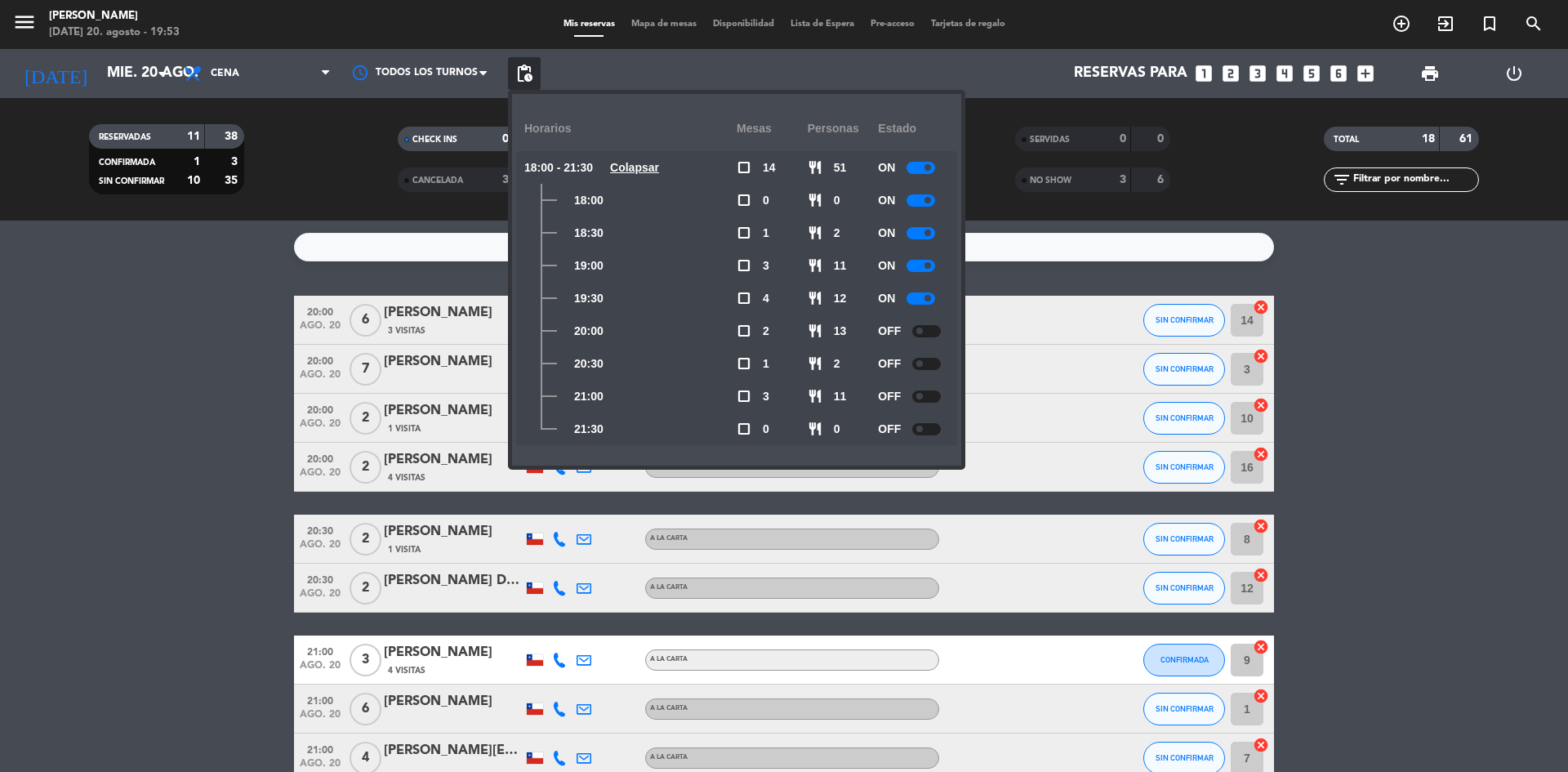
click at [1417, 417] on bookings-row "20:00 [DATE] 6 [PERSON_NAME] 3 Visitas A LA CARTA SIN CONFIRMAR 14 cancel 20:00…" at bounding box center [784, 599] width 1568 height 608
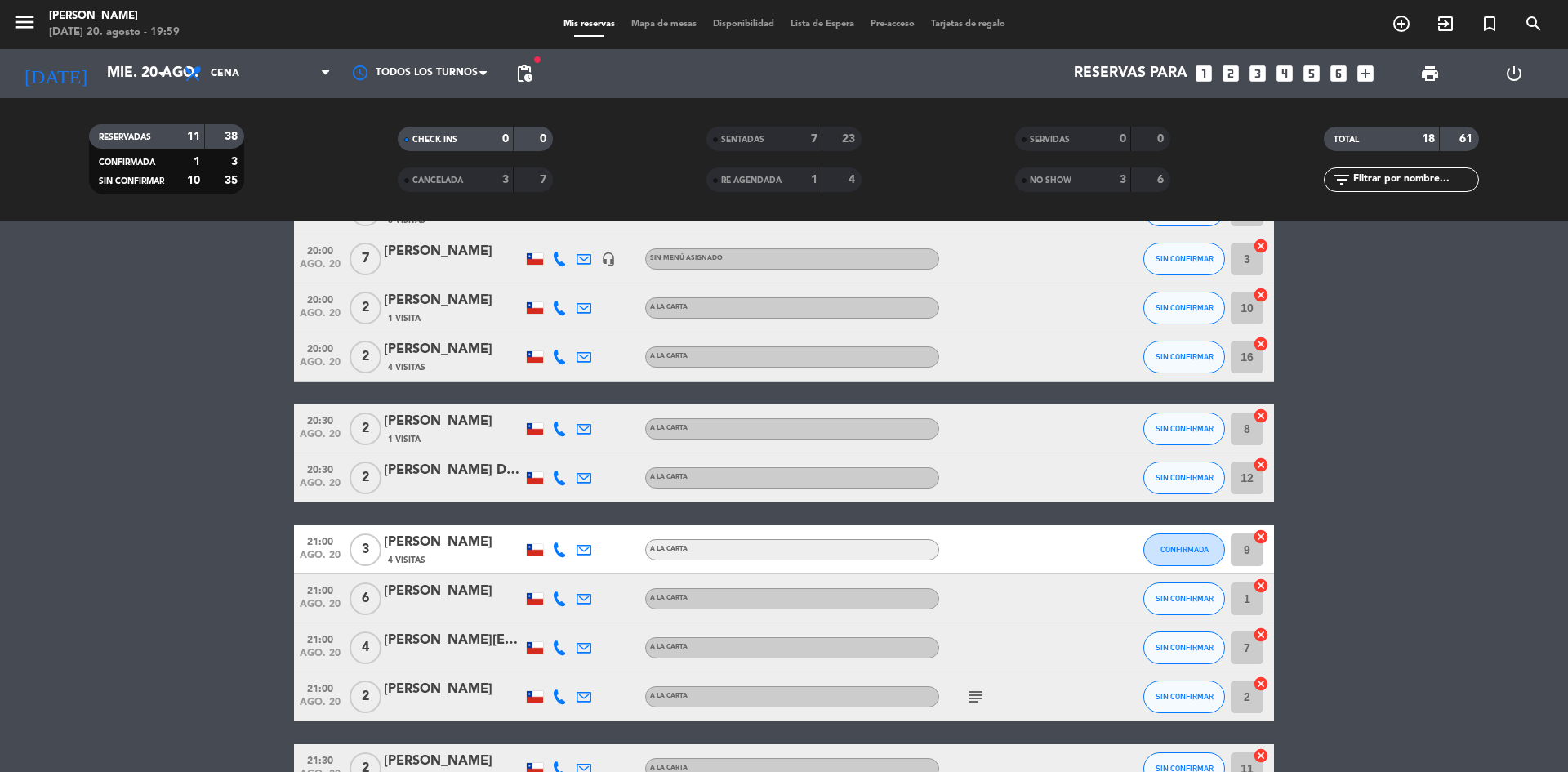
scroll to position [81, 0]
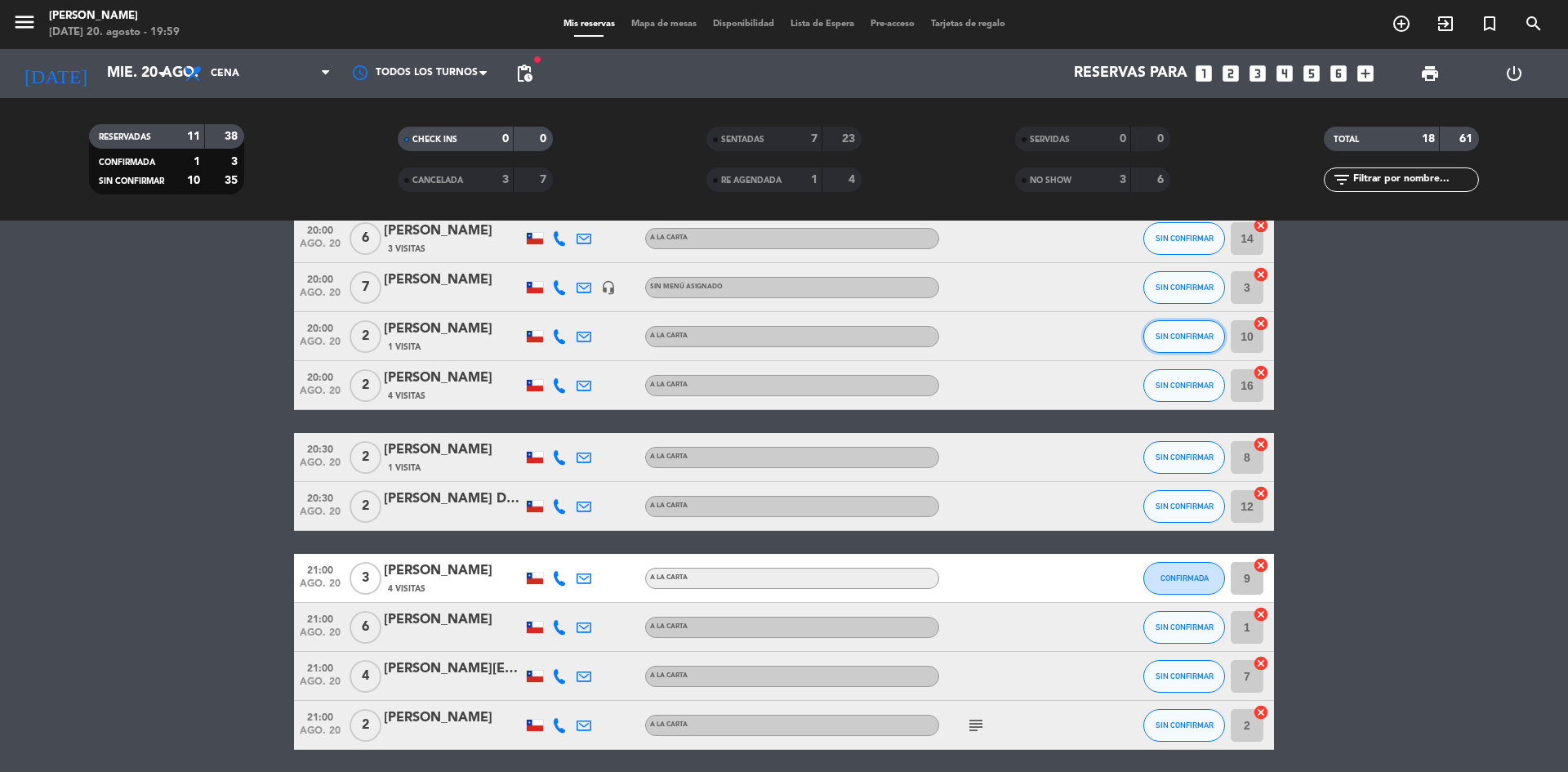
click at [1215, 340] on button "SIN CONFIRMAR" at bounding box center [1184, 336] width 81 height 33
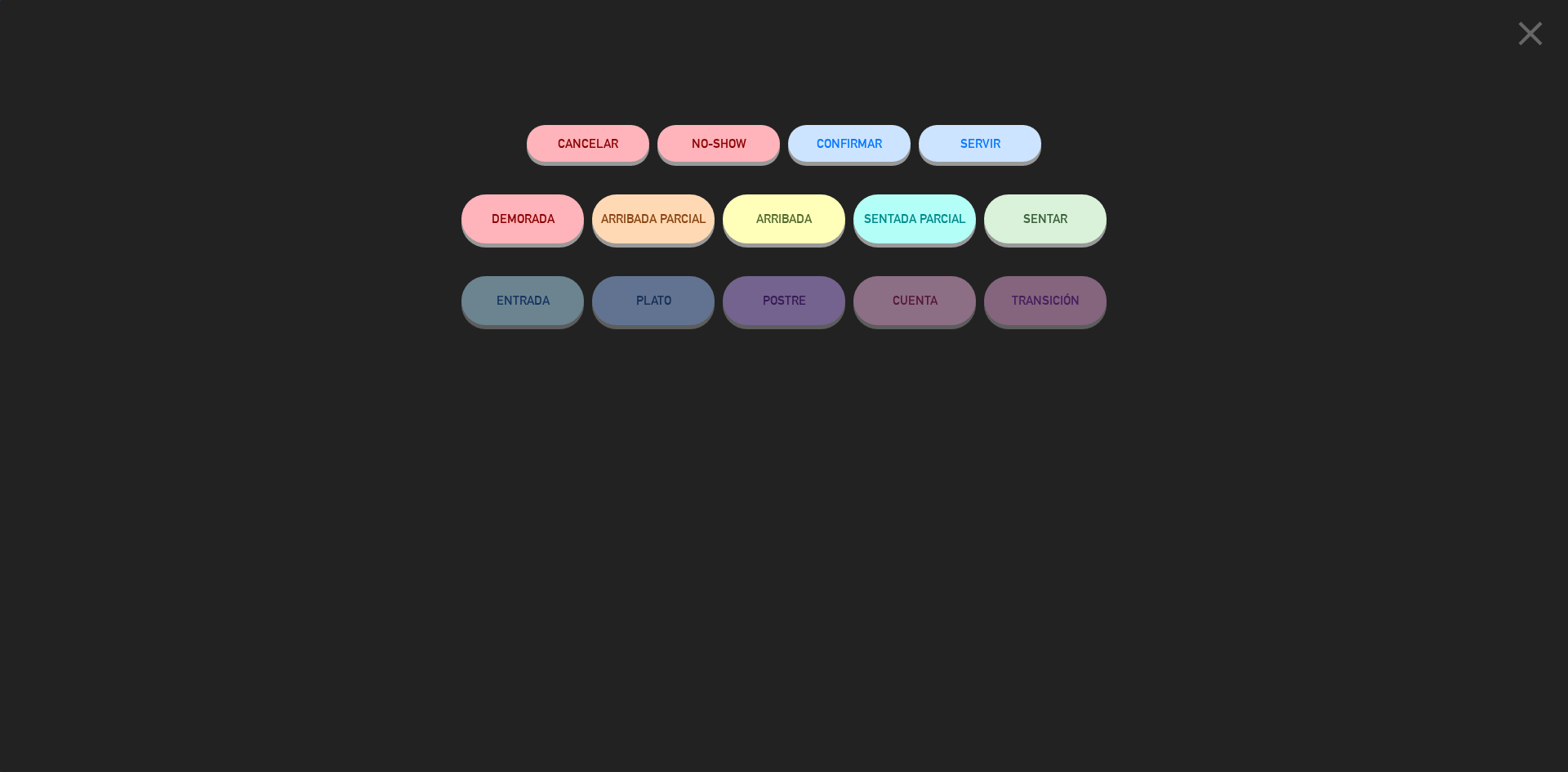
click at [1092, 222] on button "SENTAR" at bounding box center [1045, 218] width 123 height 49
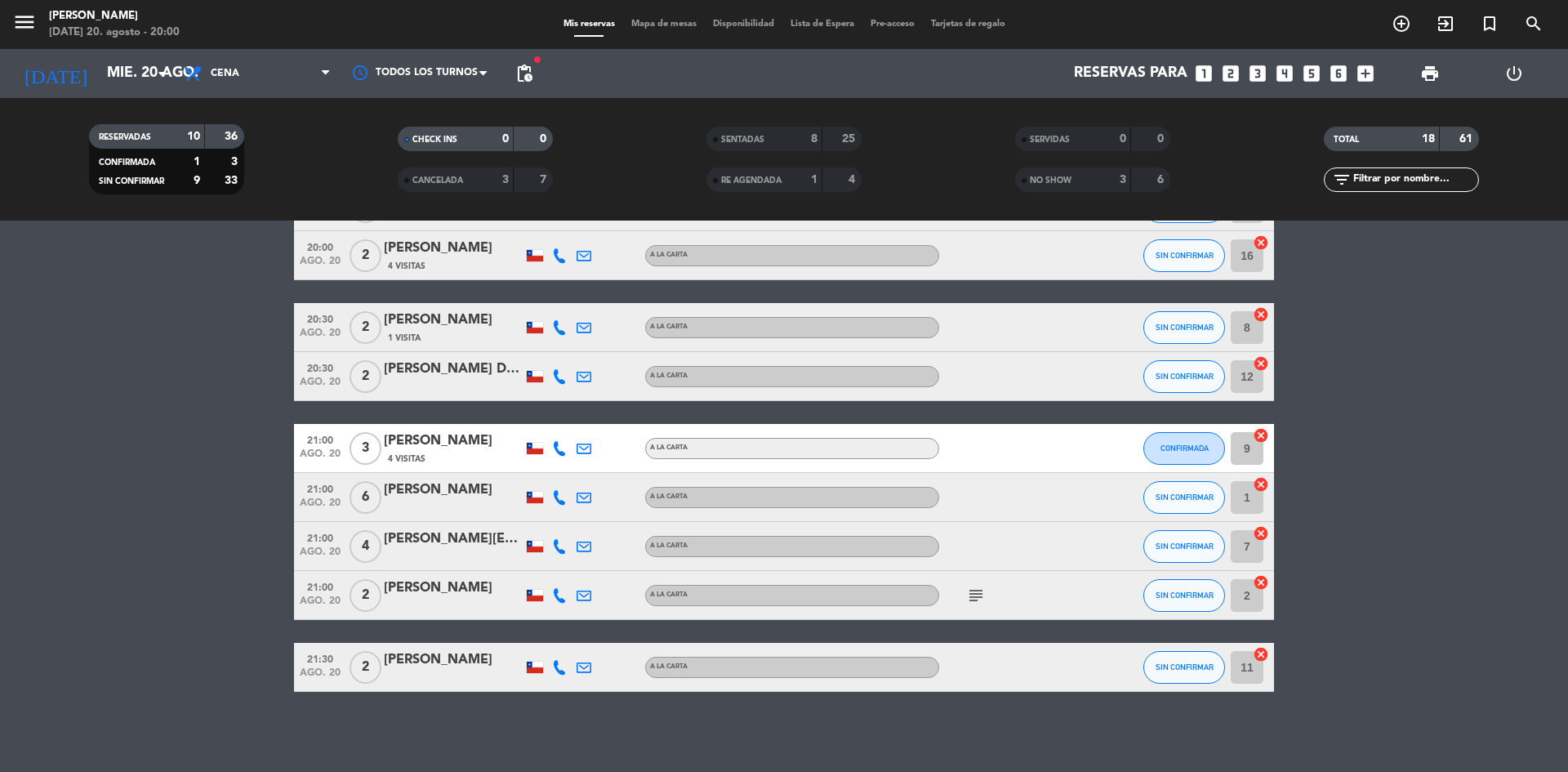
scroll to position [164, 0]
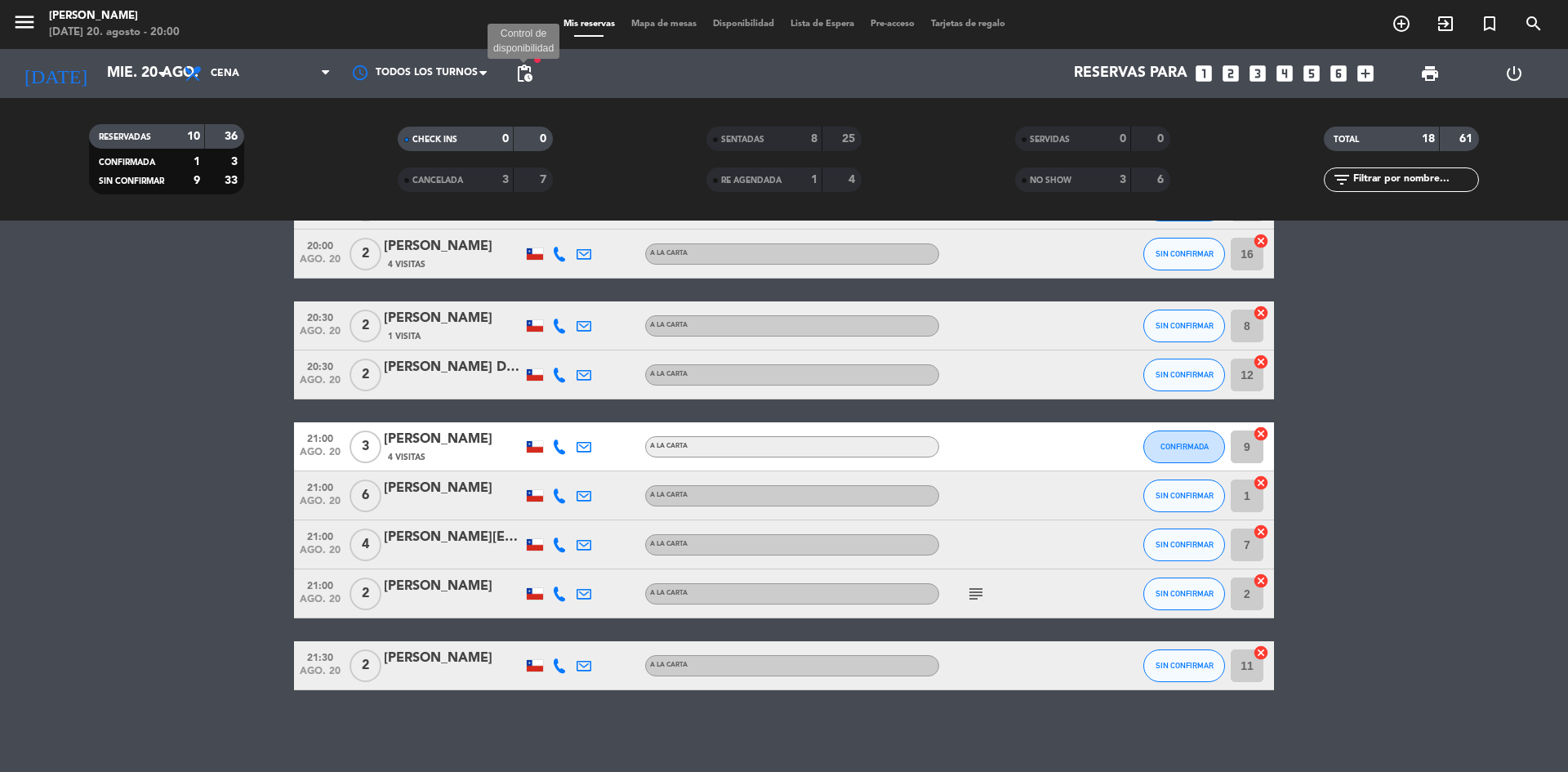
click at [529, 73] on span "pending_actions" at bounding box center [524, 73] width 19 height 19
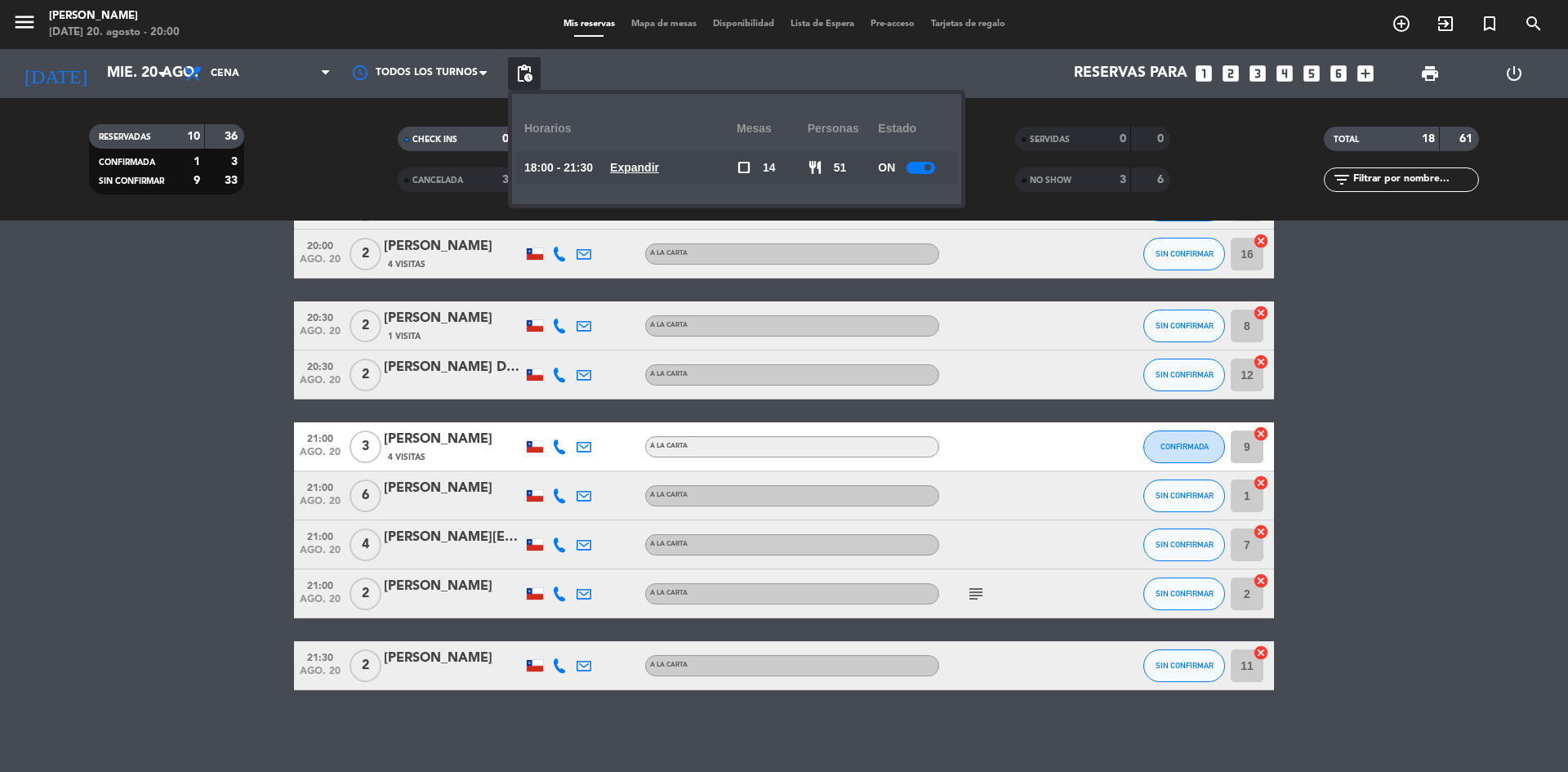
click at [649, 162] on u "Expandir" at bounding box center [634, 167] width 49 height 13
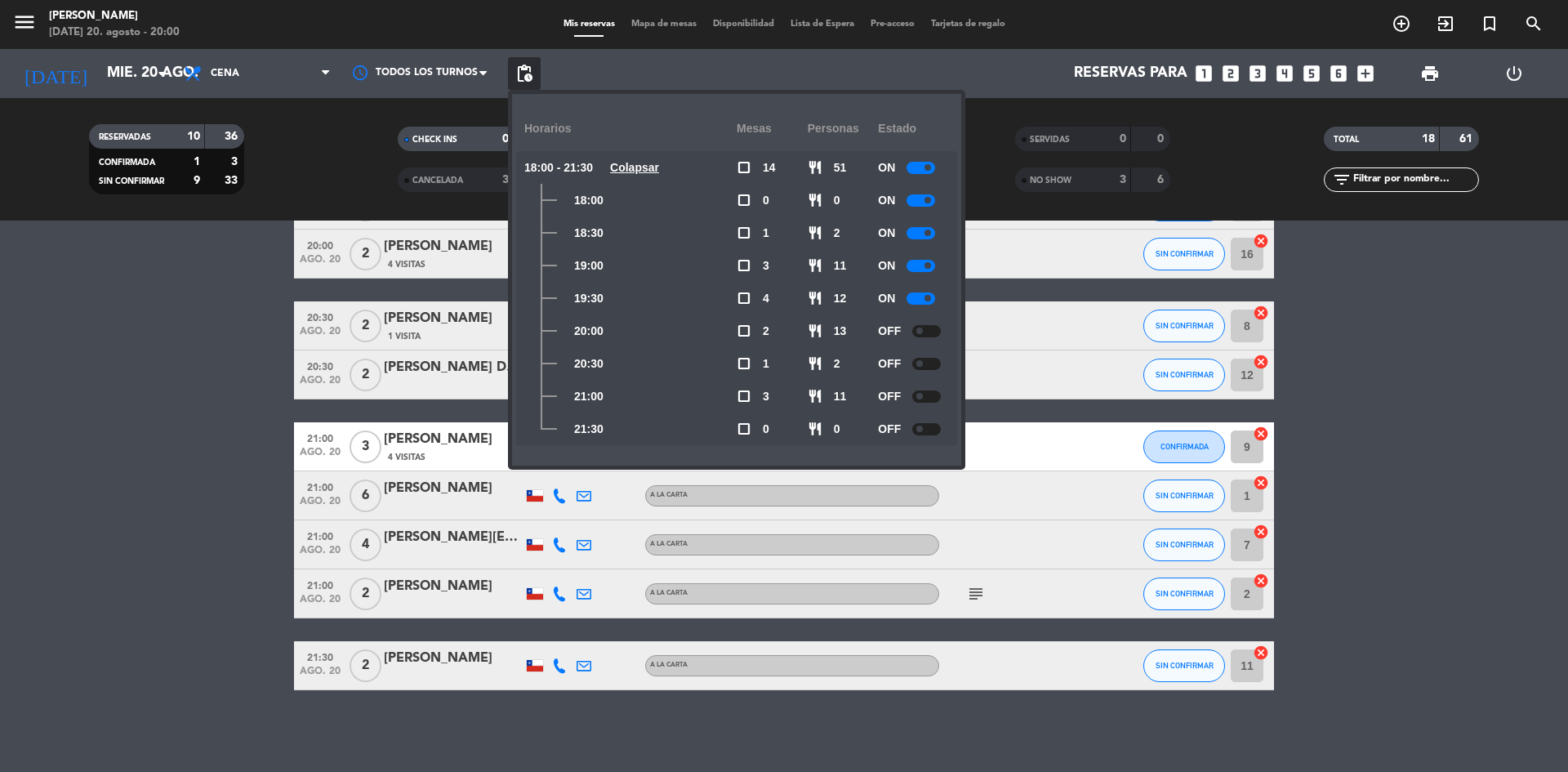
click at [1407, 374] on bookings-row "20:00 [DATE] 6 [PERSON_NAME] 3 Visitas A LA CARTA SIN CONFIRMAR 14 cancel 20:00…" at bounding box center [784, 411] width 1568 height 559
